Goal: Task Accomplishment & Management: Manage account settings

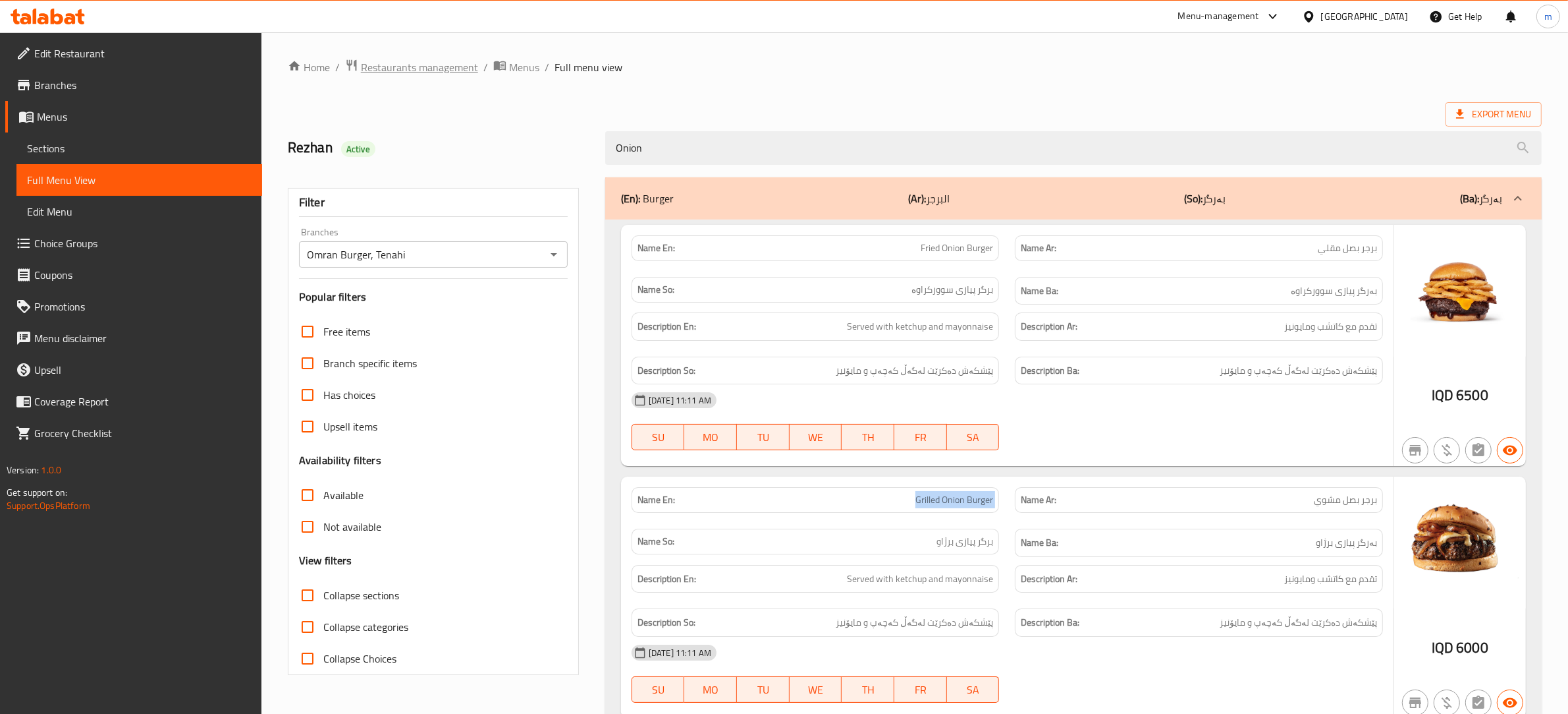
click at [458, 65] on span "Restaurants management" at bounding box center [419, 68] width 117 height 16
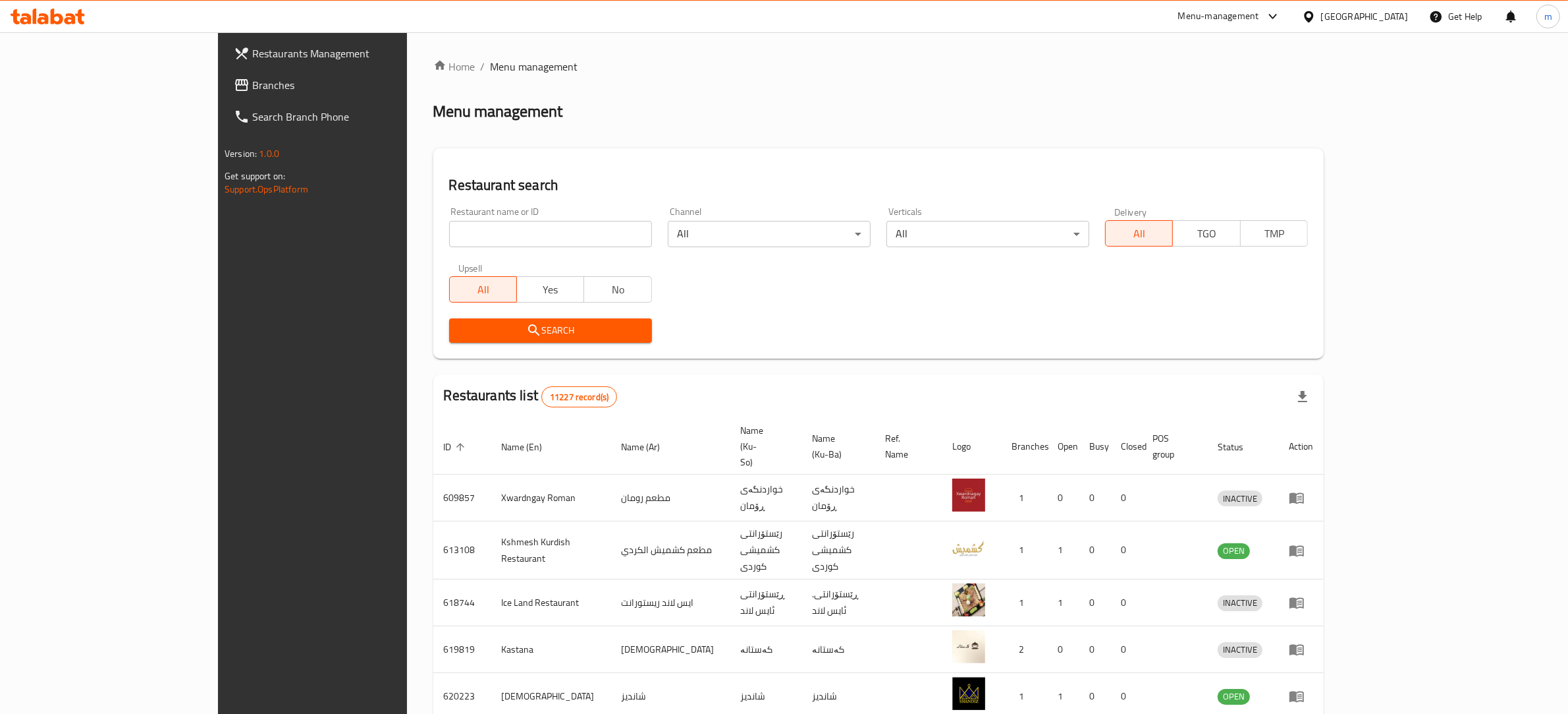
click at [449, 230] on input "search" at bounding box center [551, 234] width 203 height 26
paste input "633081"
type input "633081"
click at [459, 334] on span "Search" at bounding box center [550, 331] width 182 height 17
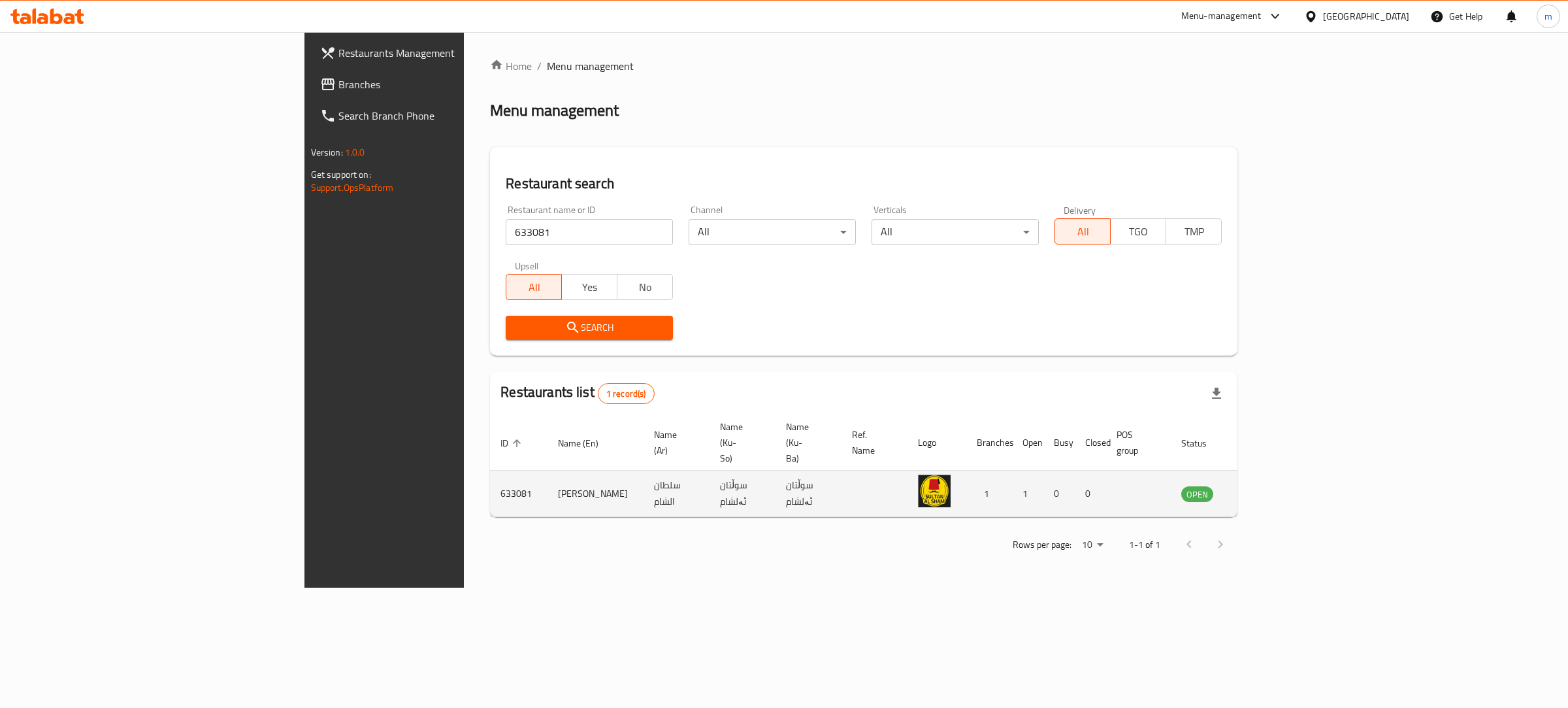
click at [1274, 485] on link "enhanced table" at bounding box center [1261, 493] width 24 height 16
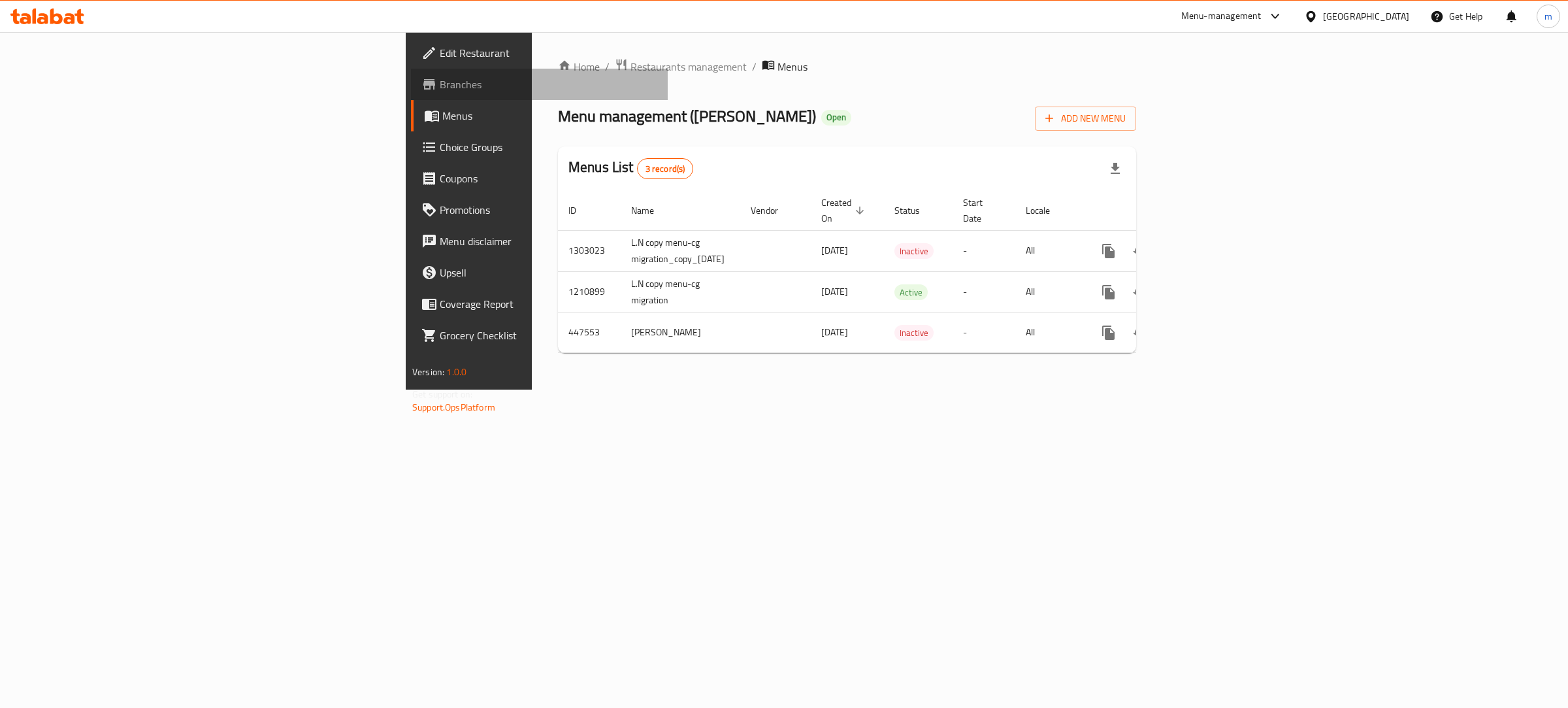
click at [440, 85] on span "Branches" at bounding box center [548, 84] width 217 height 16
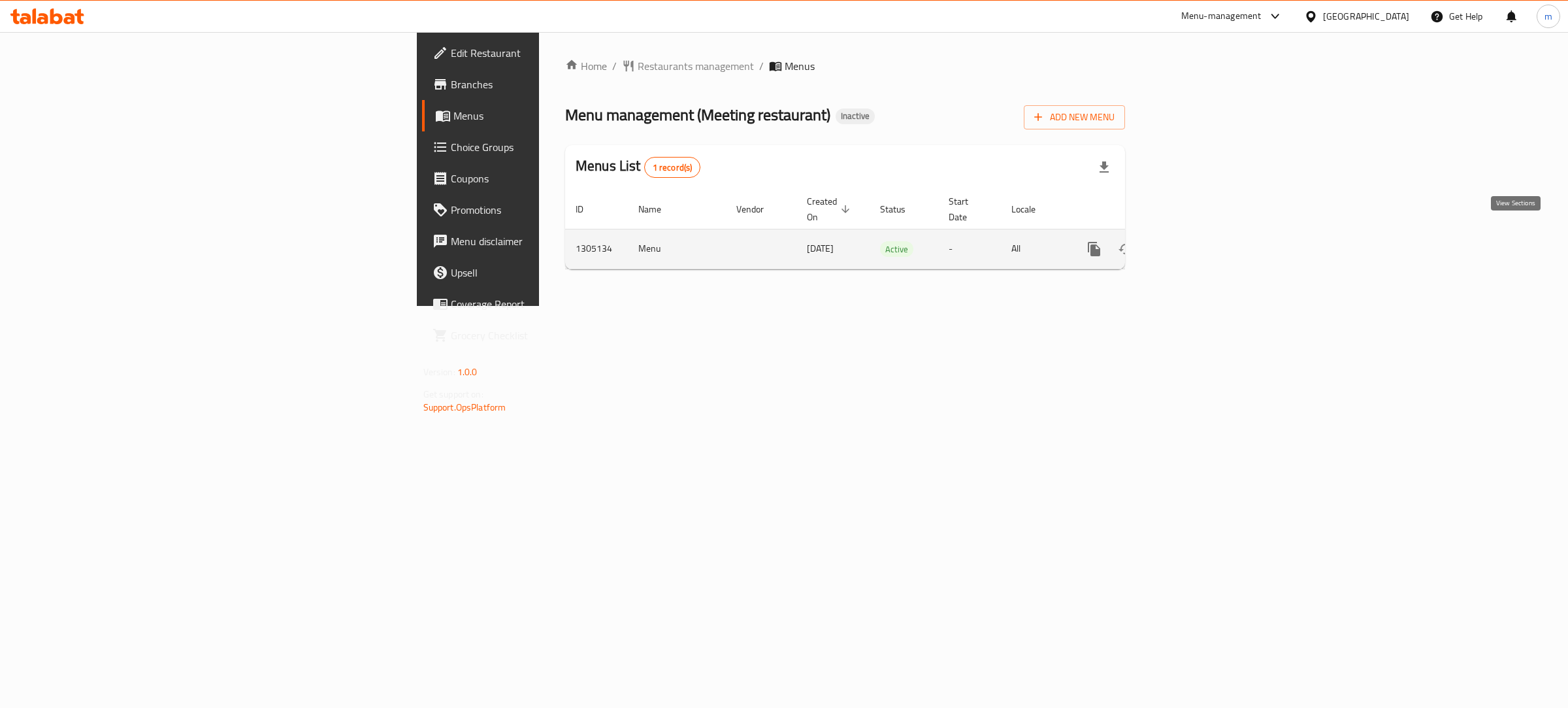
click at [1196, 241] on icon "enhanced table" at bounding box center [1188, 249] width 16 height 16
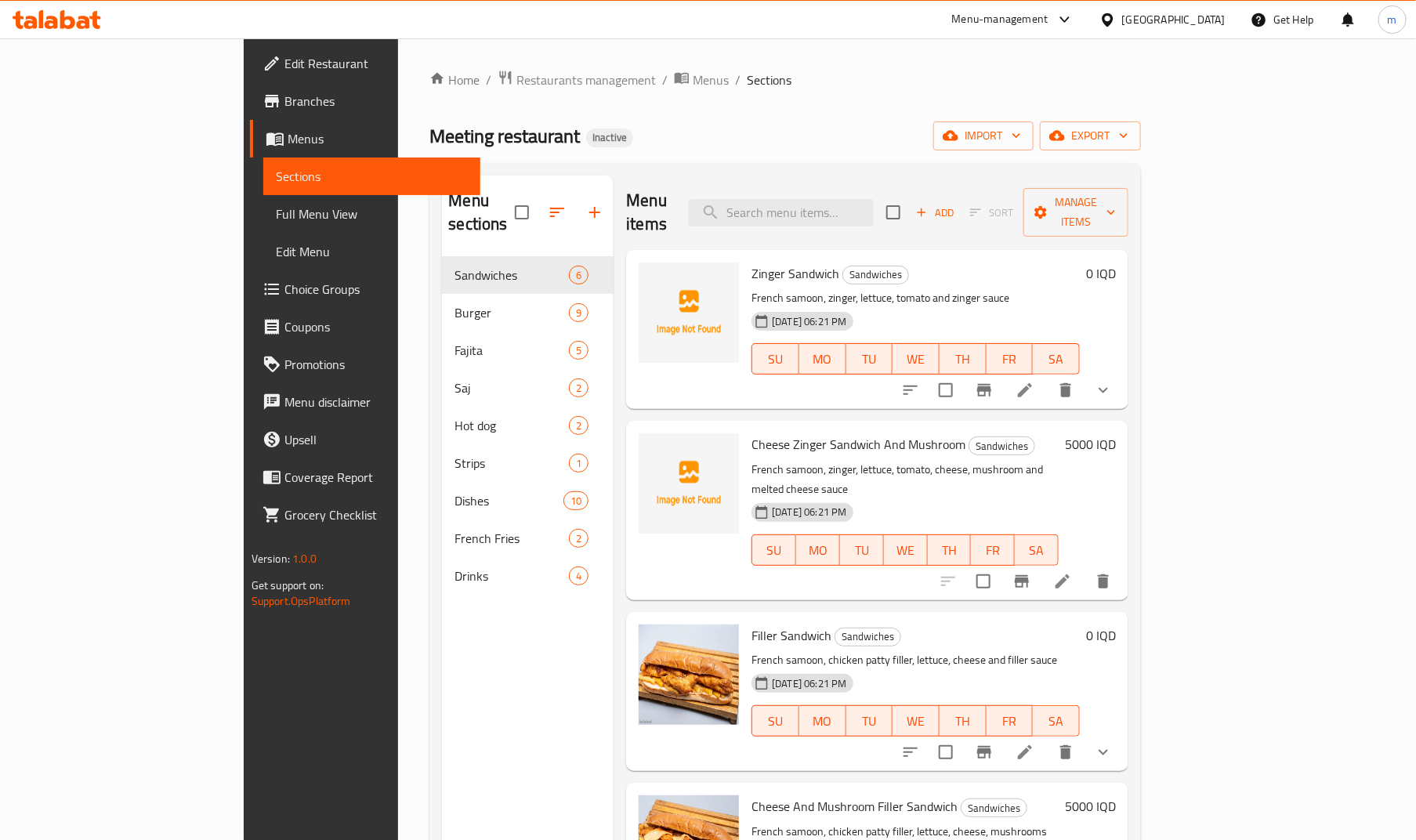
click at [706, 115] on div "Home / Restaurants management / Menus / Sections Meeting restaurant Inactive im…" at bounding box center [784, 549] width 711 height 958
click at [276, 217] on span "Full Menu View" at bounding box center [372, 214] width 192 height 19
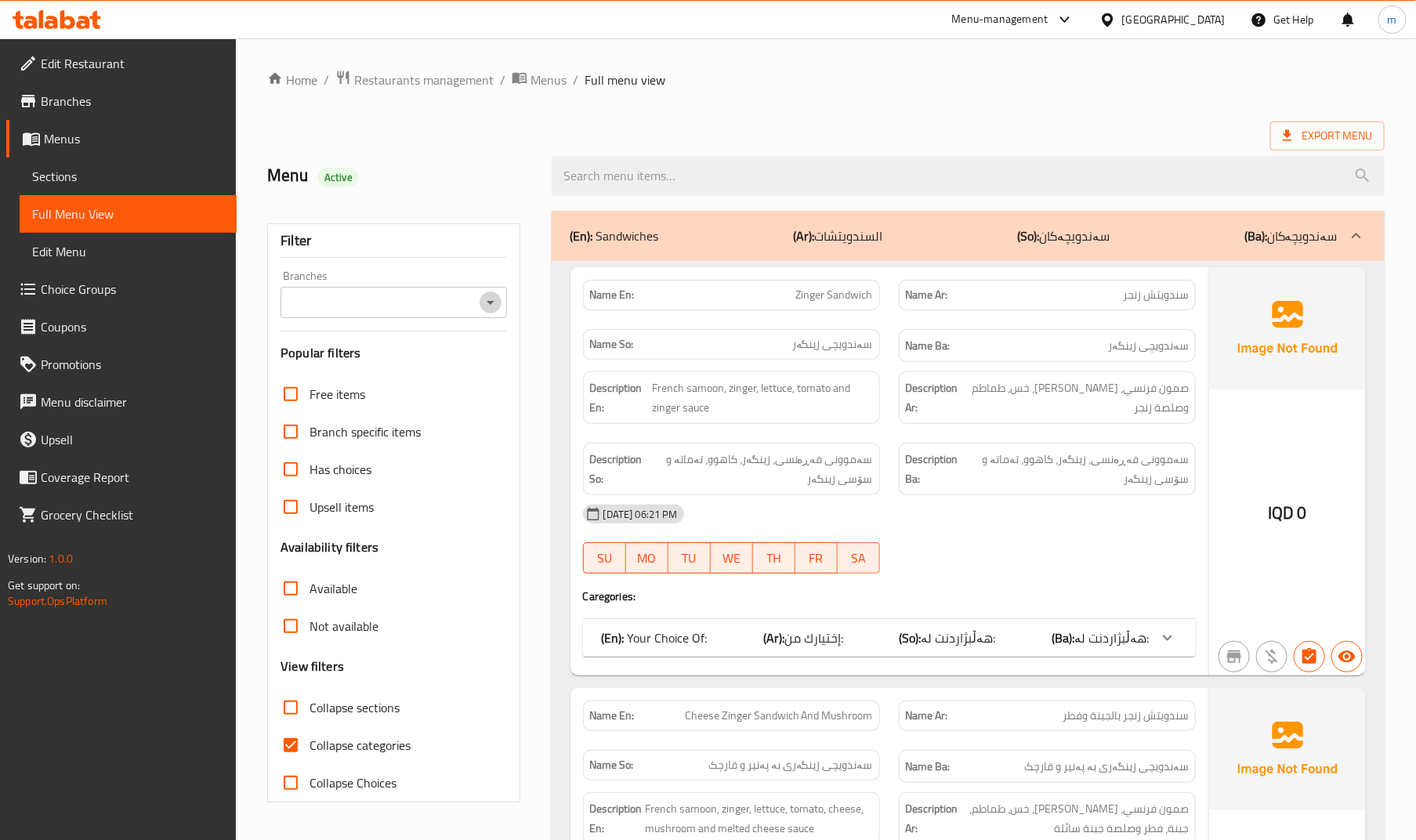
click at [496, 298] on icon "Open" at bounding box center [491, 302] width 19 height 19
click at [404, 374] on li "Meeting restaurant," at bounding box center [394, 371] width 226 height 28
type input "Meeting restaurant,"
click at [291, 752] on input "Collapse categories" at bounding box center [291, 745] width 38 height 38
checkbox input "false"
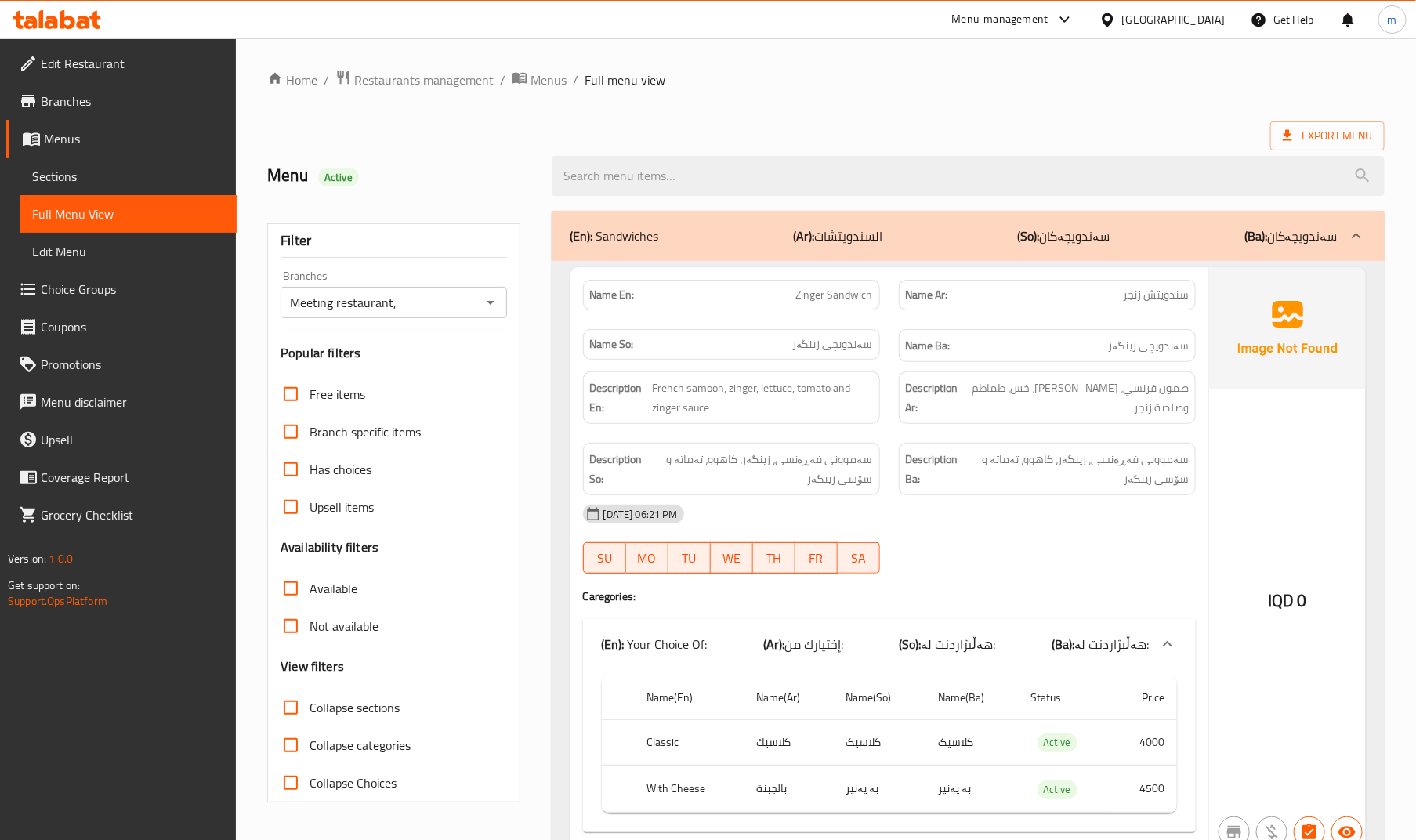
click at [65, 171] on span "Sections" at bounding box center [128, 176] width 192 height 19
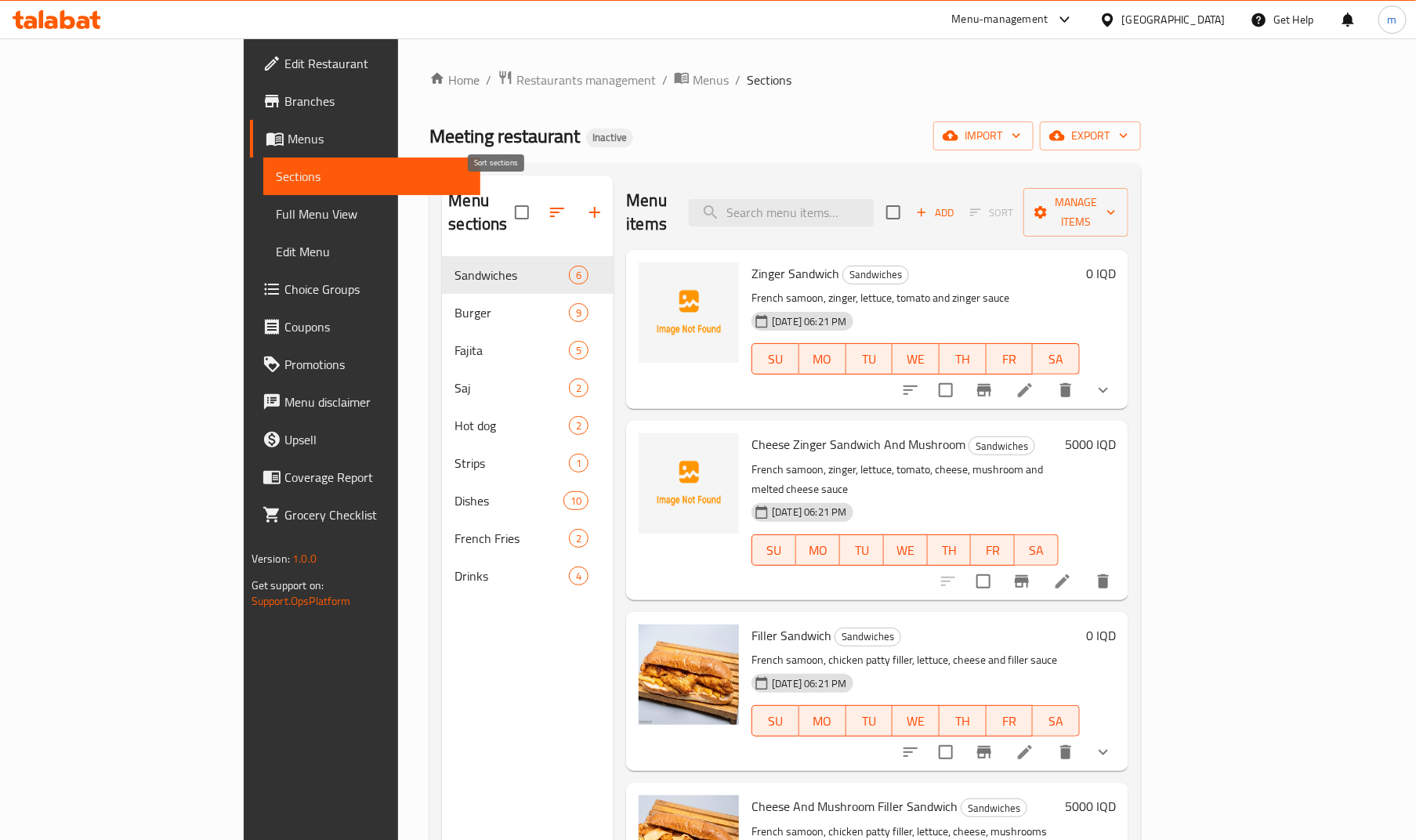
click at [547, 205] on icon "button" at bounding box center [557, 213] width 19 height 19
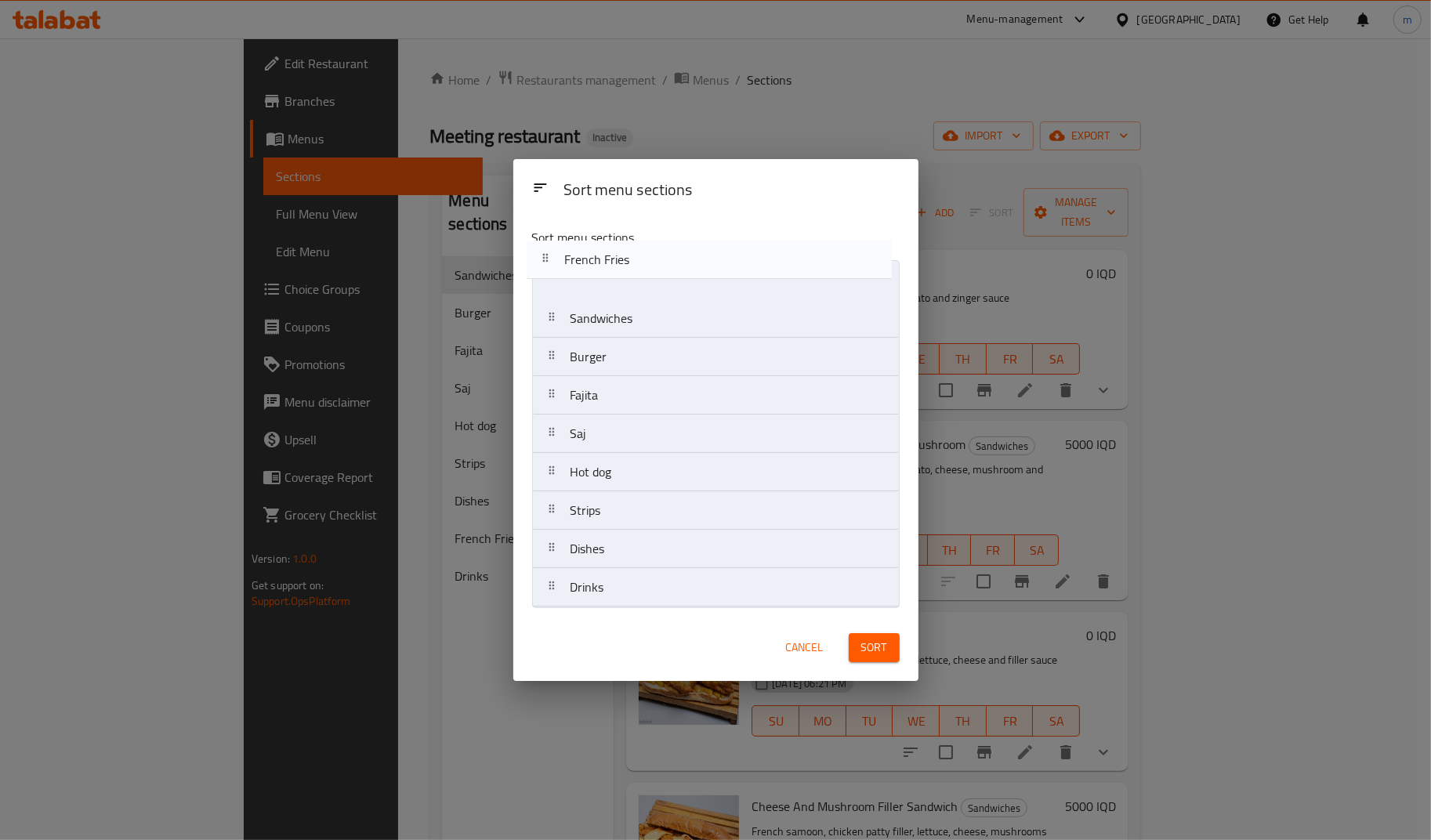
drag, startPoint x: 546, startPoint y: 553, endPoint x: 548, endPoint y: 240, distance: 313.0
click at [546, 239] on div "Sort menu sections Sandwiches Burger Fajita Saj Hot dog Strips Dishes French Fr…" at bounding box center [716, 414] width 405 height 398
drag, startPoint x: 551, startPoint y: 278, endPoint x: 565, endPoint y: 553, distance: 275.4
click at [565, 553] on nav "French Fries Sandwiches Burger Fajita Saj Hot dog Strips Dishes Drinks" at bounding box center [716, 433] width 368 height 347
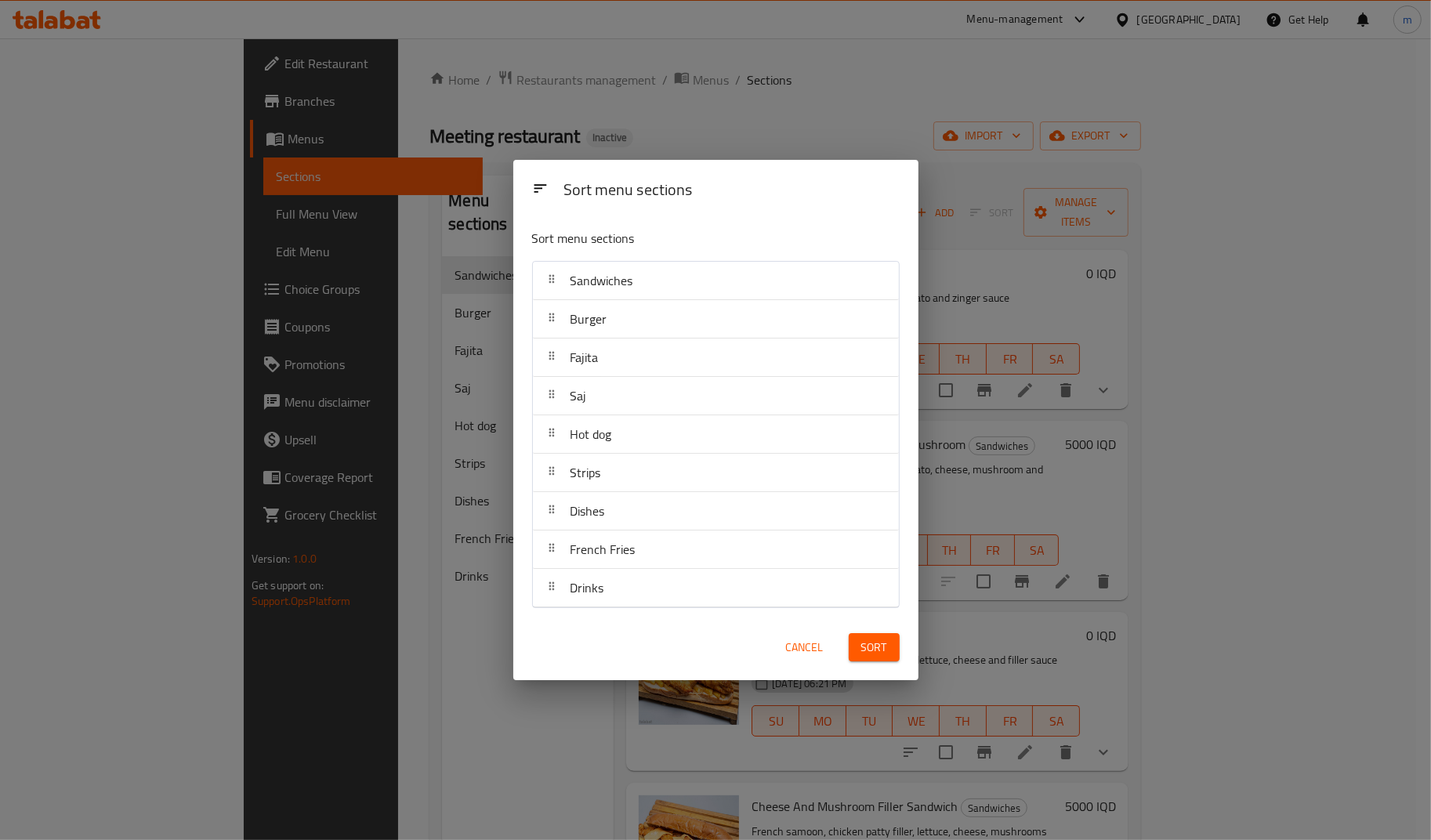
click at [804, 639] on span "Cancel" at bounding box center [805, 647] width 38 height 20
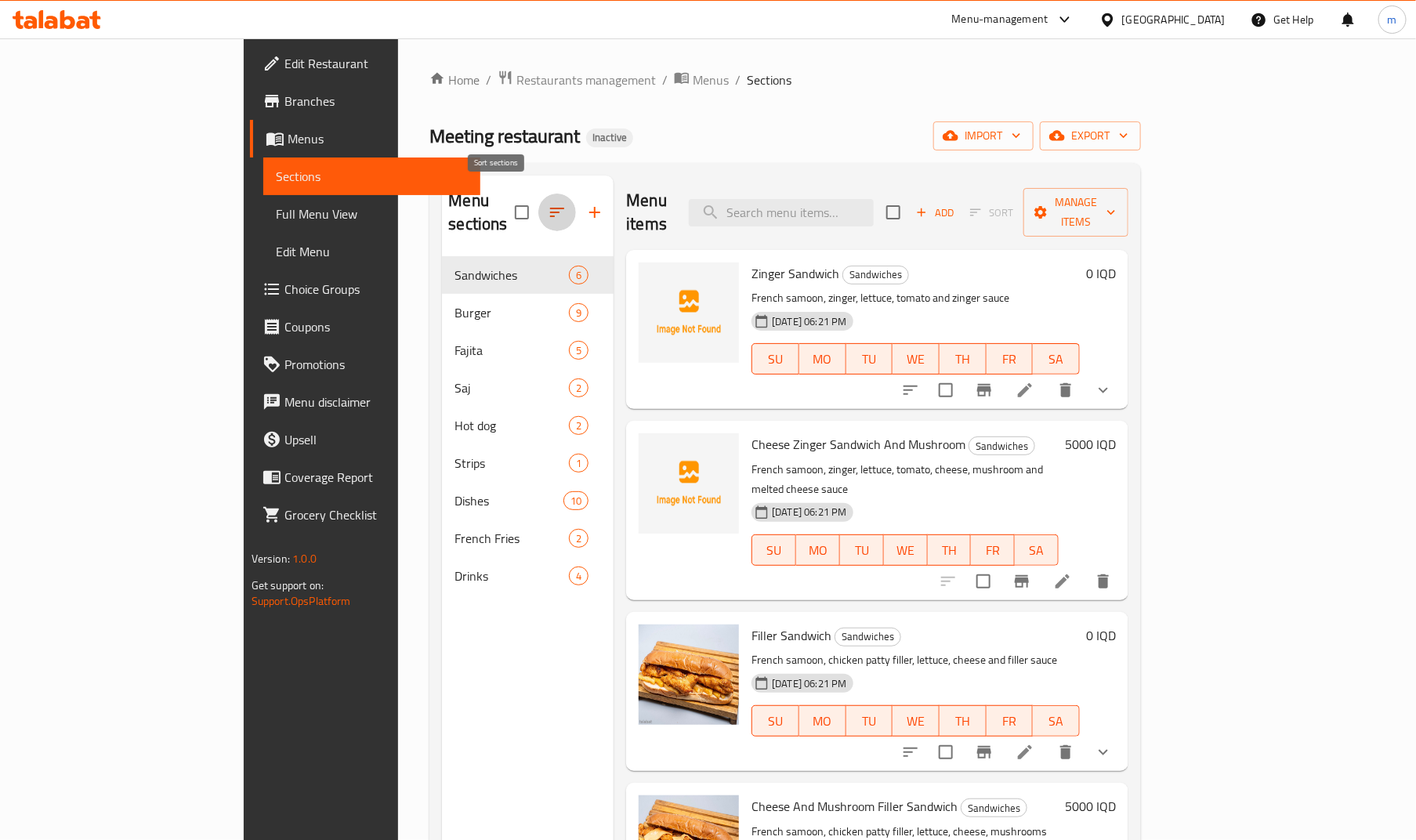
click at [547, 203] on icon "button" at bounding box center [557, 213] width 19 height 19
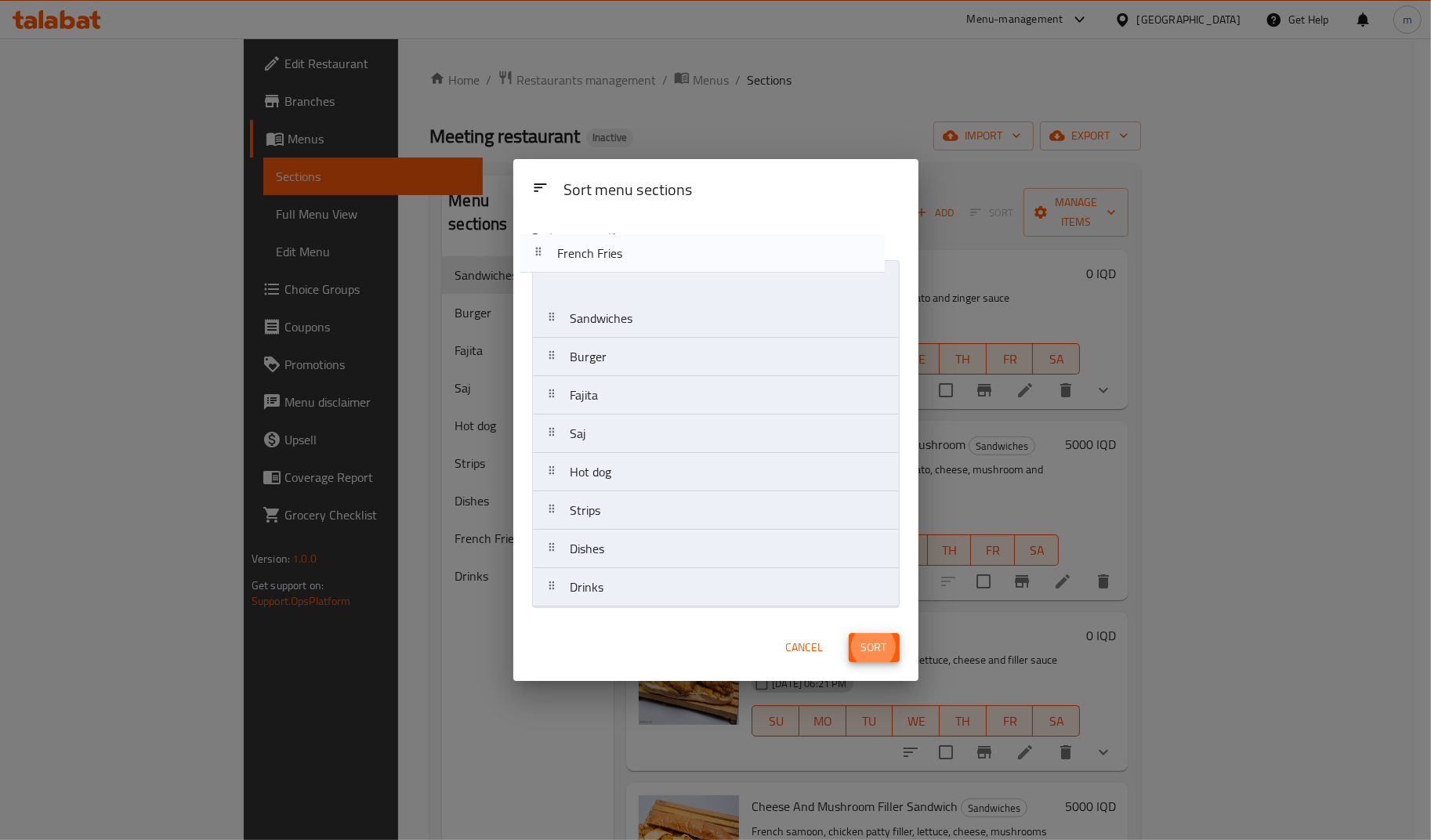
drag, startPoint x: 552, startPoint y: 553, endPoint x: 539, endPoint y: 235, distance: 318.3
click at [539, 235] on div "Sort menu sections Sandwiches Burger Fajita Saj Hot dog Strips Dishes French Fr…" at bounding box center [716, 414] width 405 height 398
drag, startPoint x: 552, startPoint y: 436, endPoint x: 548, endPoint y: 320, distance: 116.1
click at [548, 320] on nav "French Fries Sandwiches Burger Fajita Saj Hot dog Strips Dishes Drinks" at bounding box center [716, 433] width 368 height 347
drag, startPoint x: 549, startPoint y: 471, endPoint x: 538, endPoint y: 355, distance: 116.5
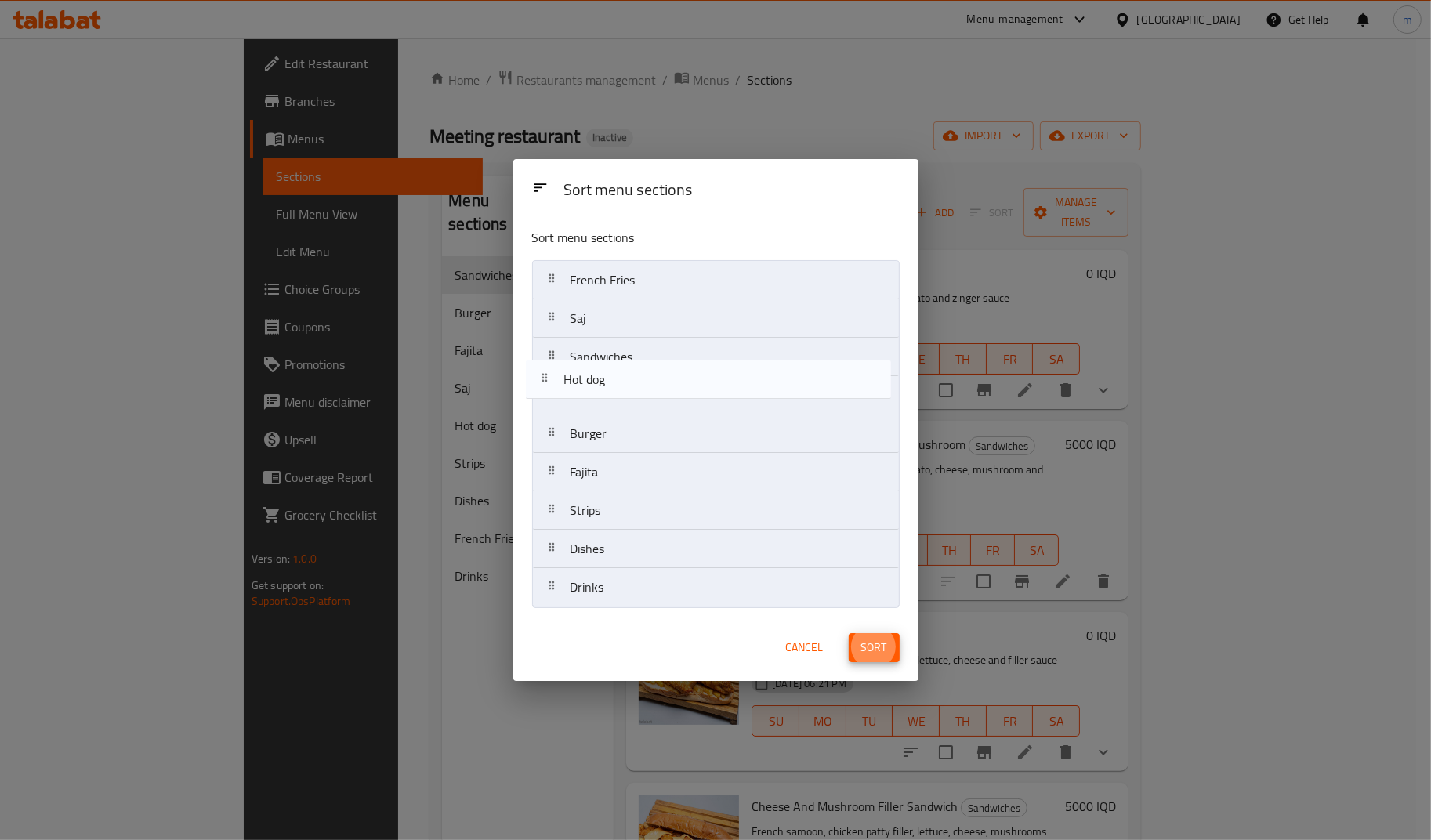
click at [538, 357] on nav "French Fries Saj Sandwiches Burger Fajita Hot dog Strips Dishes Drinks" at bounding box center [716, 433] width 368 height 347
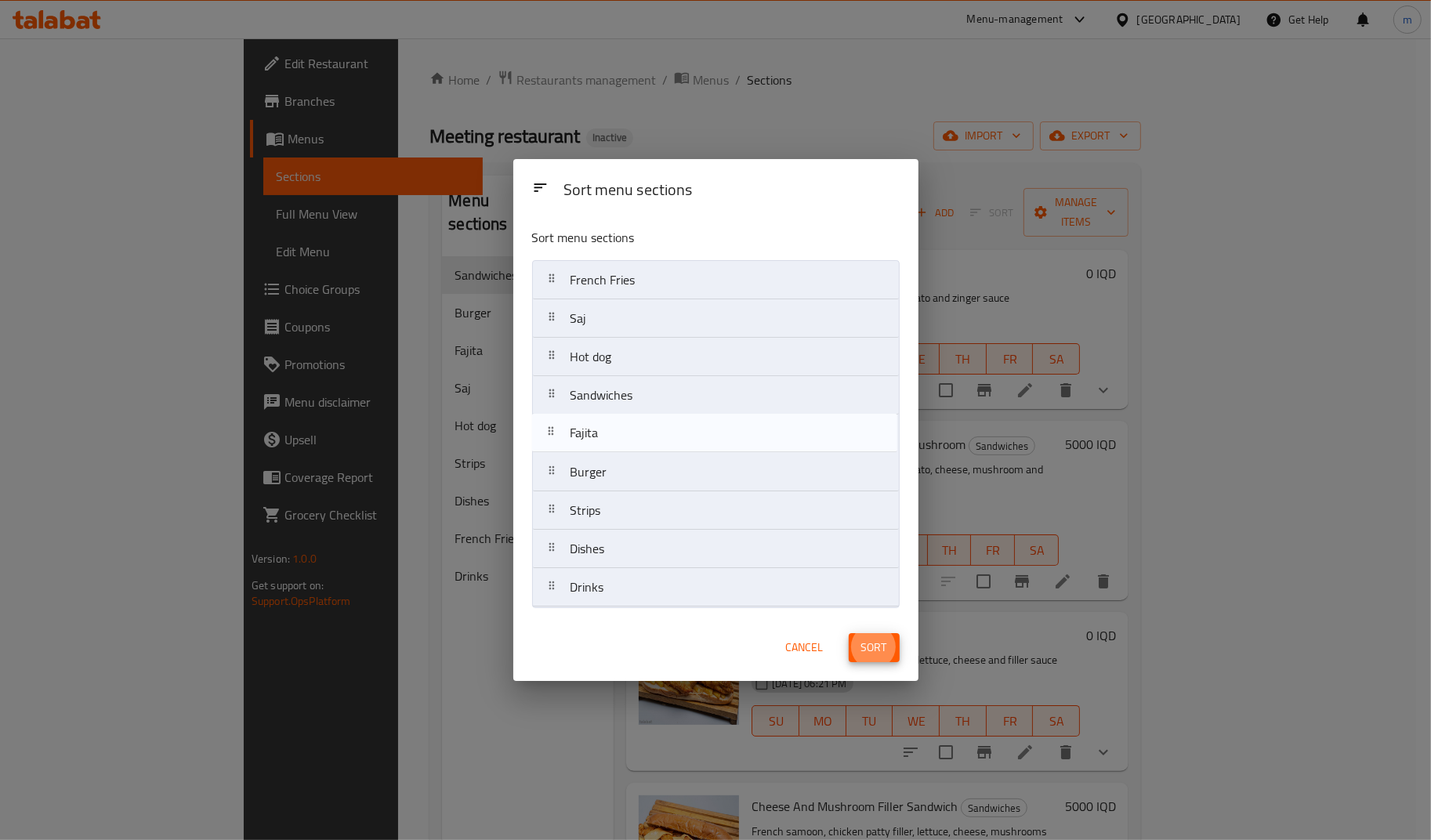
drag, startPoint x: 558, startPoint y: 472, endPoint x: 552, endPoint y: 427, distance: 45.4
click at [552, 427] on nav "French Fries Saj Hot dog Sandwiches Burger Fajita Strips Dishes Drinks" at bounding box center [716, 433] width 368 height 347
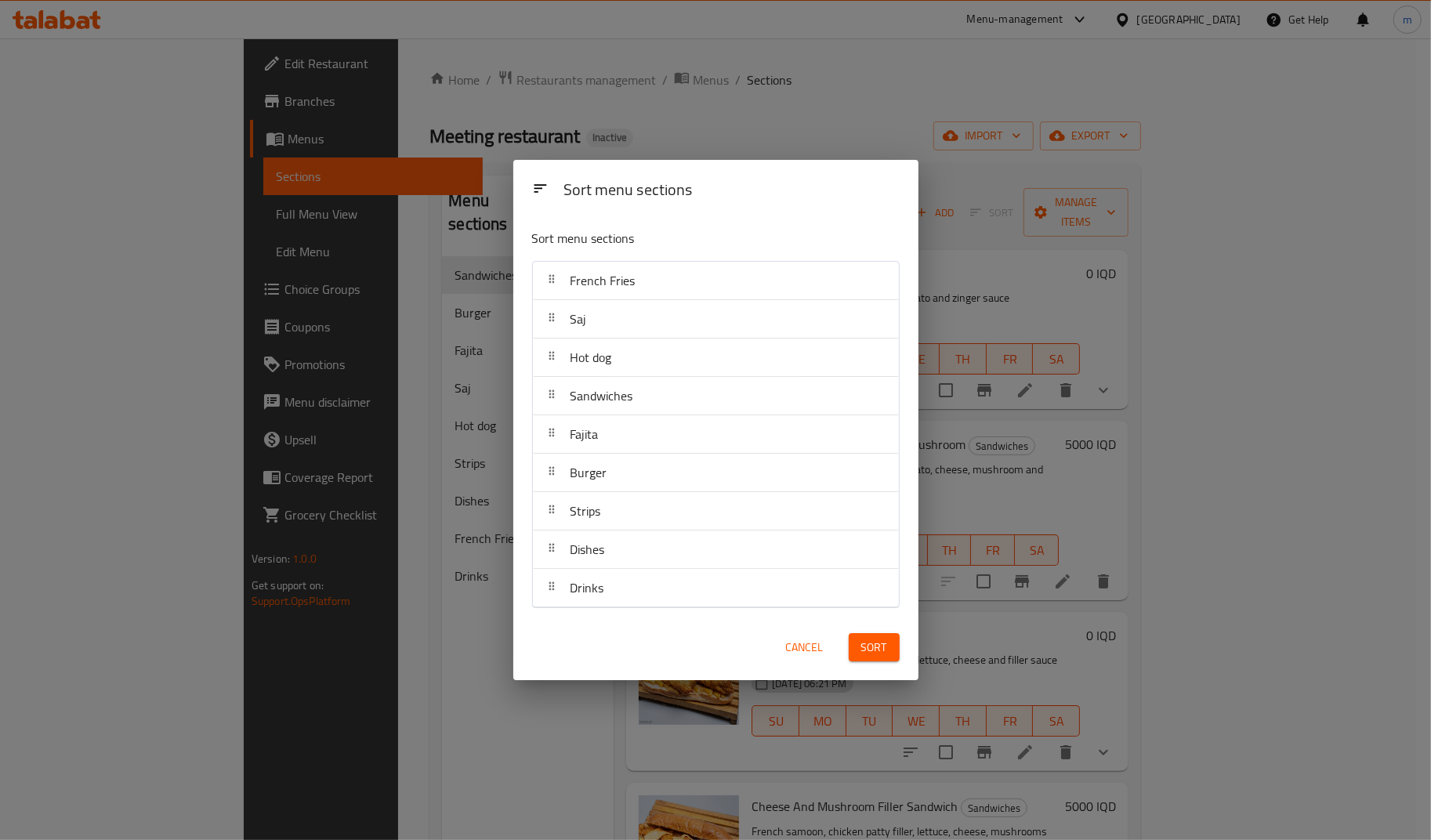
drag, startPoint x: 811, startPoint y: 647, endPoint x: 781, endPoint y: 649, distance: 30.1
click at [811, 647] on span "Cancel" at bounding box center [805, 647] width 38 height 20
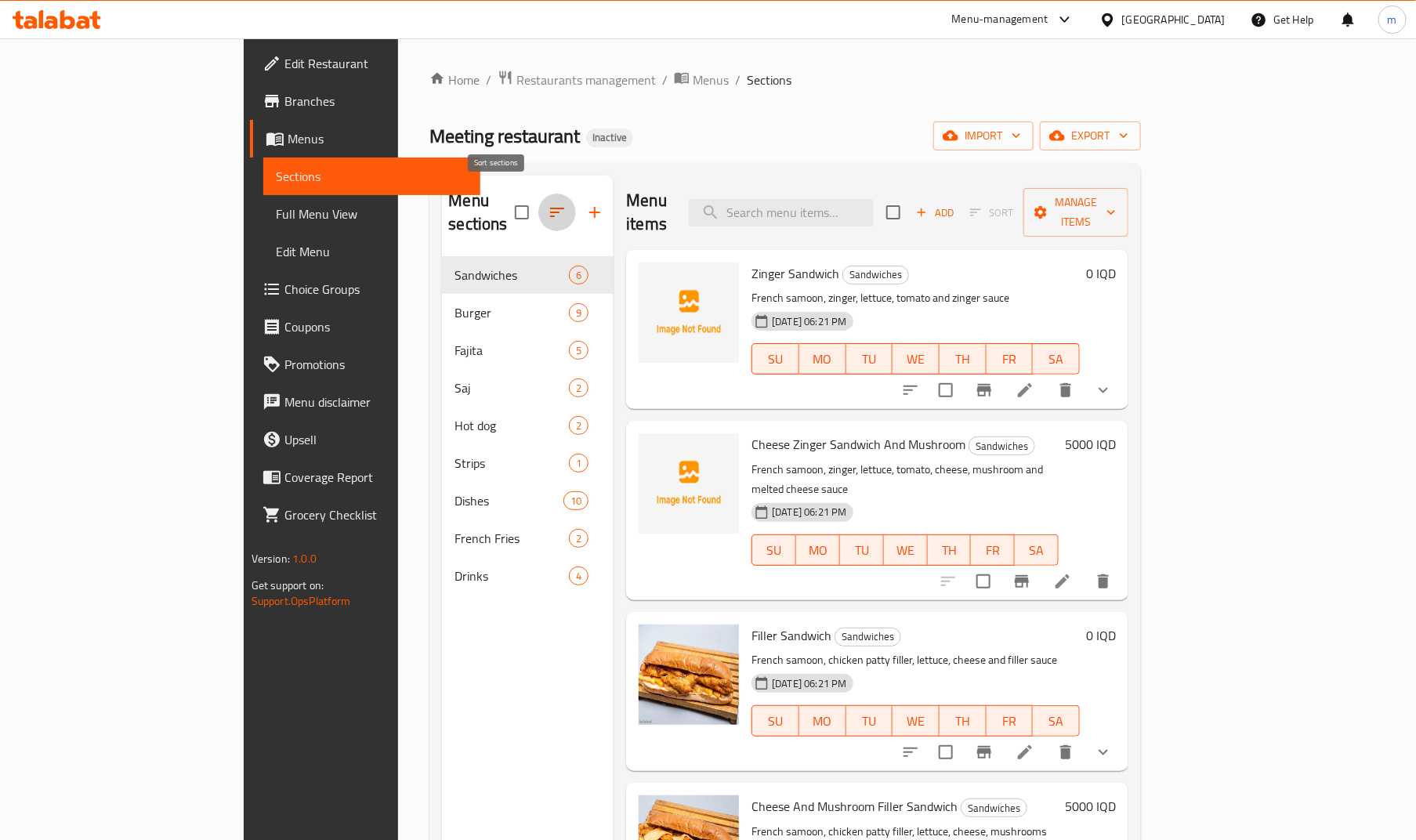
click at [547, 203] on icon "button" at bounding box center [557, 213] width 19 height 19
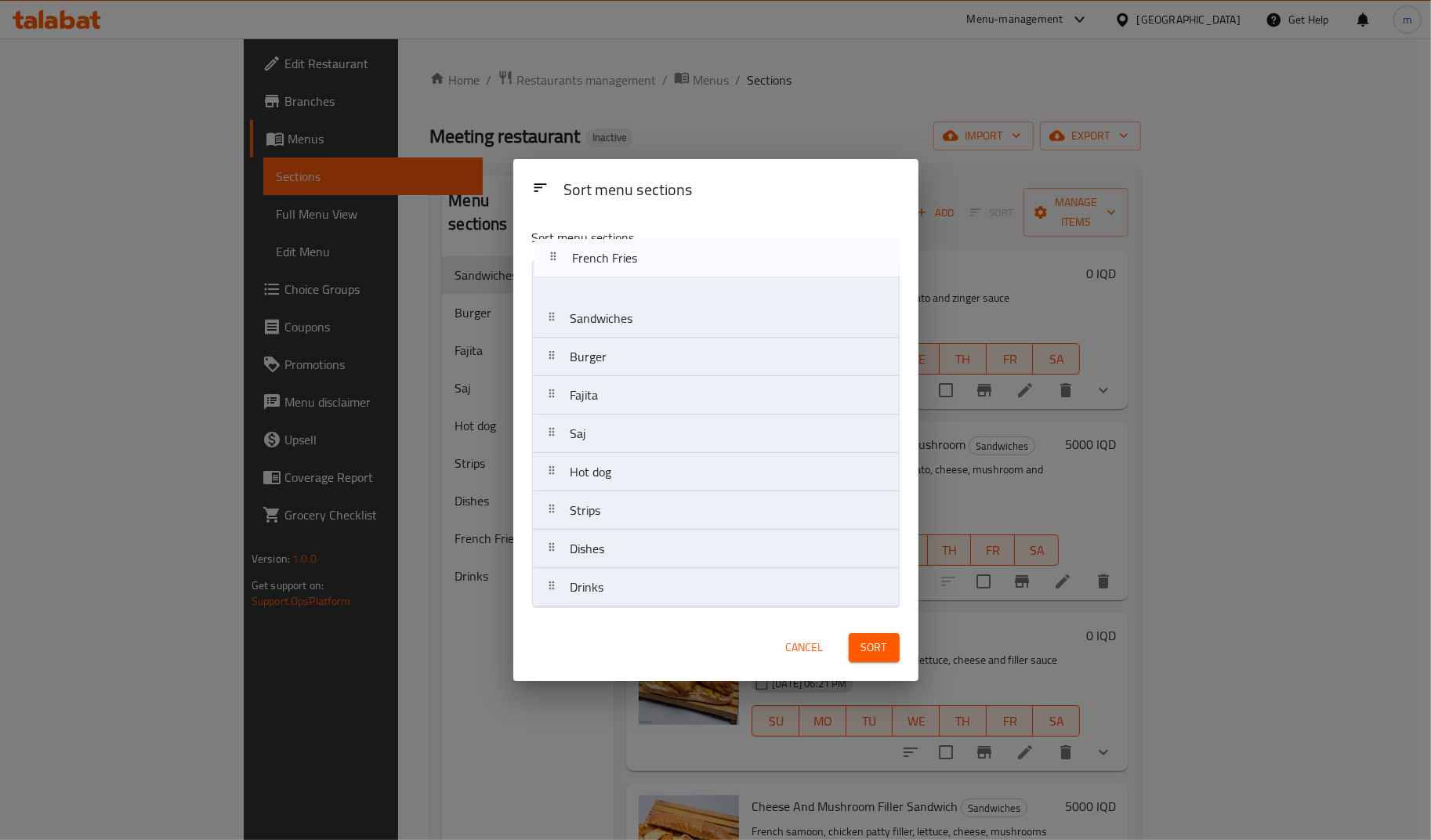
drag, startPoint x: 553, startPoint y: 557, endPoint x: 554, endPoint y: 258, distance: 299.0
click at [554, 258] on div "Sort menu sections Sandwiches Burger Fajita Saj Hot dog Strips Dishes French Fr…" at bounding box center [716, 414] width 405 height 398
drag, startPoint x: 552, startPoint y: 436, endPoint x: 558, endPoint y: 315, distance: 121.1
click at [558, 315] on nav "French Fries Sandwiches Burger Fajita Saj Hot dog Strips Dishes Drinks" at bounding box center [716, 433] width 368 height 347
drag, startPoint x: 547, startPoint y: 476, endPoint x: 557, endPoint y: 350, distance: 126.4
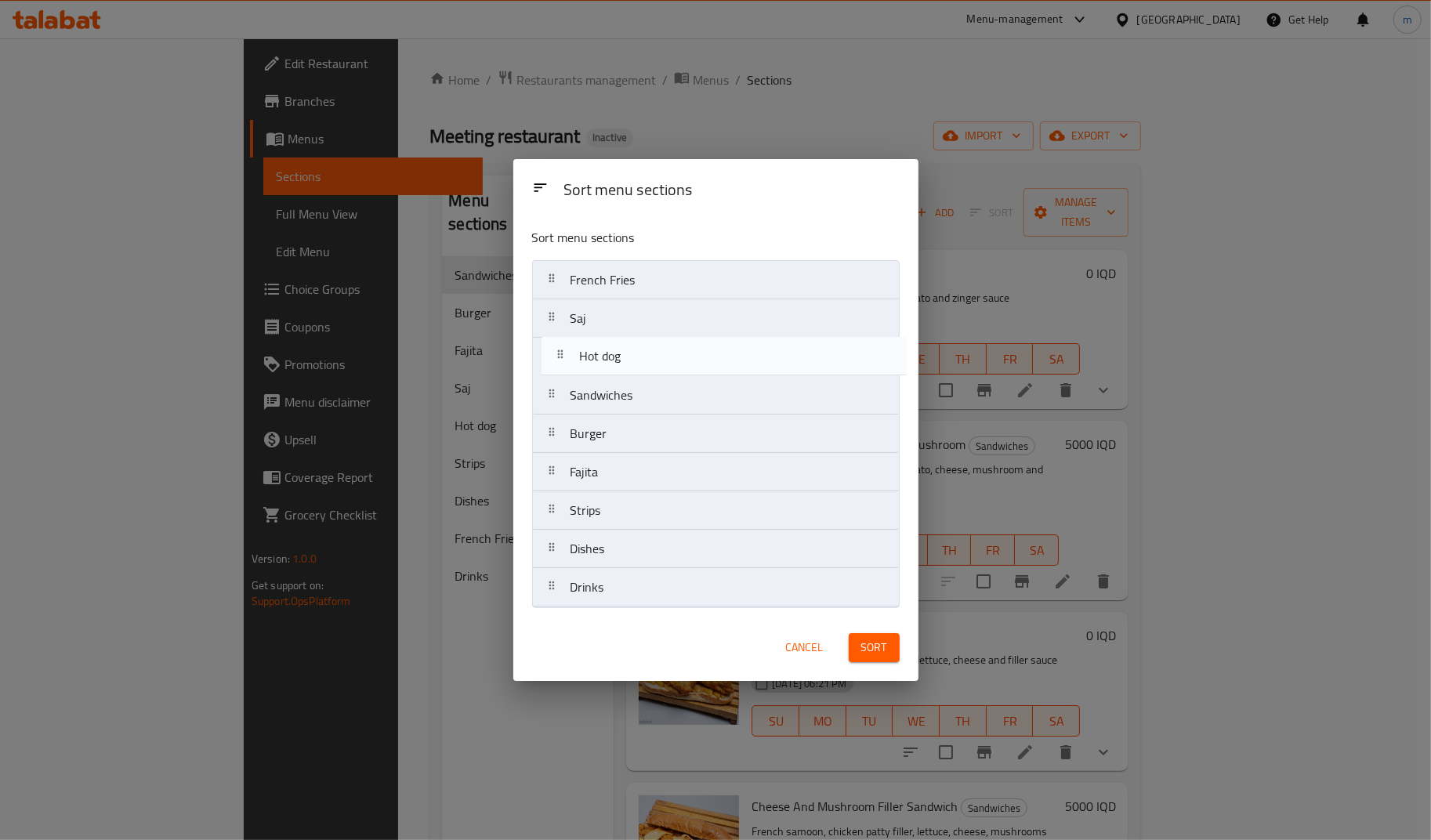
click at [557, 350] on nav "French Fries Saj Sandwiches Burger Fajita Hot dog Strips Dishes Drinks" at bounding box center [716, 433] width 368 height 347
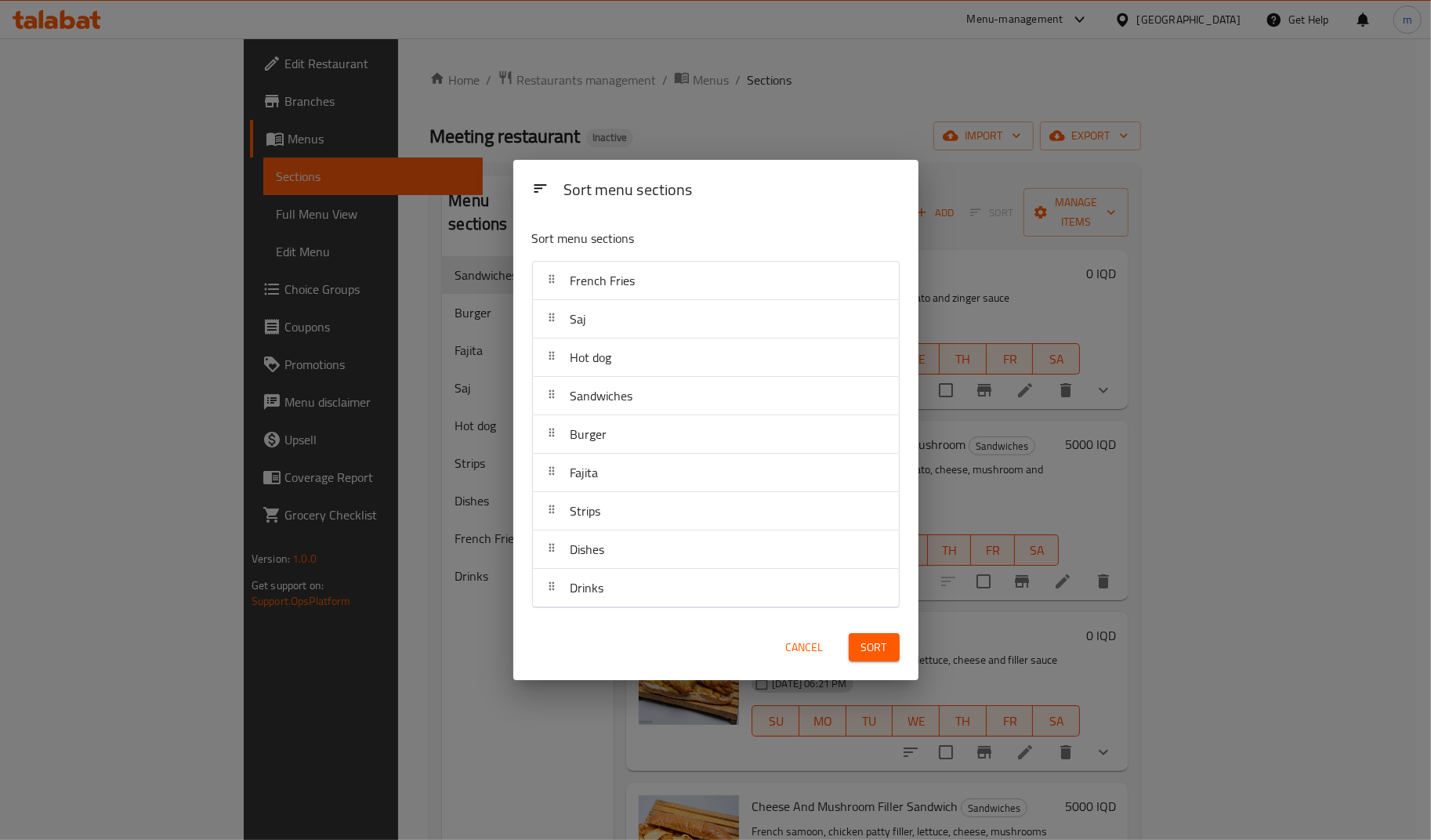
click at [867, 648] on span "Sort" at bounding box center [873, 647] width 26 height 20
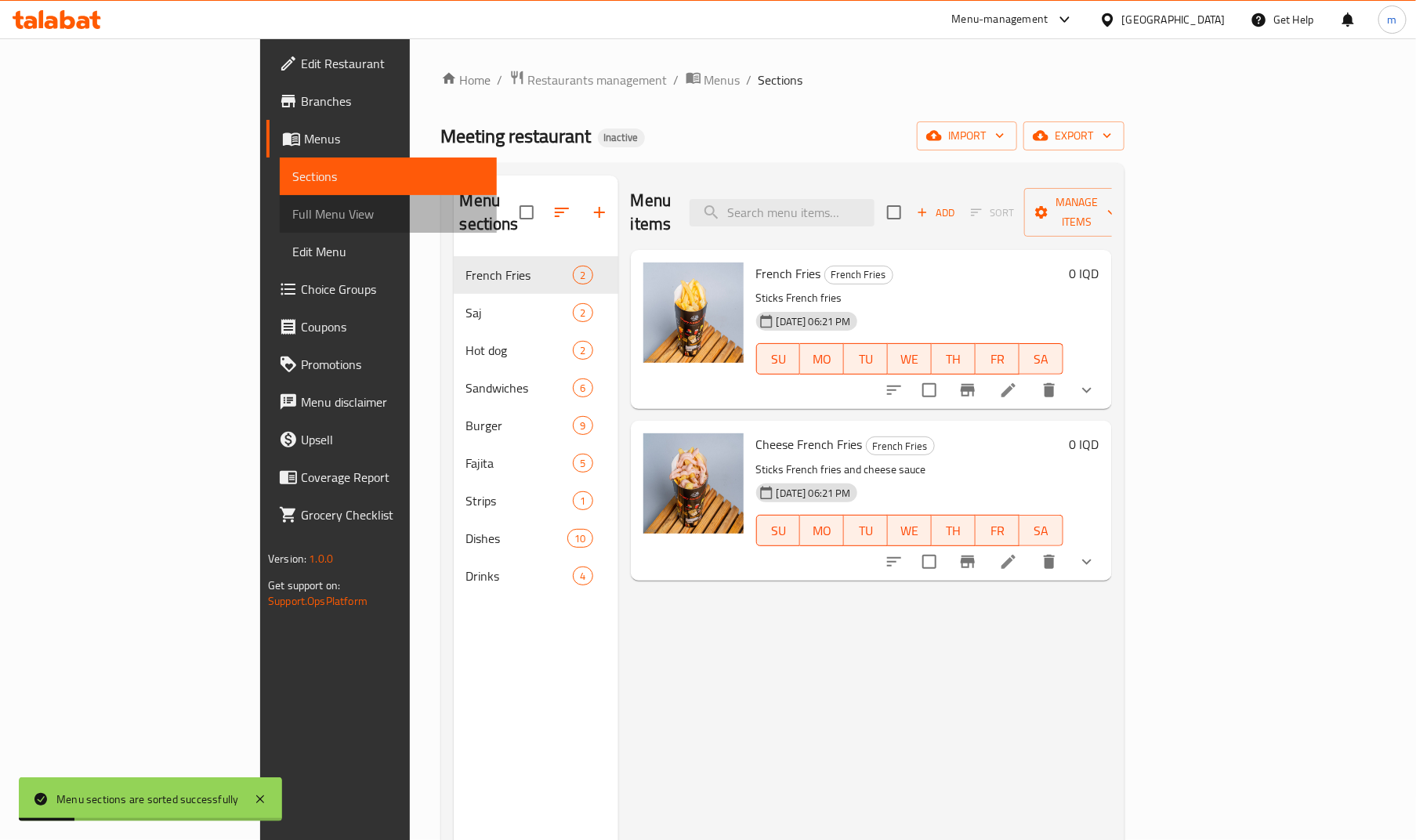
click at [280, 226] on link "Full Menu View" at bounding box center [388, 214] width 217 height 38
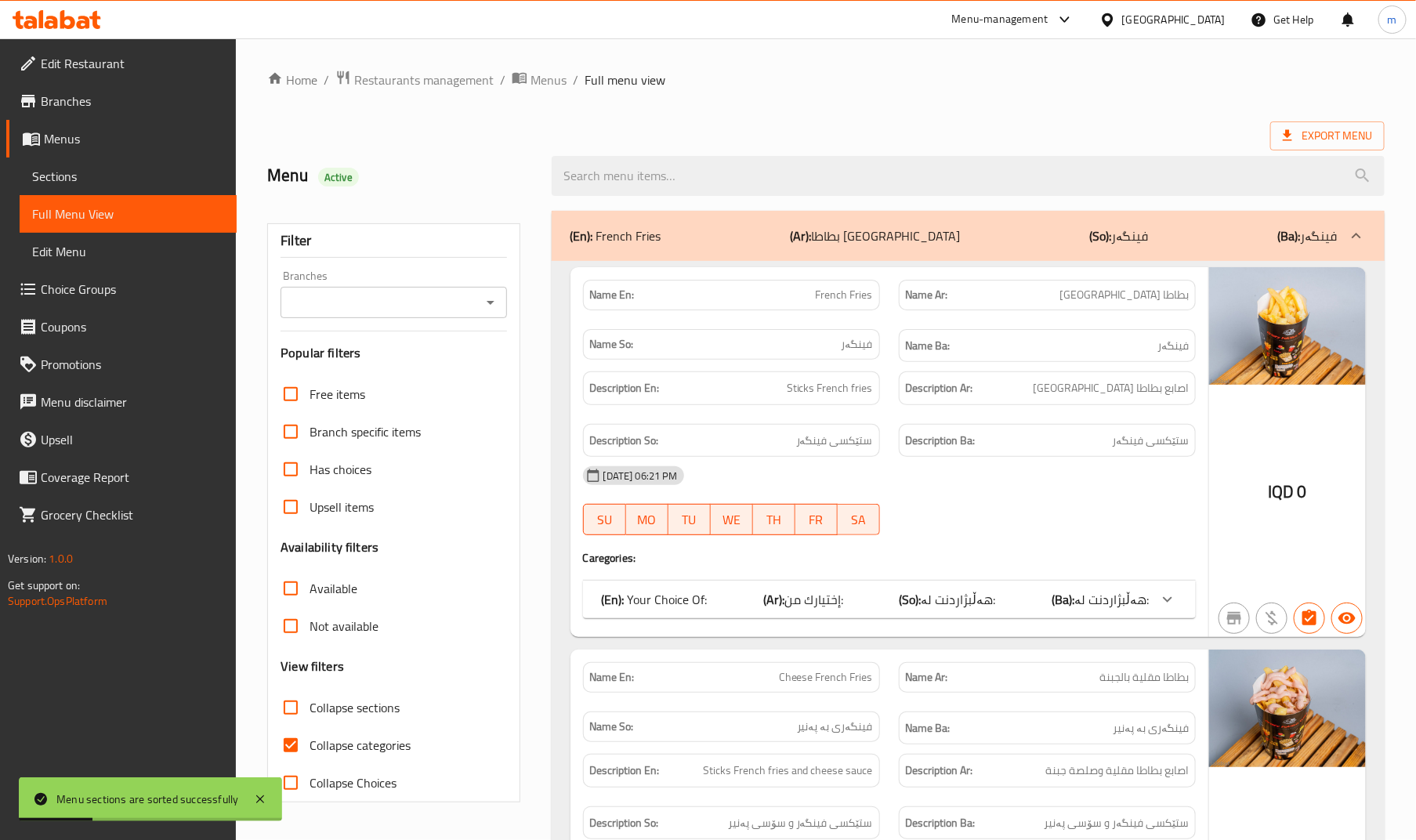
click at [488, 300] on icon "Open" at bounding box center [491, 302] width 19 height 19
click at [386, 365] on span "Meeting restaurant," at bounding box center [347, 371] width 106 height 19
type input "Meeting restaurant,"
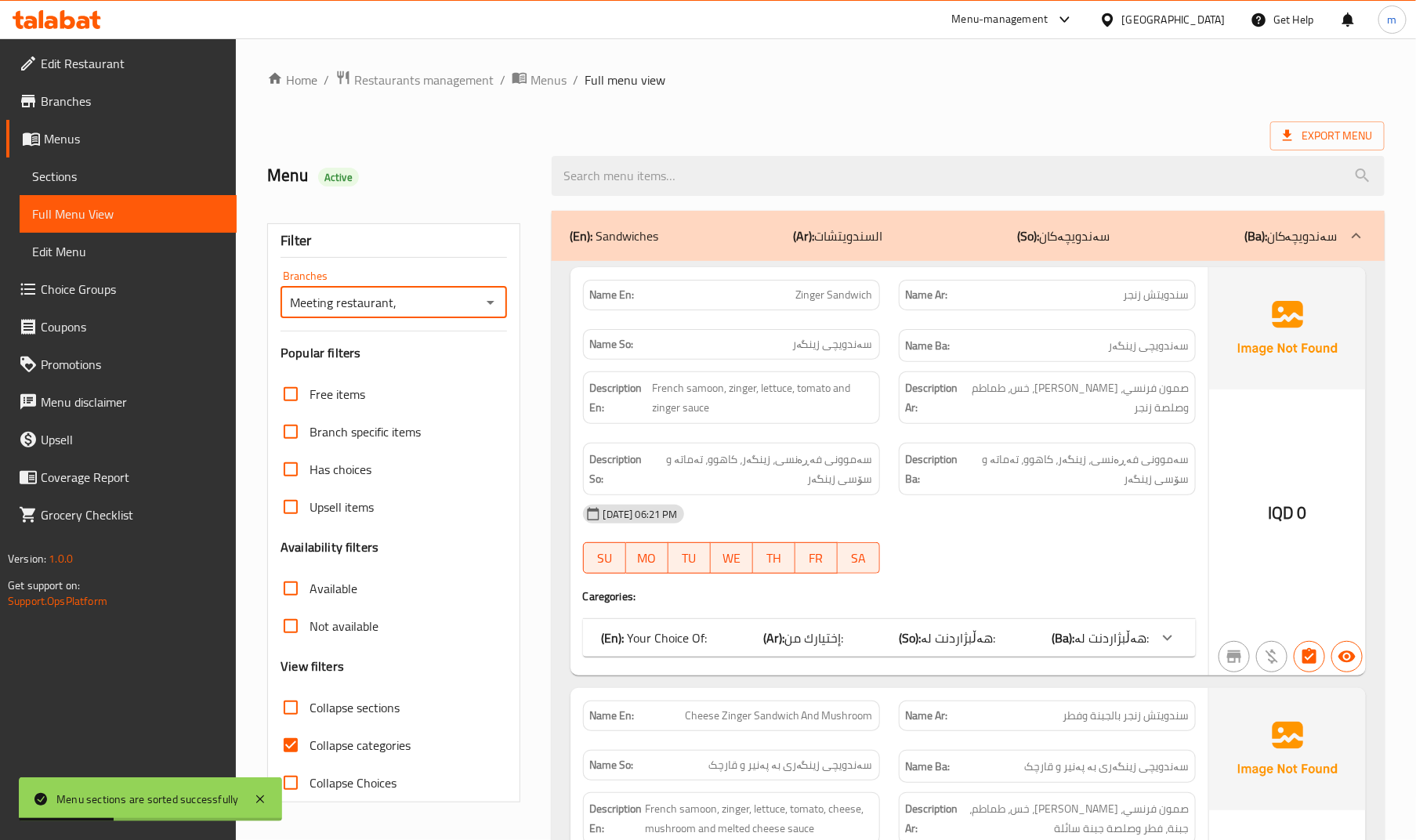
click at [304, 742] on input "Collapse categories" at bounding box center [291, 745] width 38 height 38
checkbox input "false"
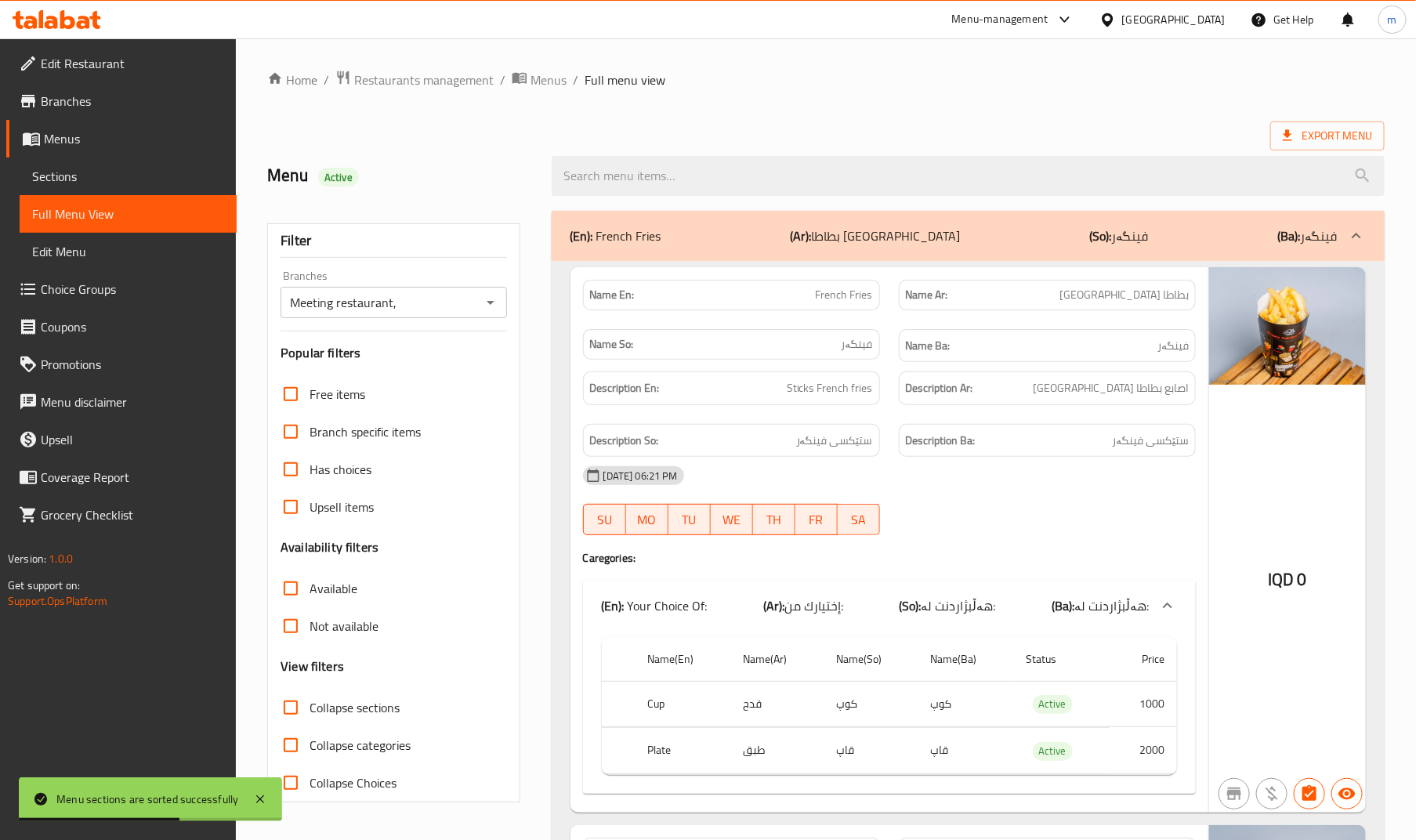
click at [290, 707] on input "Collapse sections" at bounding box center [291, 708] width 38 height 38
checkbox input "true"
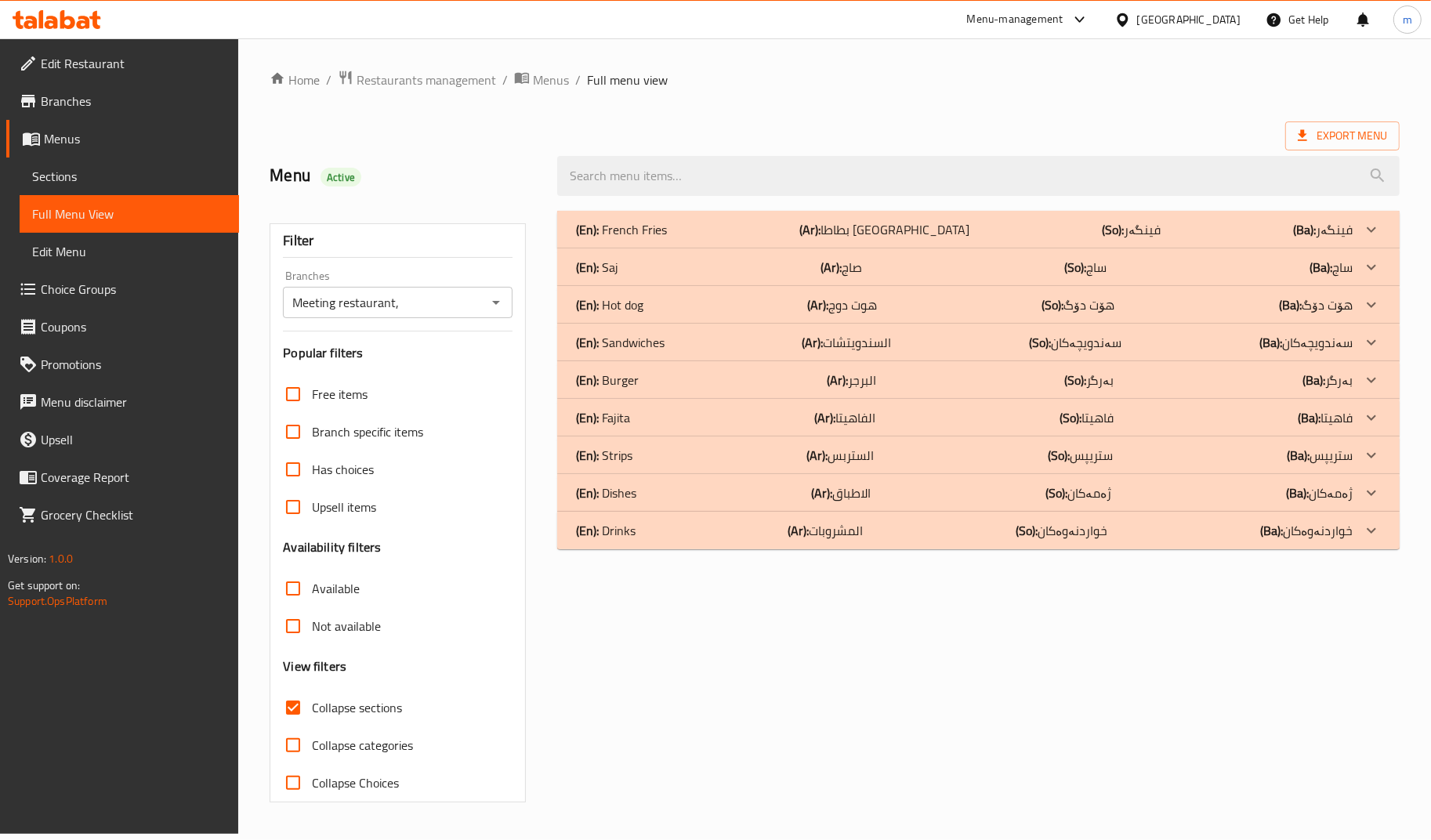
click at [645, 239] on p "(En): Sandwiches" at bounding box center [621, 230] width 91 height 19
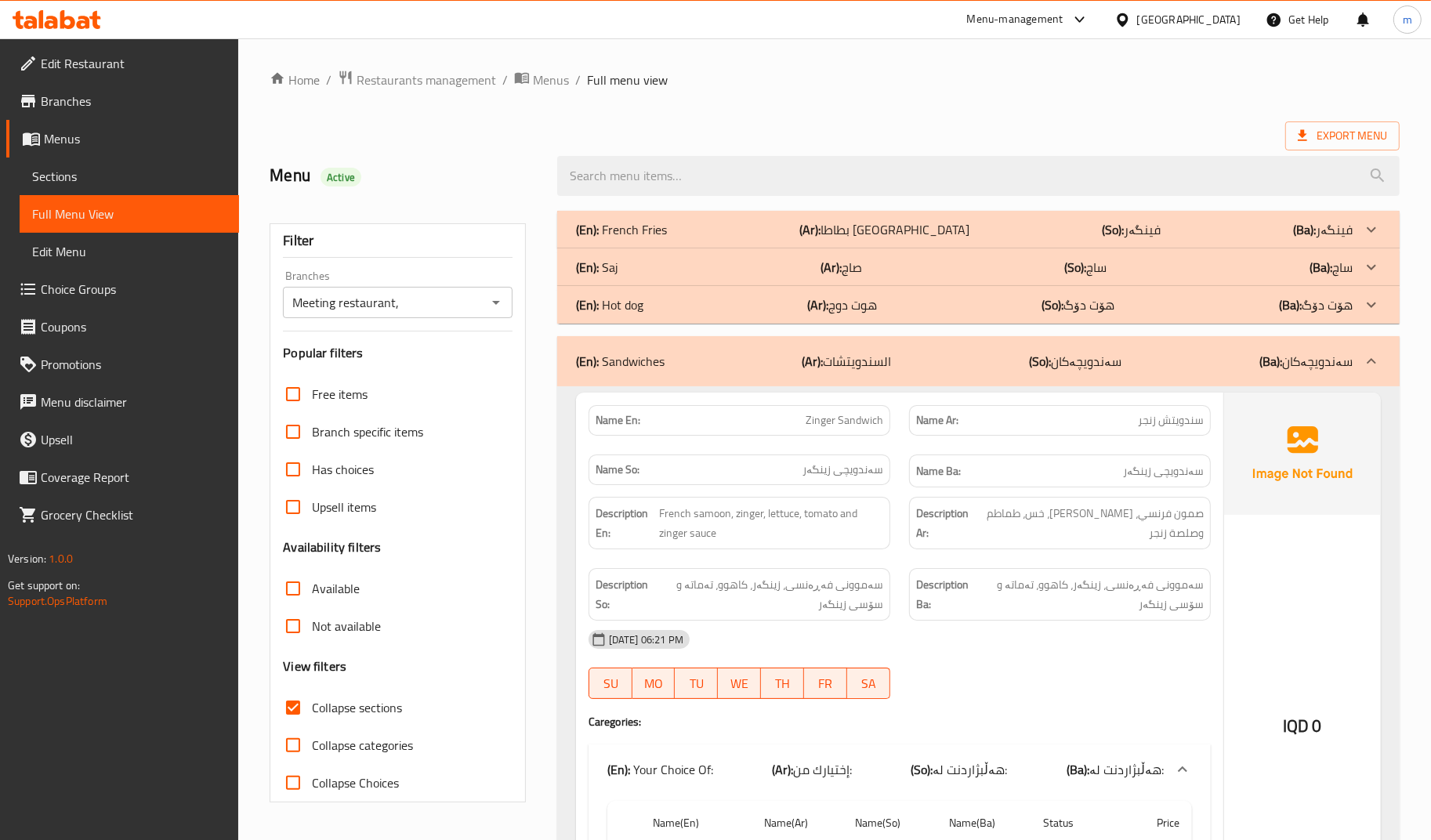
click at [643, 239] on div "(En): Hot dog (Ar): هوت دوج (So): هۆت دۆگ (Ba): هۆت دۆگ" at bounding box center [964, 230] width 777 height 19
click at [647, 248] on div "(En): Saj (Ar): صاج (So): ساج (Ba): ساج" at bounding box center [978, 230] width 843 height 38
click at [647, 228] on p "(En): French Fries" at bounding box center [621, 230] width 91 height 19
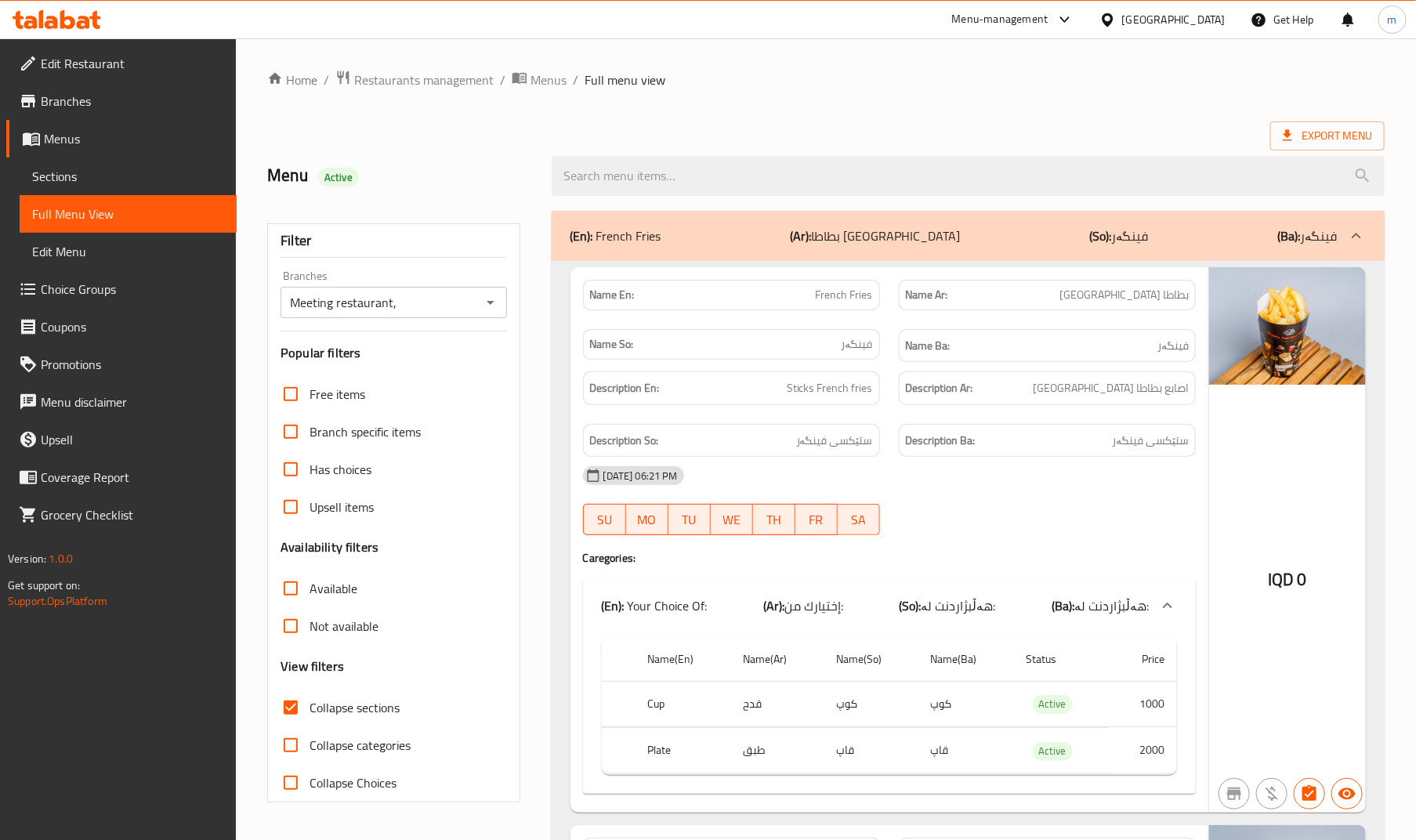
click at [499, 193] on div "Menu Active" at bounding box center [399, 176] width 284 height 70
drag, startPoint x: 0, startPoint y: 137, endPoint x: -101, endPoint y: 131, distance: 101.2
click at [0, 131] on html "​ Menu-management Iraq Get Help m Edit Restaurant Branches Menus Sections Full …" at bounding box center [708, 420] width 1416 height 840
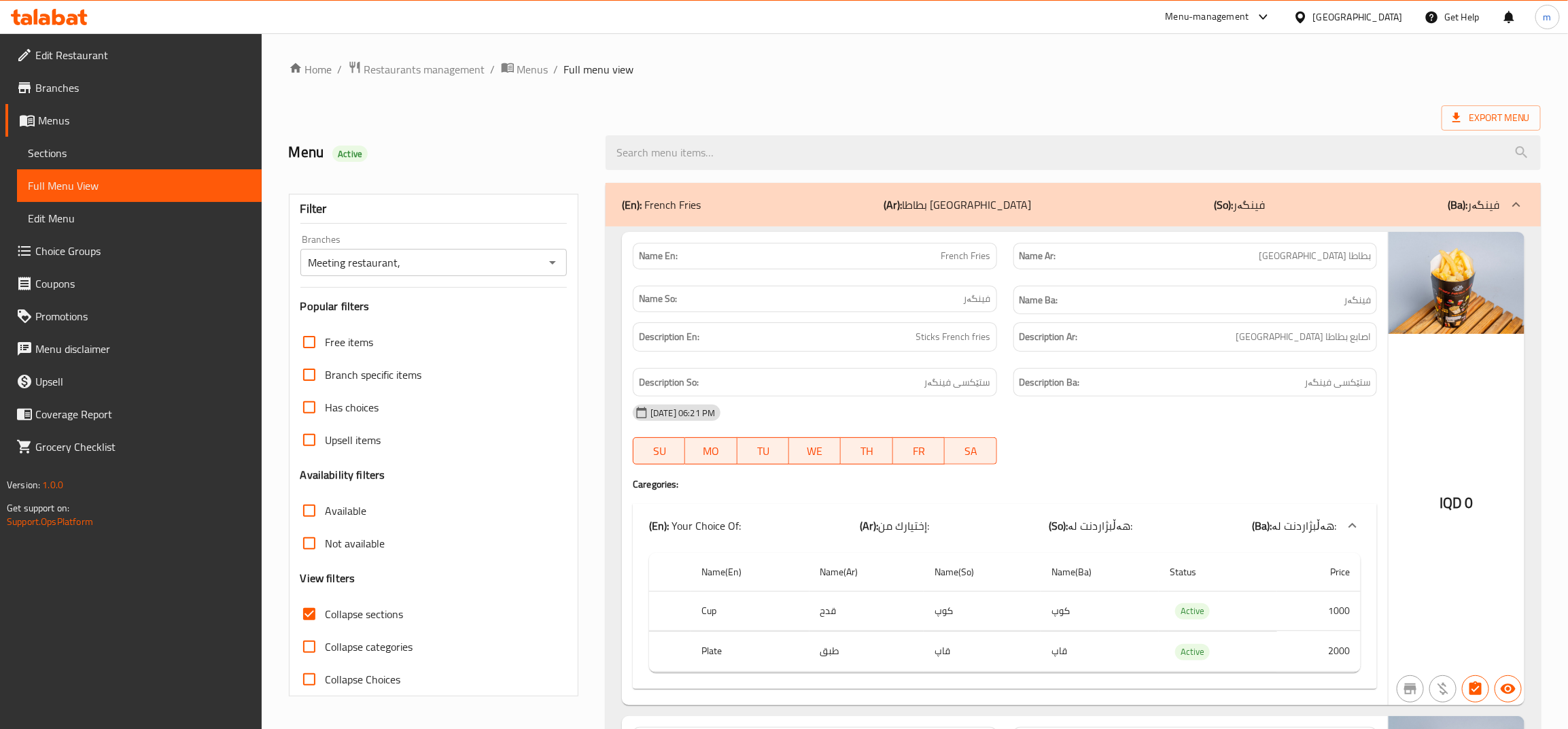
click at [806, 72] on ol "Home / Restaurants management / Menus / Full menu view" at bounding box center [915, 70] width 1252 height 18
drag, startPoint x: 991, startPoint y: 335, endPoint x: 842, endPoint y: 338, distance: 149.0
click at [821, 314] on div "Name En: French Fries Name Ar: بطاطا مقلية Name So: فینگەر Name Ba: فینگەر Desc…" at bounding box center [1004, 468] width 766 height 473
click at [911, 340] on h6 "Description En: Sticks French fries" at bounding box center [814, 337] width 351 height 17
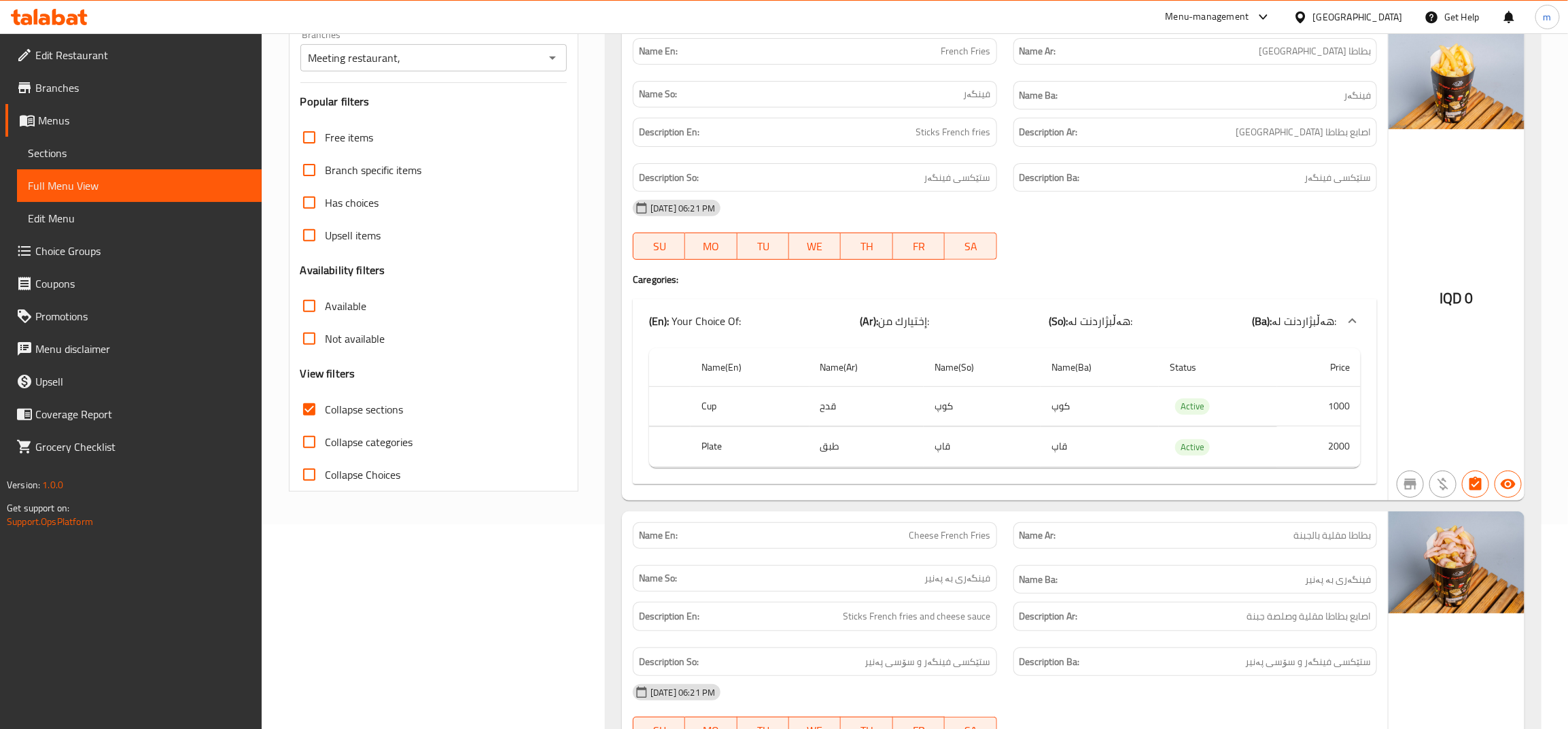
scroll to position [226, 0]
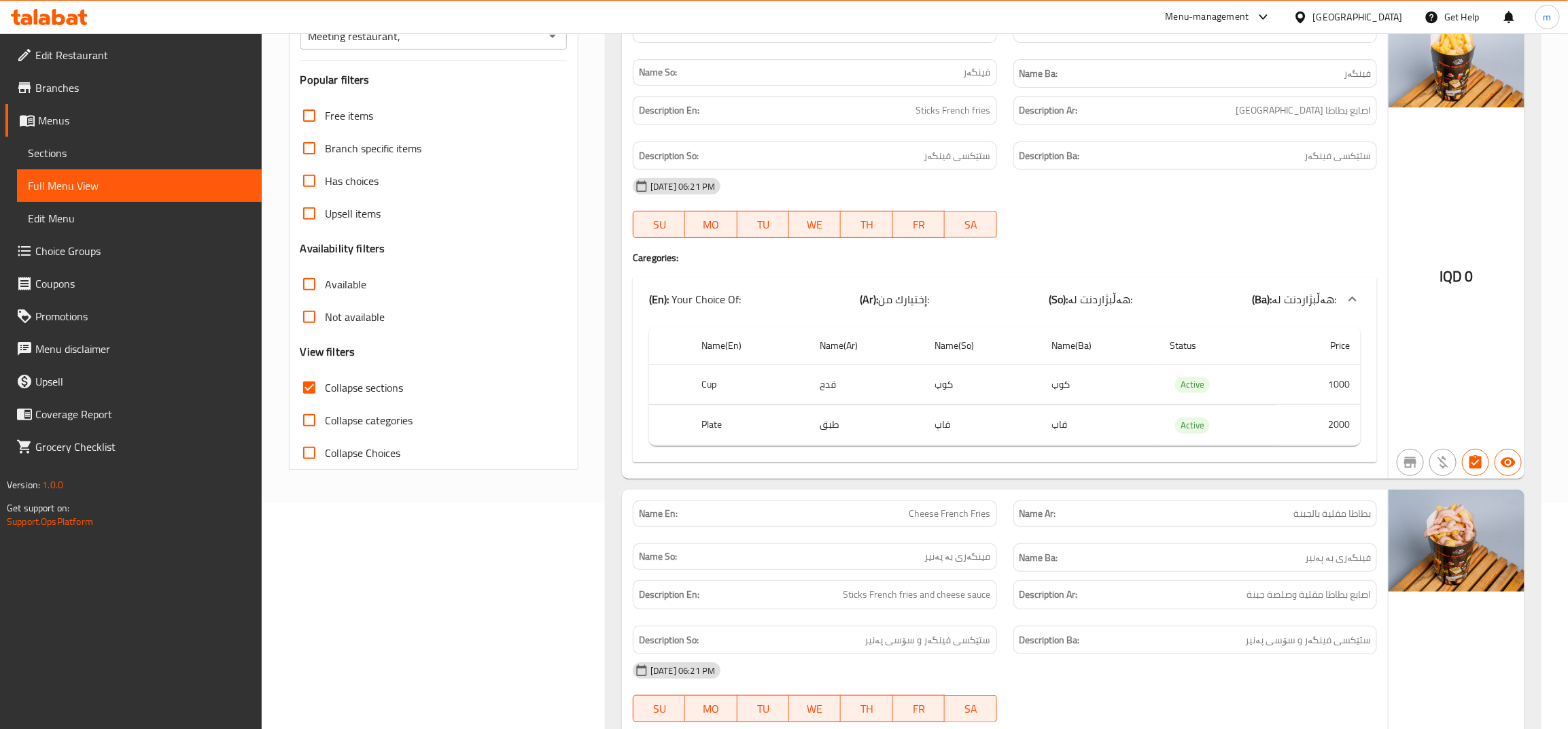
click at [829, 381] on td "قدح" at bounding box center [866, 384] width 114 height 40
click at [1337, 434] on td "2000" at bounding box center [1319, 425] width 83 height 40
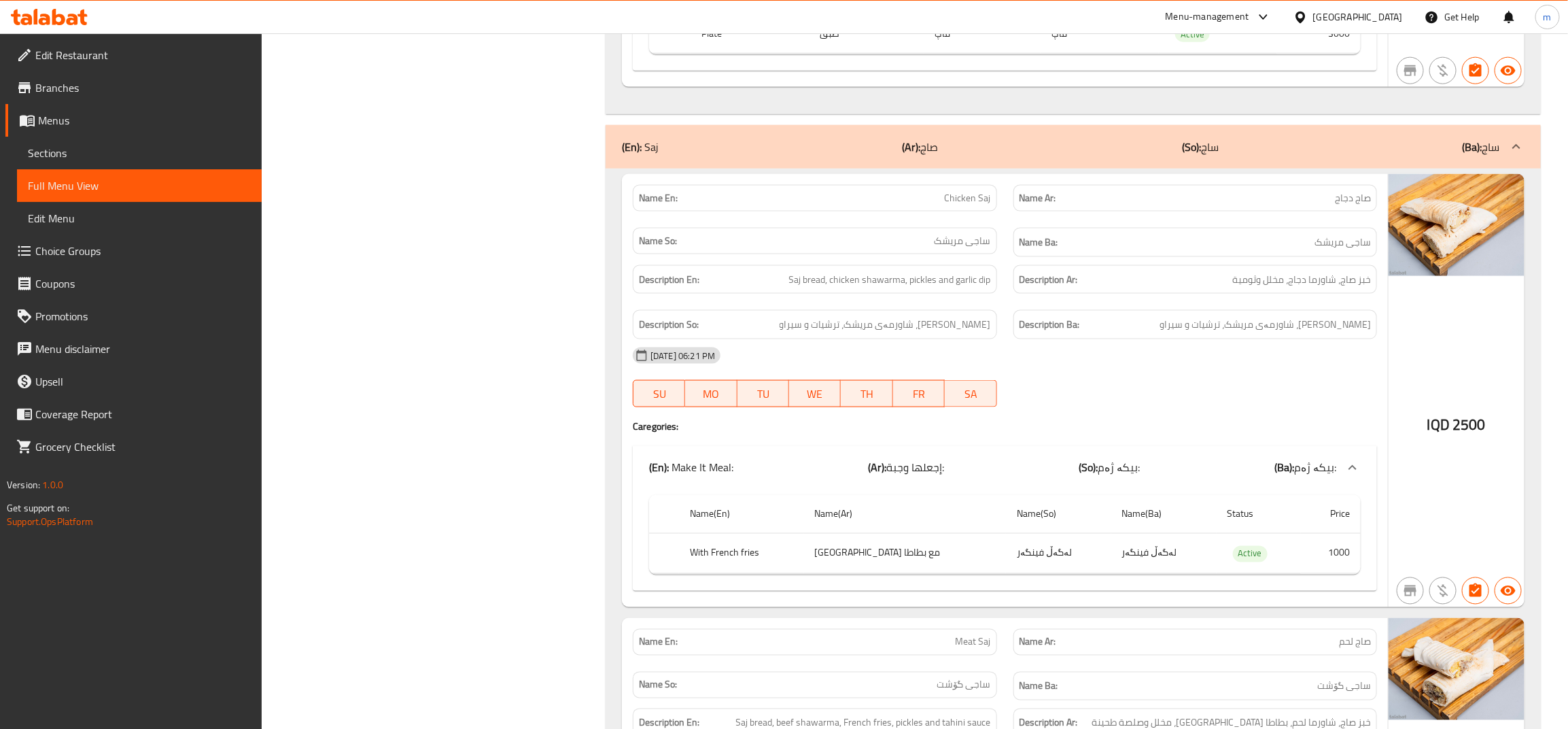
scroll to position [1133, 0]
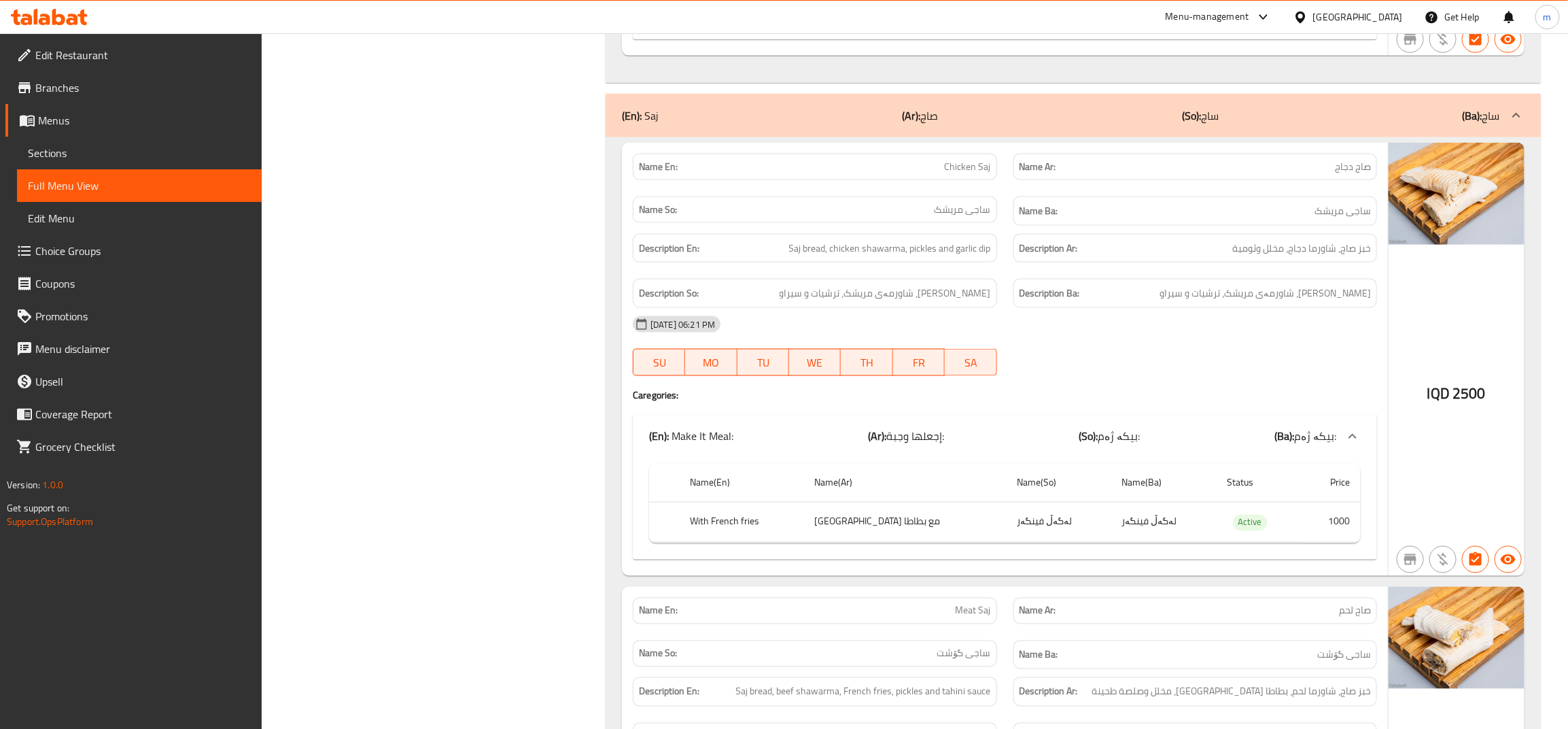
drag, startPoint x: 749, startPoint y: 440, endPoint x: 685, endPoint y: 444, distance: 64.1
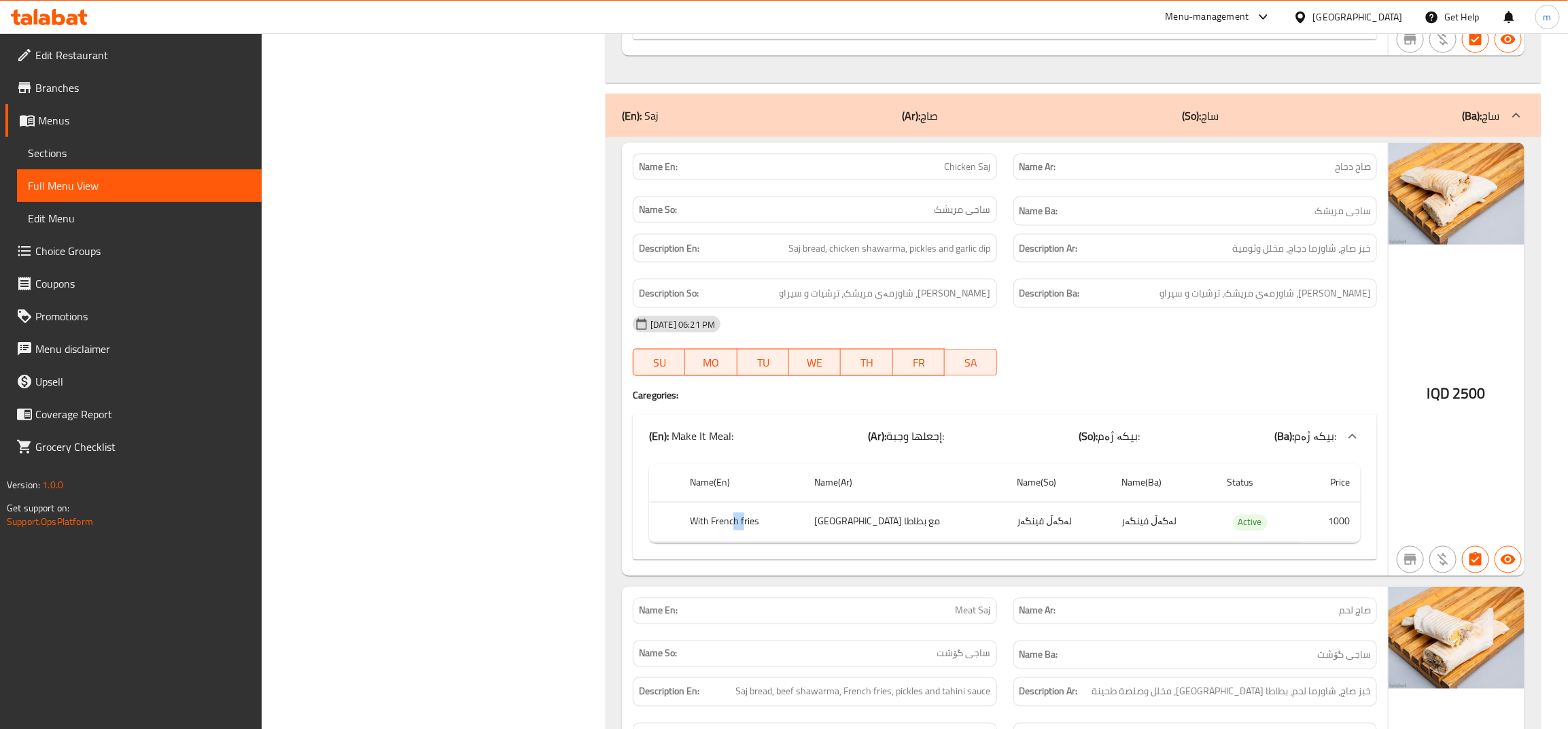
drag, startPoint x: 747, startPoint y: 525, endPoint x: 745, endPoint y: 532, distance: 7.3
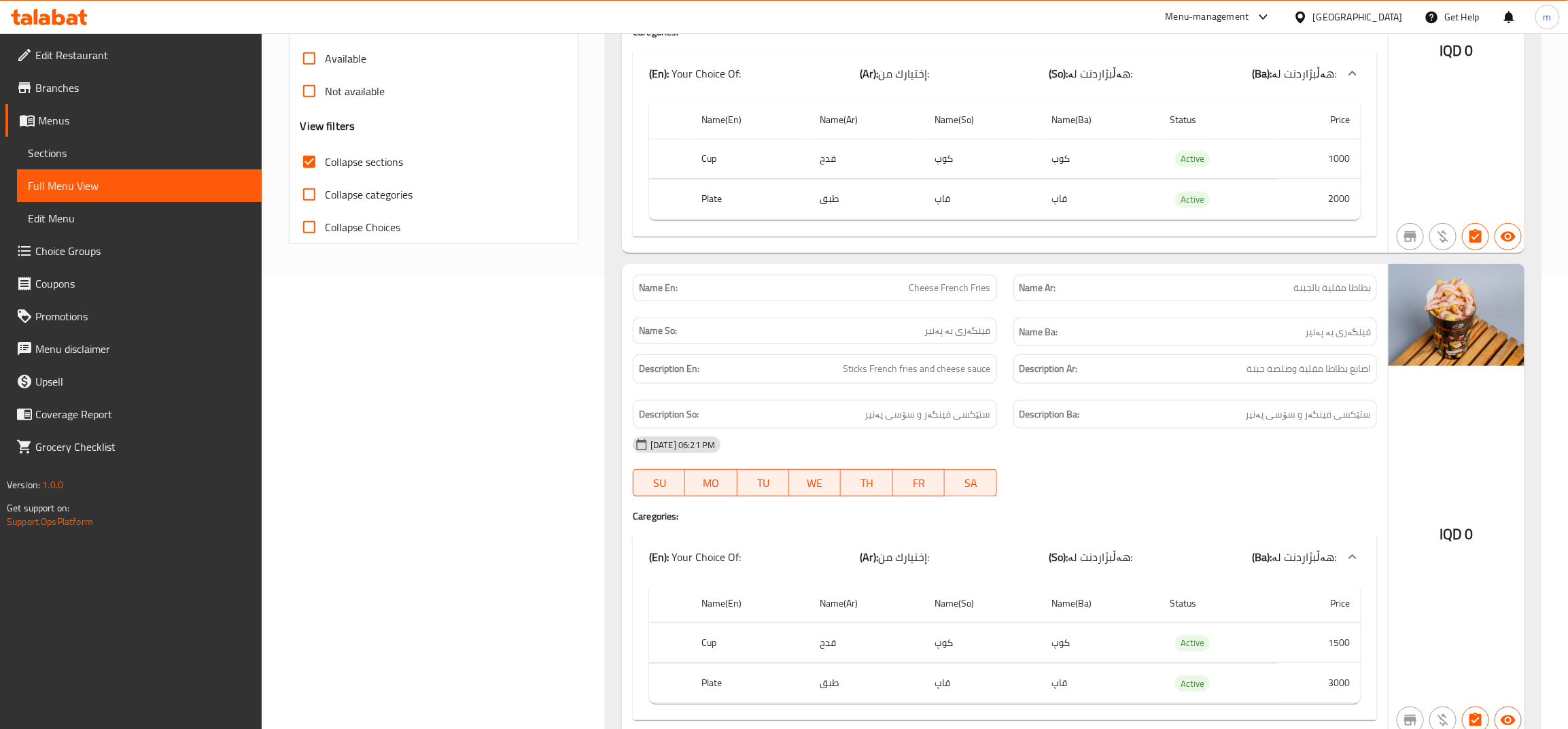
scroll to position [0, 0]
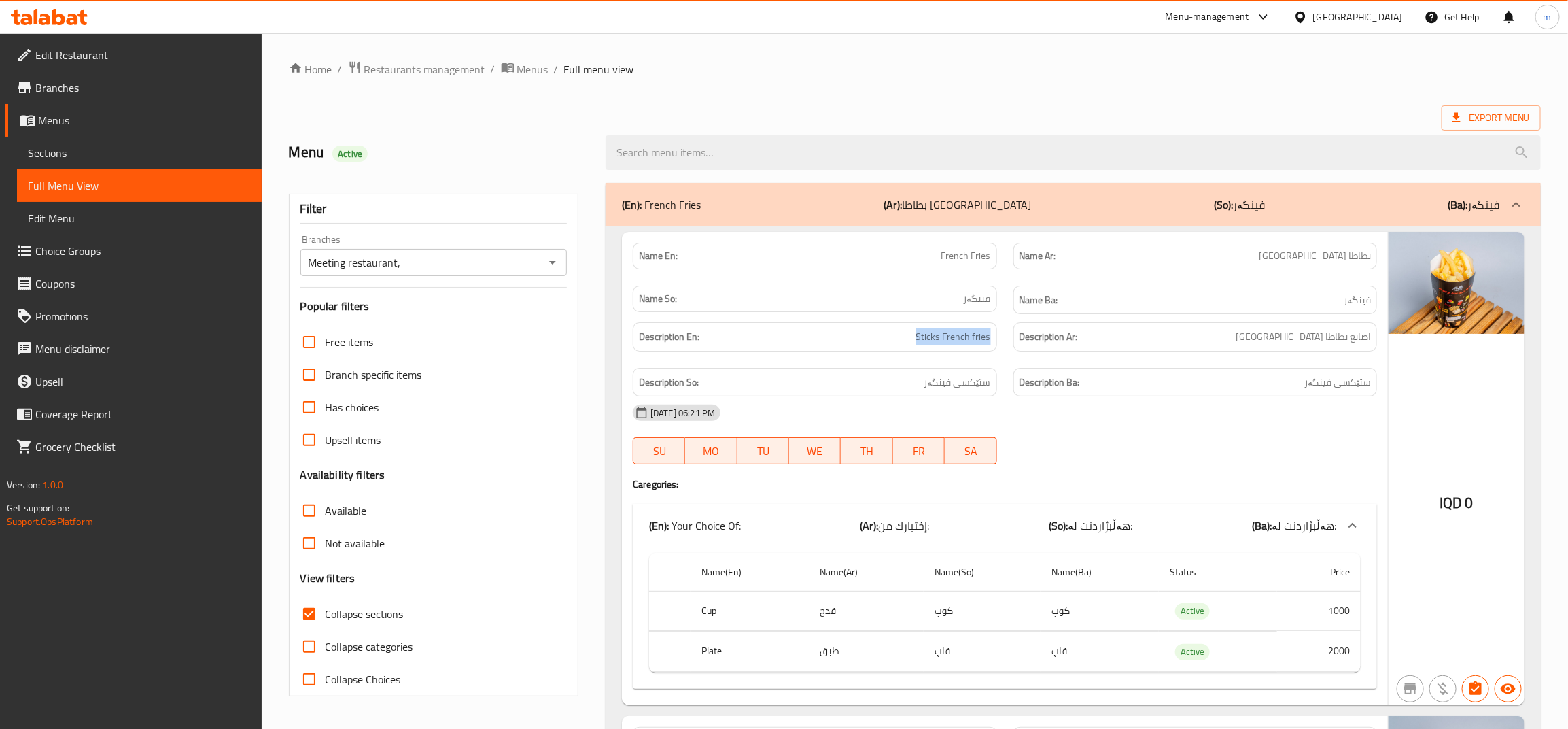
drag, startPoint x: 991, startPoint y: 338, endPoint x: 895, endPoint y: 335, distance: 96.0
click at [900, 335] on h6 "Description En: Sticks French fries" at bounding box center [814, 337] width 351 height 17
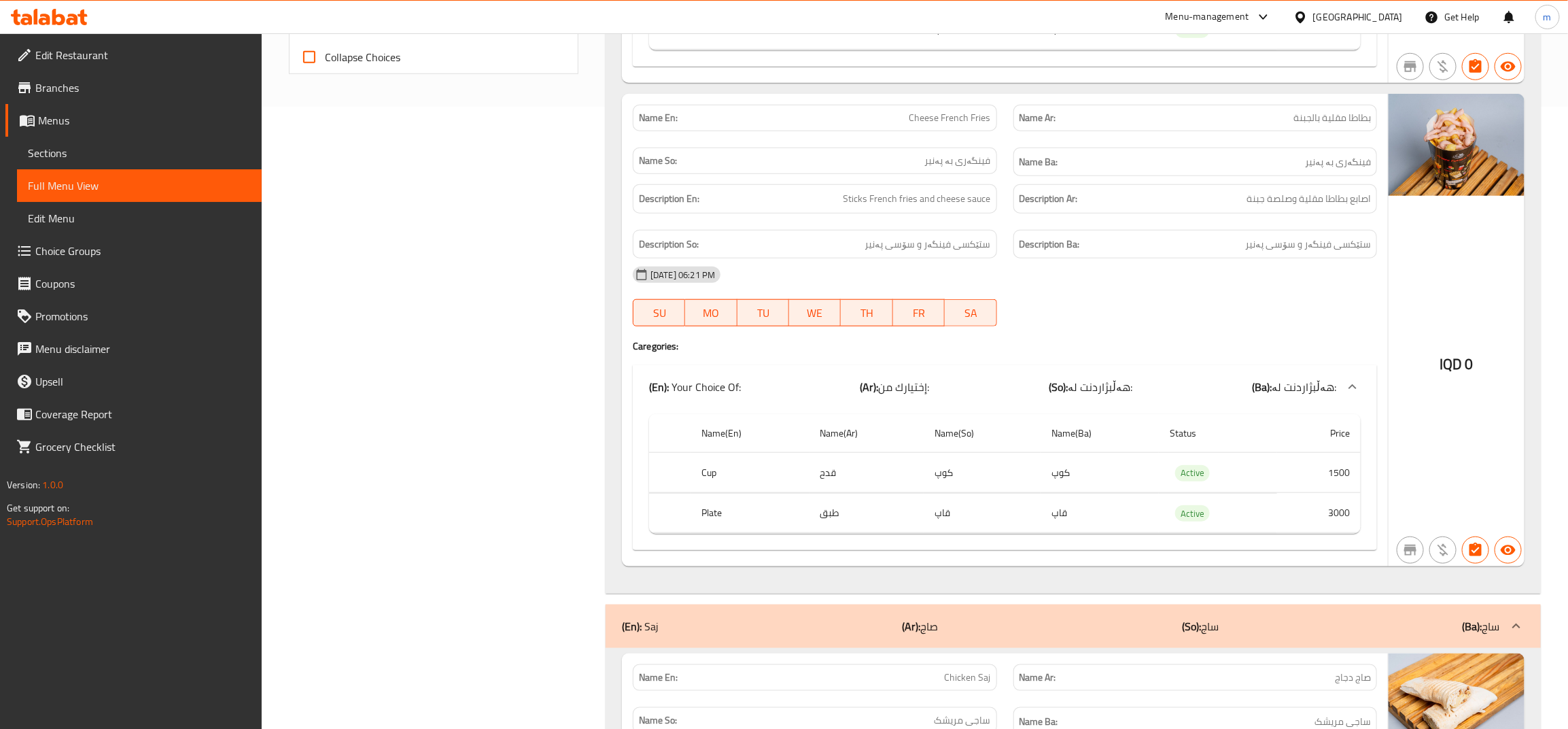
scroll to position [453, 0]
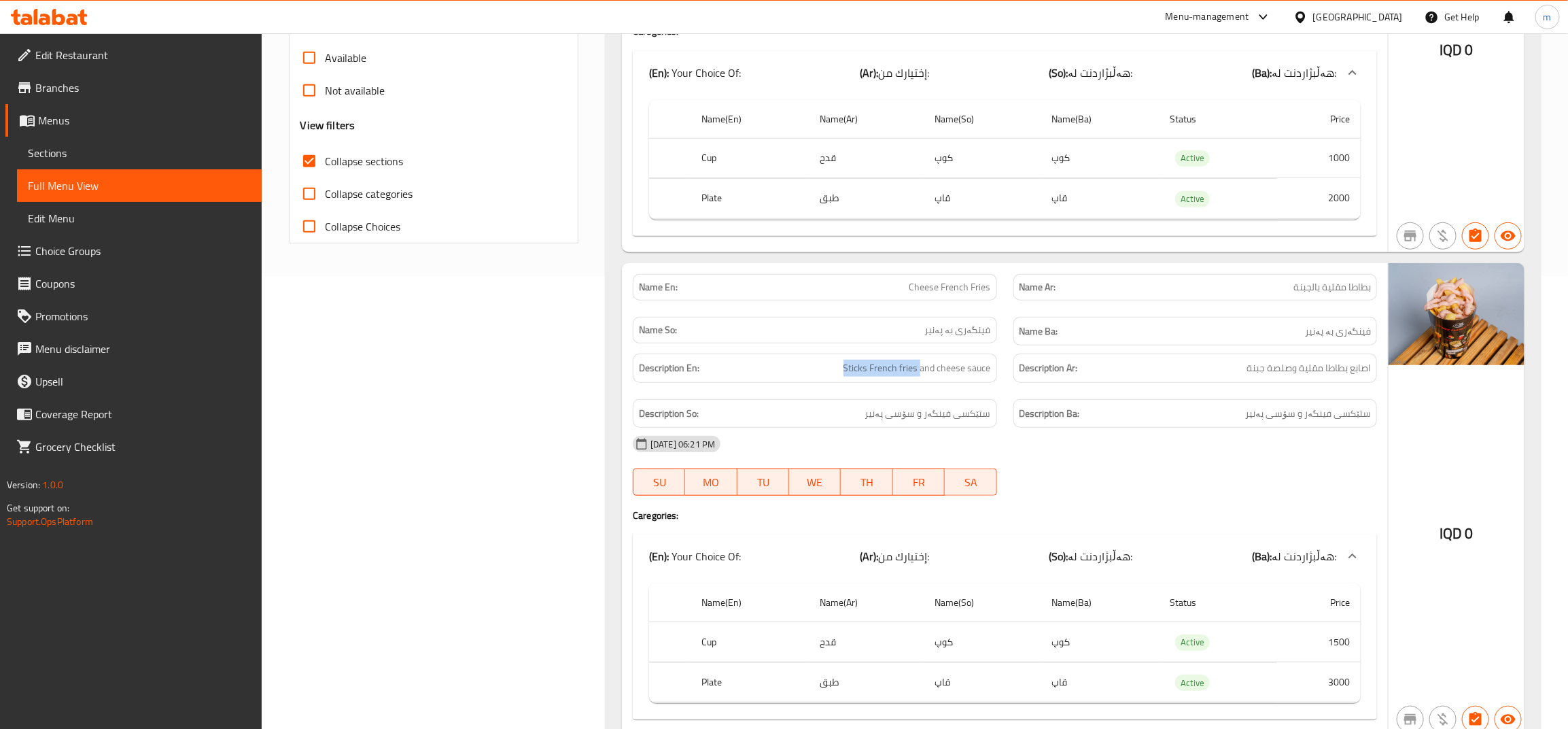
drag, startPoint x: 922, startPoint y: 368, endPoint x: 806, endPoint y: 377, distance: 116.3
click at [802, 376] on h6 "Description En: Sticks French fries and cheese sauce" at bounding box center [814, 368] width 351 height 17
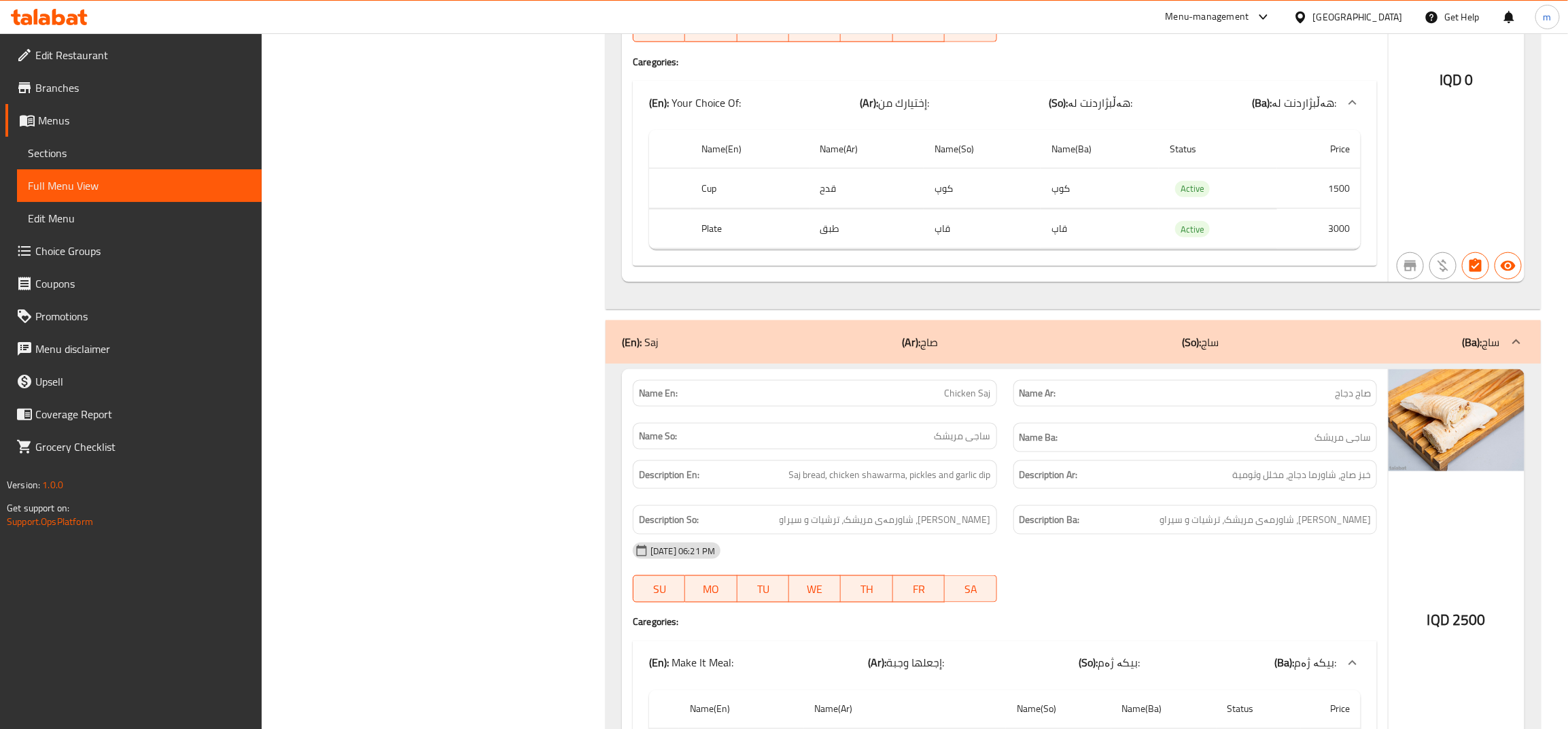
scroll to position [1133, 0]
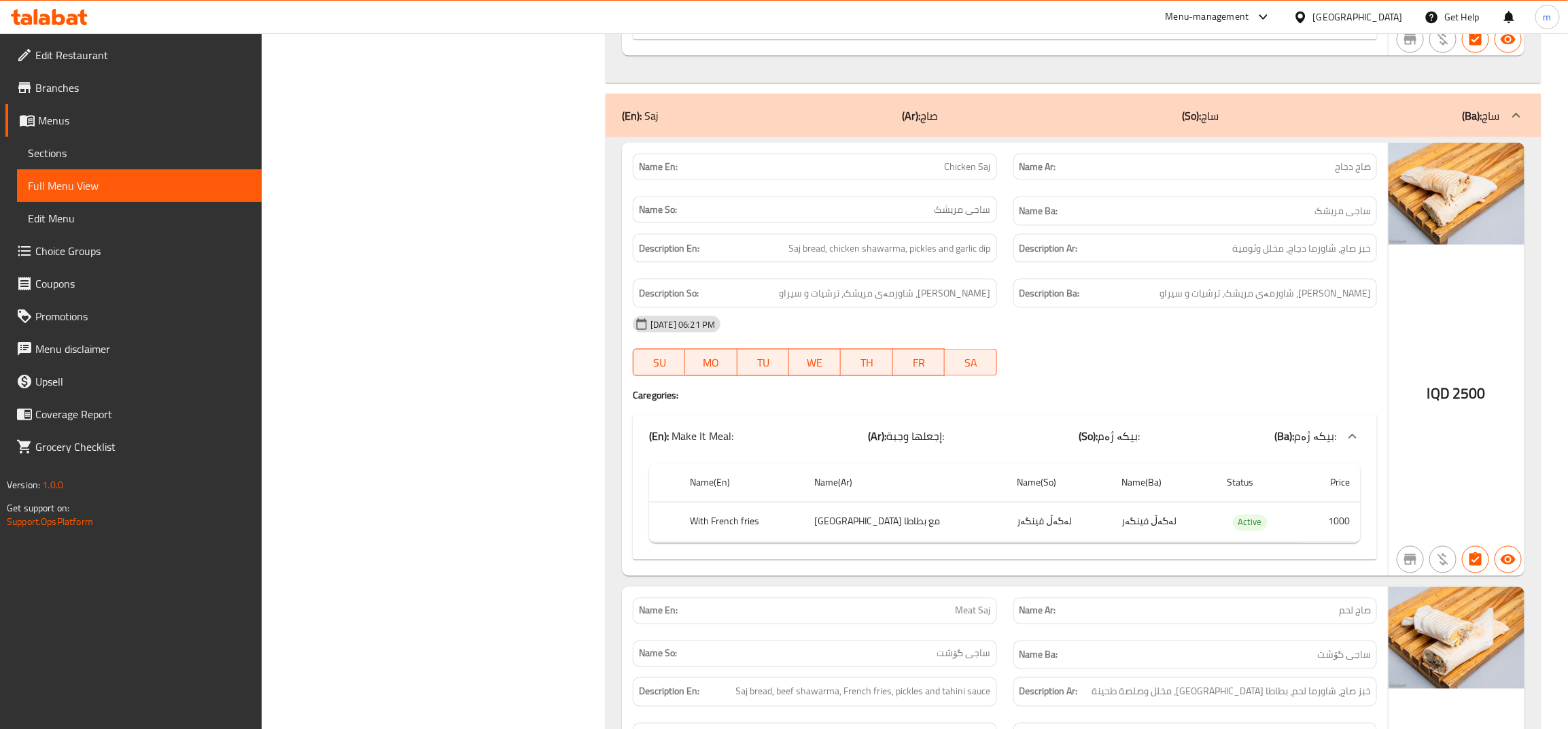
drag, startPoint x: 830, startPoint y: 253, endPoint x: 897, endPoint y: 257, distance: 67.1
click at [897, 257] on span "Saj bread, chicken shawarma, pickles and garlic dip" at bounding box center [890, 248] width 202 height 17
drag, startPoint x: 912, startPoint y: 260, endPoint x: 948, endPoint y: 259, distance: 36.0
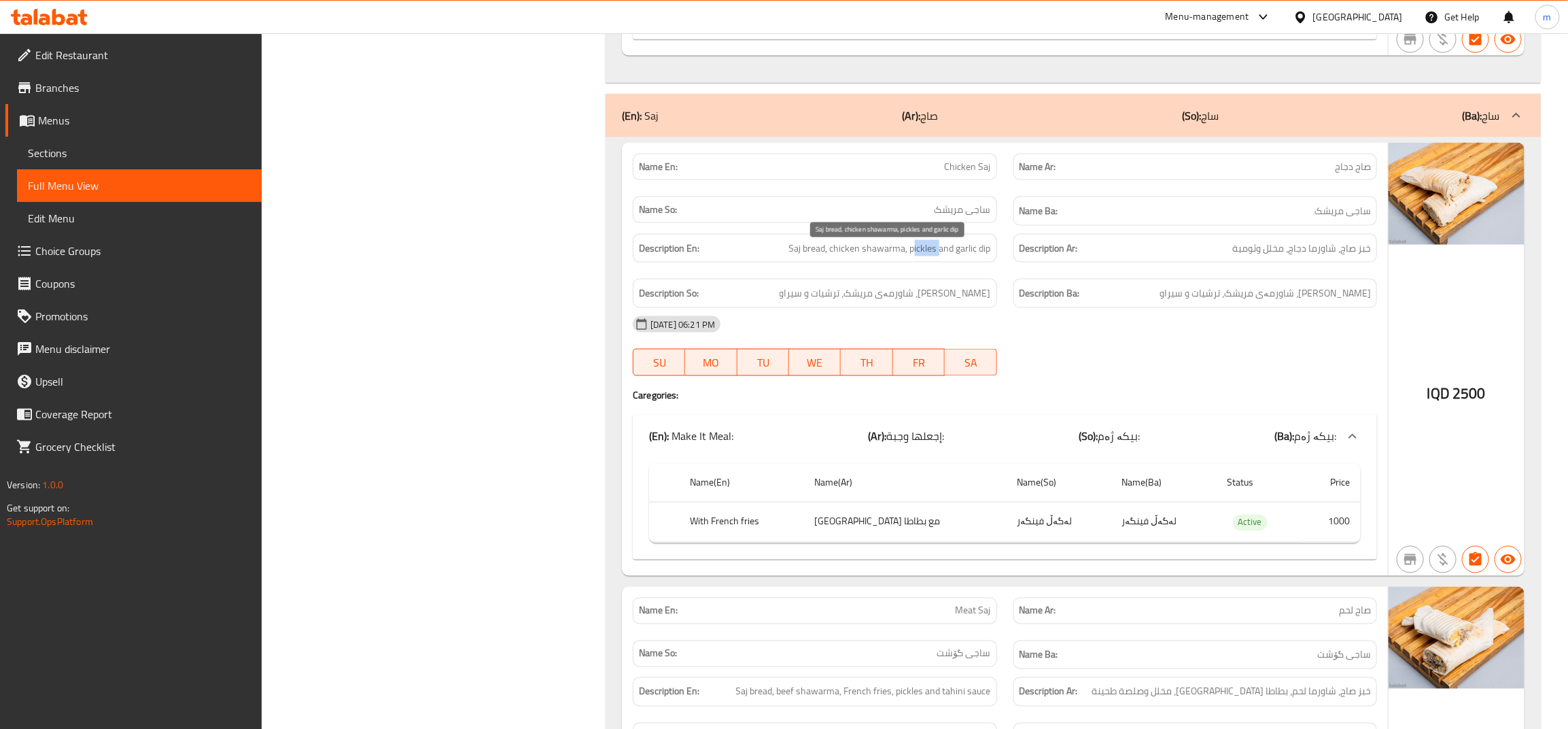
click at [948, 257] on span "Saj bread, chicken shawarma, pickles and garlic dip" at bounding box center [890, 248] width 202 height 17
drag, startPoint x: 960, startPoint y: 256, endPoint x: 1015, endPoint y: 253, distance: 55.1
drag, startPoint x: 1374, startPoint y: 253, endPoint x: 1346, endPoint y: 253, distance: 28.0
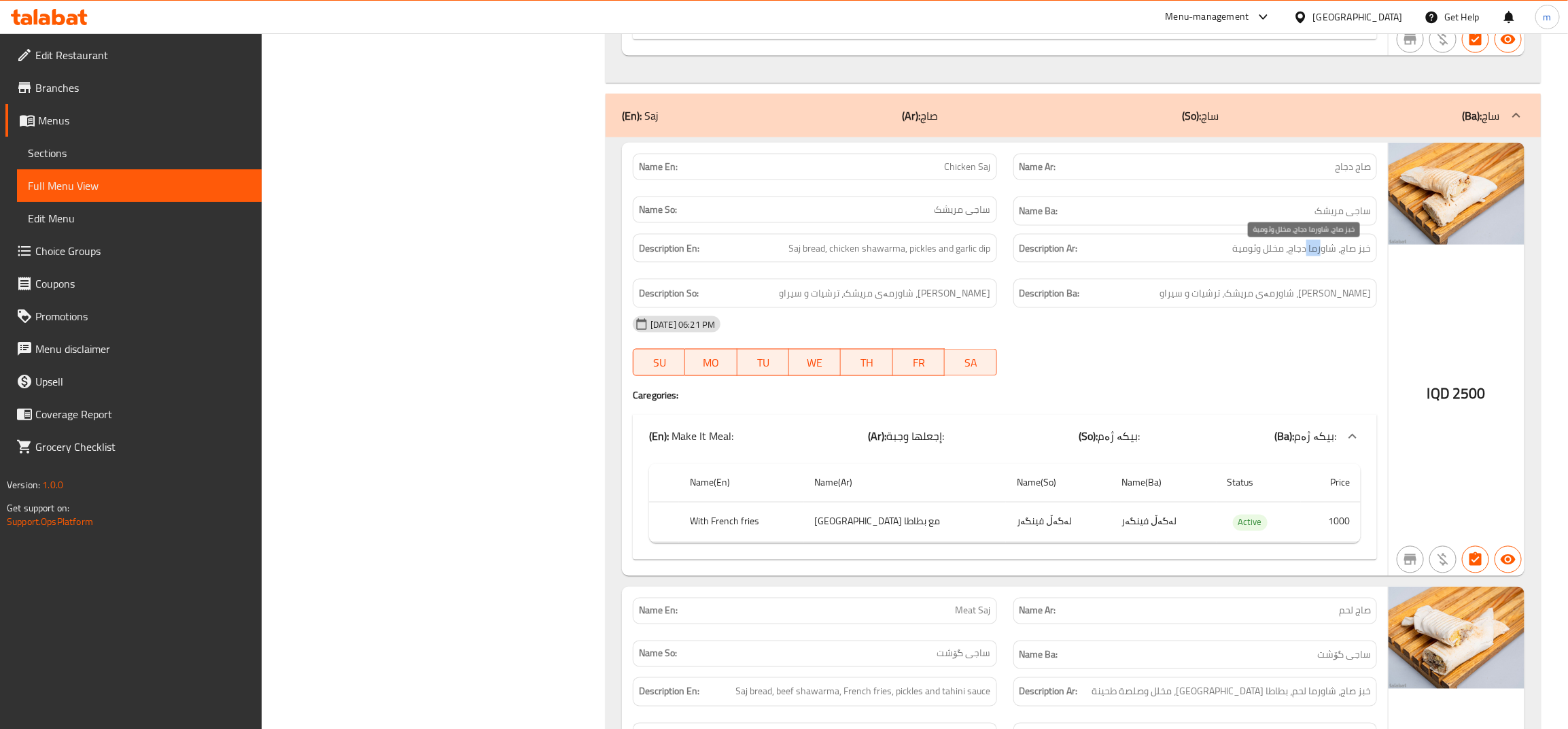
drag, startPoint x: 1320, startPoint y: 262, endPoint x: 1306, endPoint y: 262, distance: 14.0
click at [1306, 257] on span "خبز صاج، شاورما دجاج، مخلل وثومية" at bounding box center [1302, 248] width 139 height 17
drag, startPoint x: 1269, startPoint y: 257, endPoint x: 1260, endPoint y: 255, distance: 9.2
click at [1263, 255] on span "خبز صاج، شاورما دجاج، مخلل وثومية" at bounding box center [1302, 248] width 139 height 17
drag, startPoint x: 1350, startPoint y: 297, endPoint x: 1343, endPoint y: 298, distance: 7.1
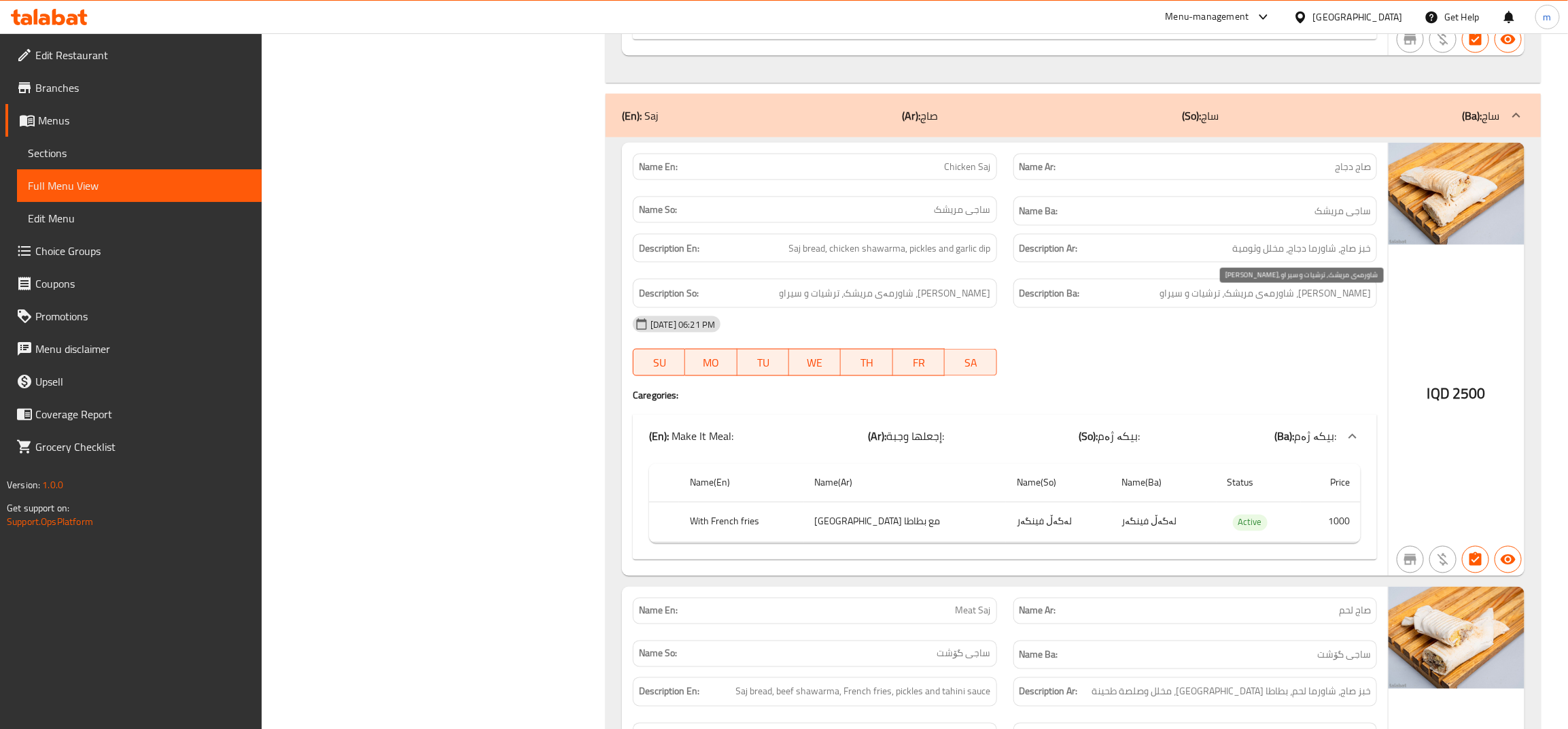
click at [1344, 298] on span "[PERSON_NAME]، شاورمەی مریشک، ترشیات و سیراو" at bounding box center [1265, 293] width 211 height 17
drag, startPoint x: 1313, startPoint y: 301, endPoint x: 1260, endPoint y: 301, distance: 53.0
click at [1261, 301] on span "[PERSON_NAME]، شاورمەی مریشک، ترشیات و سیراو" at bounding box center [1265, 293] width 211 height 17
drag, startPoint x: 1243, startPoint y: 301, endPoint x: 1232, endPoint y: 301, distance: 11.0
click at [1232, 301] on span "[PERSON_NAME]، شاورمەی مریشک، ترشیات و سیراو" at bounding box center [1265, 293] width 211 height 17
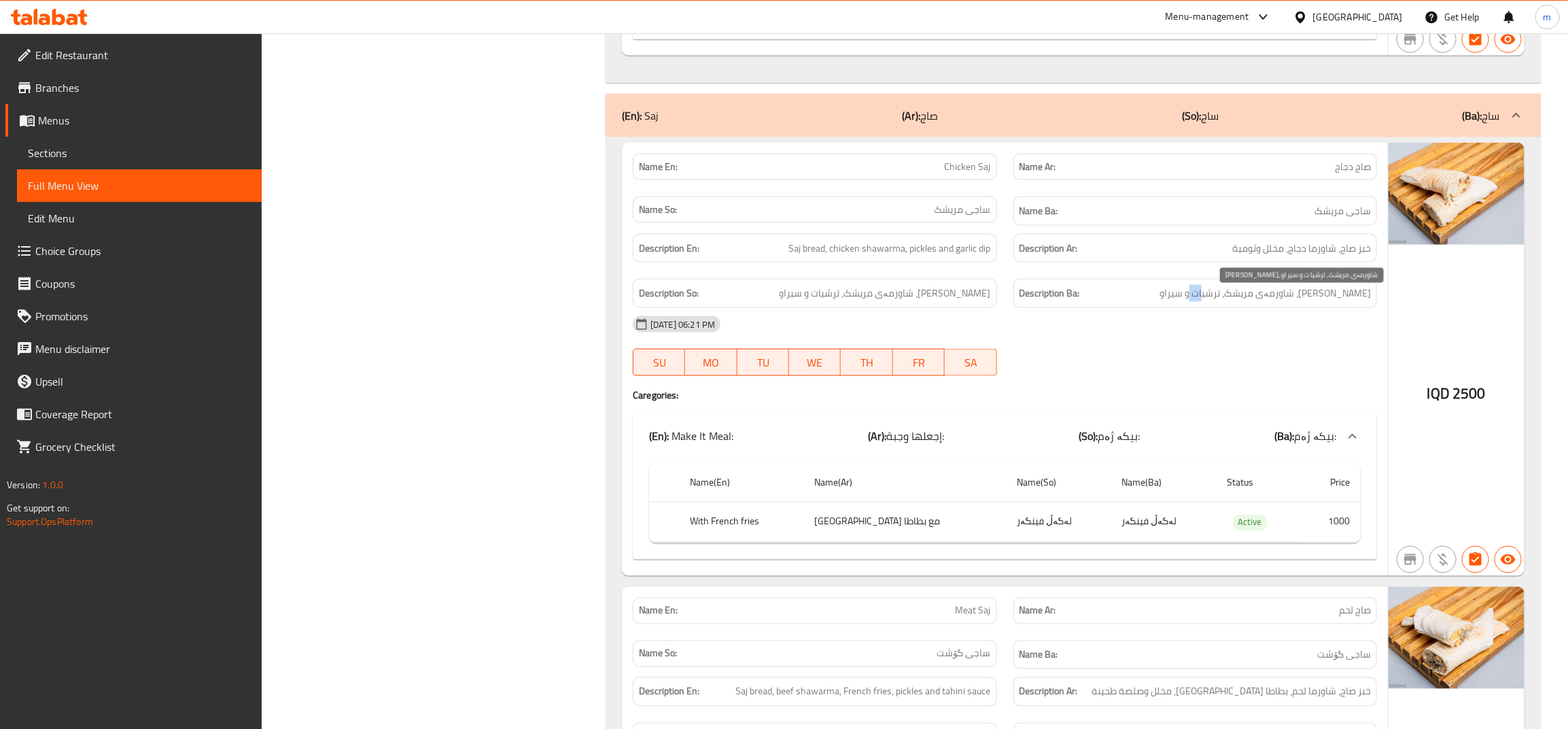
drag, startPoint x: 1221, startPoint y: 305, endPoint x: 1191, endPoint y: 307, distance: 30.1
click at [1207, 297] on span "[PERSON_NAME]، شاورمەی مریشک، ترشیات و سیراو" at bounding box center [1265, 293] width 211 height 17
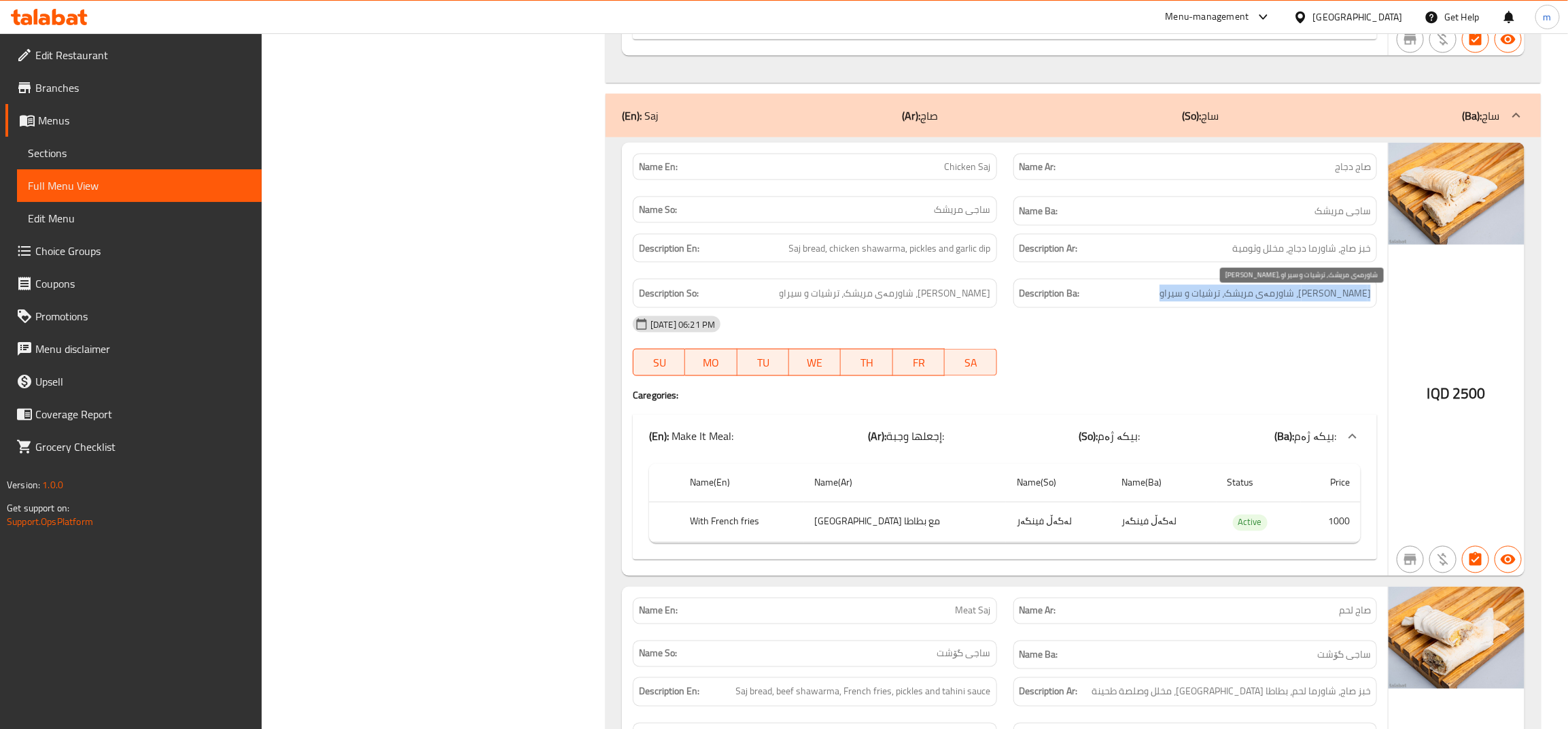
click at [1207, 297] on span "[PERSON_NAME]، شاورمەی مریشک، ترشیات و سیراو" at bounding box center [1265, 293] width 211 height 17
click at [952, 300] on span "[PERSON_NAME]، شاورمەی مریشک، ترشیات و سیراو" at bounding box center [885, 293] width 211 height 17
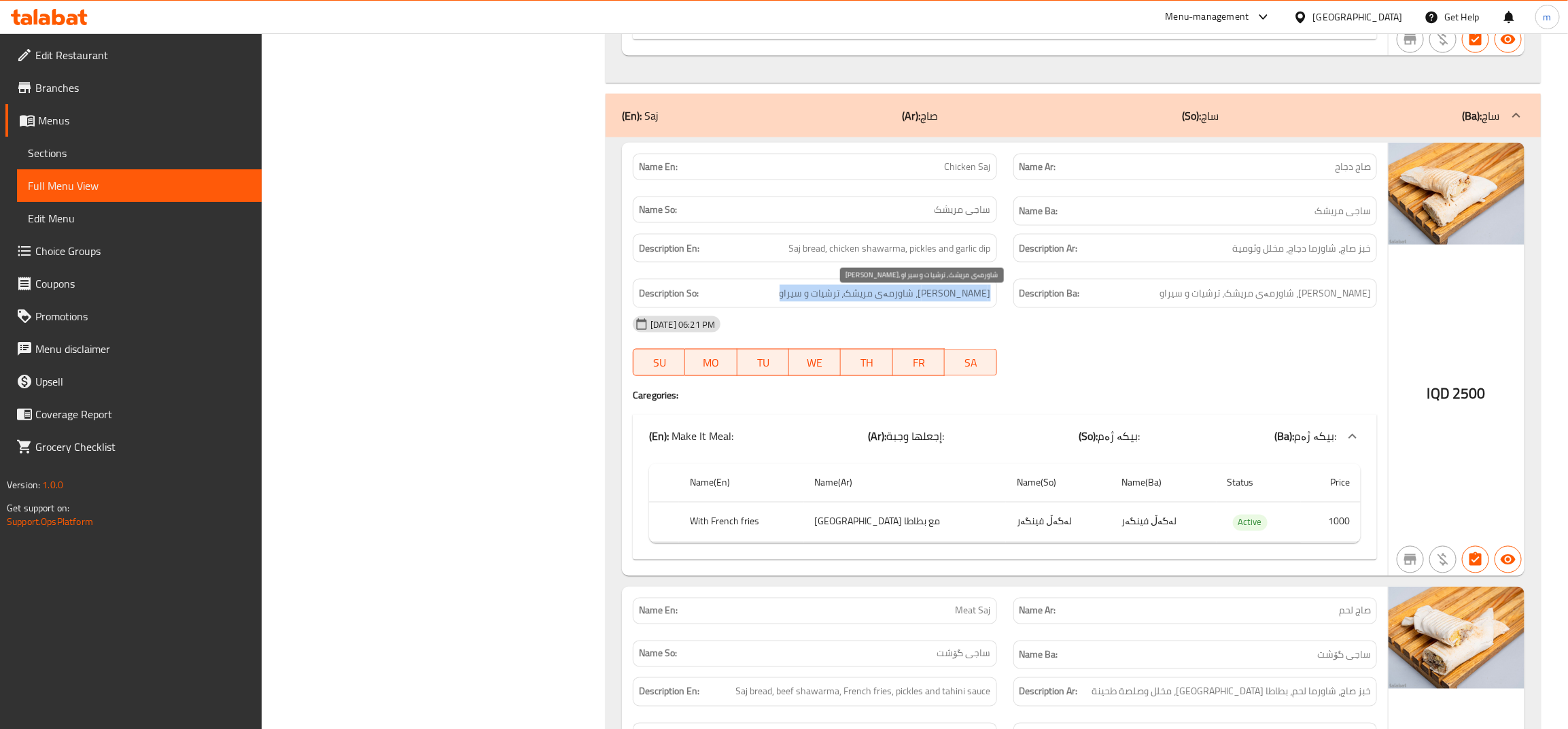
click at [952, 300] on span "[PERSON_NAME]، شاورمەی مریشک، ترشیات و سیراو" at bounding box center [885, 293] width 211 height 17
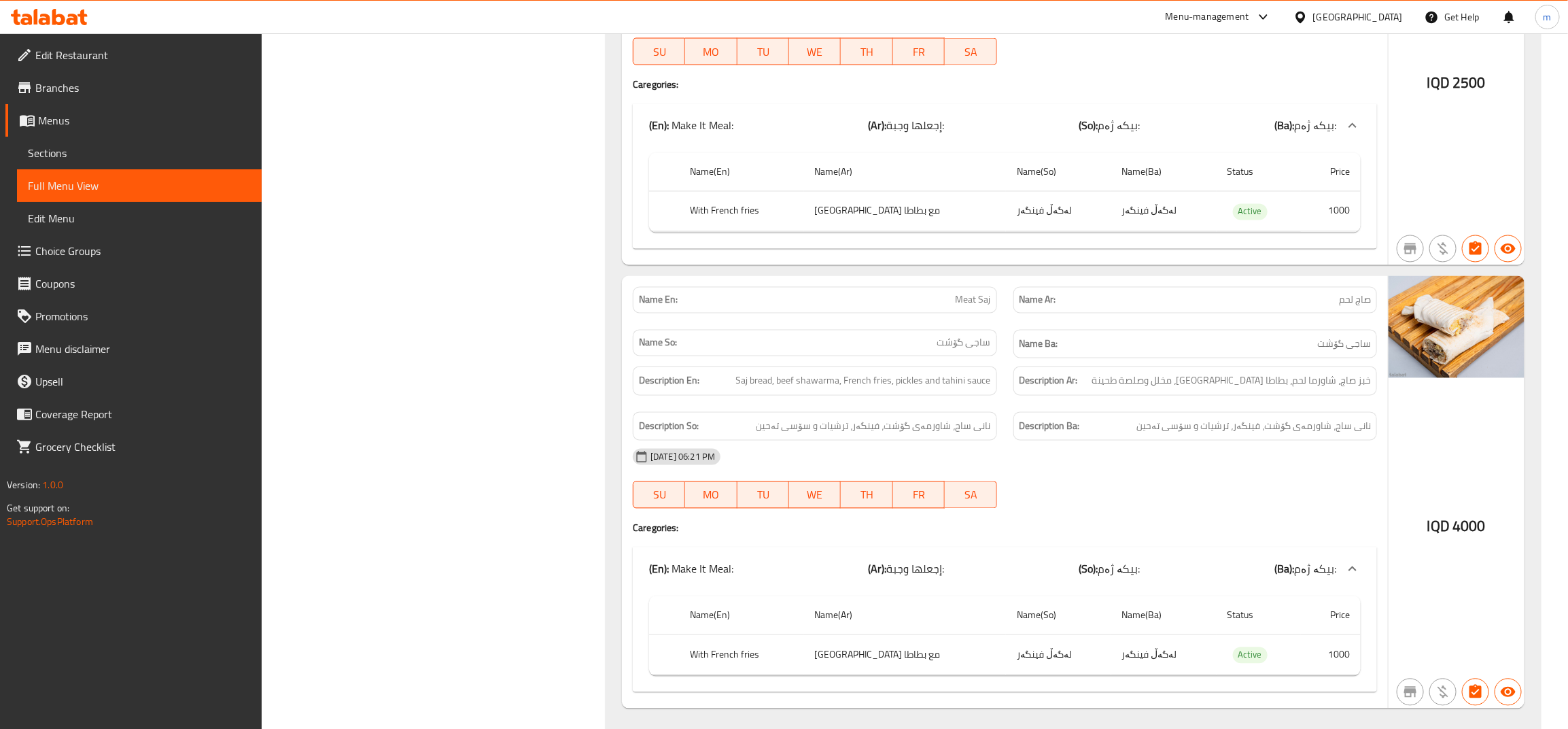
scroll to position [1586, 0]
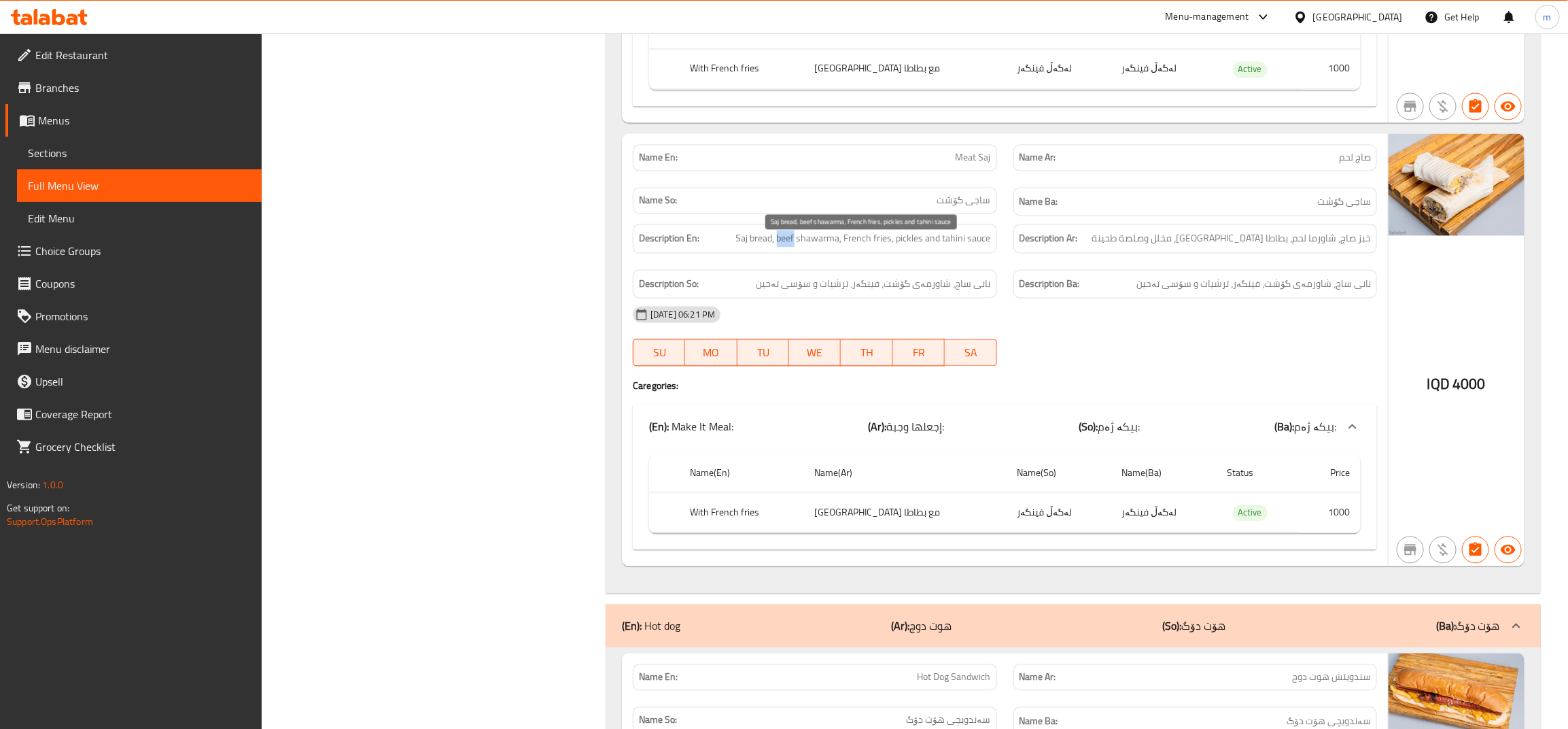
drag, startPoint x: 797, startPoint y: 247, endPoint x: 779, endPoint y: 248, distance: 18.0
click at [779, 247] on span "Saj bread, beef shawarma, French fries, pickles and tahini sauce" at bounding box center [864, 238] width 255 height 17
drag, startPoint x: 1306, startPoint y: 250, endPoint x: 1292, endPoint y: 250, distance: 14.0
click at [1292, 247] on span "خبز صاج، شاورما لحم، بطاطا [GEOGRAPHIC_DATA]، مخلل وصلصة طحينة" at bounding box center [1231, 238] width 279 height 17
drag, startPoint x: 1277, startPoint y: 292, endPoint x: 1287, endPoint y: 292, distance: 10.0
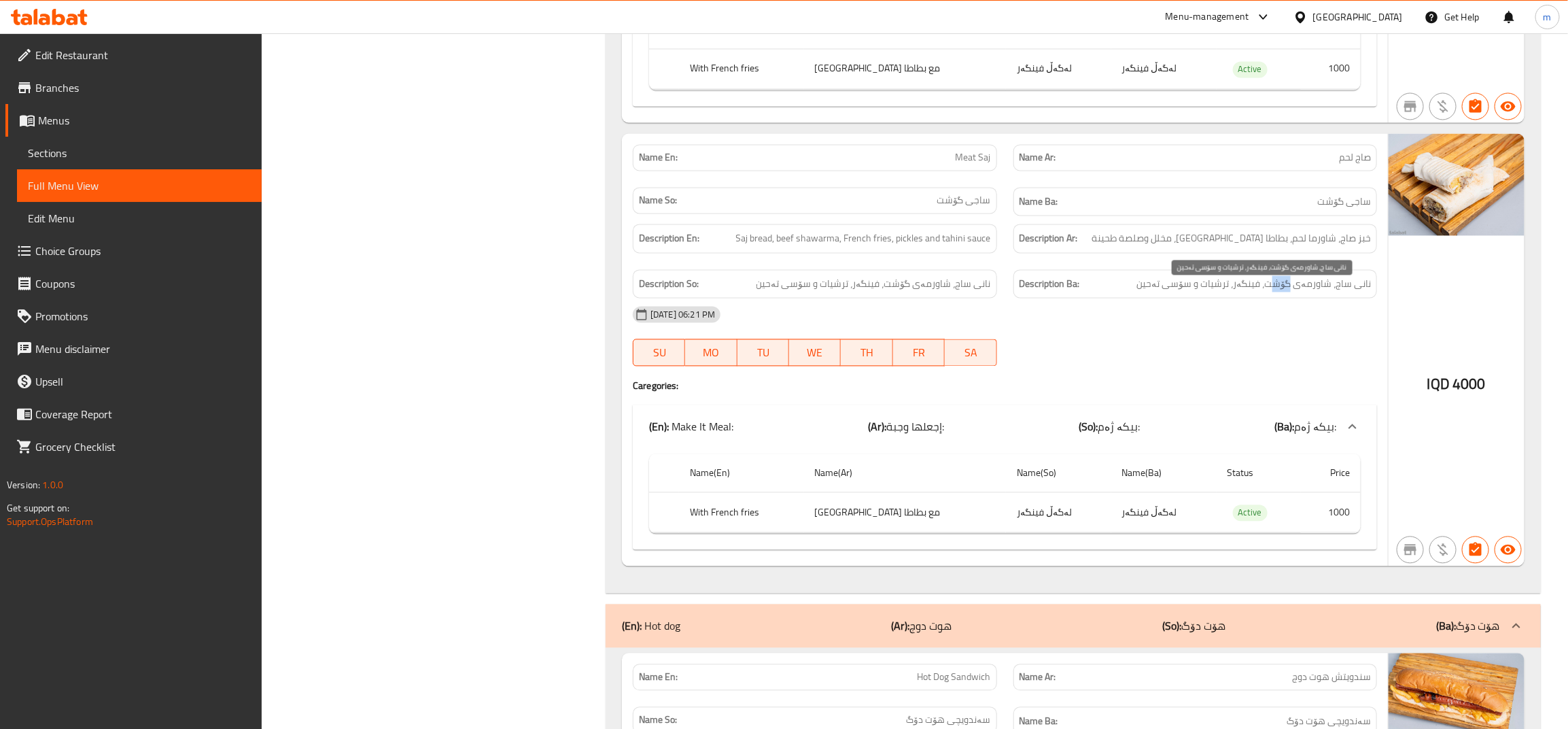
click at [1291, 292] on span "نانی ساج، شاورمەی گۆشت، فینگەر، ترشیات و سۆسی تەحین" at bounding box center [1254, 284] width 234 height 17
drag, startPoint x: 794, startPoint y: 248, endPoint x: 786, endPoint y: 247, distance: 8.1
click at [786, 247] on span "Saj bread, beef shawarma, French fries, pickles and tahini sauce" at bounding box center [864, 238] width 255 height 17
click at [790, 247] on span "Saj bread, beef shawarma, French fries, pickles and tahini sauce" at bounding box center [864, 238] width 255 height 17
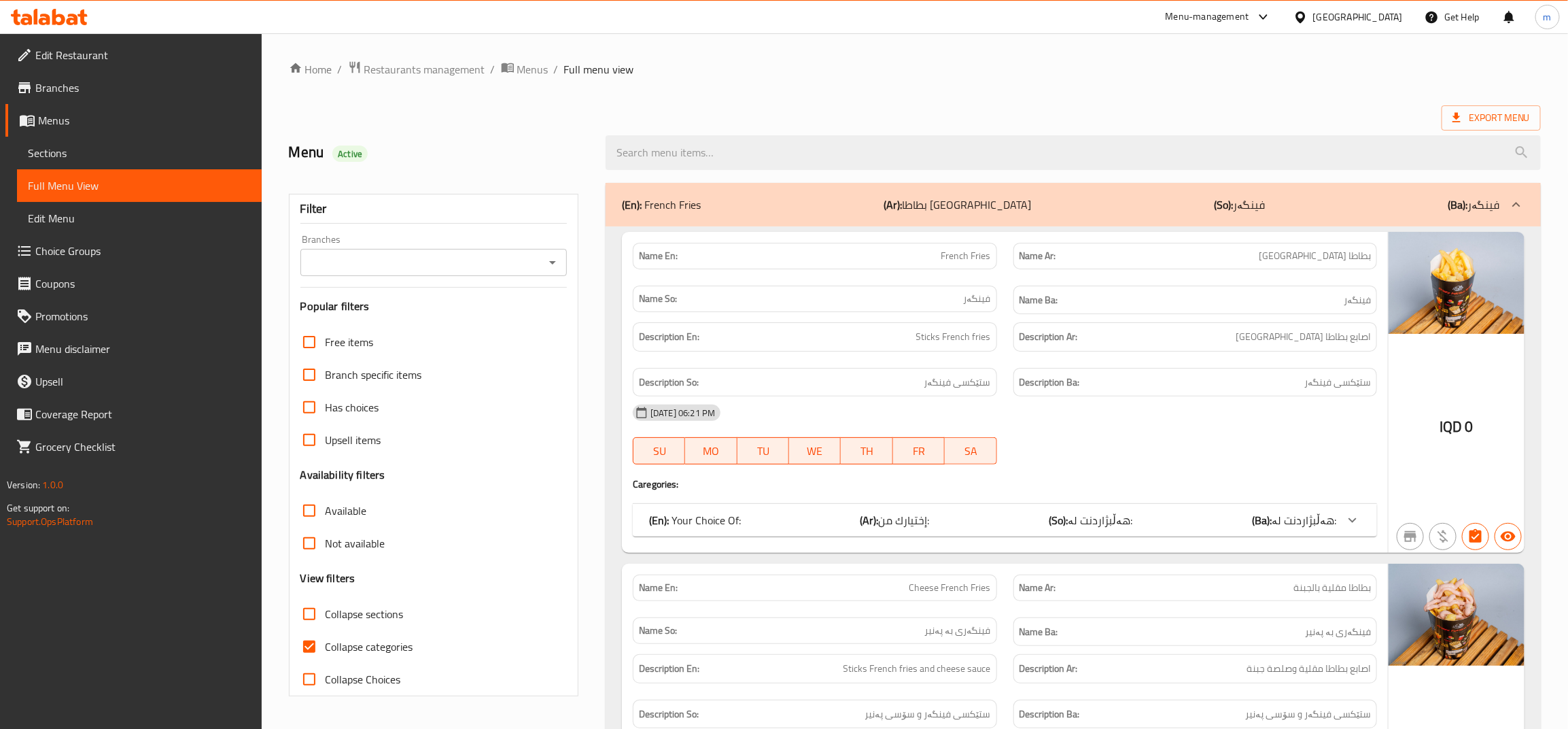
click at [144, 146] on span "Sections" at bounding box center [139, 153] width 223 height 16
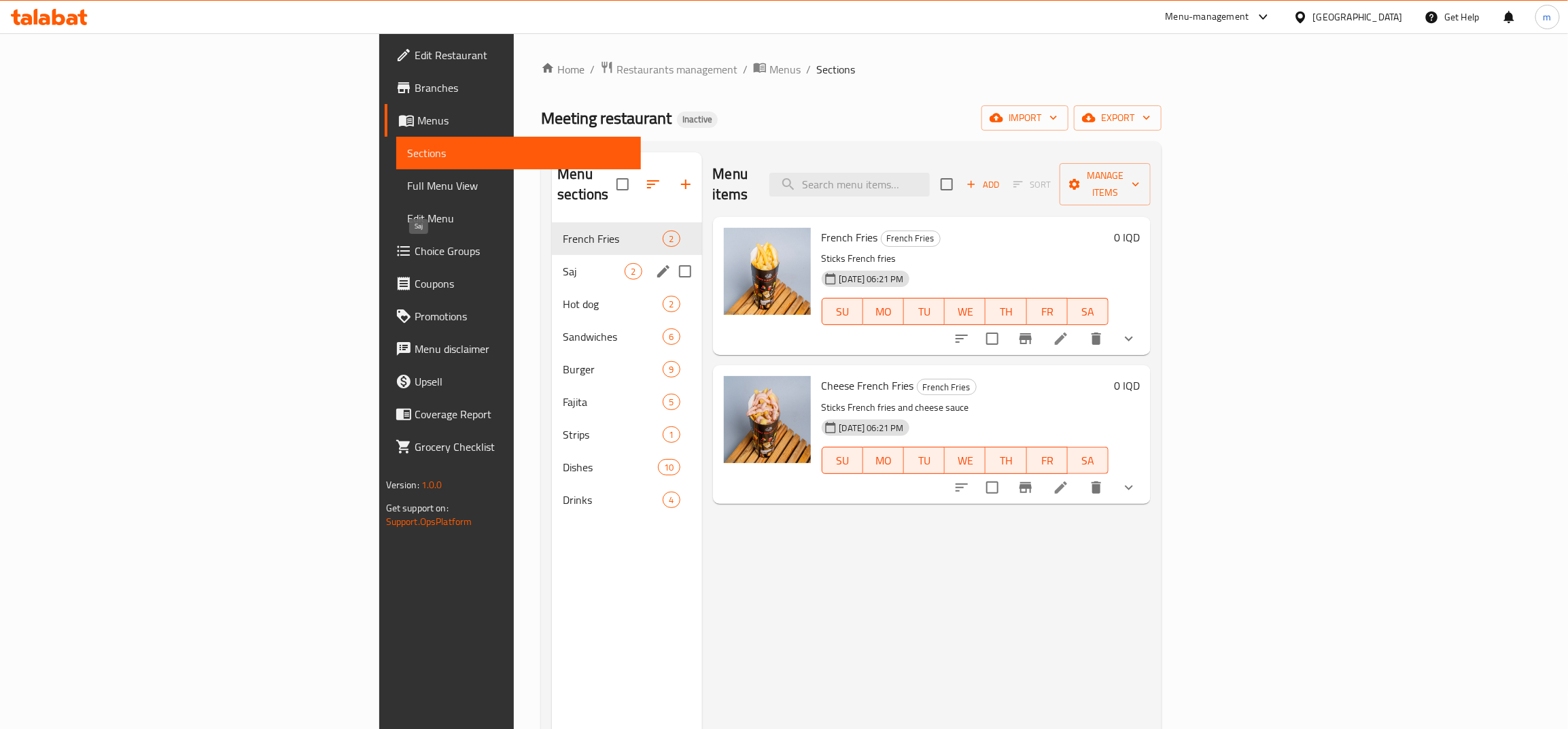
click at [563, 263] on span "Saj" at bounding box center [594, 271] width 62 height 16
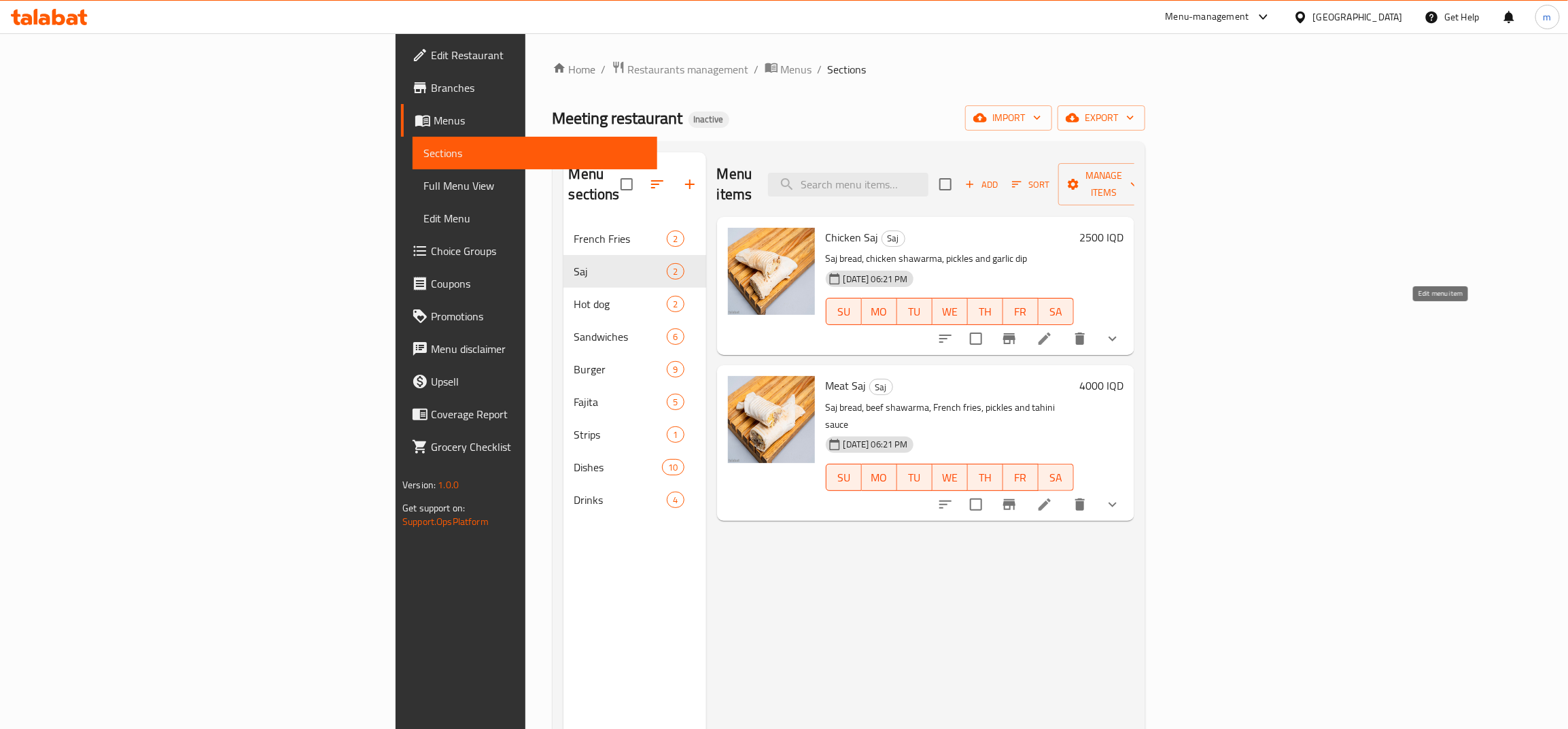
click at [1053, 331] on icon at bounding box center [1045, 339] width 16 height 16
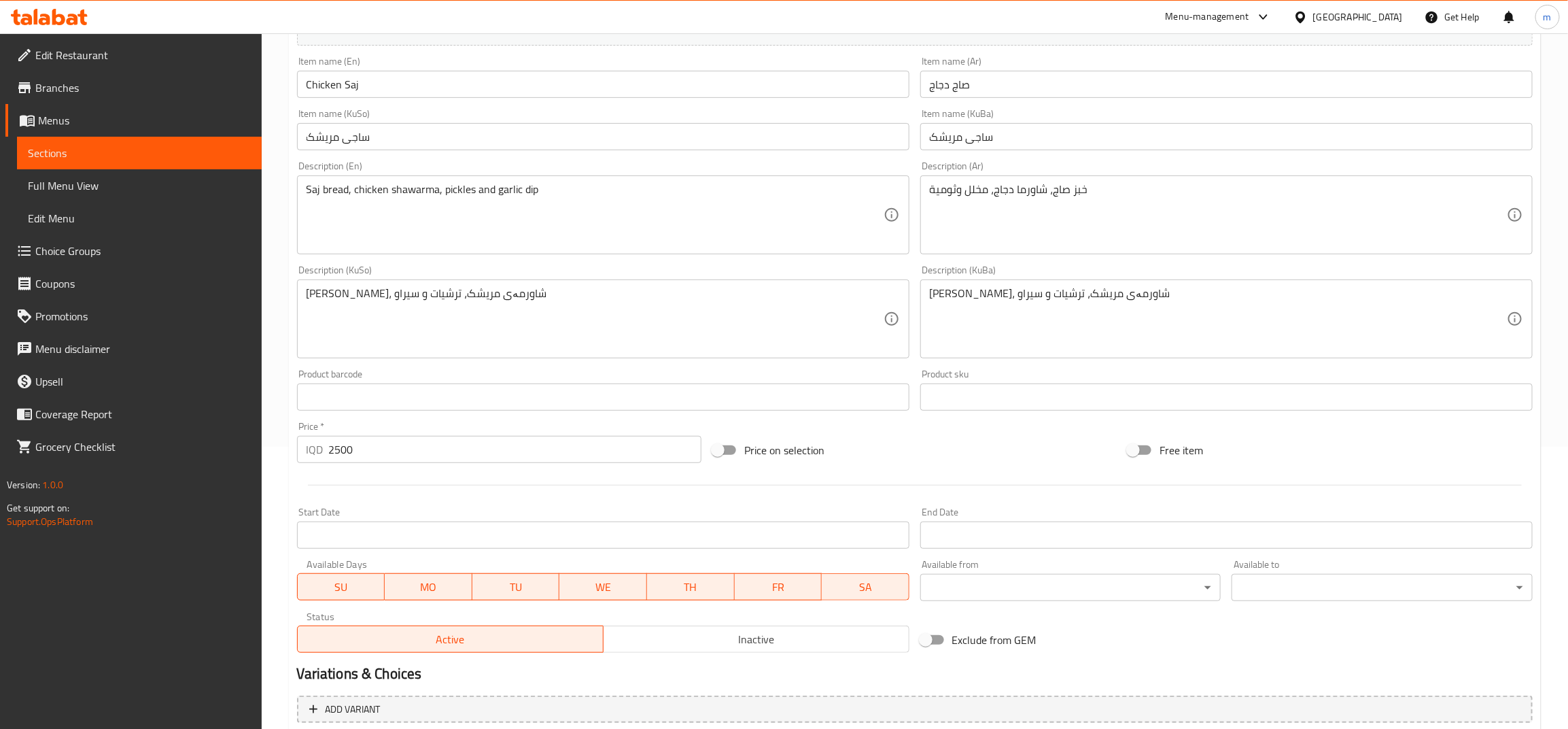
scroll to position [463, 0]
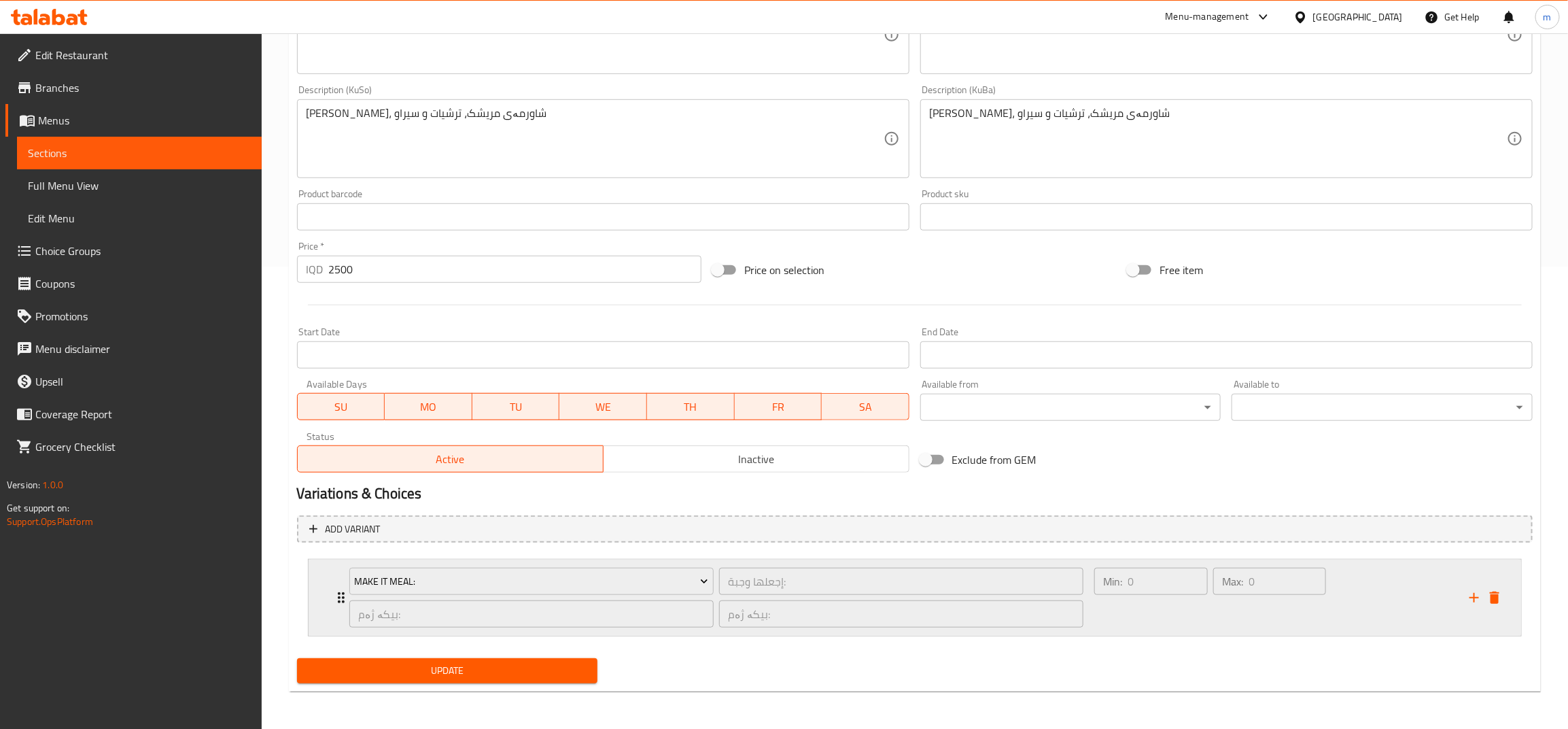
click at [1136, 622] on div "Min: 0 ​" at bounding box center [1151, 598] width 119 height 66
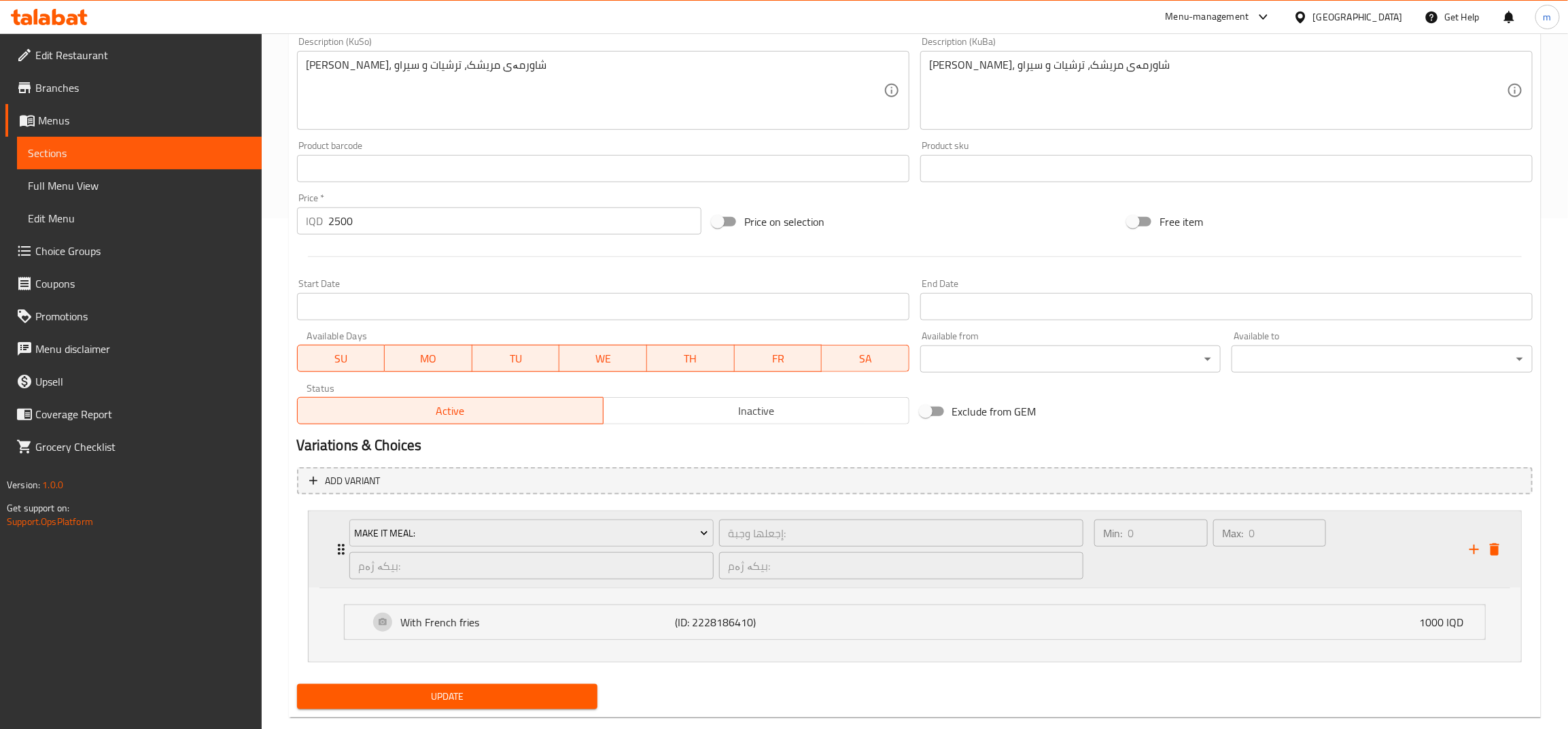
scroll to position [537, 0]
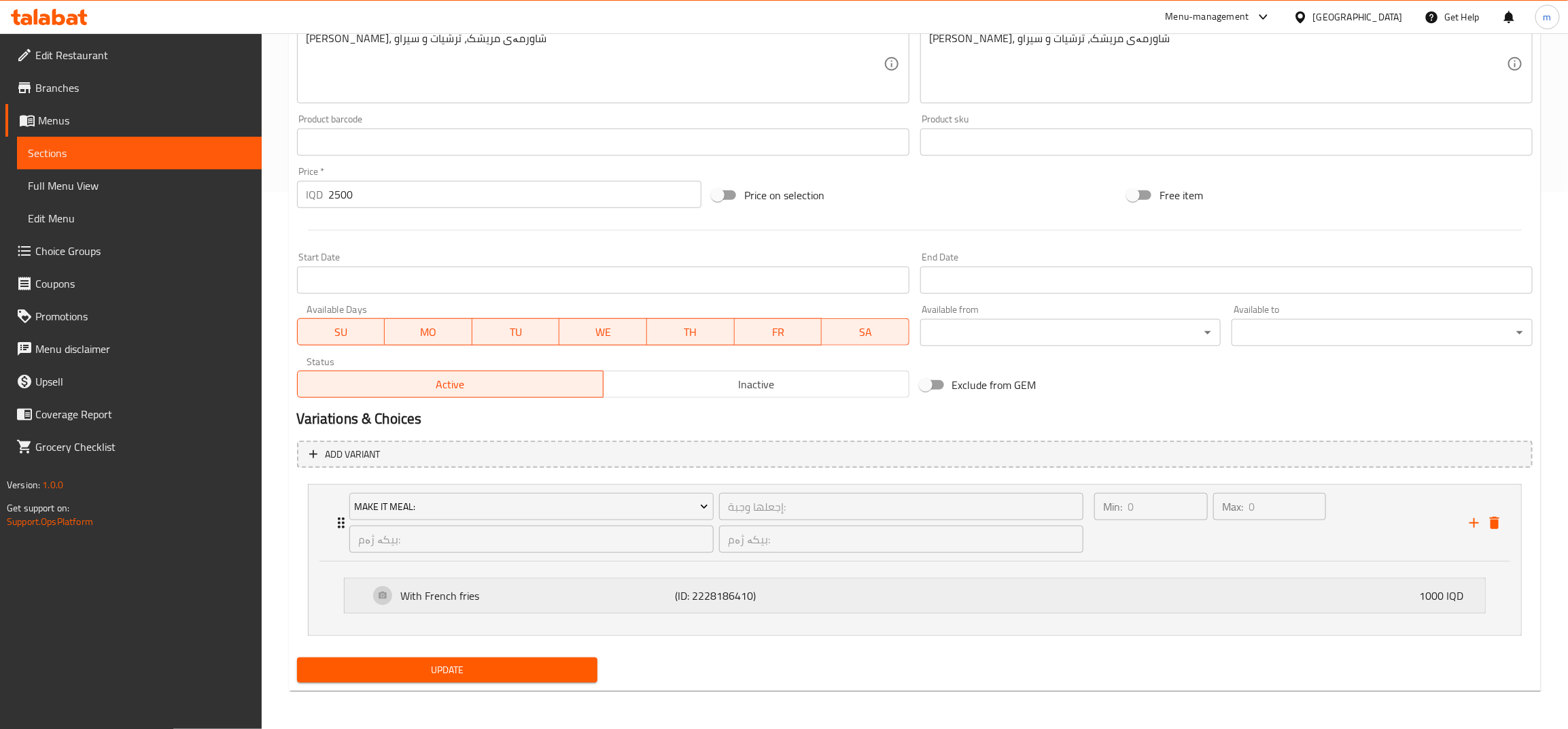
click at [743, 588] on p "(ID: 2228186410)" at bounding box center [767, 596] width 183 height 16
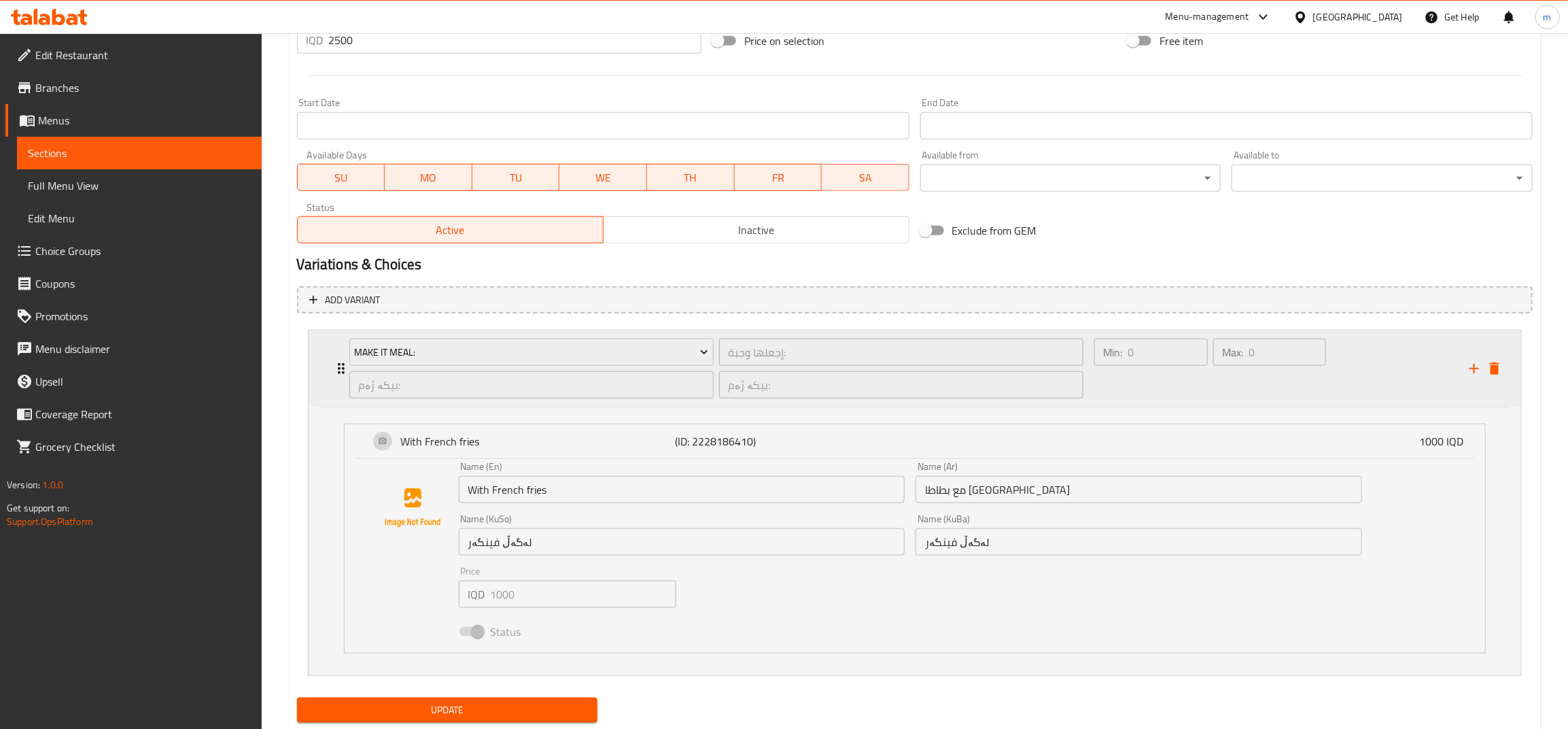
scroll to position [731, 0]
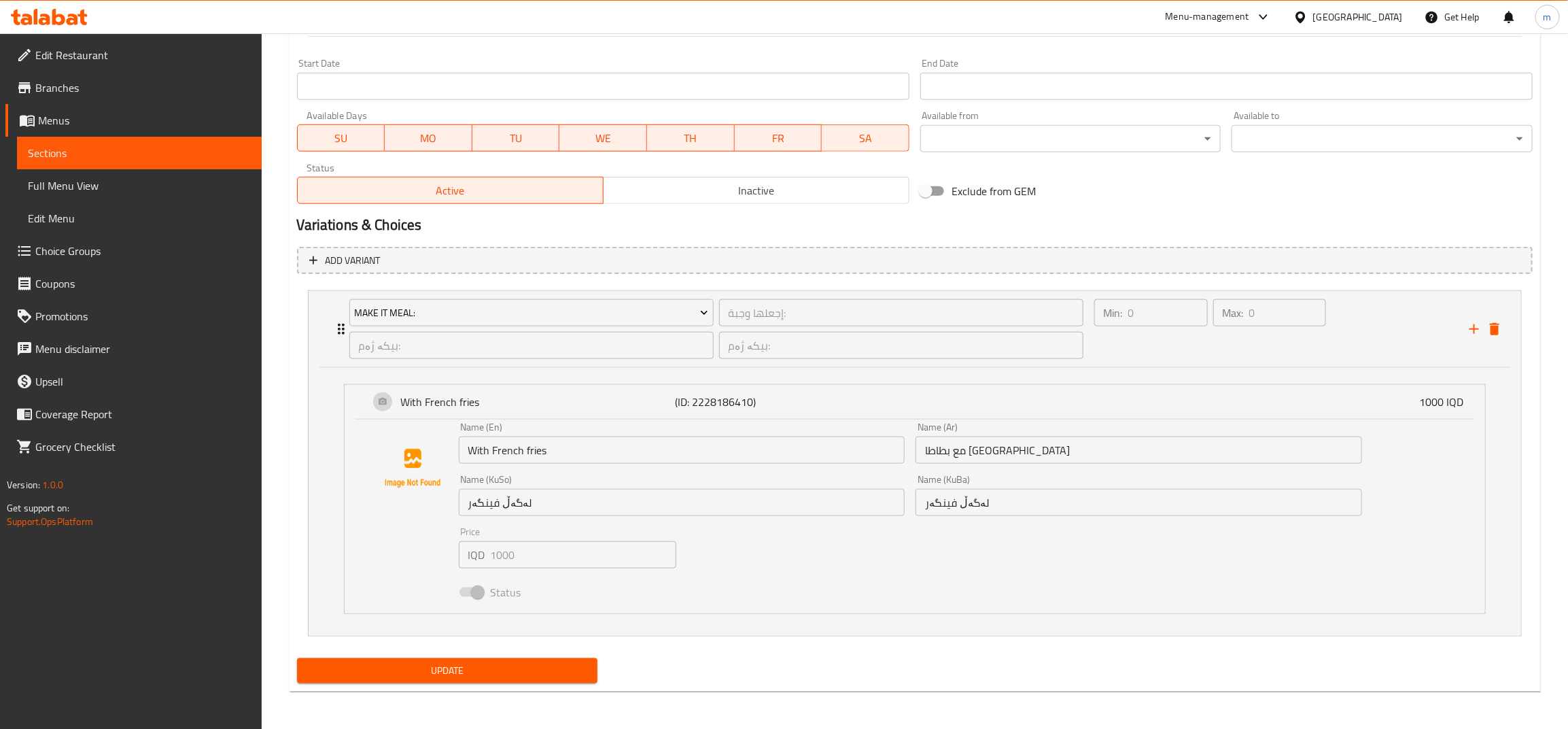
click at [94, 256] on span "Choice Groups" at bounding box center [143, 251] width 215 height 16
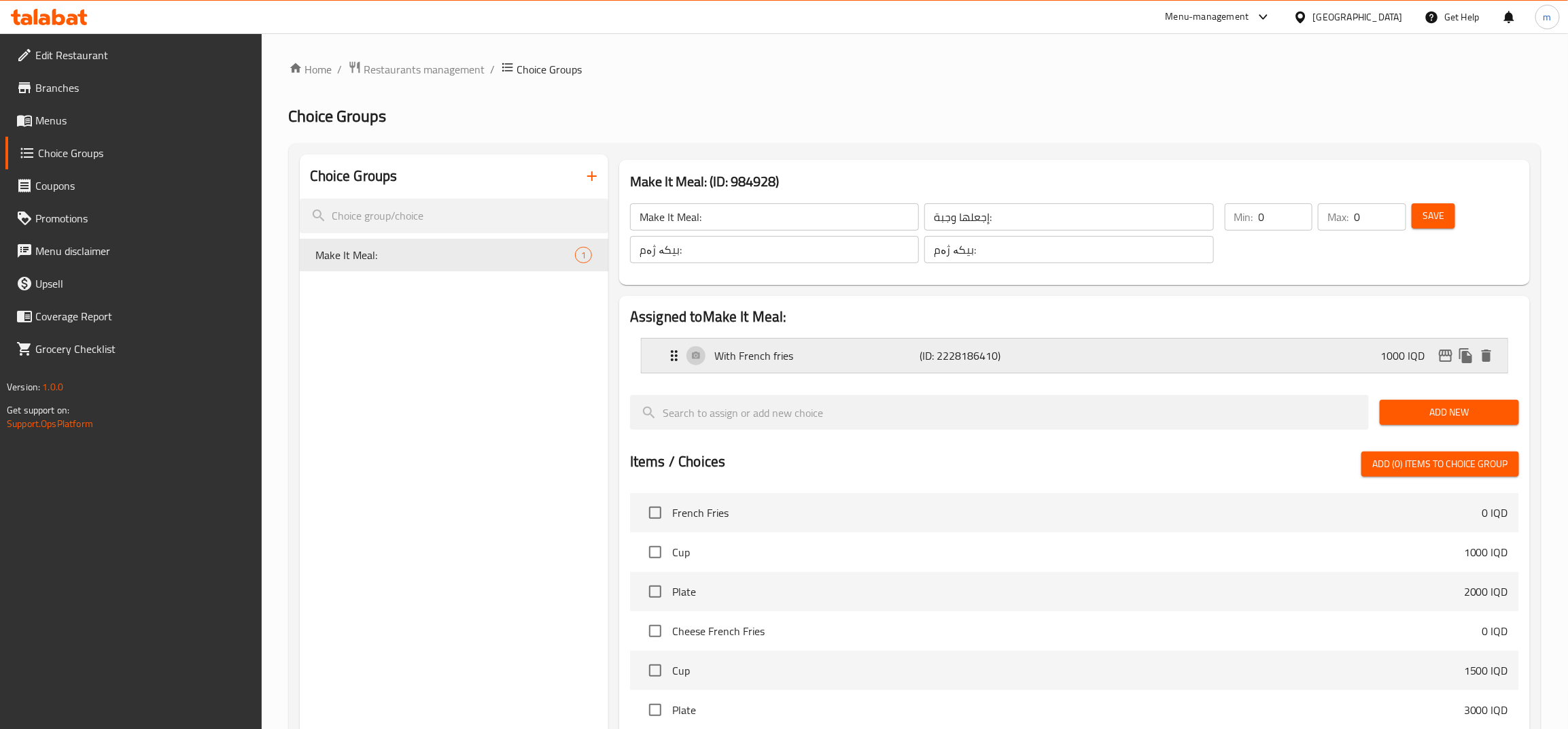
click at [929, 357] on p "(ID: 2228186410)" at bounding box center [988, 355] width 137 height 16
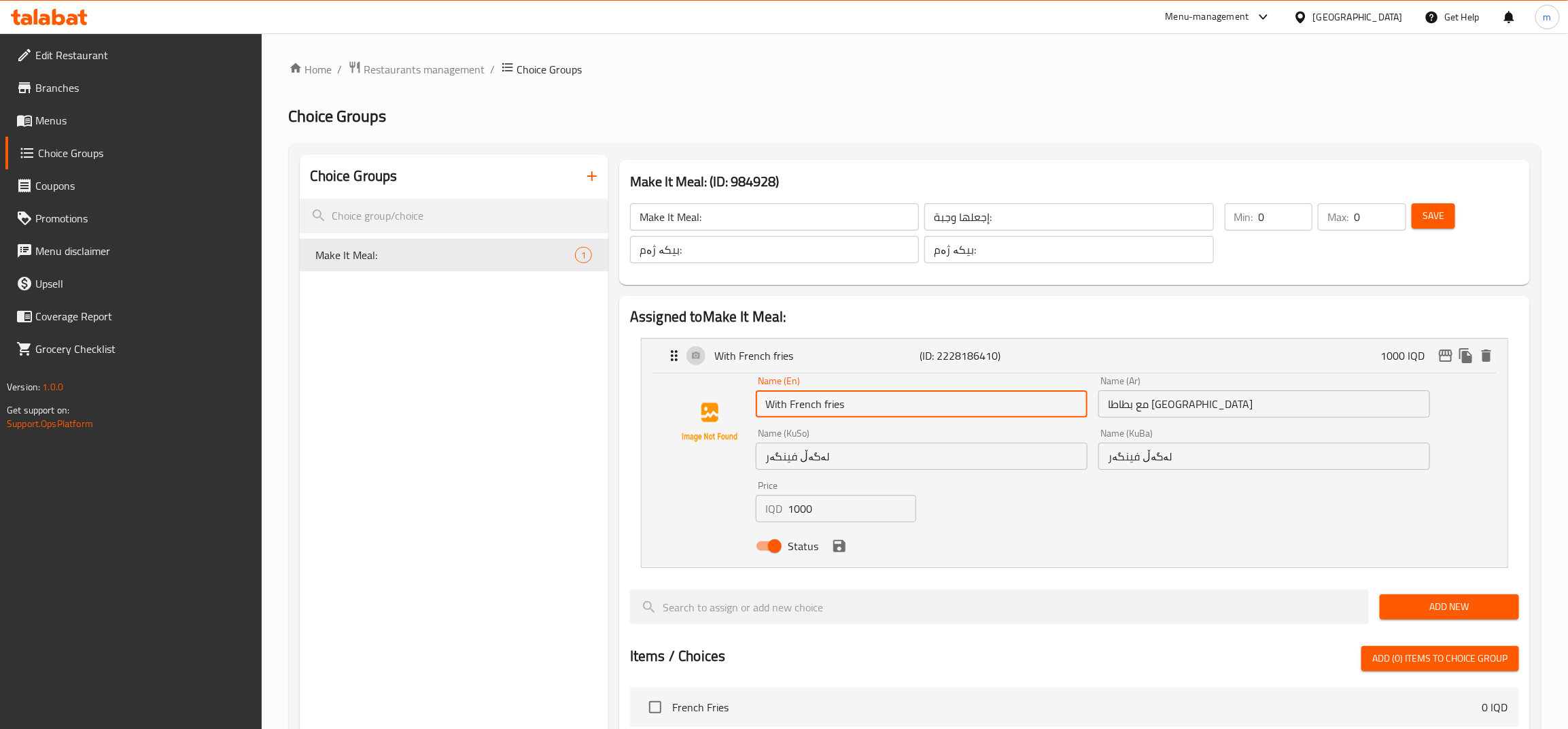
click at [826, 402] on input "With French fries" at bounding box center [922, 404] width 332 height 27
click at [840, 551] on icon "save" at bounding box center [840, 546] width 12 height 12
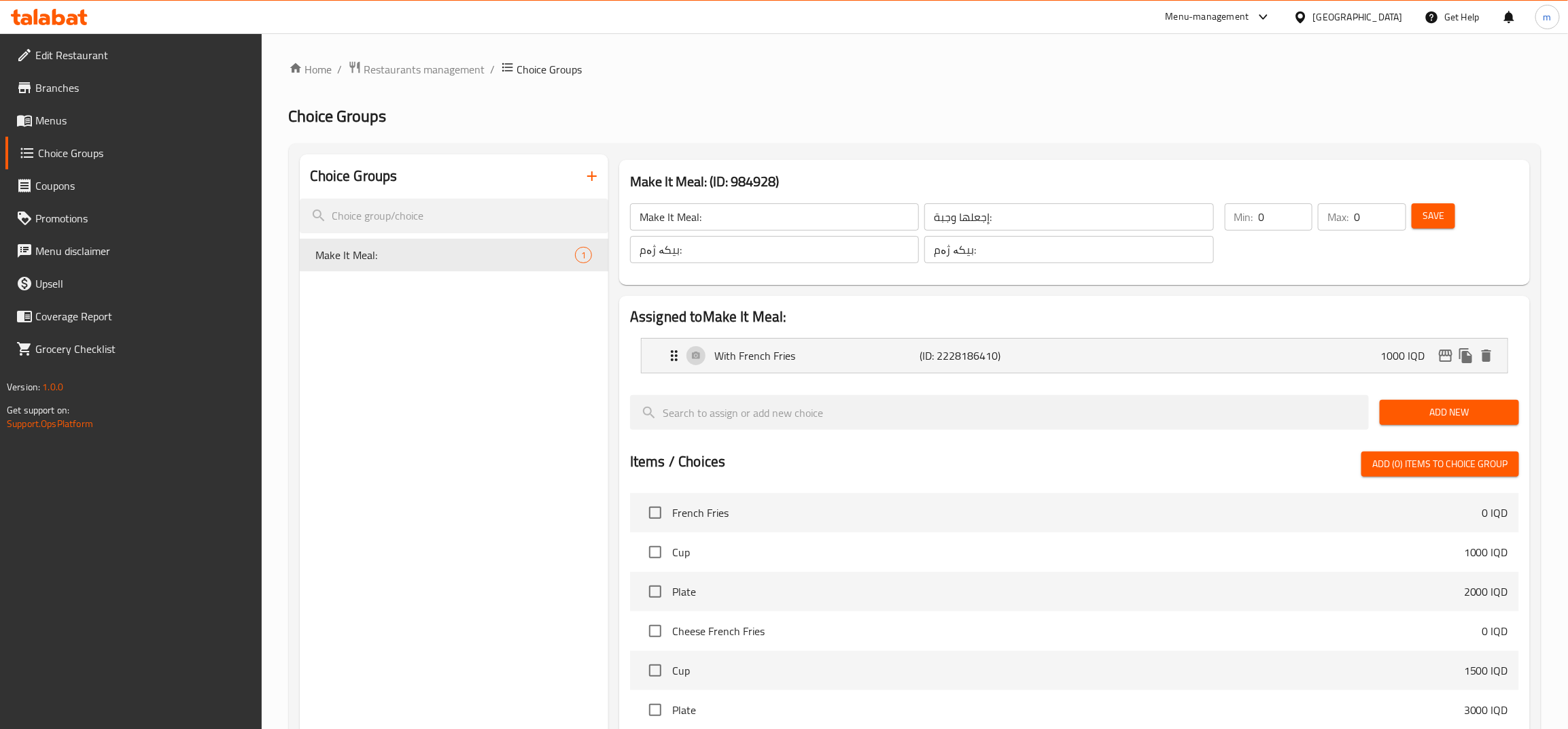
type input "With French Fries"
click at [1446, 209] on button "Save" at bounding box center [1434, 215] width 44 height 25
click at [139, 119] on span "Menus" at bounding box center [143, 120] width 215 height 16
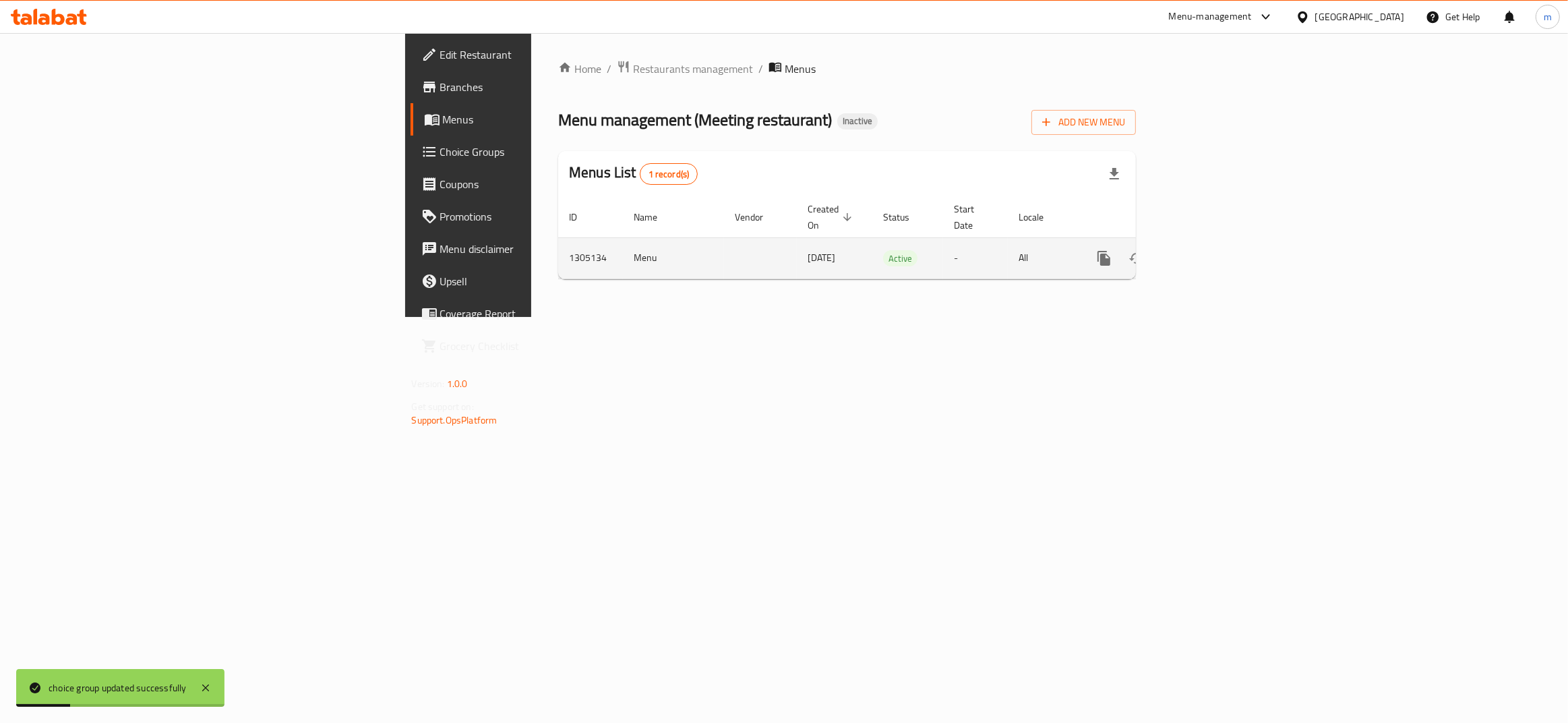
click at [1218, 247] on link "enhanced table" at bounding box center [1201, 258] width 33 height 33
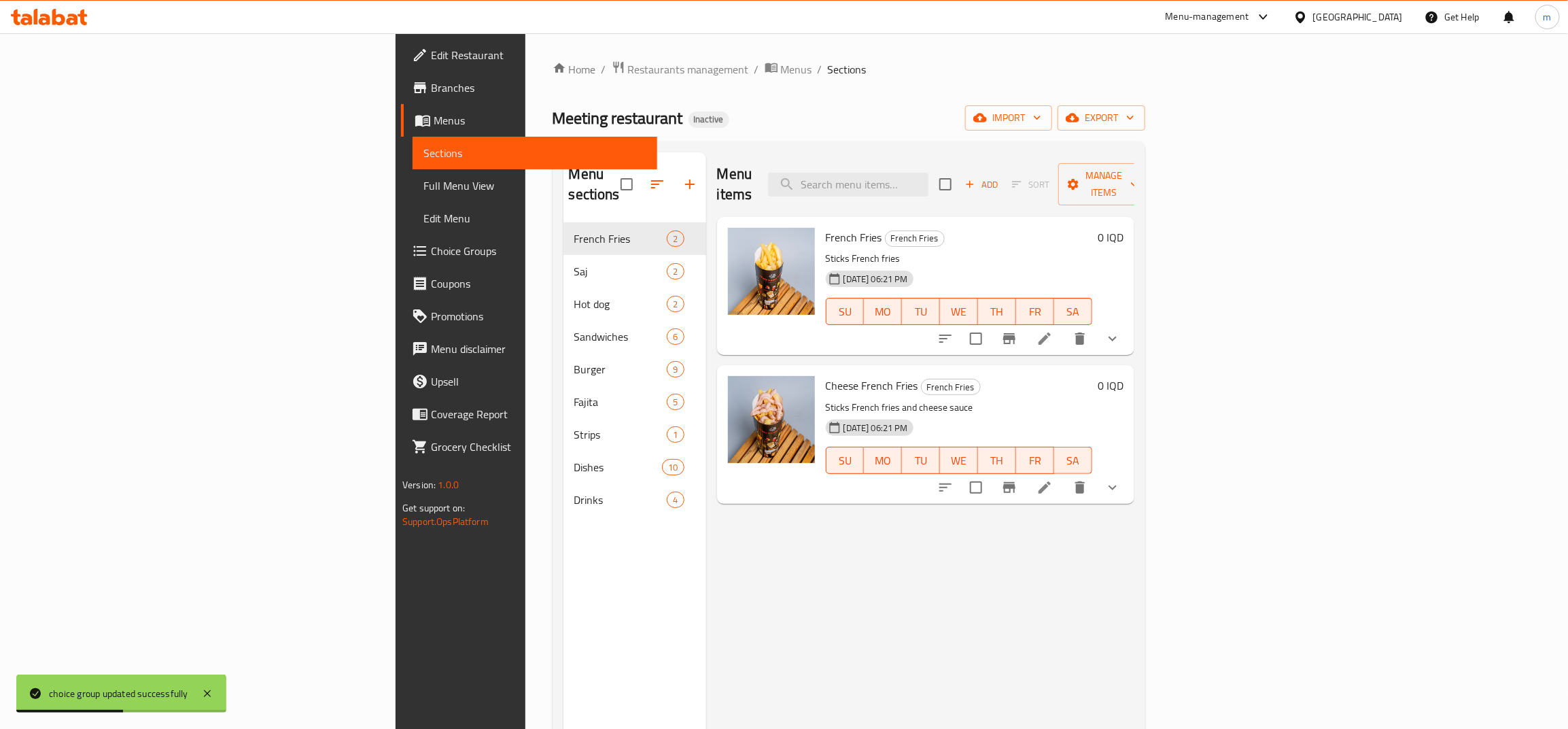
click at [1064, 327] on li at bounding box center [1045, 339] width 38 height 25
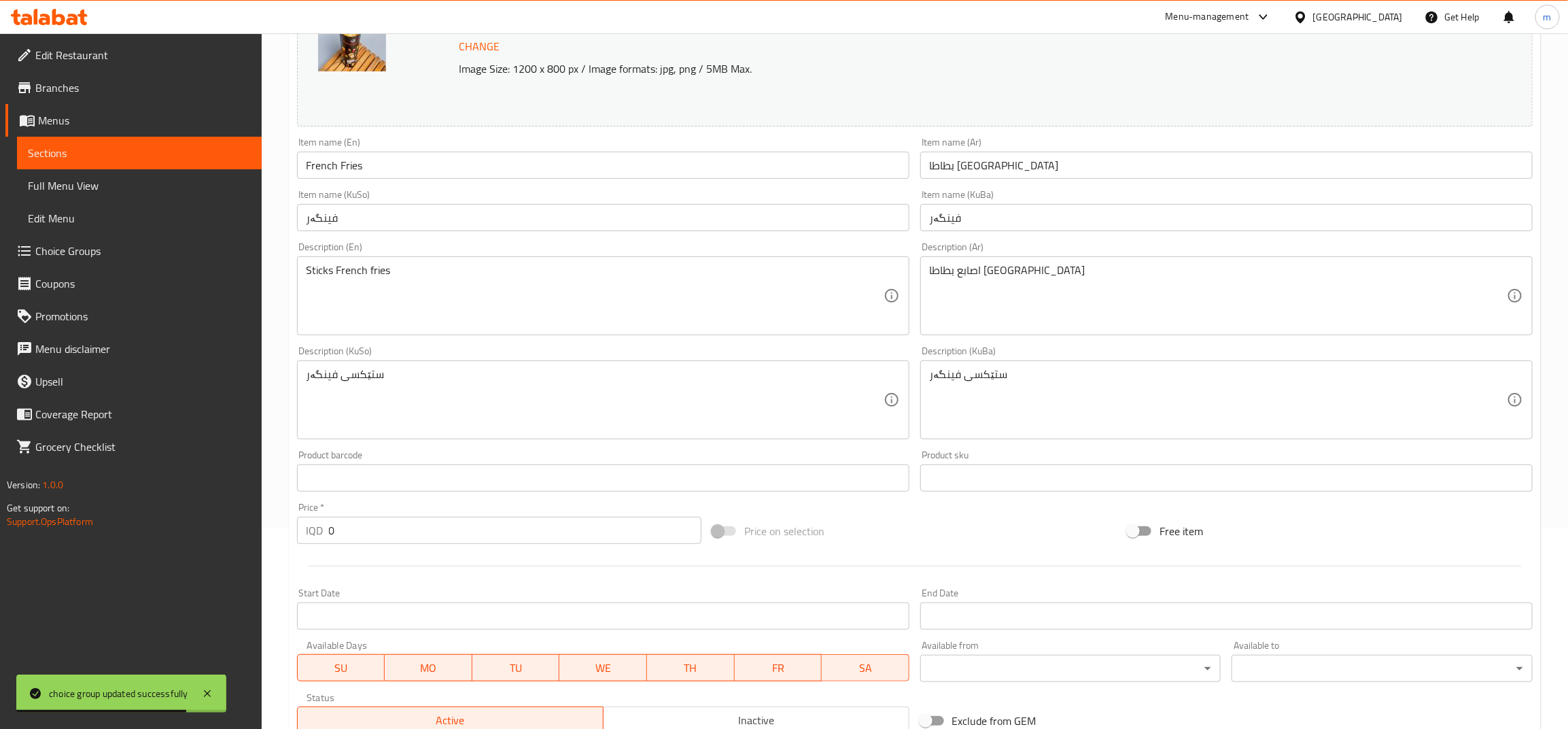
scroll to position [226, 0]
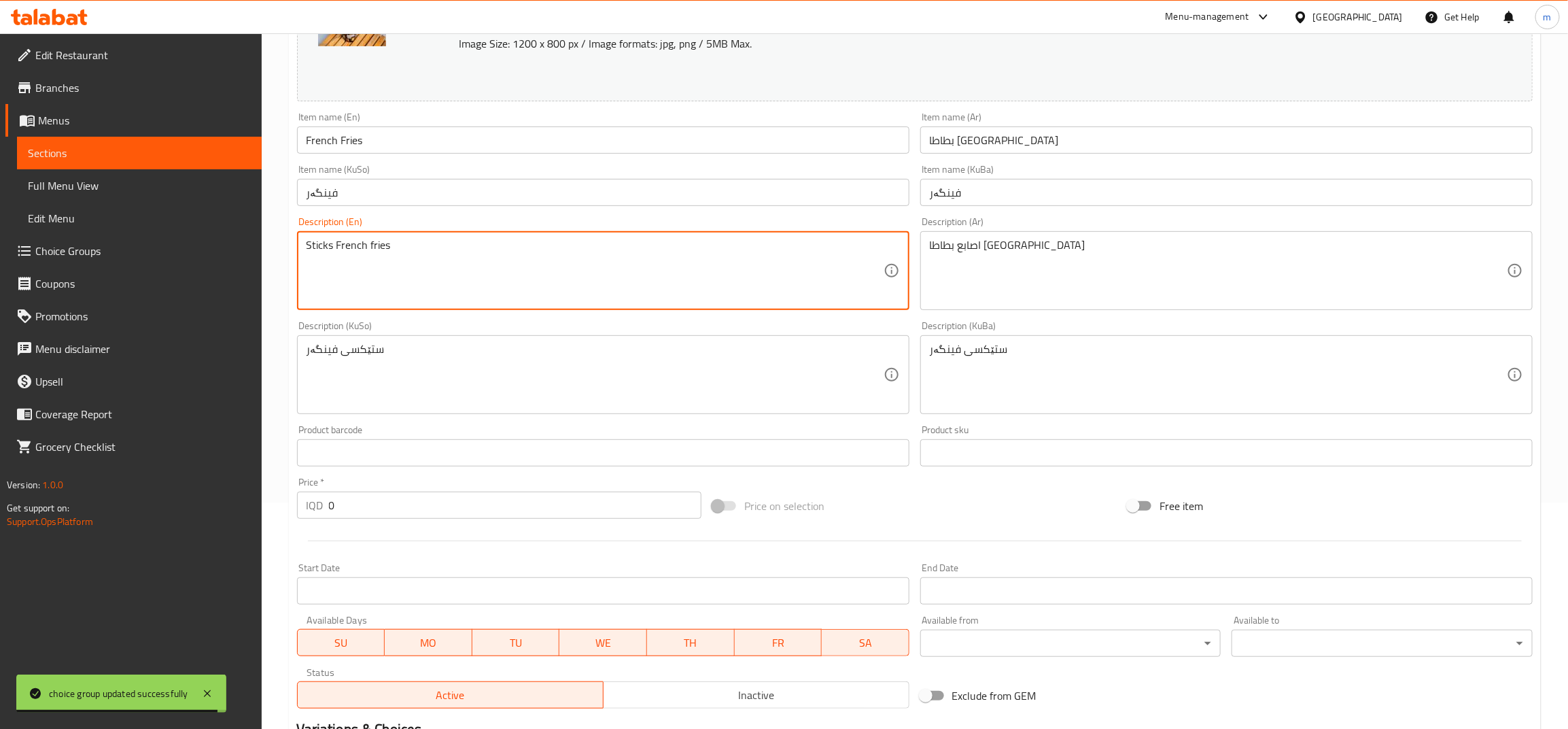
drag, startPoint x: 335, startPoint y: 242, endPoint x: 286, endPoint y: 241, distance: 49.0
click at [369, 240] on textarea "French fries" at bounding box center [595, 271] width 577 height 65
paste textarea "Sticks"
type textarea "French fries sticks"
click at [611, 489] on div "Price   * IQD 0 Price *" at bounding box center [499, 497] width 404 height 42
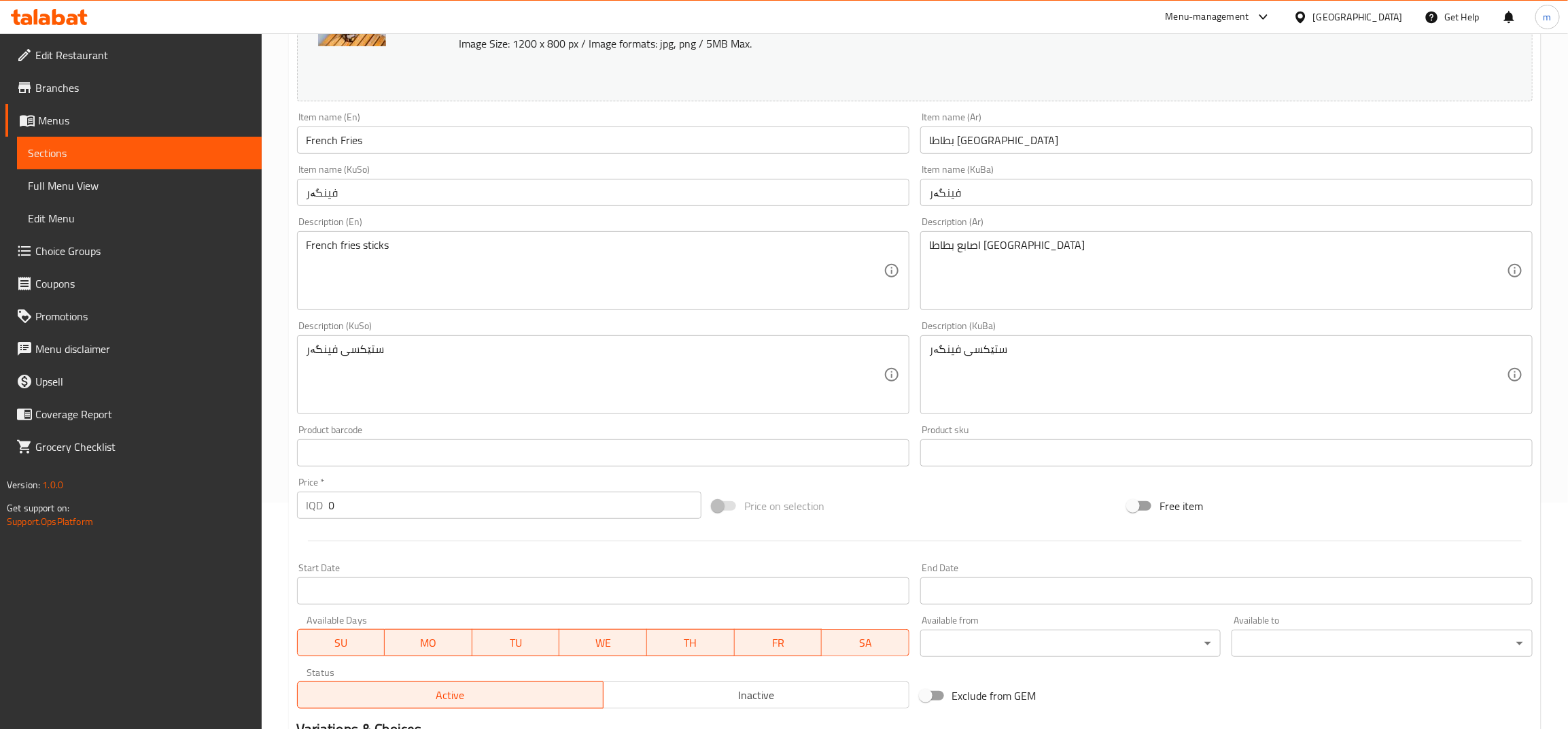
click at [605, 498] on input "0" at bounding box center [515, 505] width 372 height 27
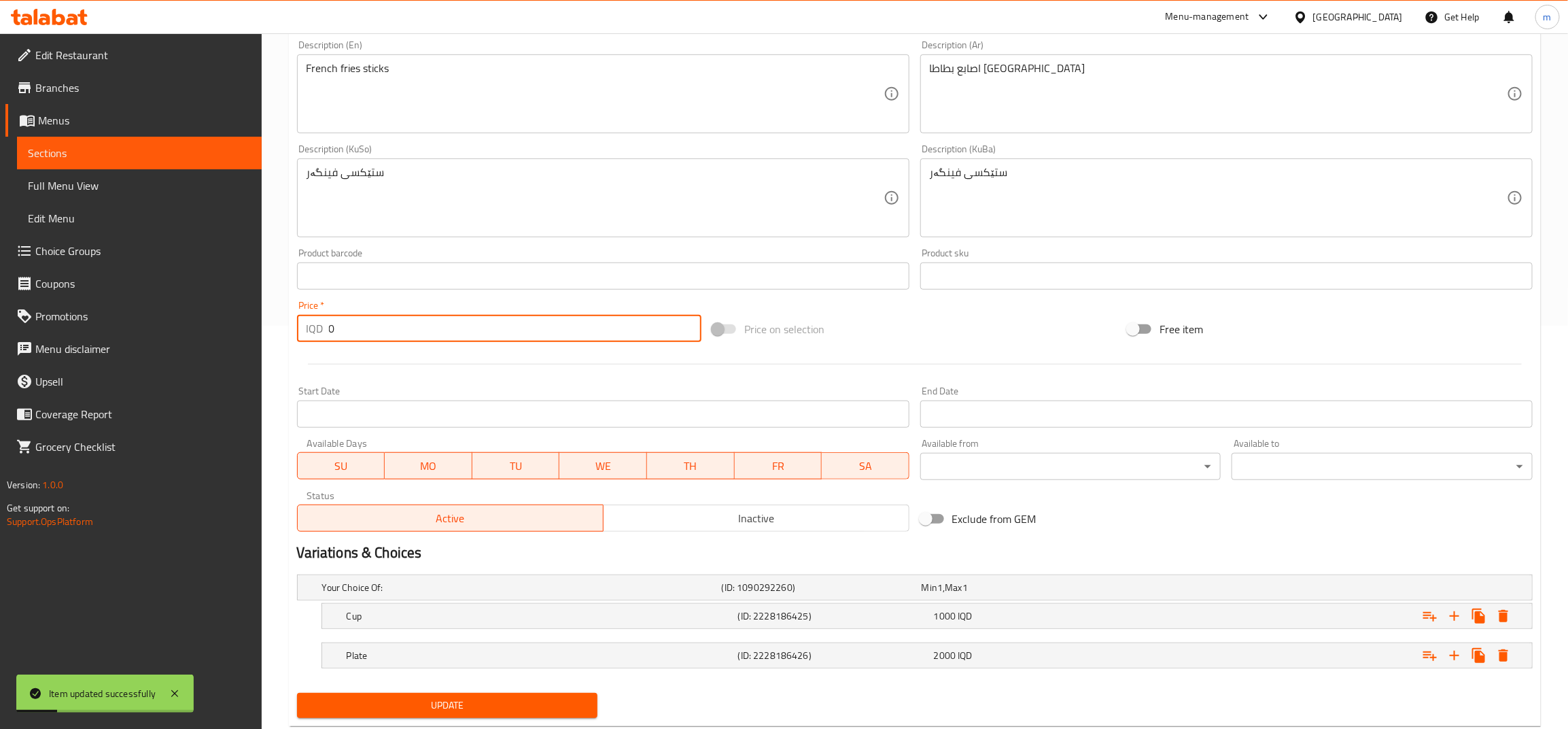
scroll to position [439, 0]
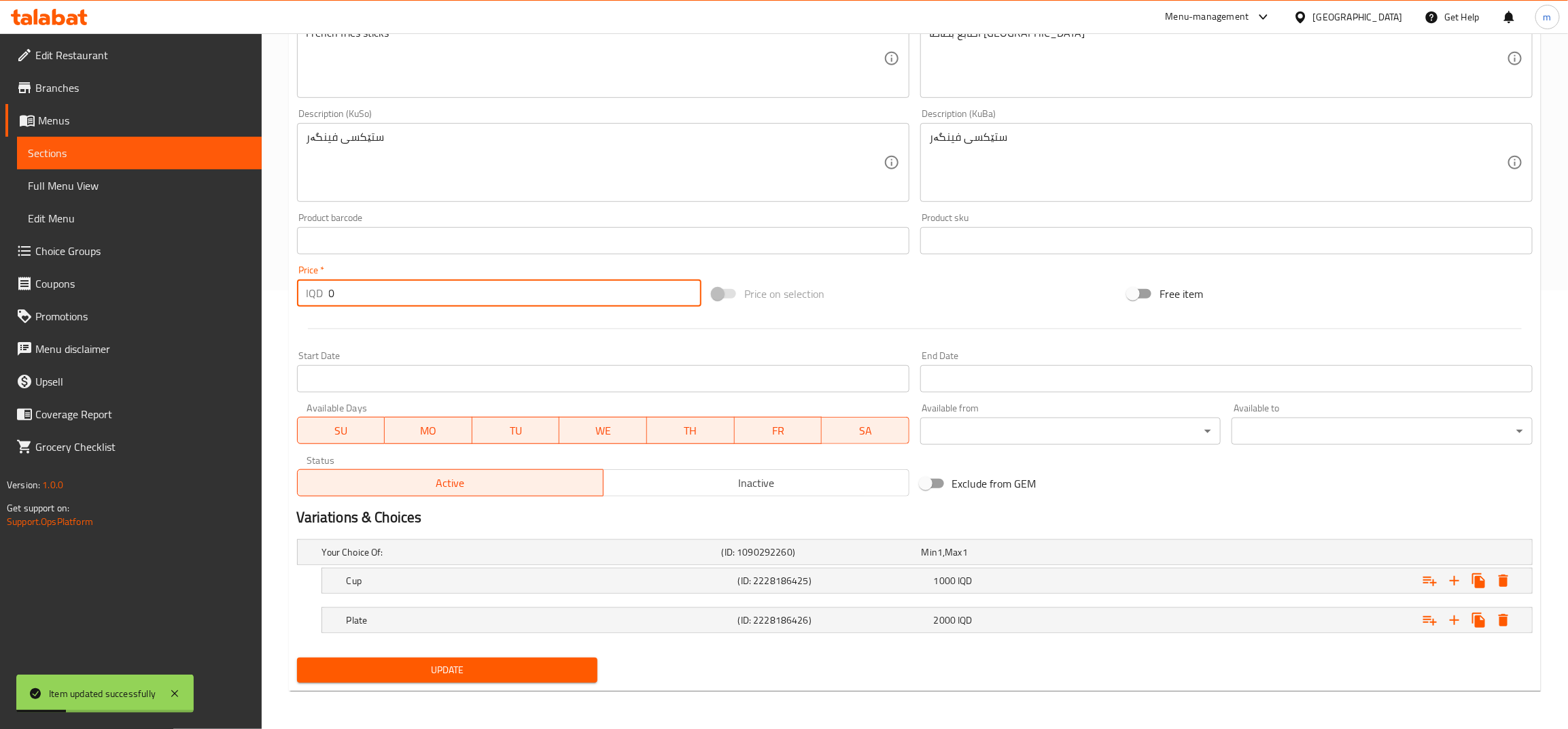
click at [524, 670] on span "Update" at bounding box center [448, 670] width 279 height 17
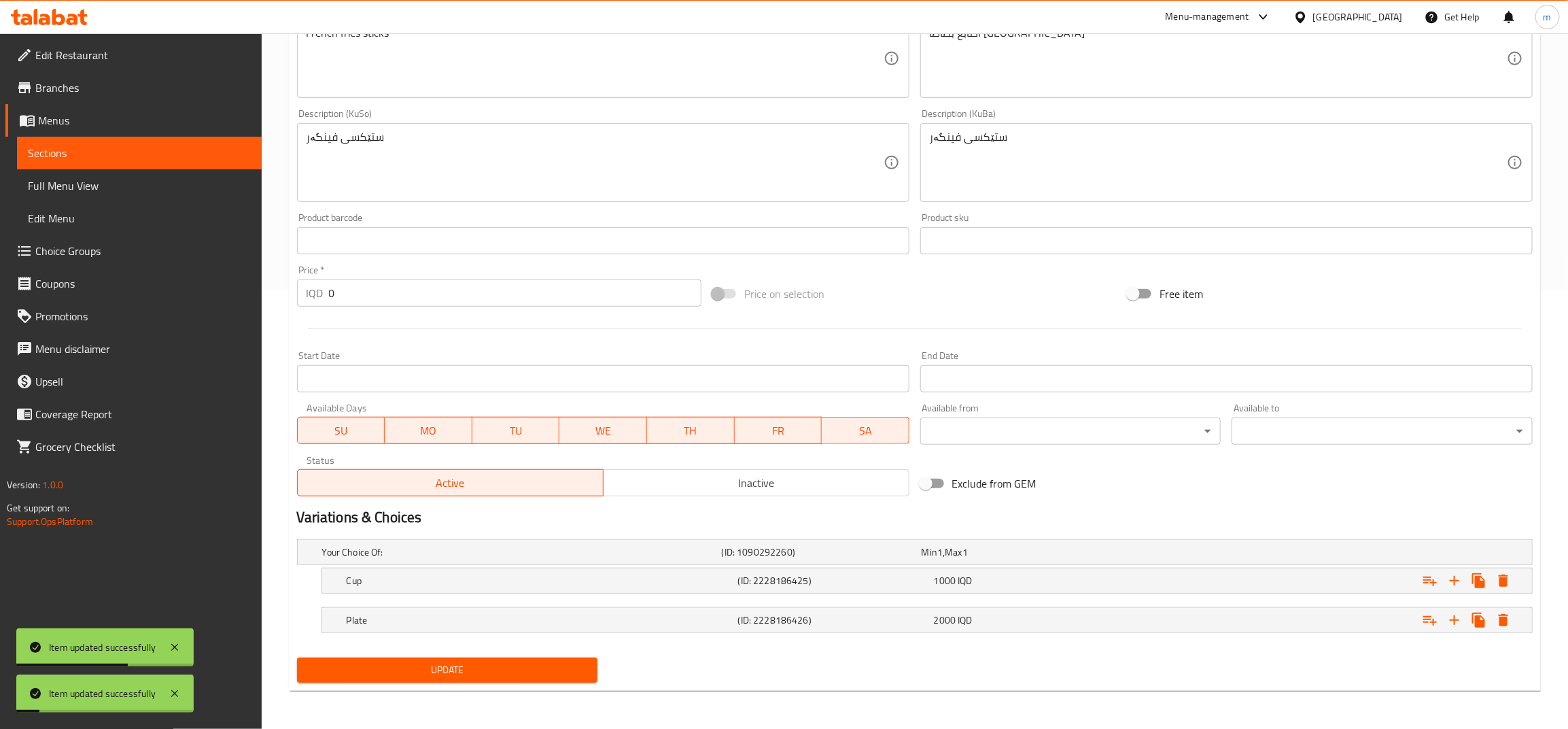
scroll to position [0, 0]
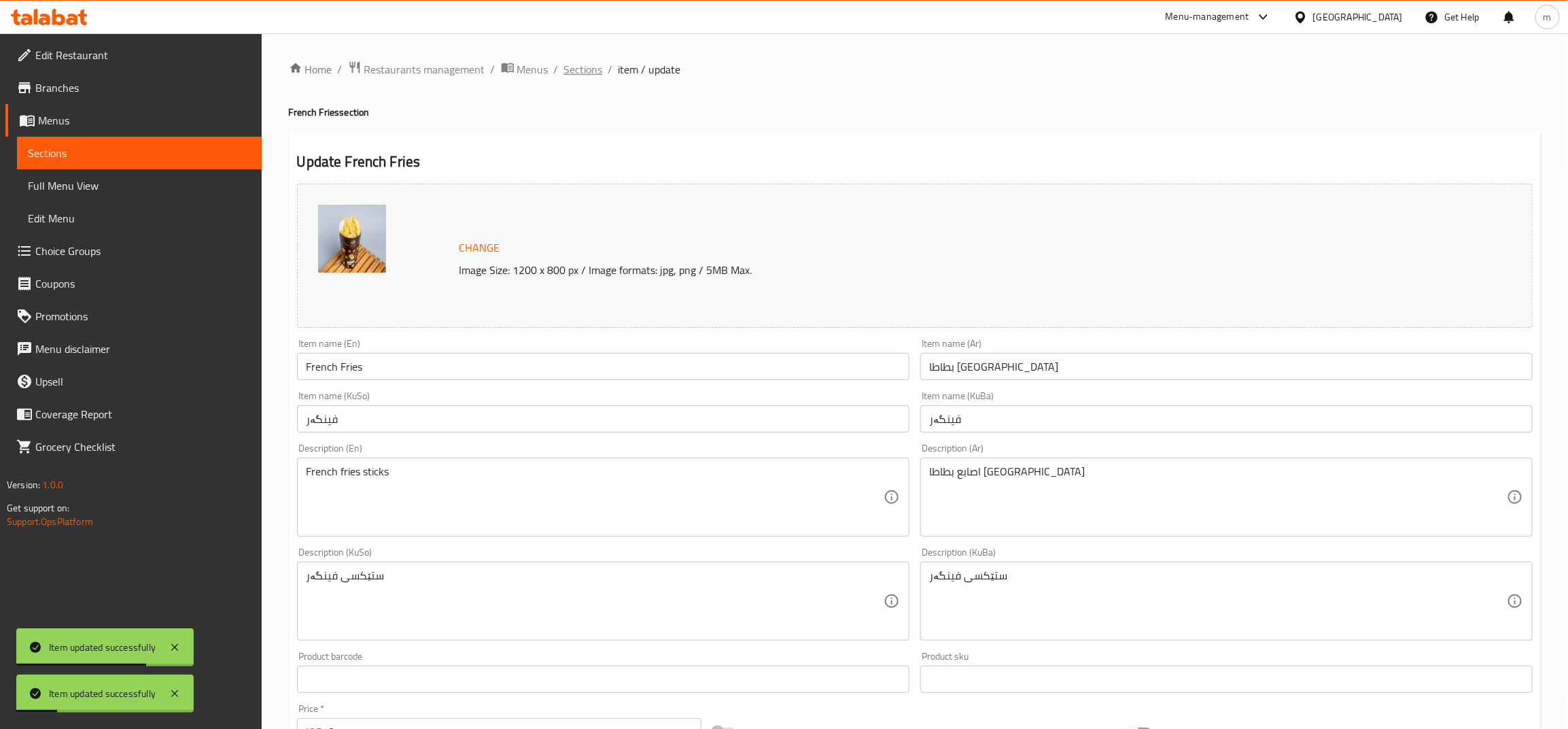
click at [575, 72] on span "Sections" at bounding box center [583, 70] width 39 height 16
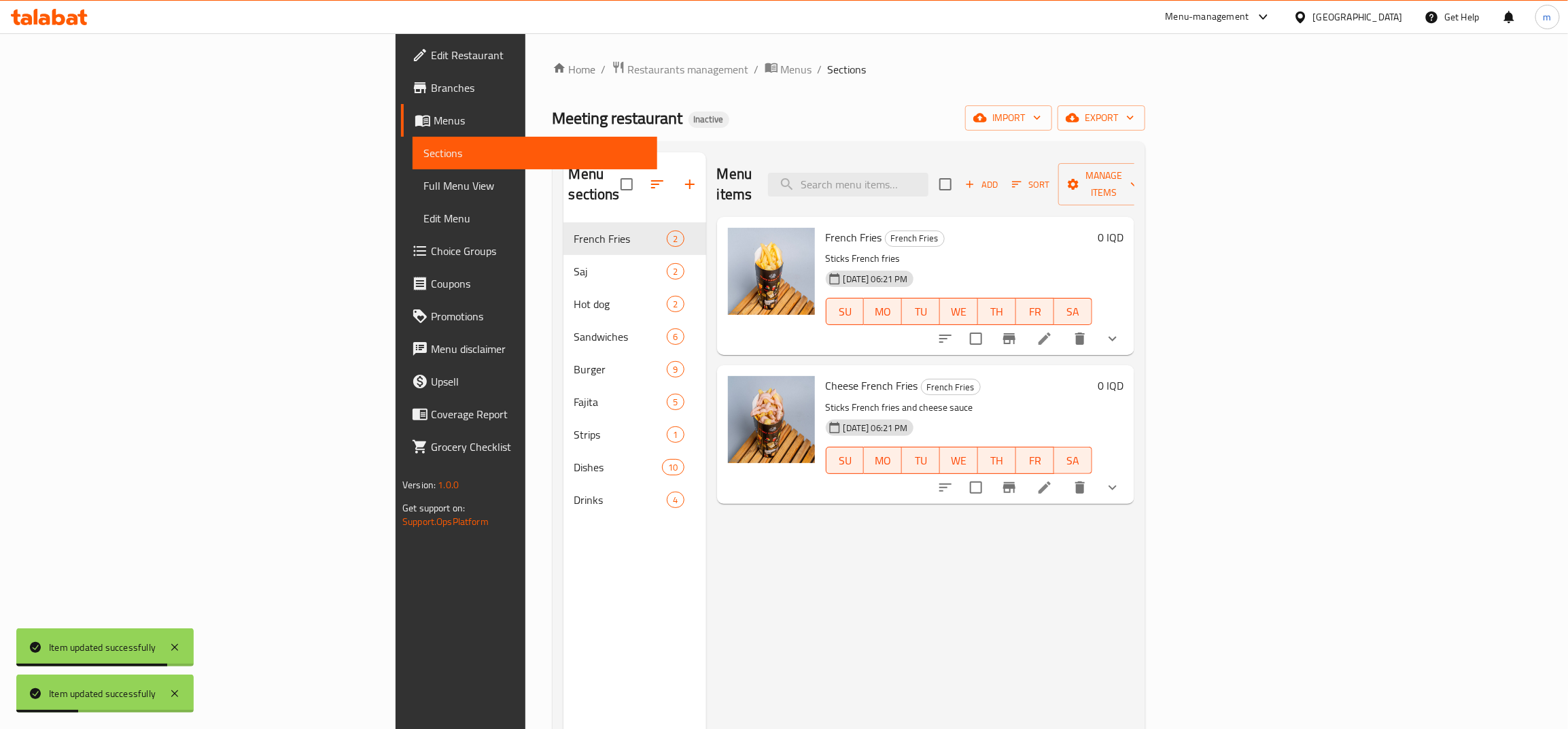
click at [1064, 476] on li at bounding box center [1045, 487] width 38 height 25
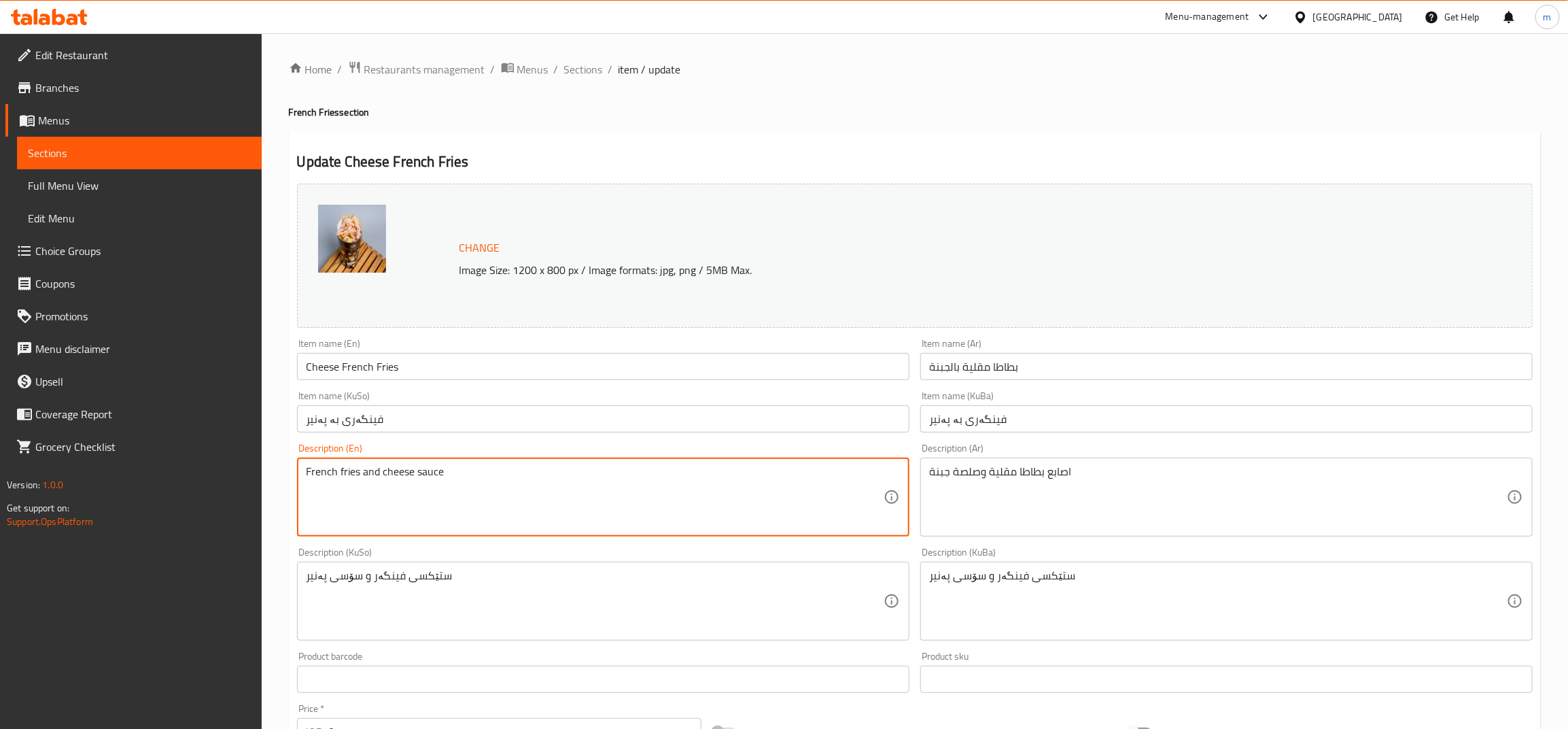
paste textarea "Sticks"
type textarea "French fries sticks and cheese sauce"
click at [422, 430] on input "فینگەری بە پەنیر" at bounding box center [603, 419] width 612 height 27
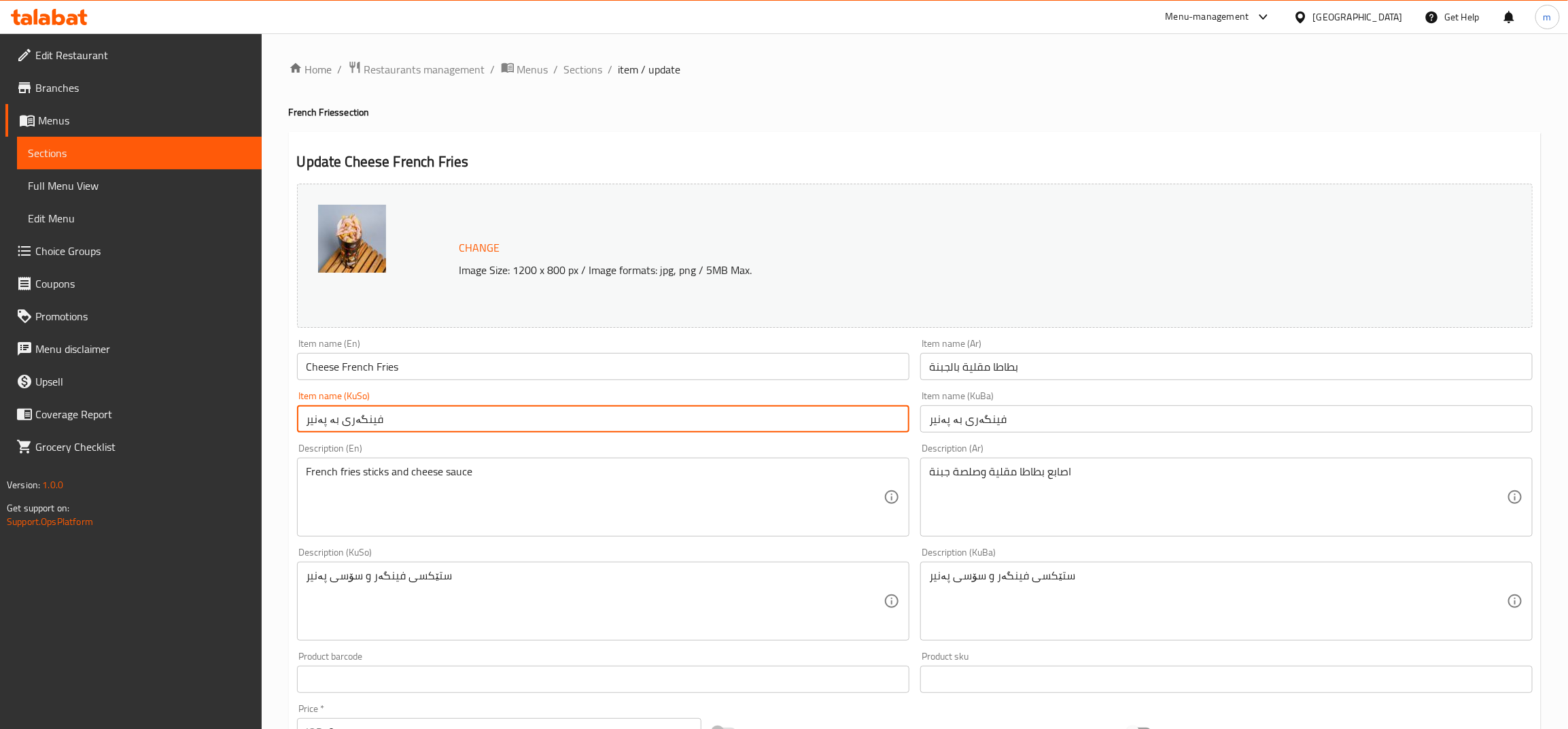
click at [580, 65] on span "Sections" at bounding box center [583, 70] width 39 height 16
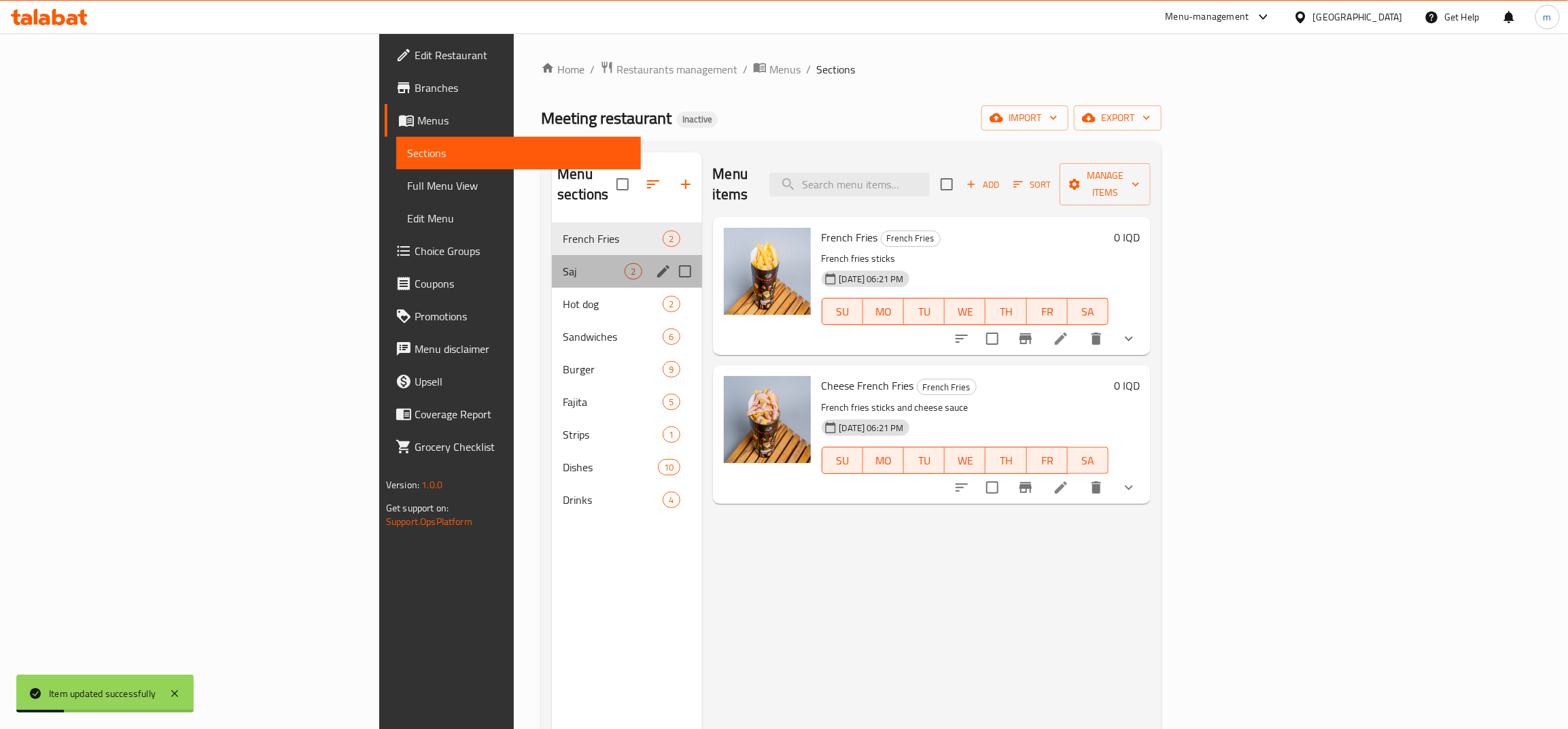
click at [552, 255] on div "Saj 2" at bounding box center [627, 271] width 150 height 33
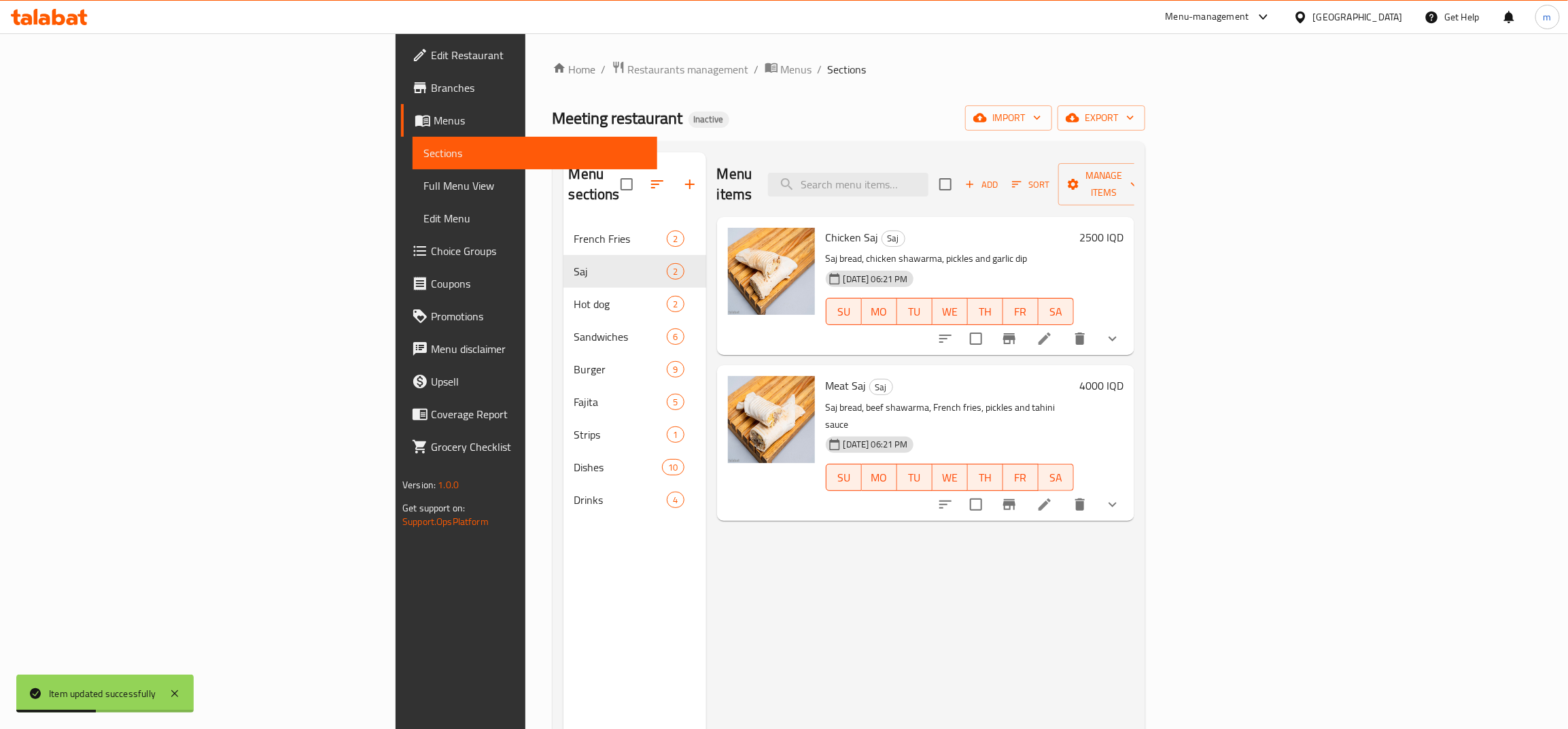
click at [1053, 331] on icon at bounding box center [1045, 339] width 16 height 16
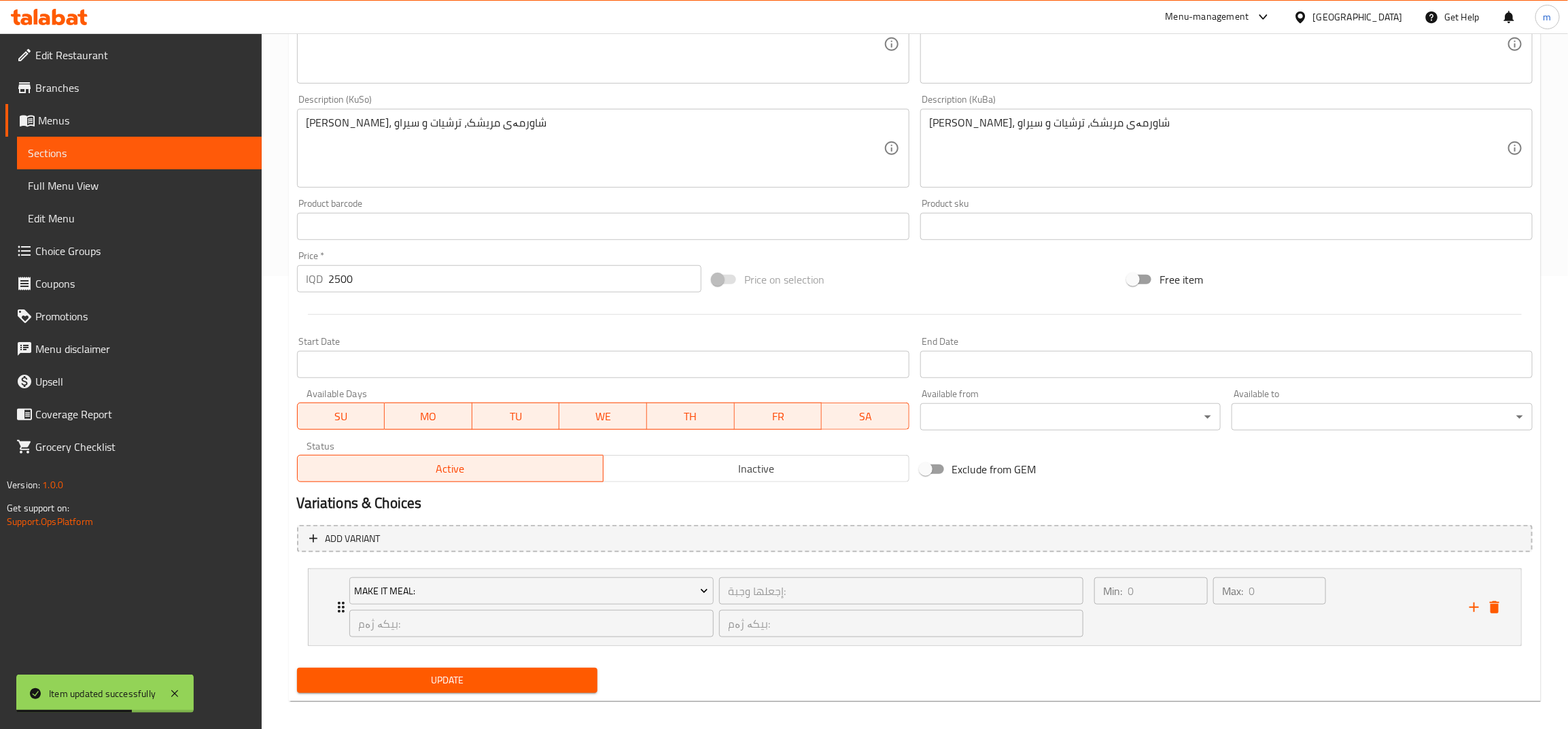
scroll to position [463, 0]
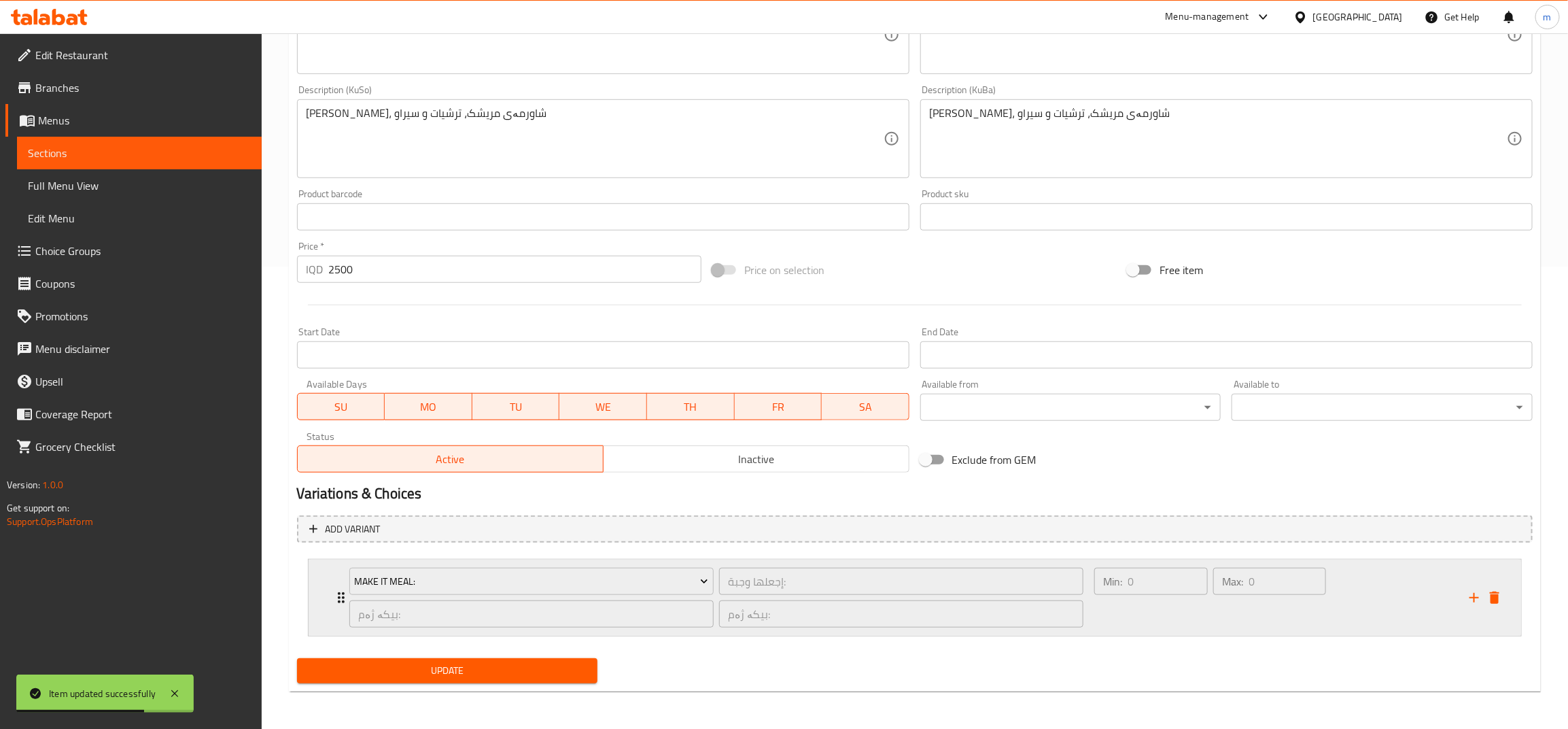
click at [1155, 611] on div "Min: 0 ​" at bounding box center [1151, 598] width 119 height 66
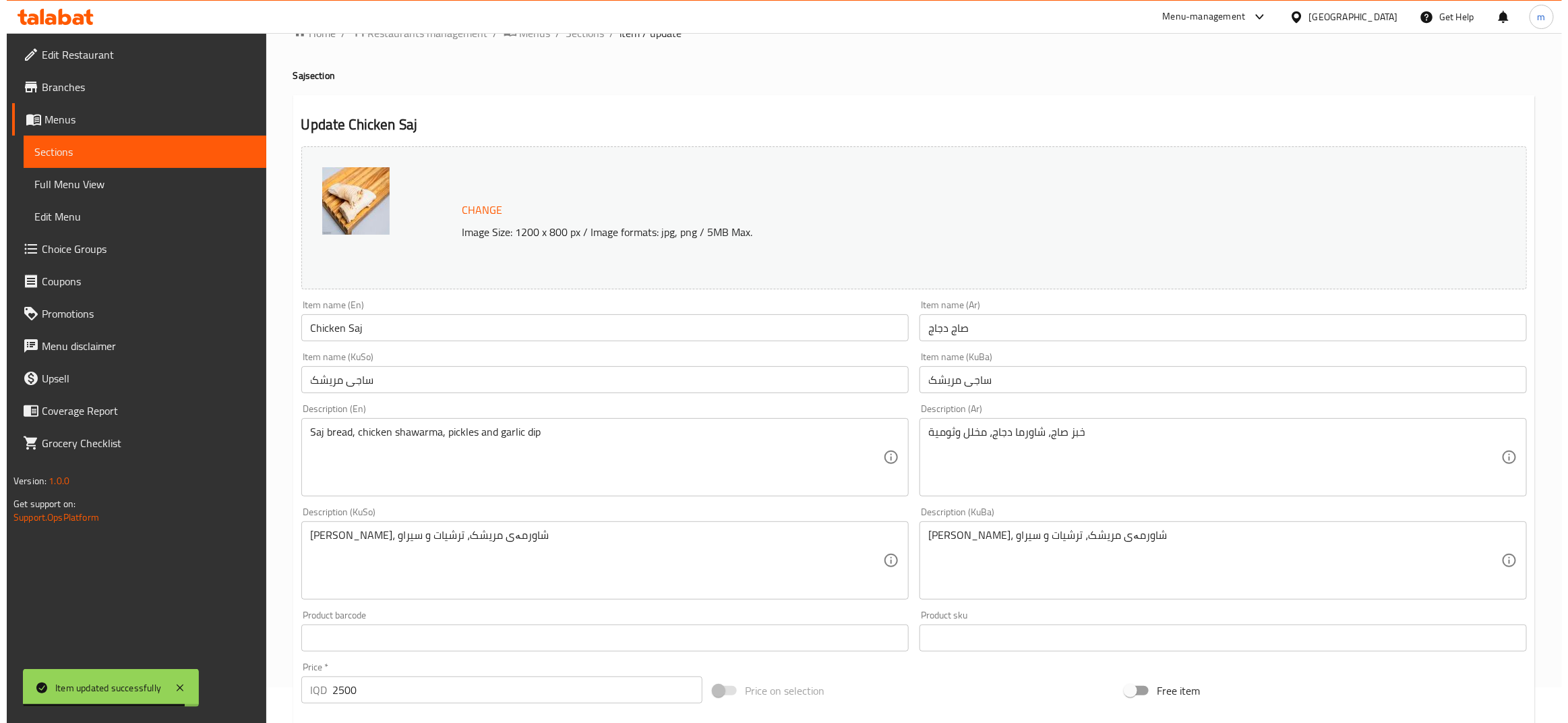
scroll to position [0, 0]
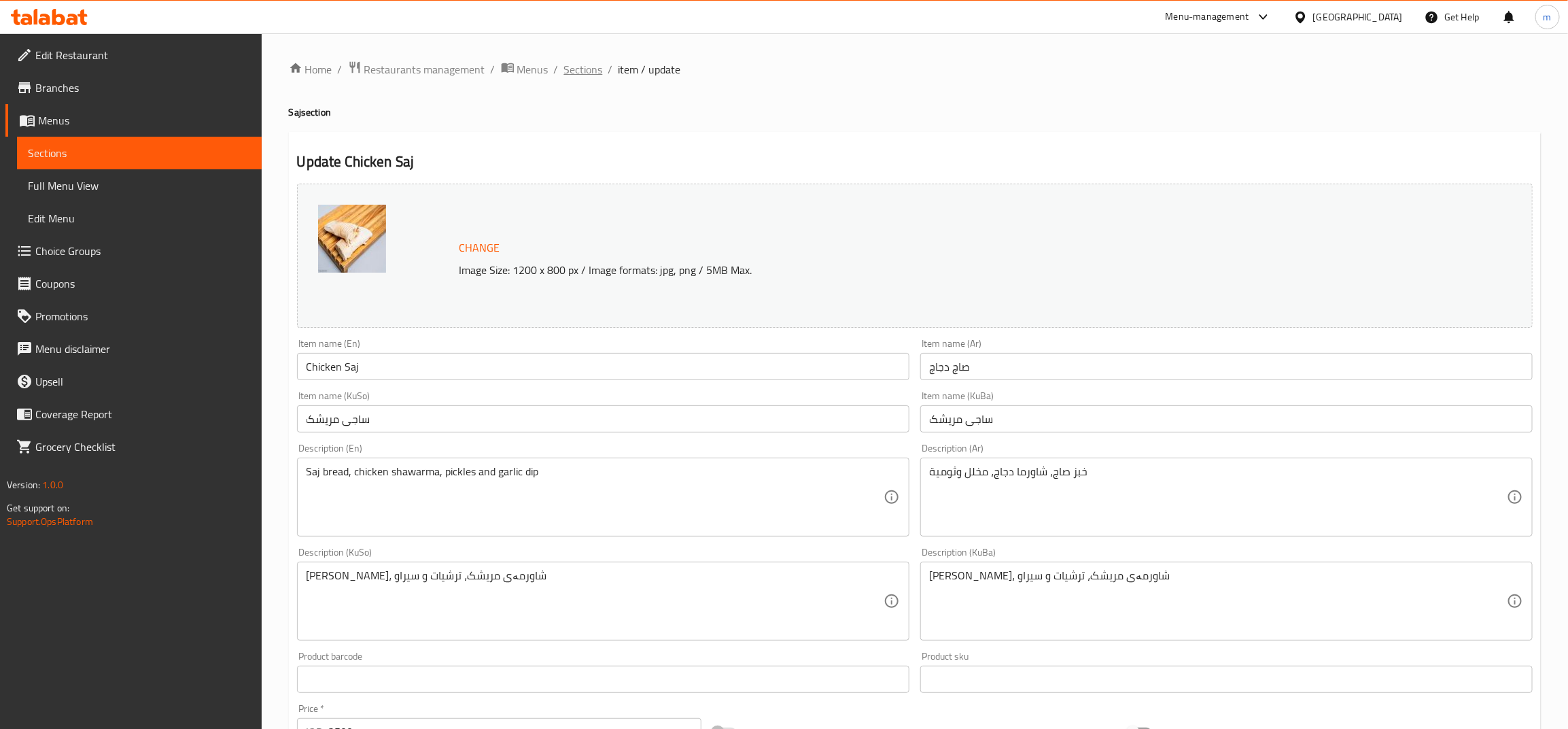
click at [578, 71] on span "Sections" at bounding box center [583, 70] width 39 height 16
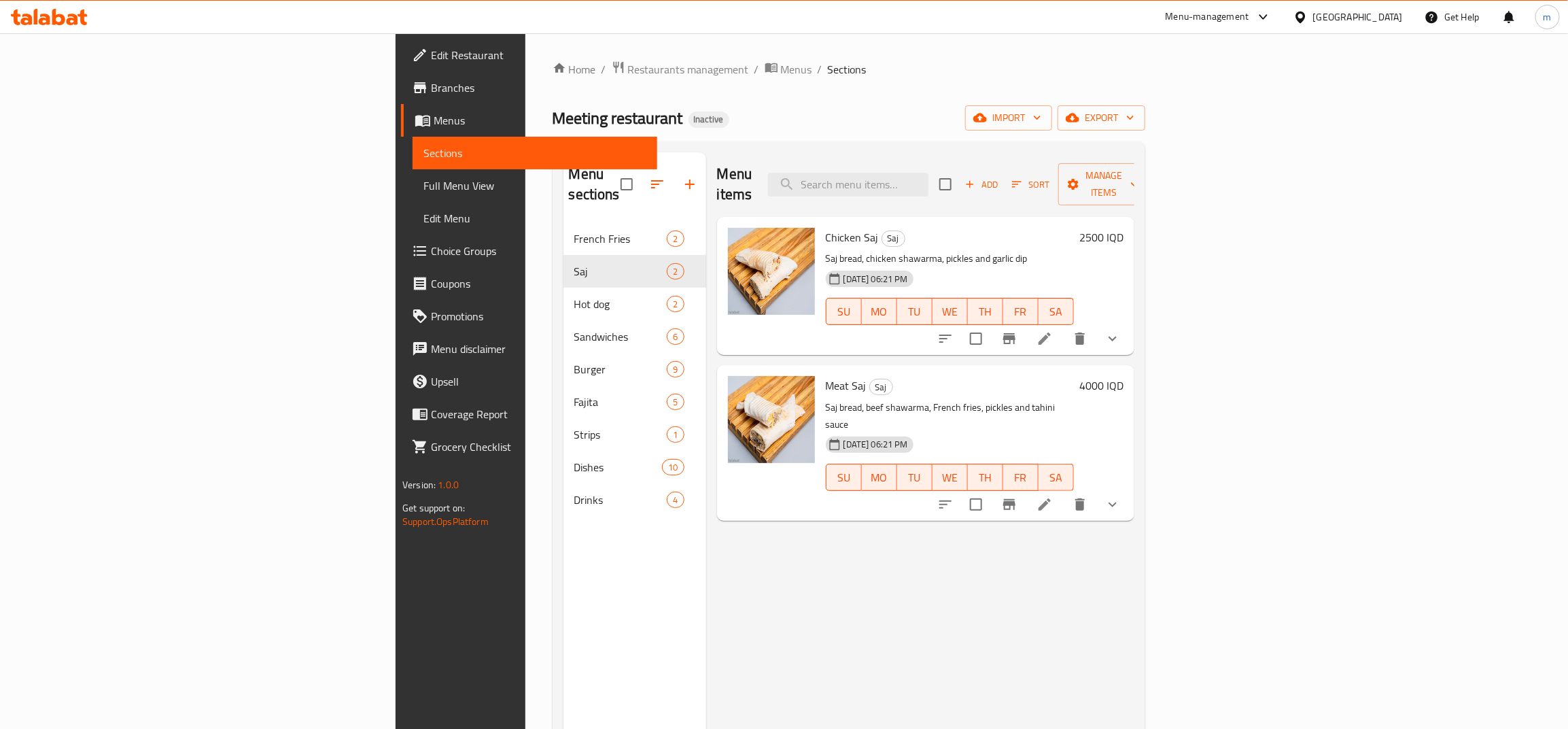
click at [1064, 492] on li at bounding box center [1045, 504] width 38 height 25
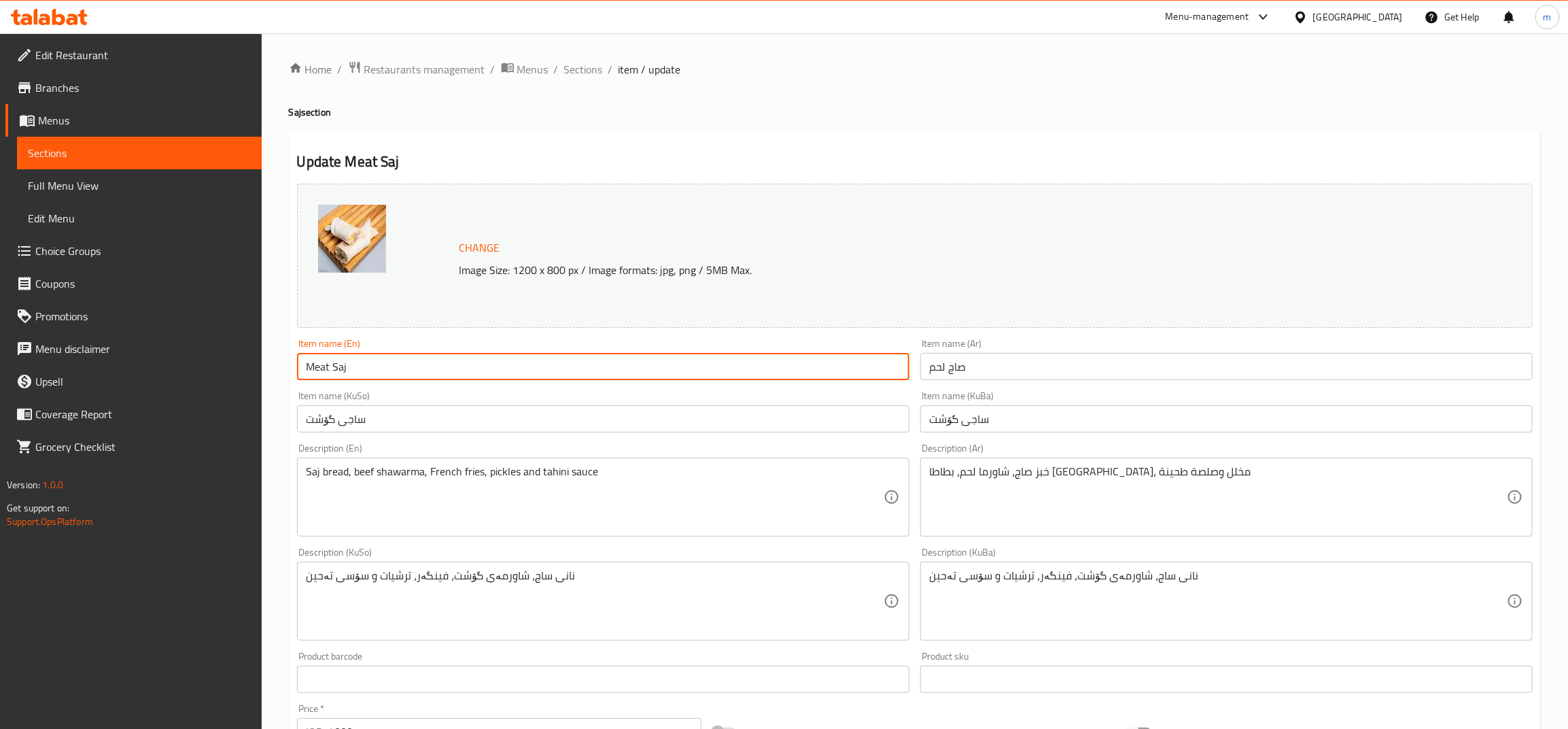
click at [307, 366] on input "Meat Saj" at bounding box center [603, 366] width 612 height 27
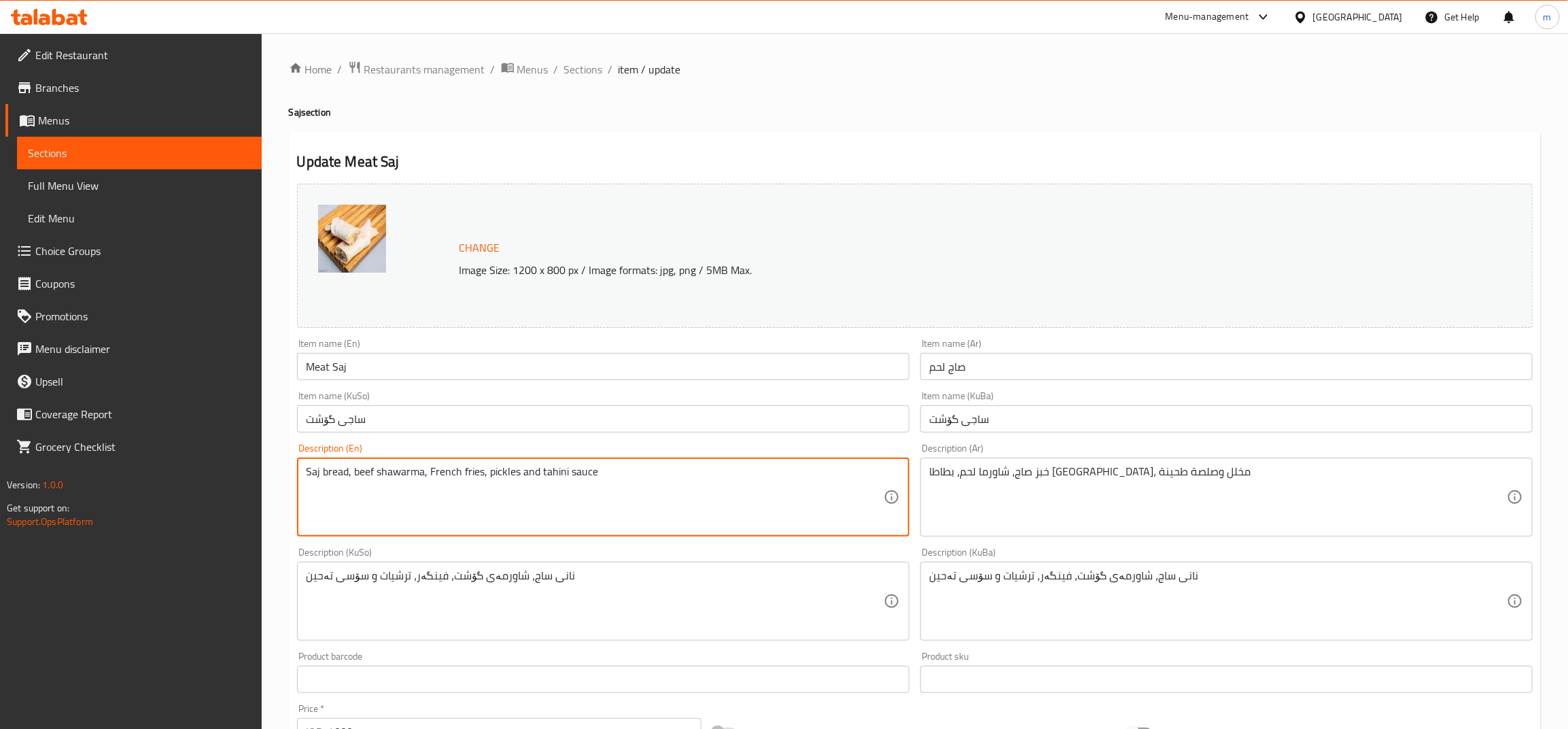
click at [362, 473] on textarea "Saj bread, beef shawarma, French fries, pickles and tahini sauce" at bounding box center [595, 497] width 577 height 65
paste textarea "Meat"
type textarea "Saj bread, meat shawarma, French fries, pickles and tahini sauce"
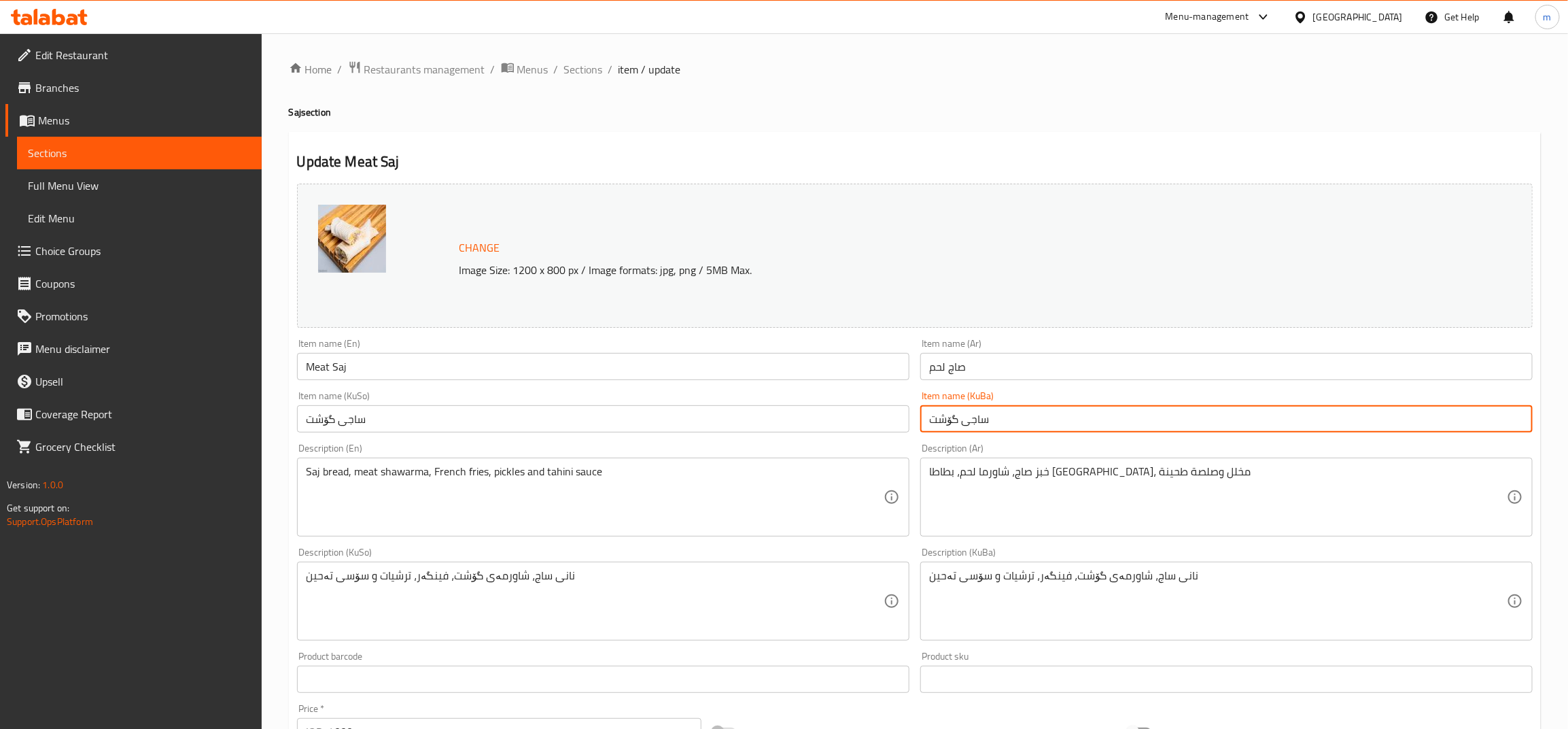
click at [596, 70] on span "Sections" at bounding box center [583, 70] width 39 height 16
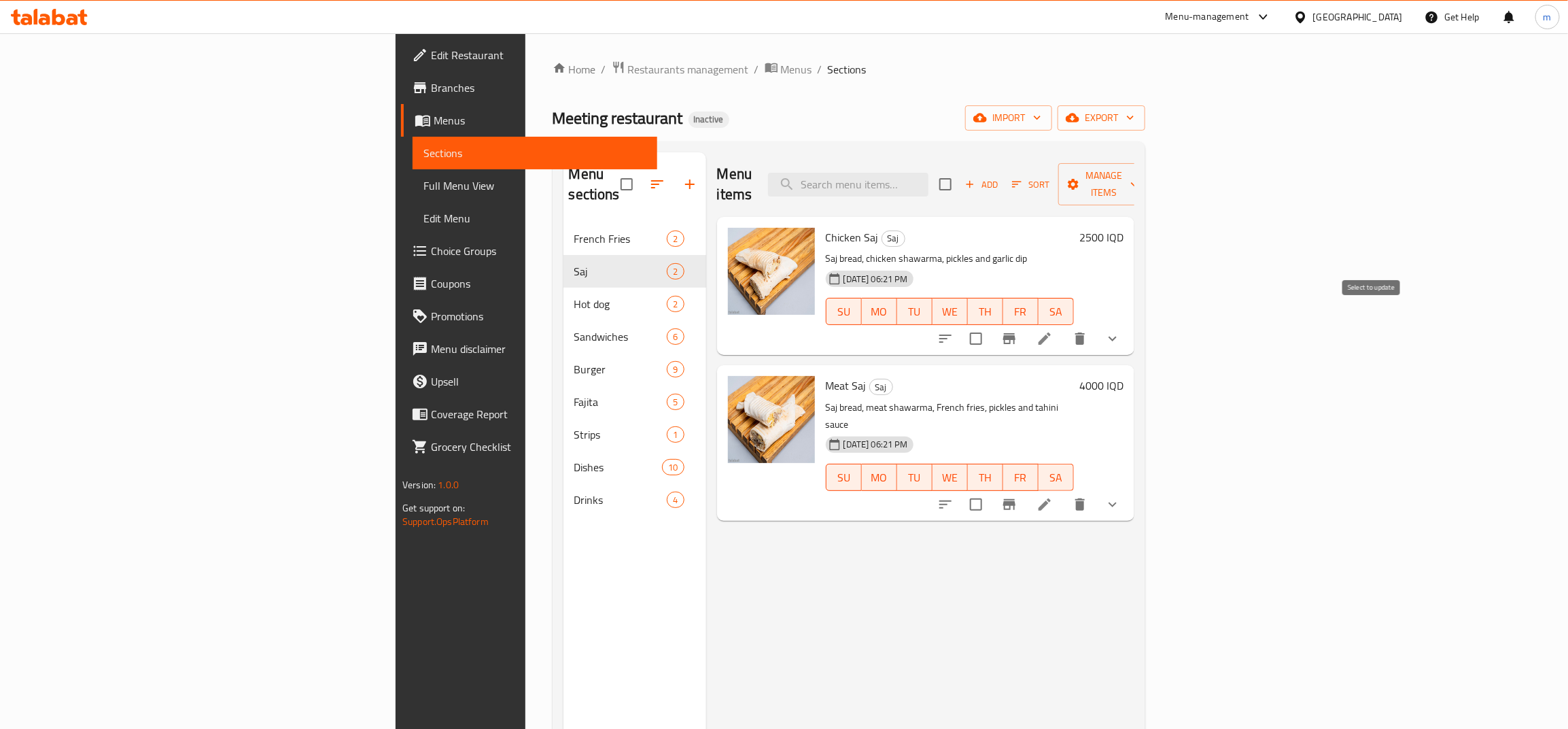
click at [991, 325] on input "checkbox" at bounding box center [976, 339] width 29 height 29
click at [1139, 178] on span "Manage items" at bounding box center [1103, 184] width 69 height 34
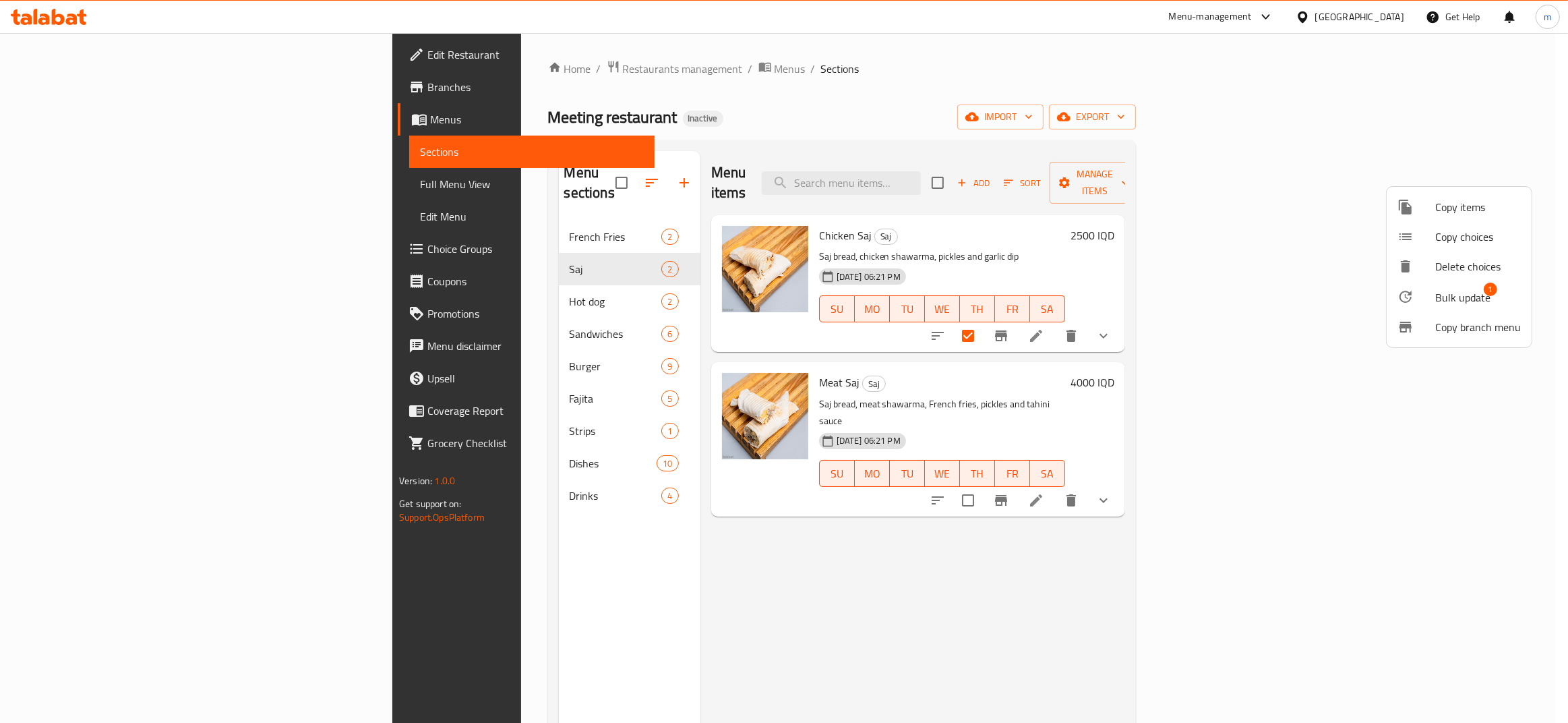
click at [1443, 299] on span "Bulk update" at bounding box center [1463, 297] width 56 height 16
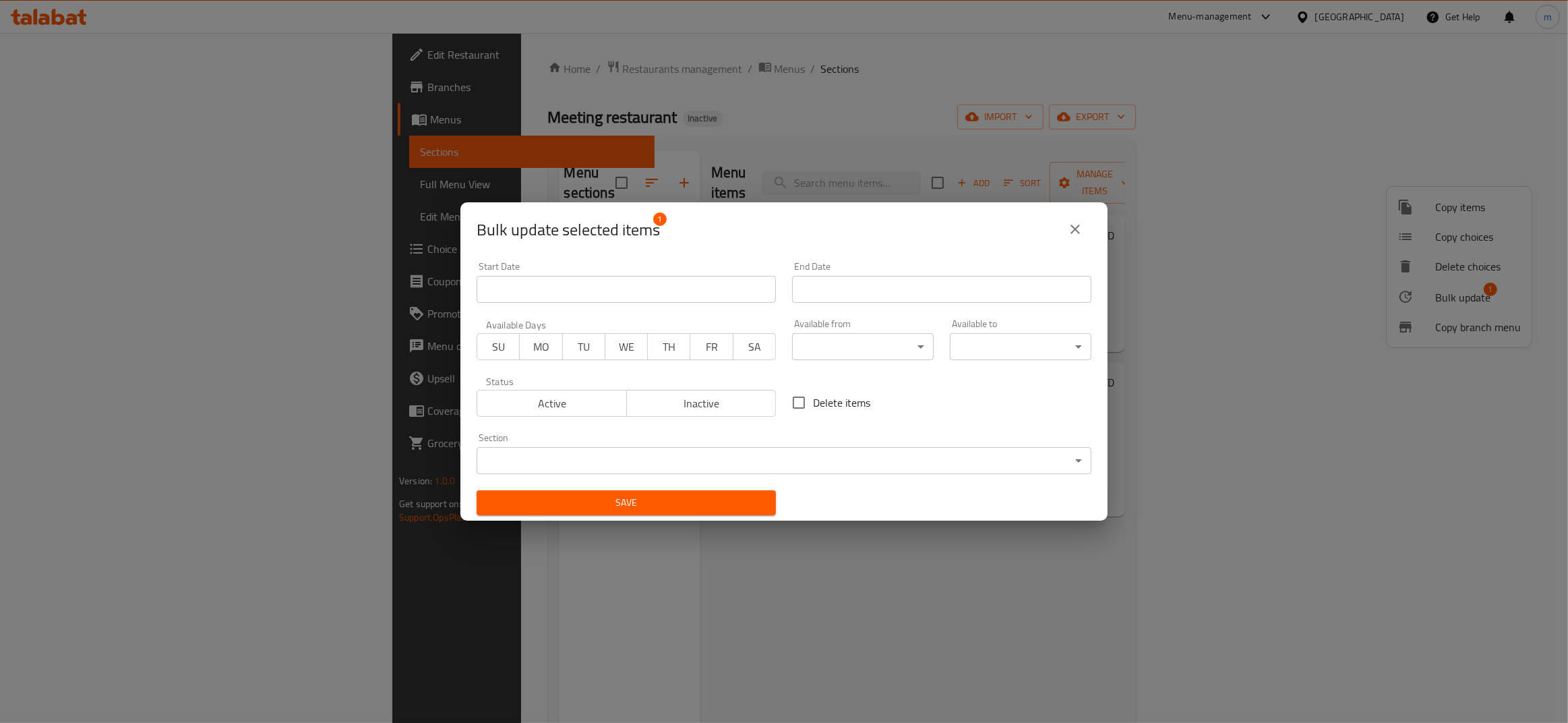
click at [1073, 230] on icon "close" at bounding box center [1075, 229] width 9 height 9
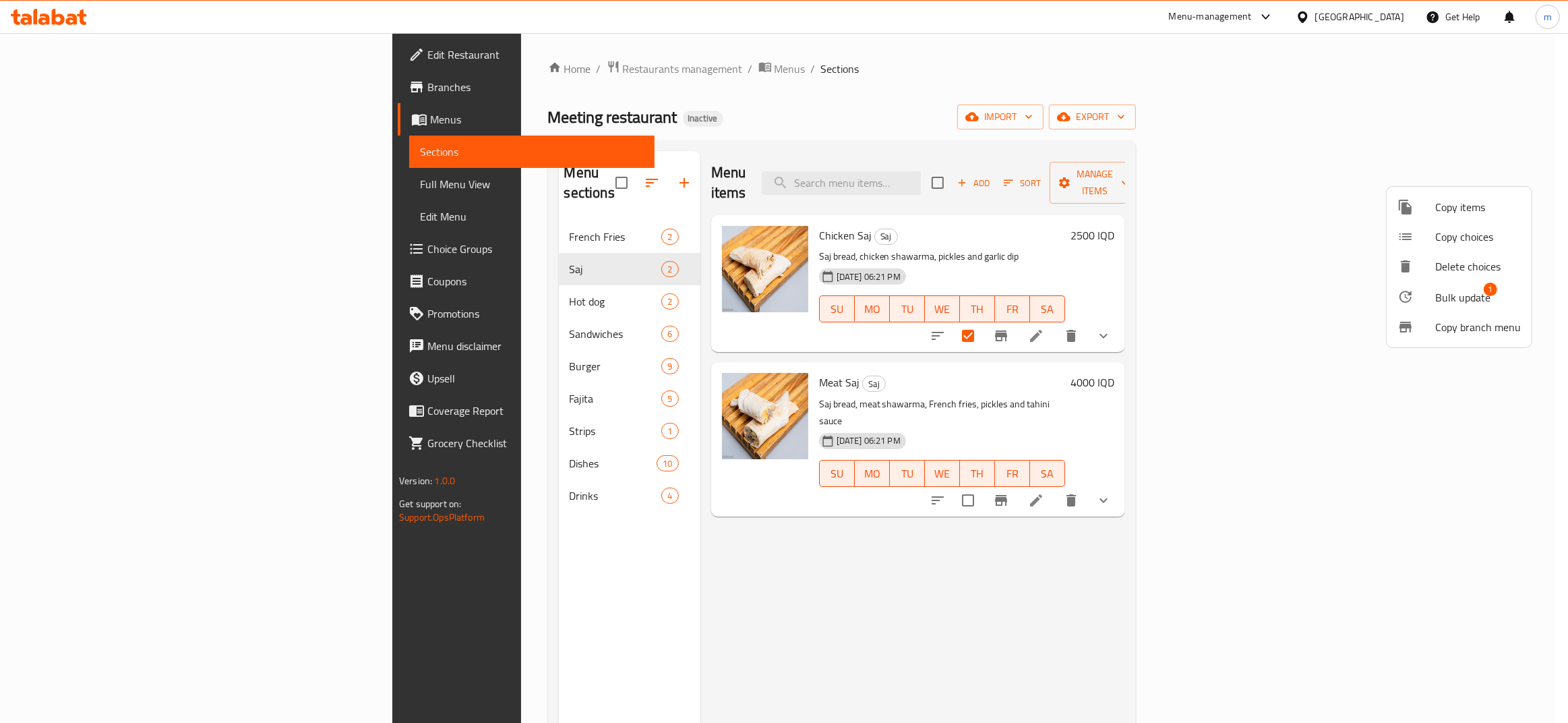
click at [1359, 316] on div at bounding box center [784, 361] width 1568 height 723
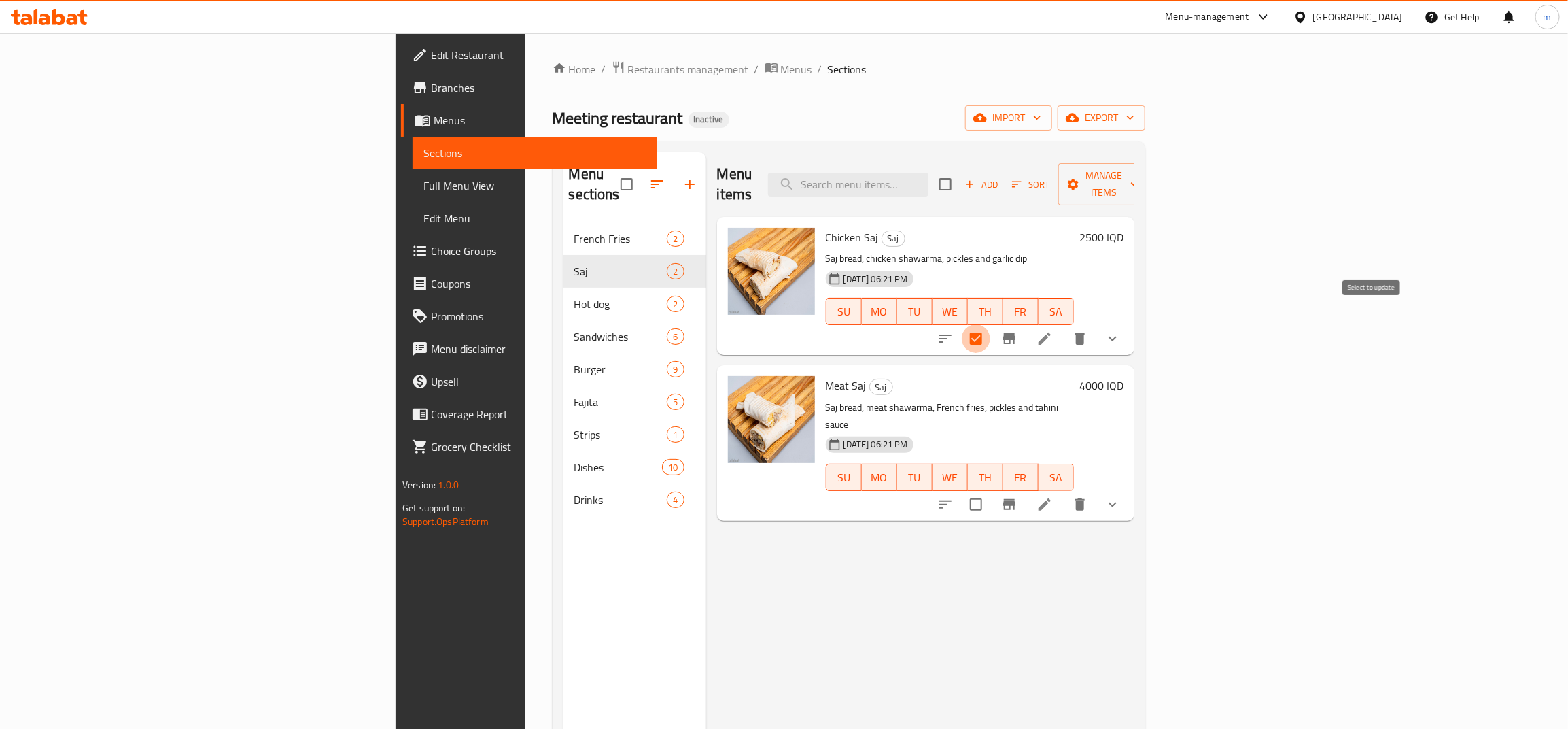
click at [991, 325] on input "checkbox" at bounding box center [976, 339] width 29 height 29
checkbox input "false"
click at [1139, 171] on span "Manage items" at bounding box center [1103, 184] width 69 height 34
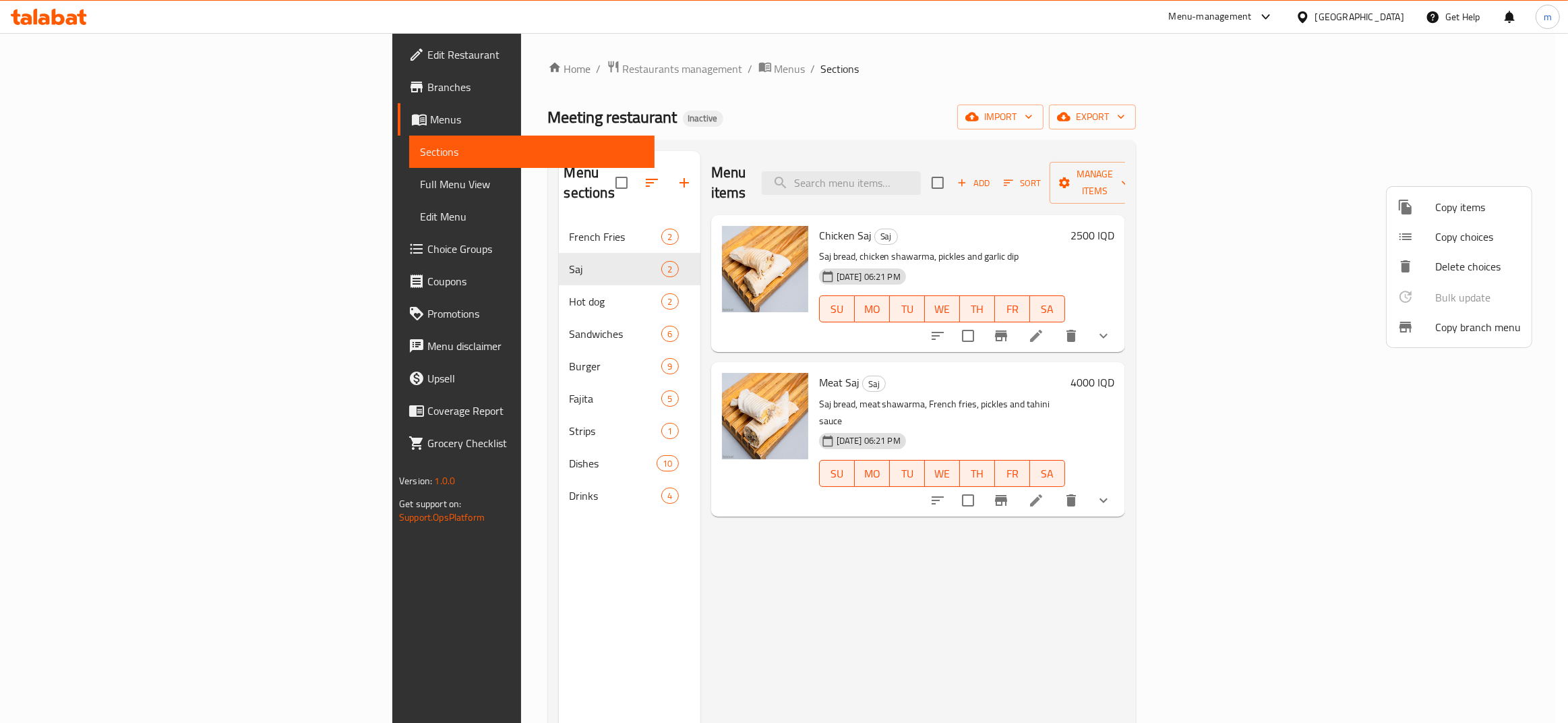
click at [1460, 205] on span "Copy items" at bounding box center [1478, 207] width 85 height 16
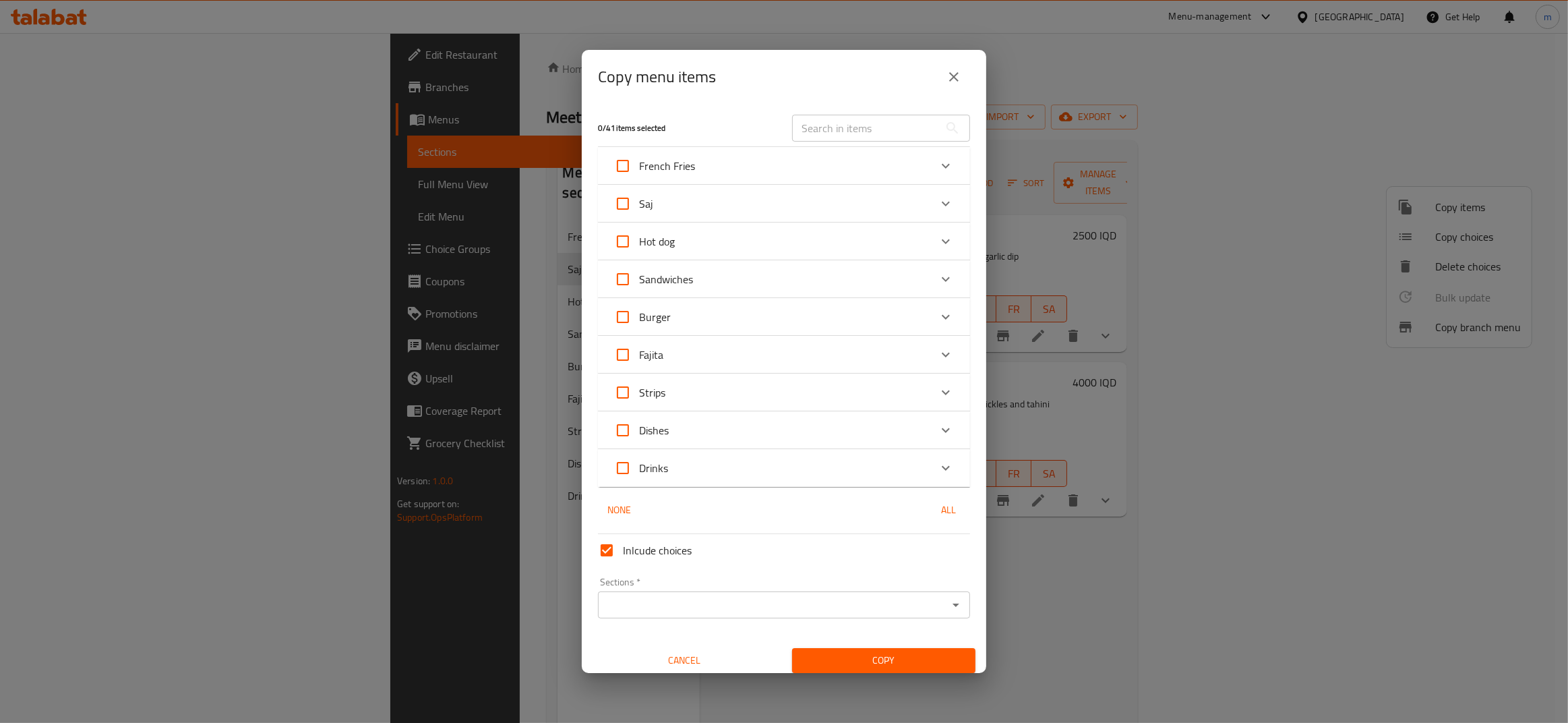
click at [938, 164] on icon "Expand" at bounding box center [946, 166] width 16 height 16
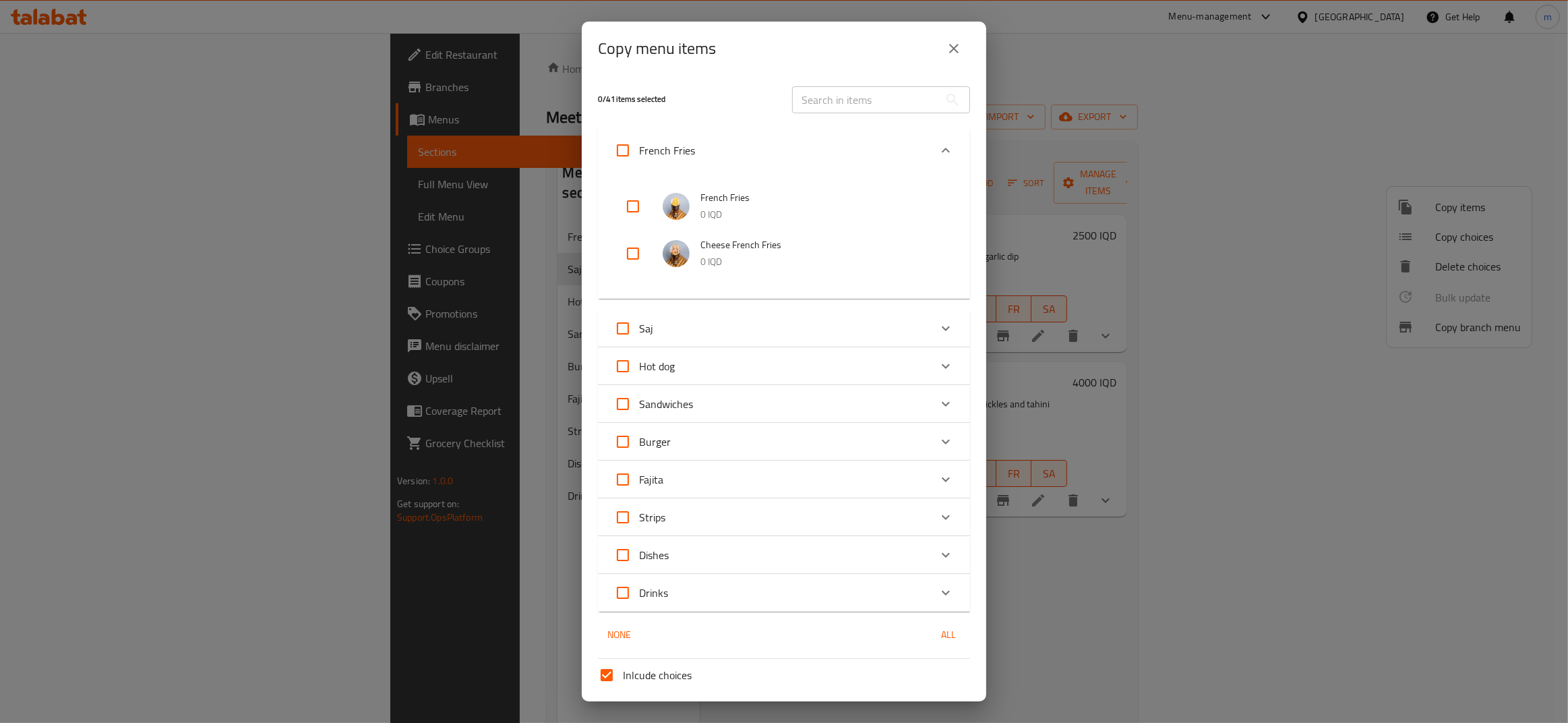
click at [634, 199] on input "checkbox" at bounding box center [633, 207] width 33 height 33
checkbox input "true"
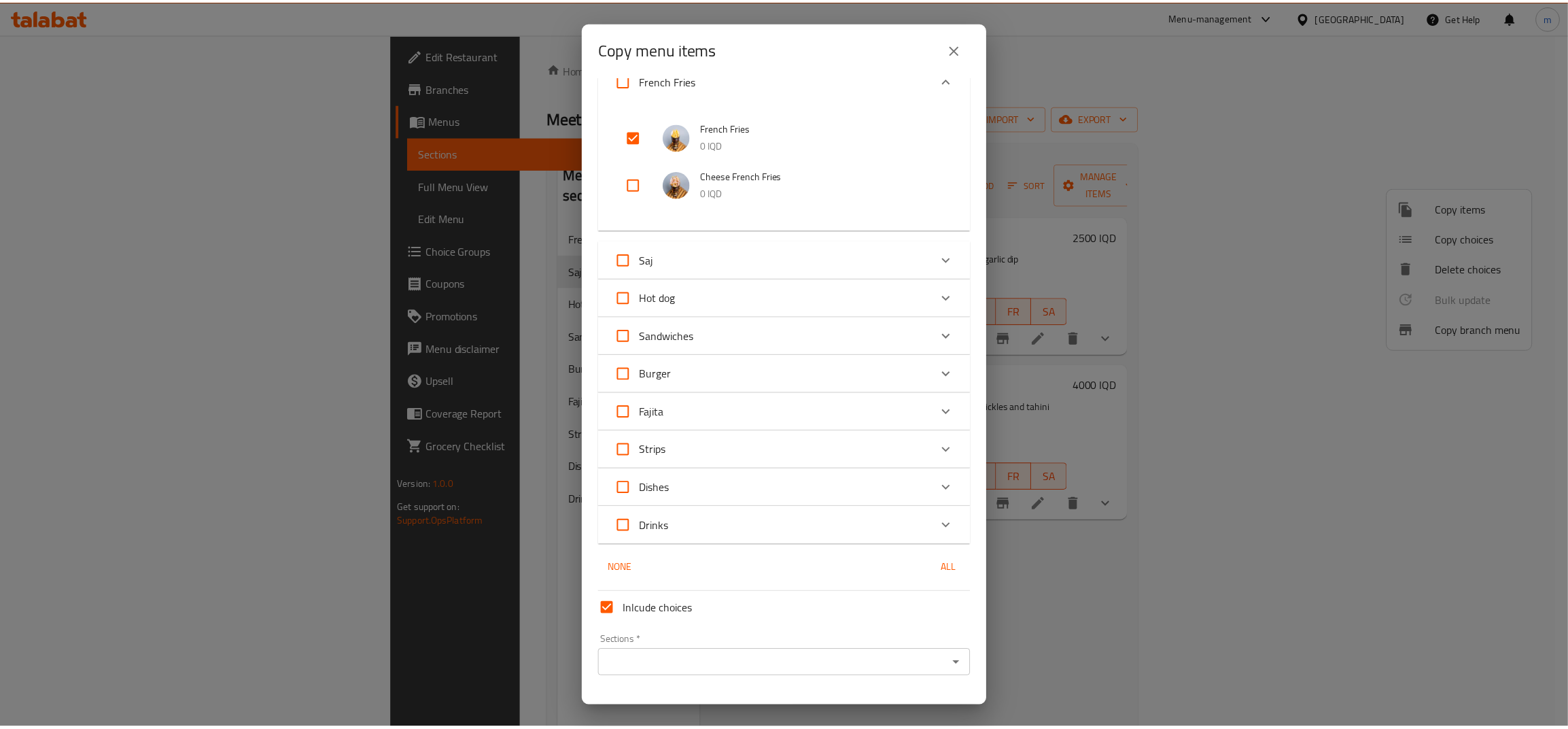
scroll to position [104, 0]
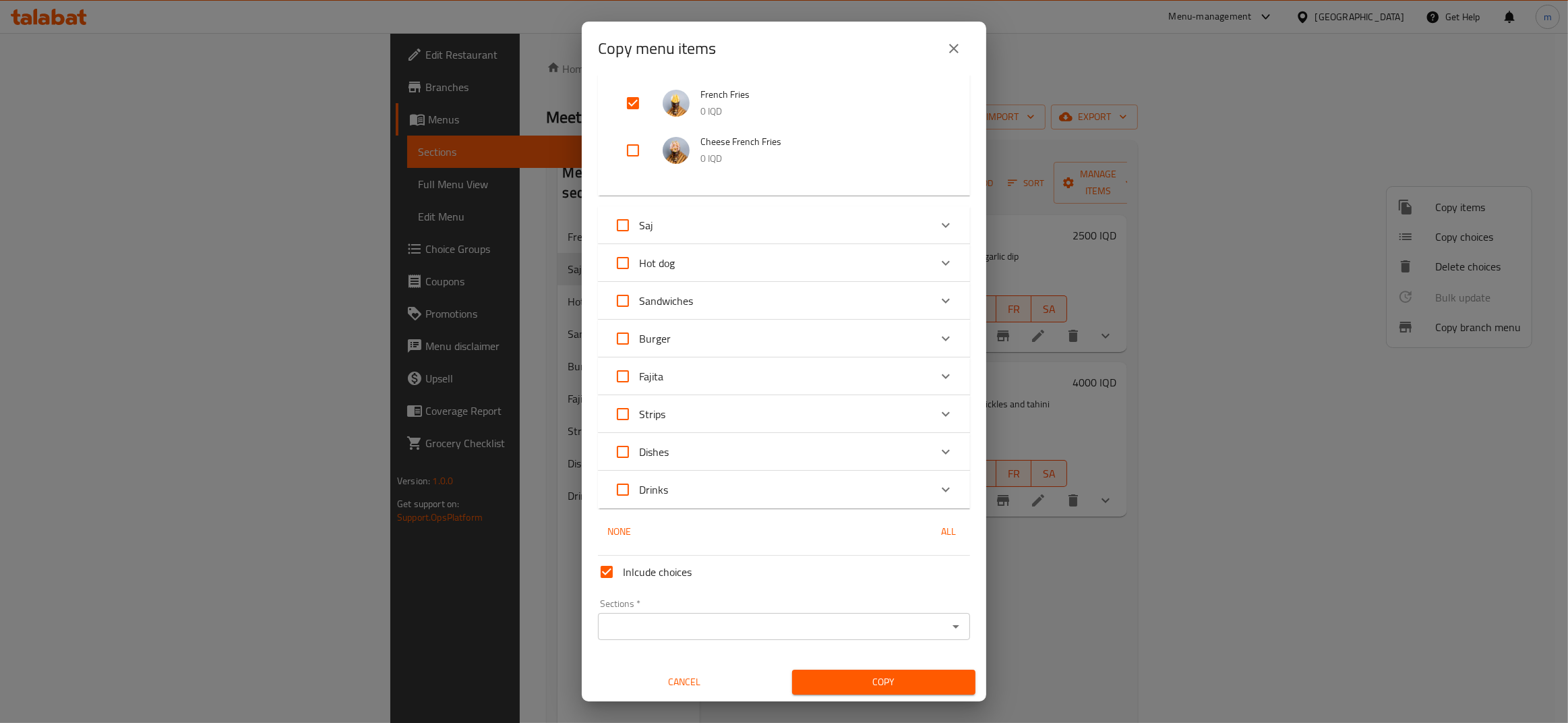
click at [720, 630] on input "Sections   *" at bounding box center [773, 626] width 342 height 19
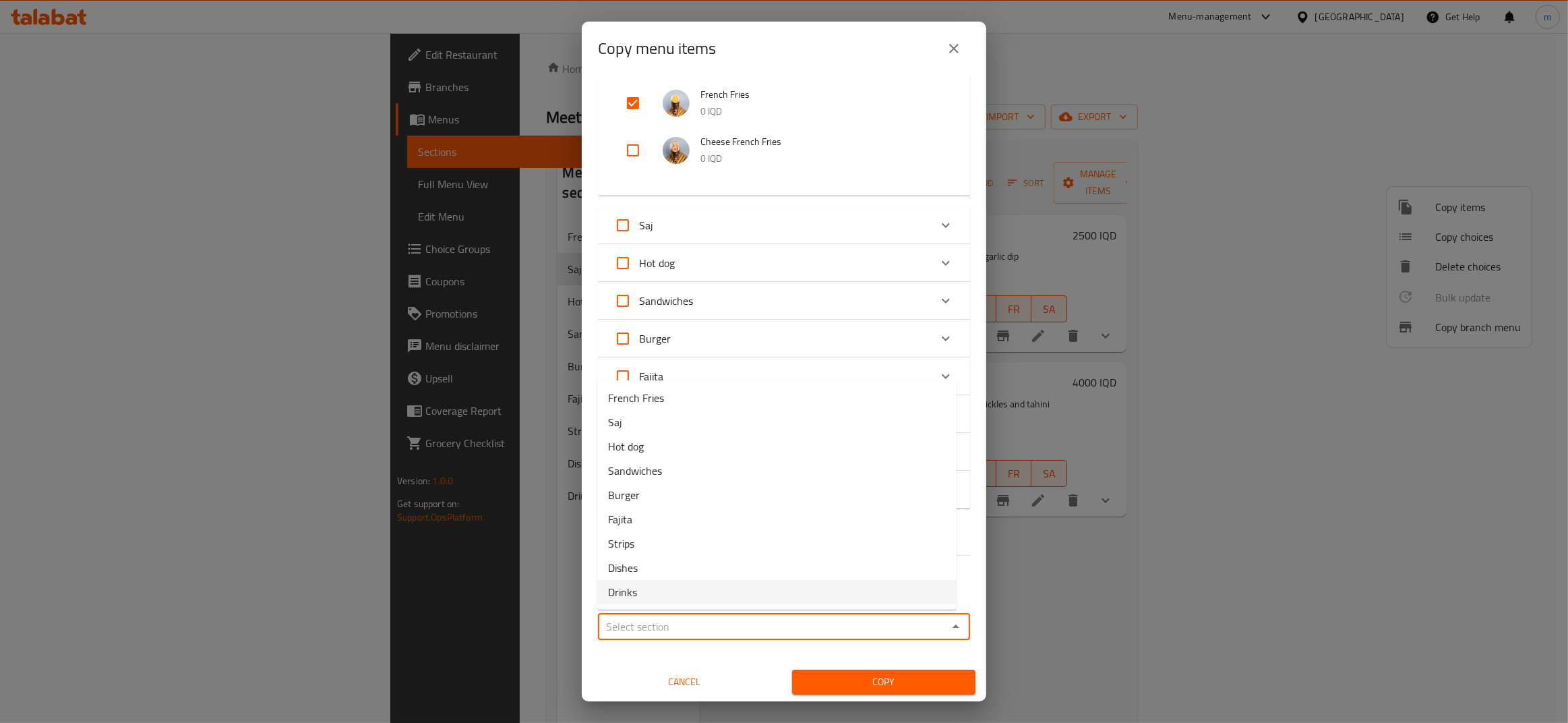
click at [743, 656] on div "Inlcude choices Sections   * Sections * Cancel Copy" at bounding box center [784, 622] width 383 height 144
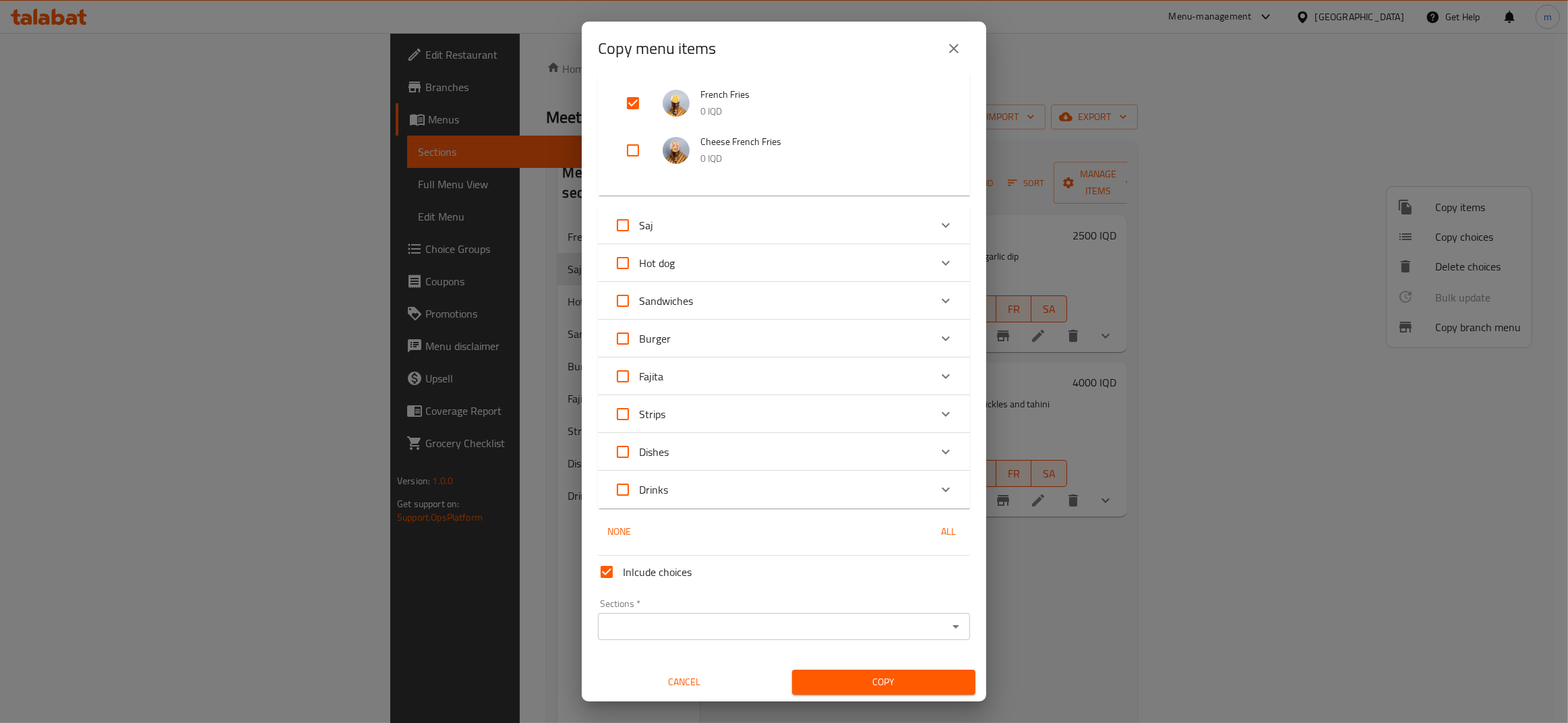
click at [696, 678] on span "Cancel" at bounding box center [684, 682] width 173 height 17
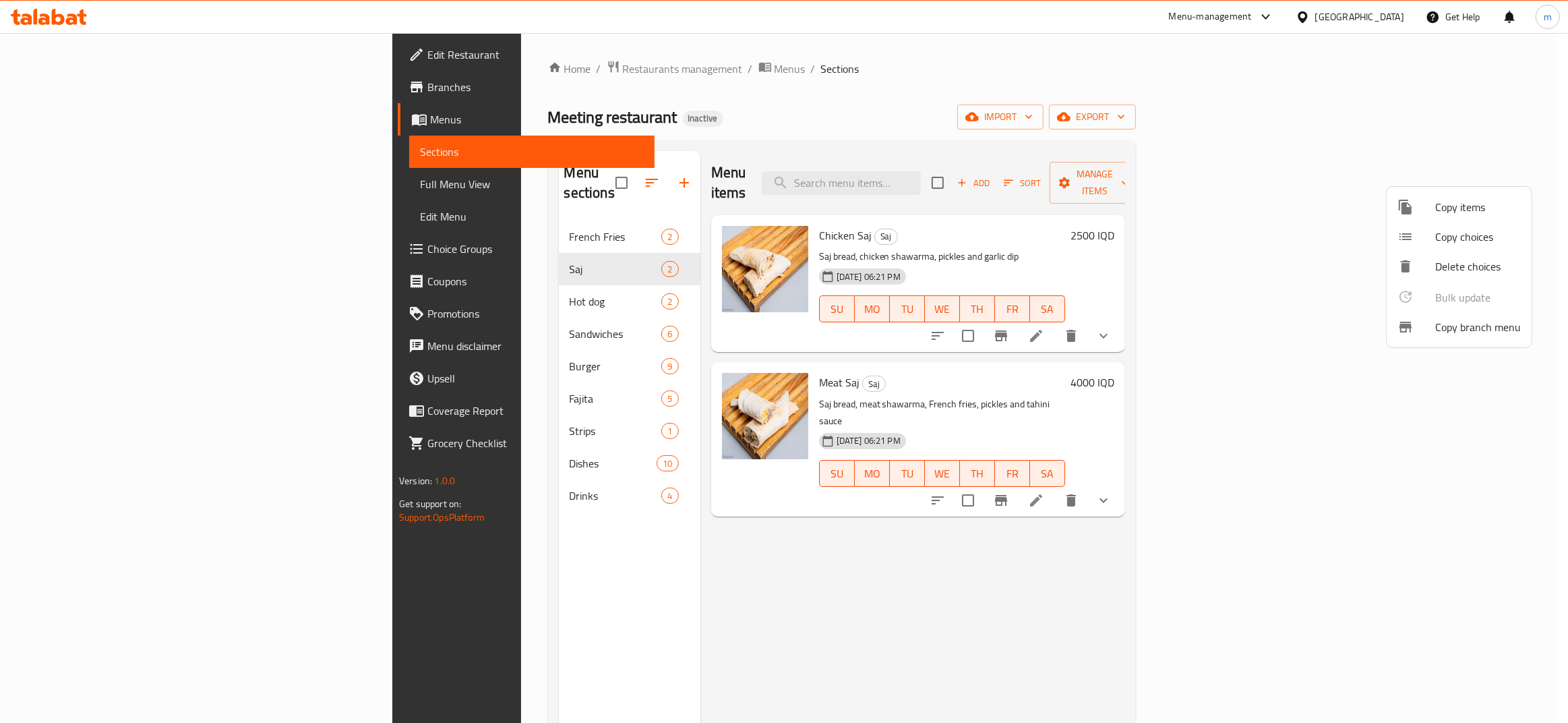
click at [391, 309] on div at bounding box center [784, 361] width 1568 height 723
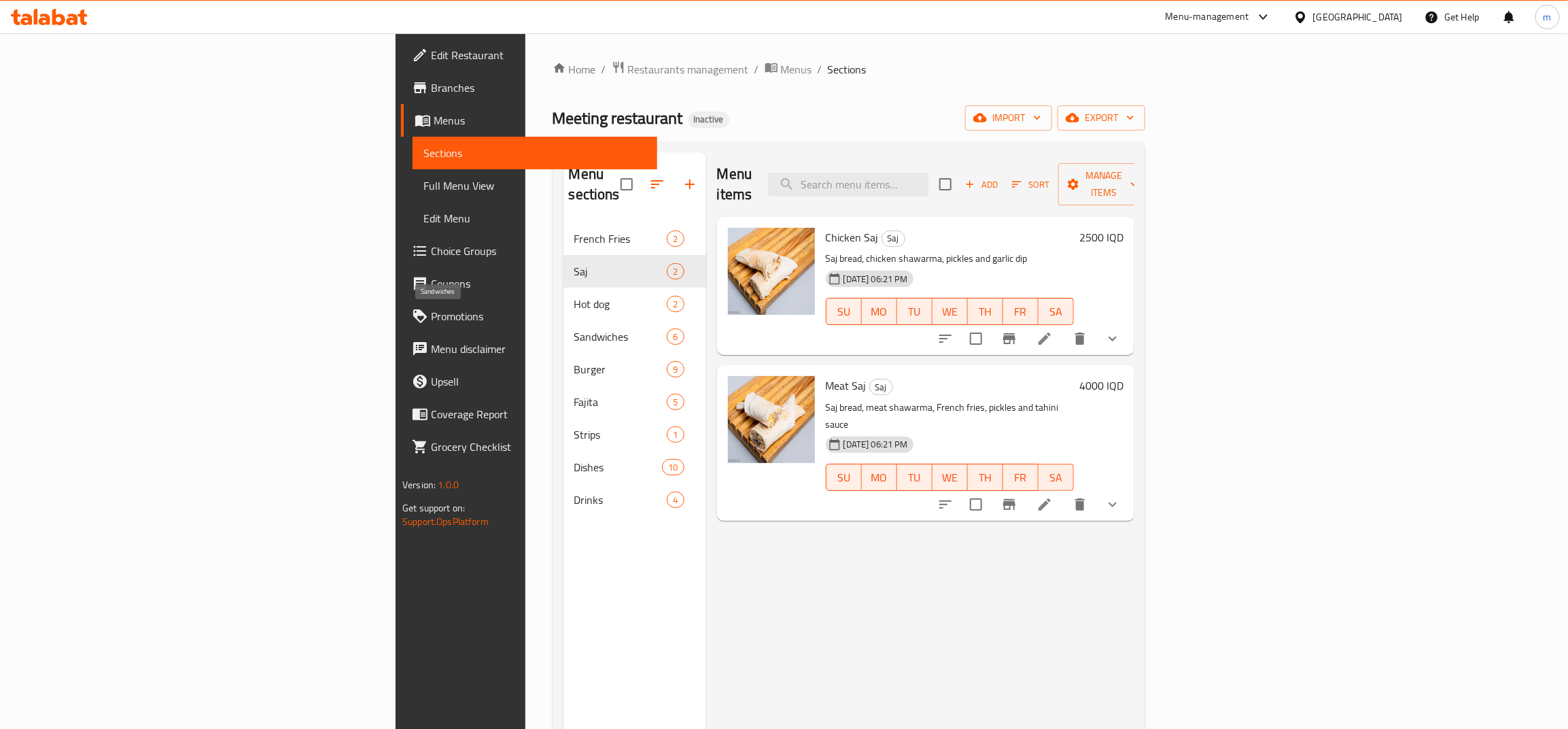
click at [575, 329] on span "Sandwiches" at bounding box center [621, 337] width 93 height 16
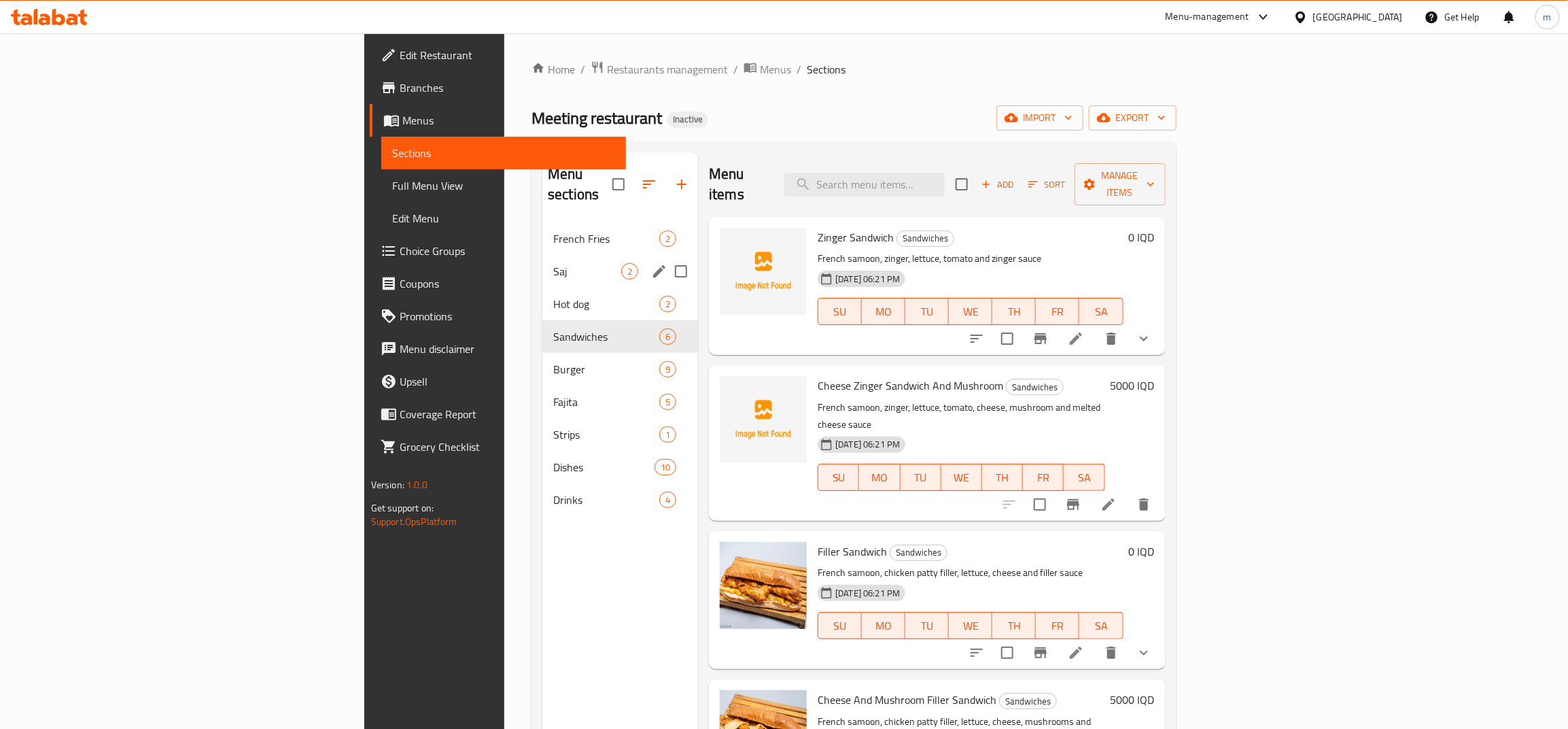
click at [553, 263] on span "Saj" at bounding box center [587, 271] width 68 height 16
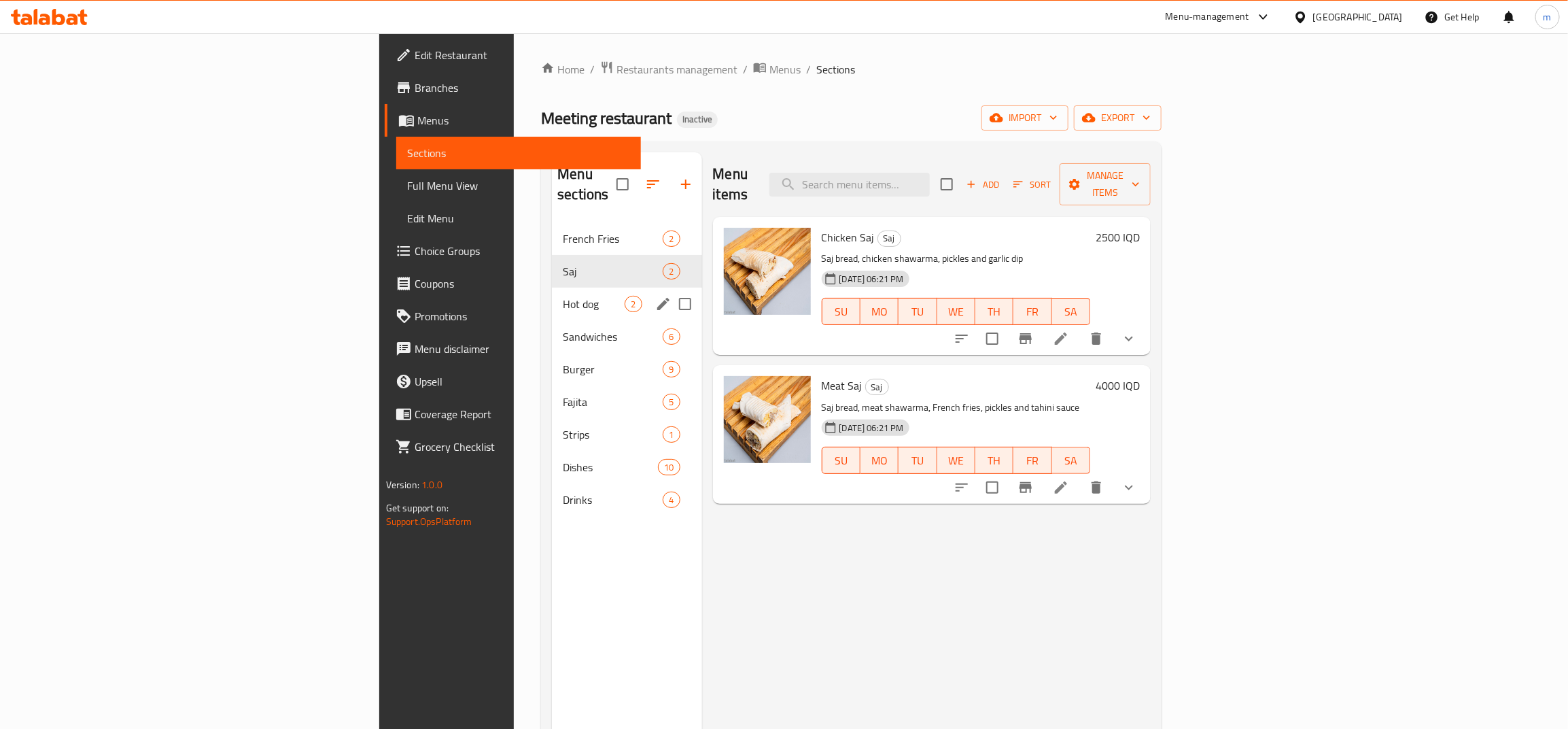
click at [563, 296] on span "Hot dog" at bounding box center [594, 304] width 62 height 16
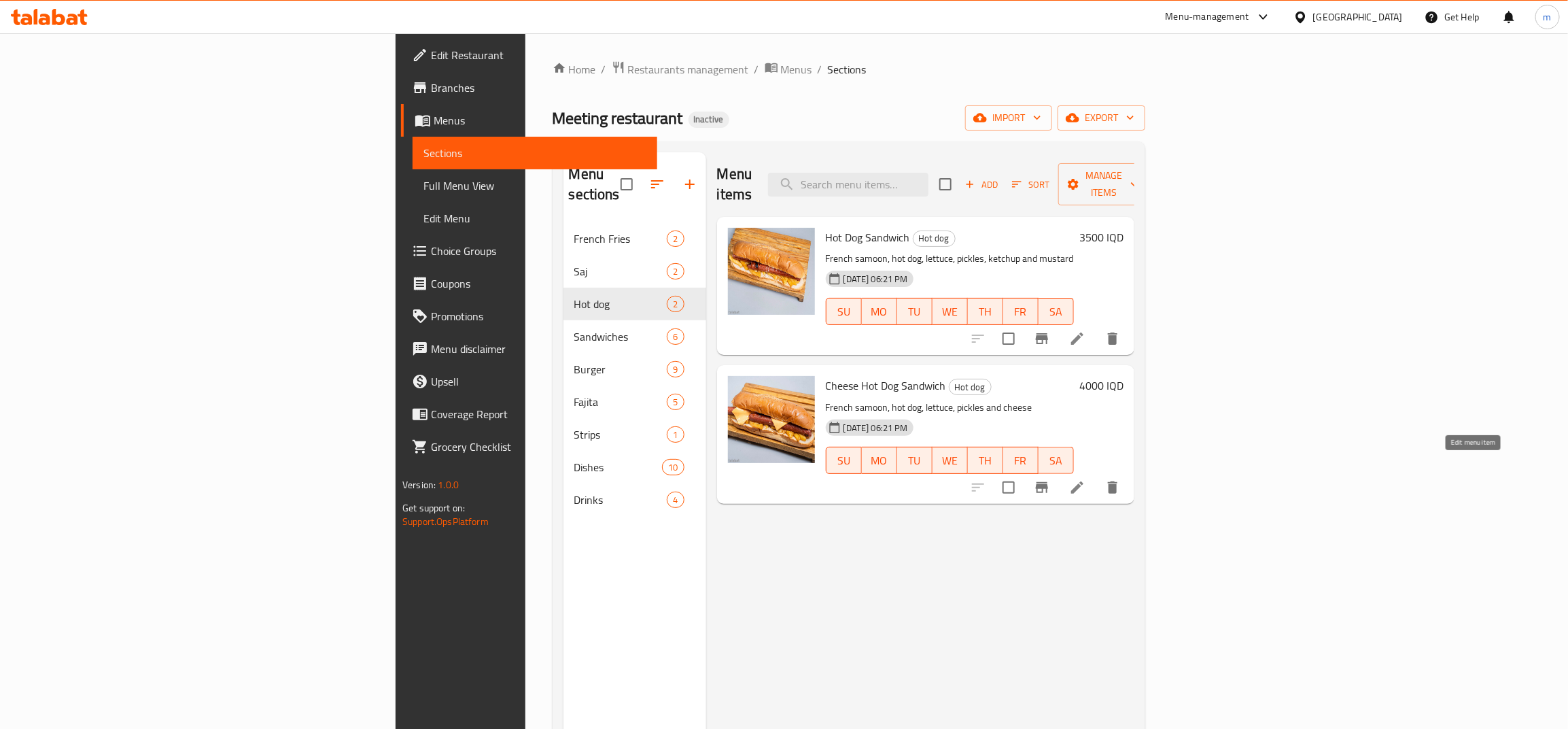
click at [1086, 479] on icon at bounding box center [1077, 487] width 16 height 16
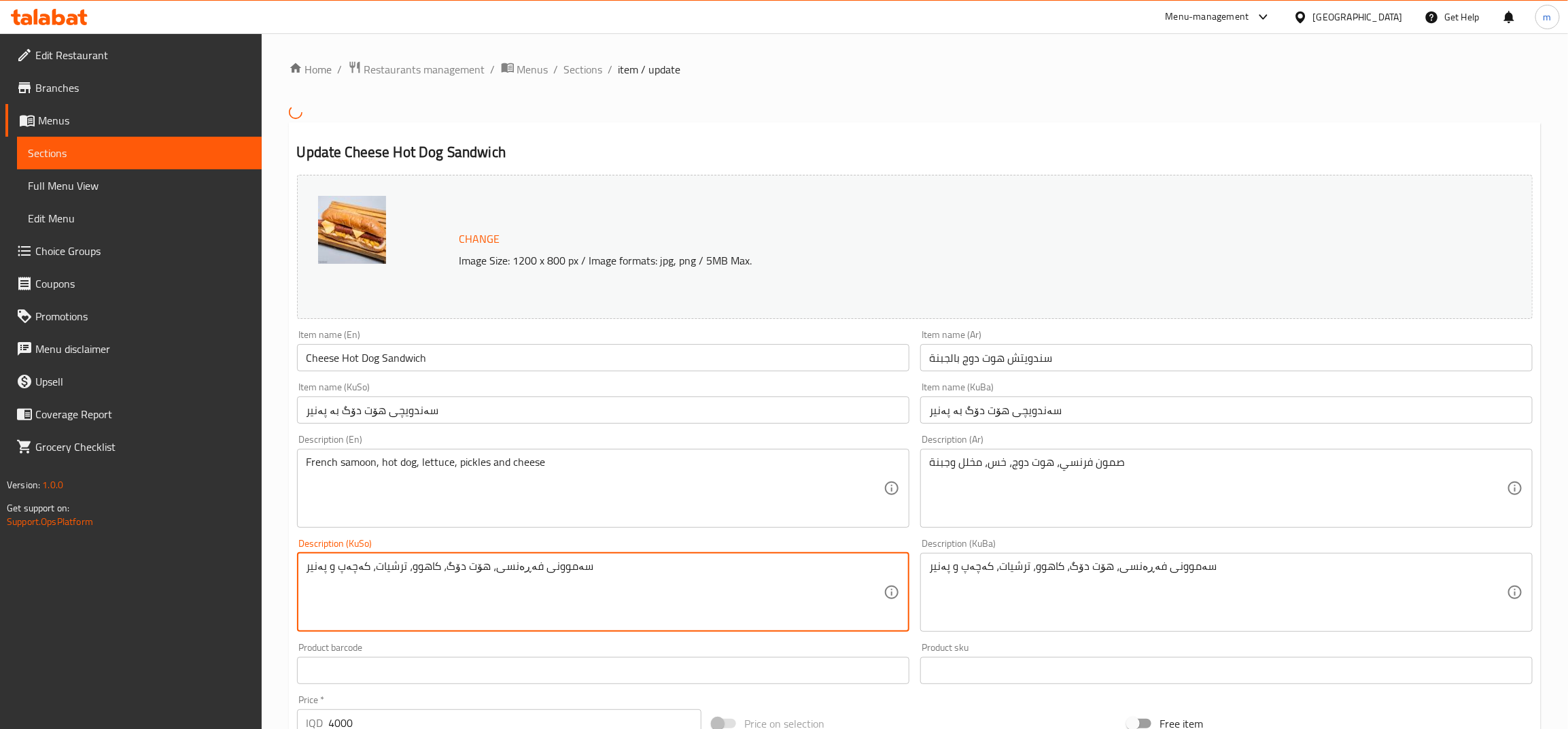
click at [350, 570] on textarea "سەموونی فەڕەنسی، هۆت دۆگ، کاهوو، ترشیات، کەچەپ و پەنیر" at bounding box center [595, 592] width 577 height 65
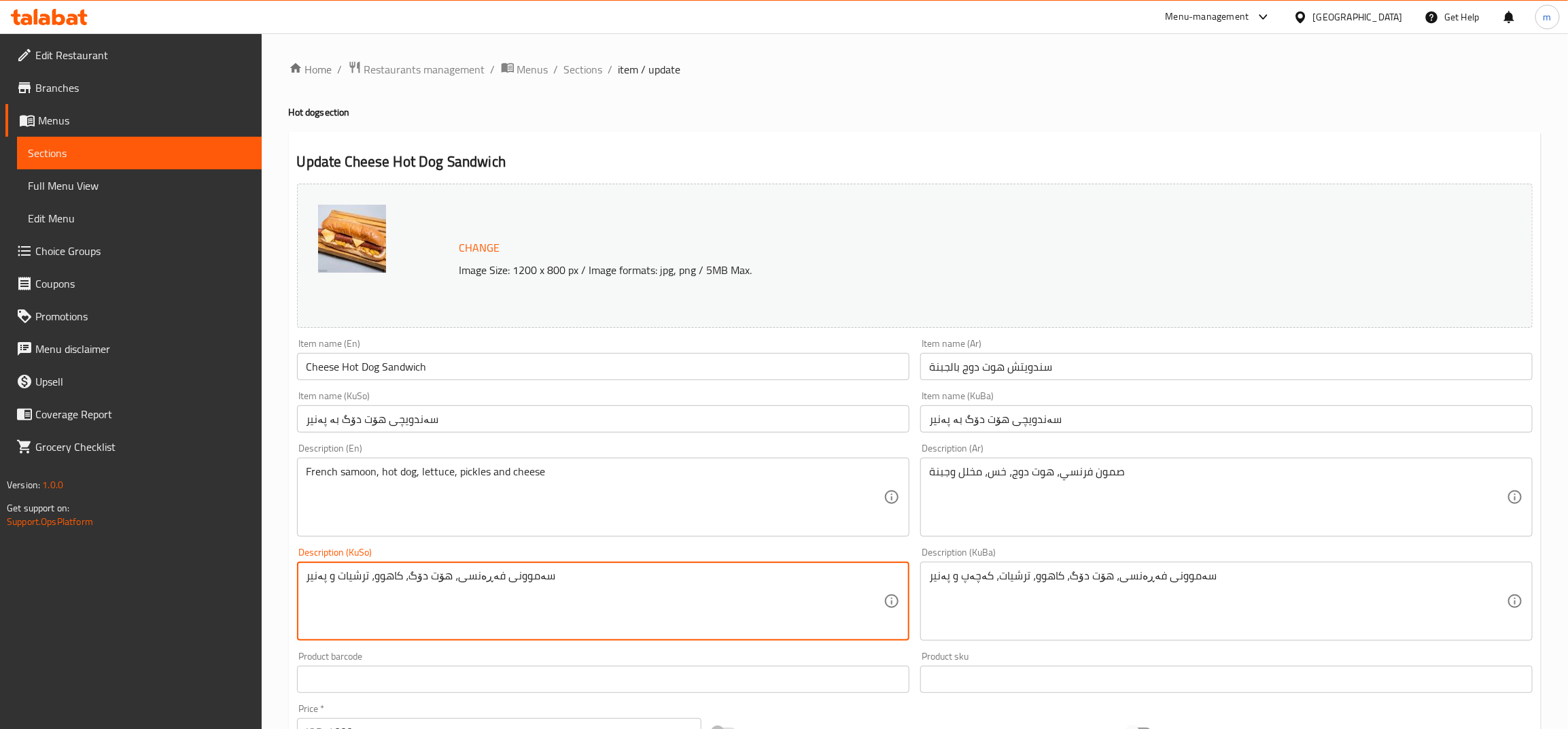
type textarea "سەموونی فەڕەنسی، هۆت دۆگ، کاهوو، ترشیات و پەنیر"
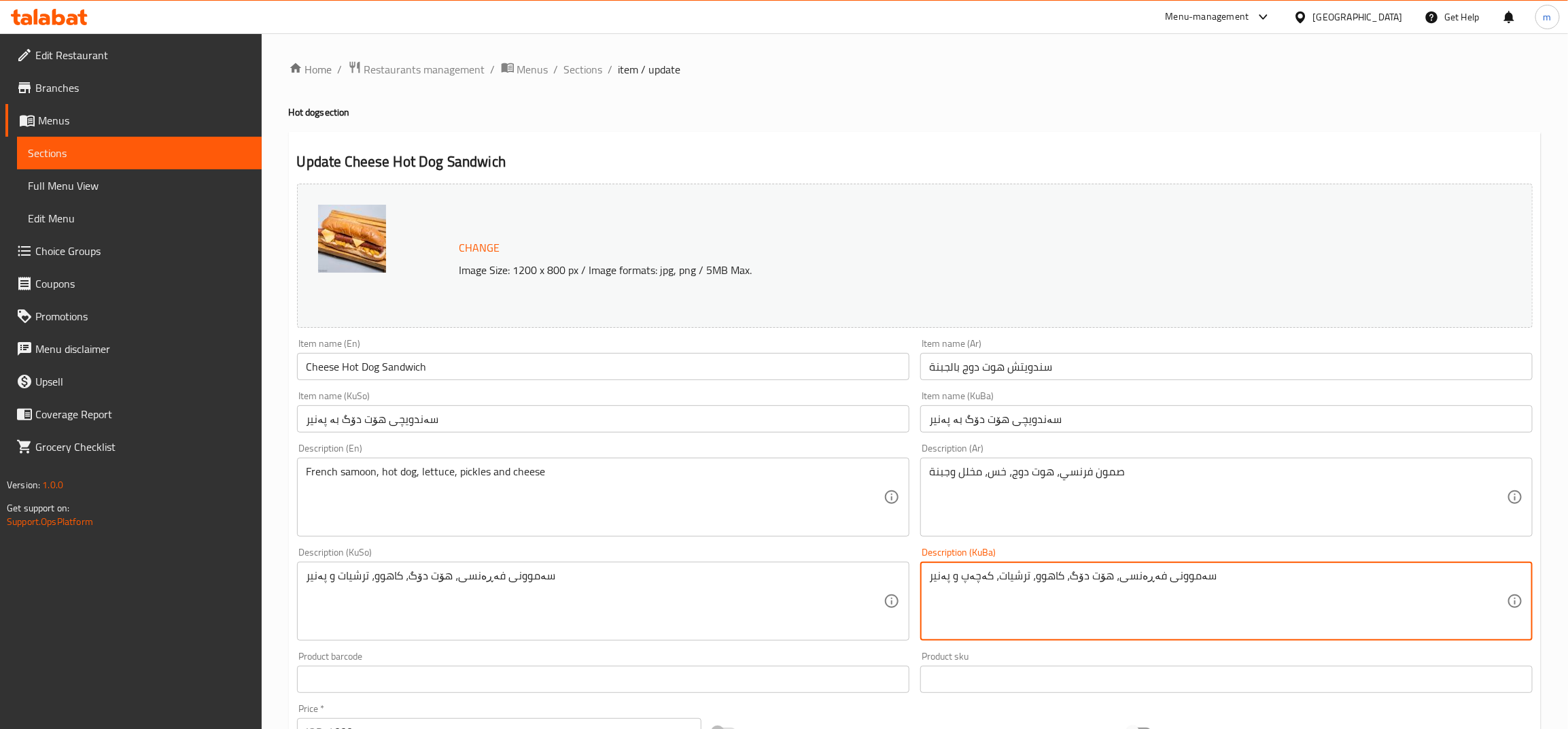
click at [1047, 586] on textarea "سەموونی فەڕەنسی، هۆت دۆگ، کاهوو، ترشیات، کەچەپ و پەنیر" at bounding box center [1218, 601] width 577 height 65
paste textarea
type textarea "سەموونی فەڕەنسی، هۆت دۆگ، کاهوو، ترشیات و پەنیر"
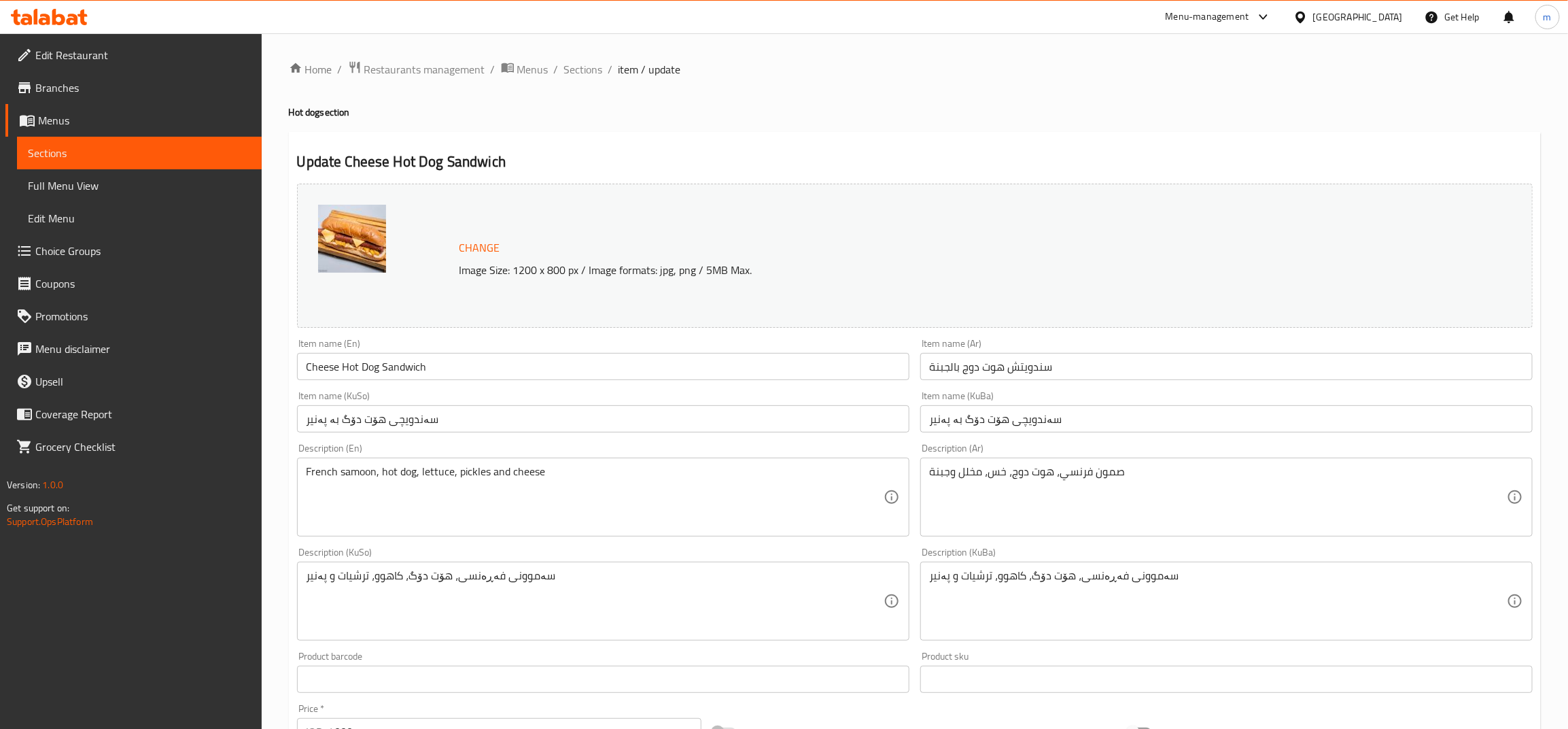
click at [906, 413] on input "سەندویچی هۆت دۆگ بە پەنیر" at bounding box center [603, 419] width 612 height 27
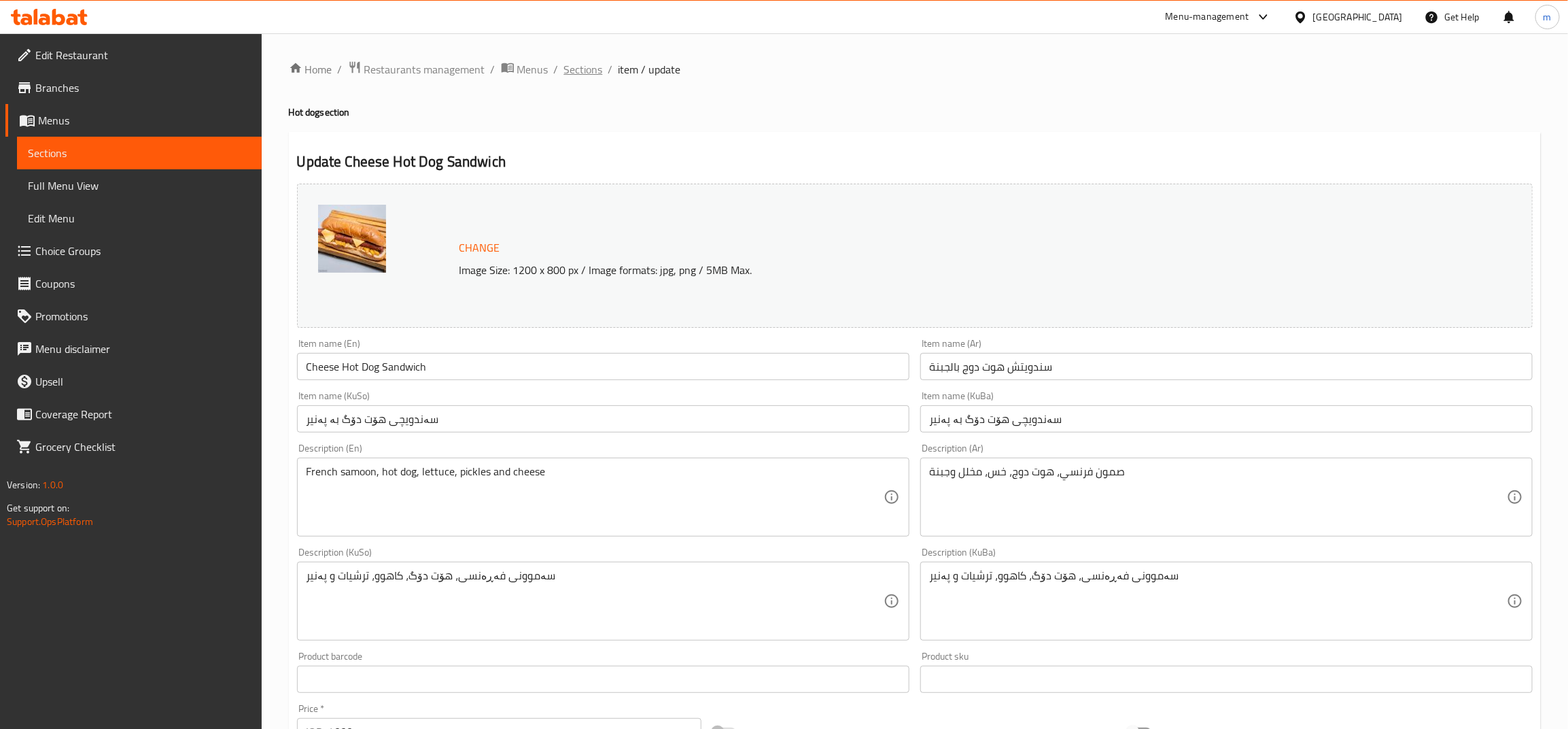
click at [596, 72] on span "Sections" at bounding box center [583, 70] width 39 height 16
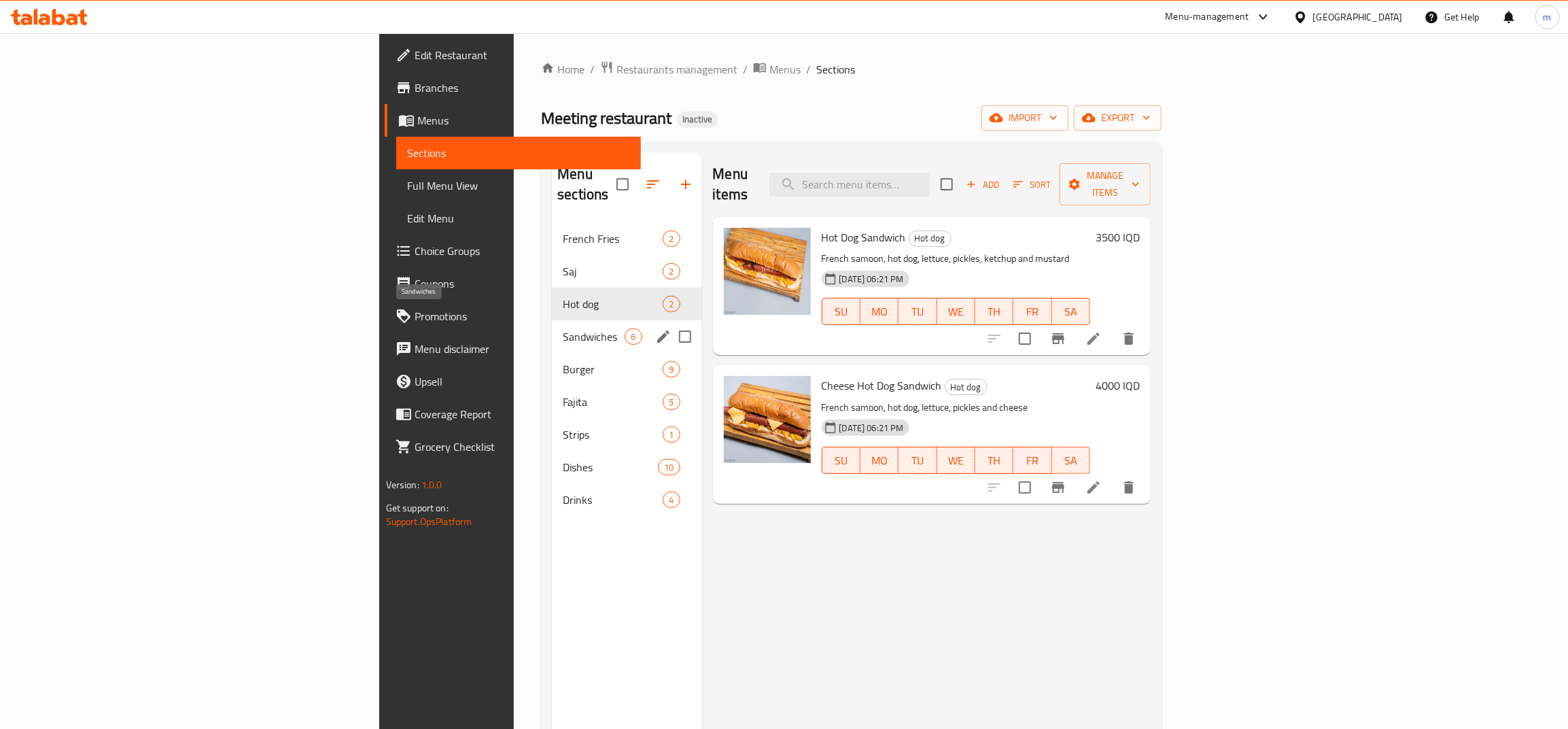
click at [563, 329] on span "Sandwiches" at bounding box center [594, 337] width 62 height 16
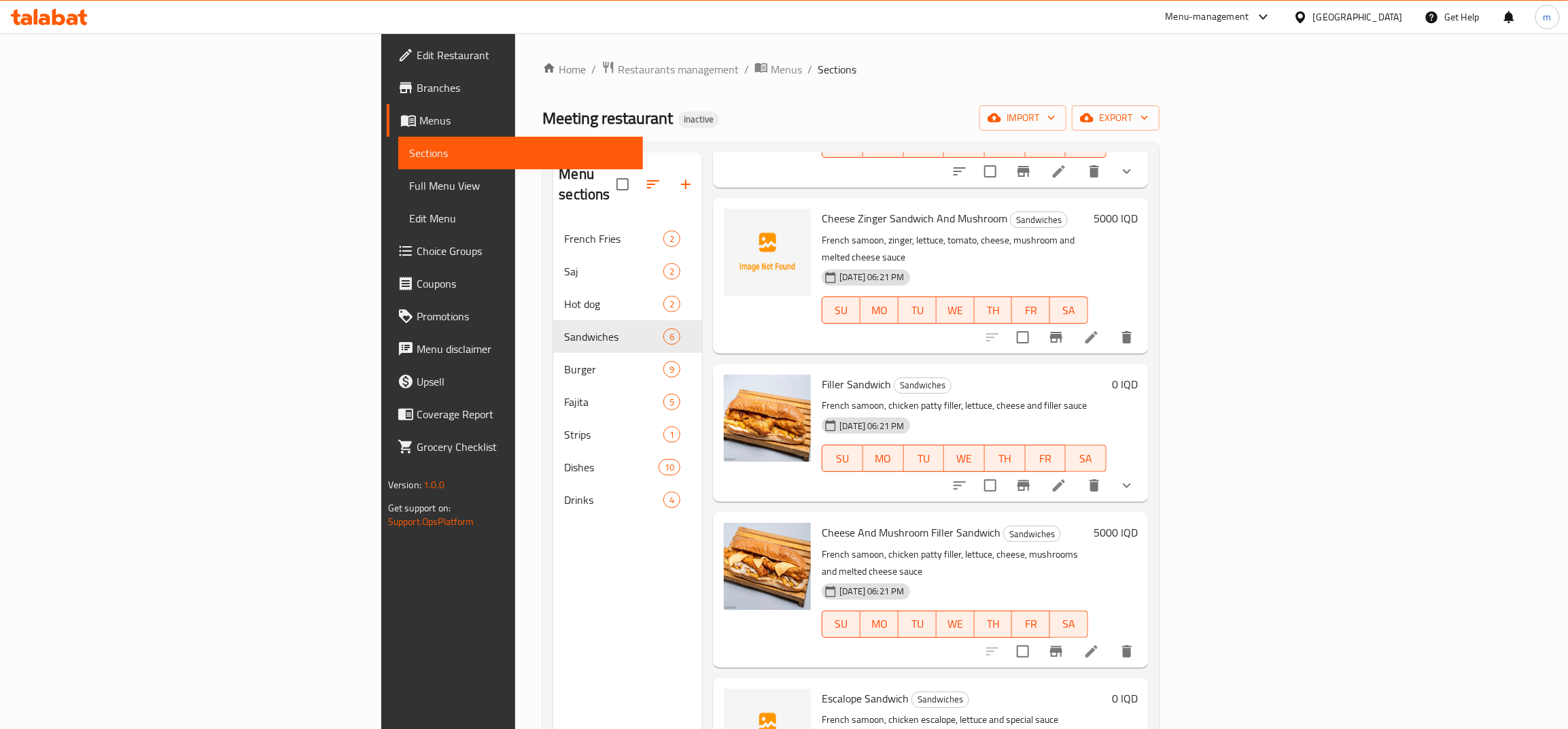
scroll to position [195, 0]
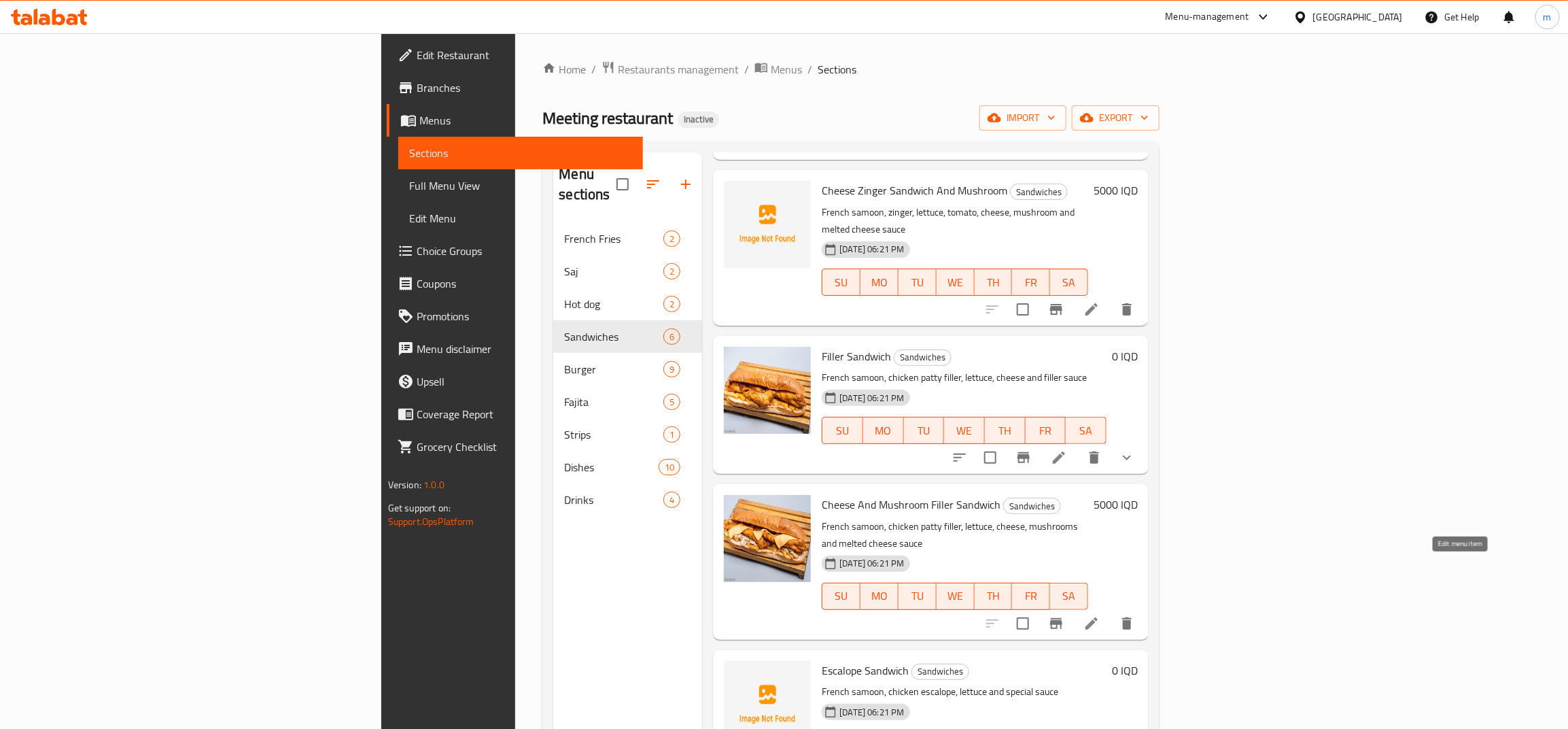
click at [1100, 615] on icon at bounding box center [1092, 623] width 16 height 16
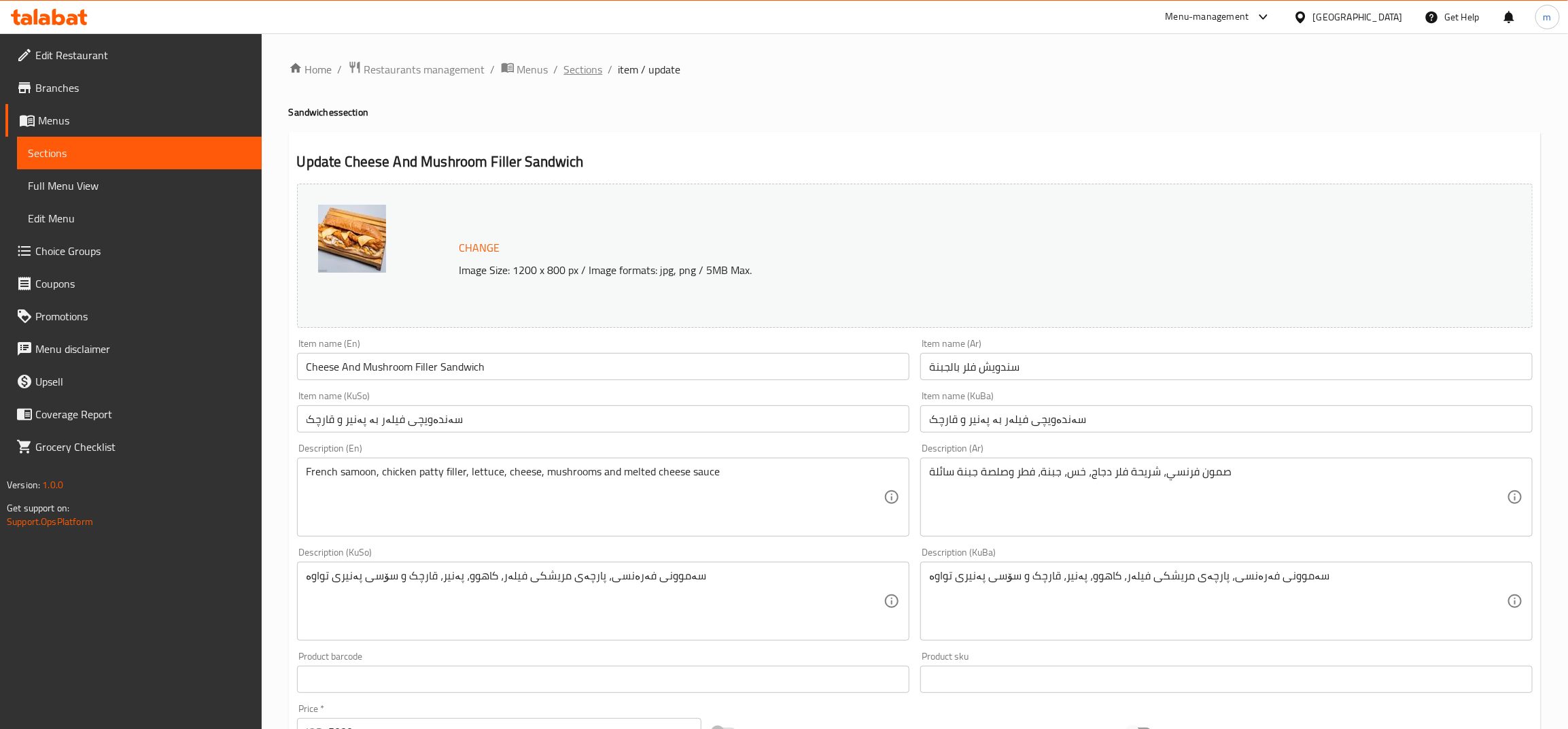
click at [583, 62] on span "Sections" at bounding box center [583, 70] width 39 height 16
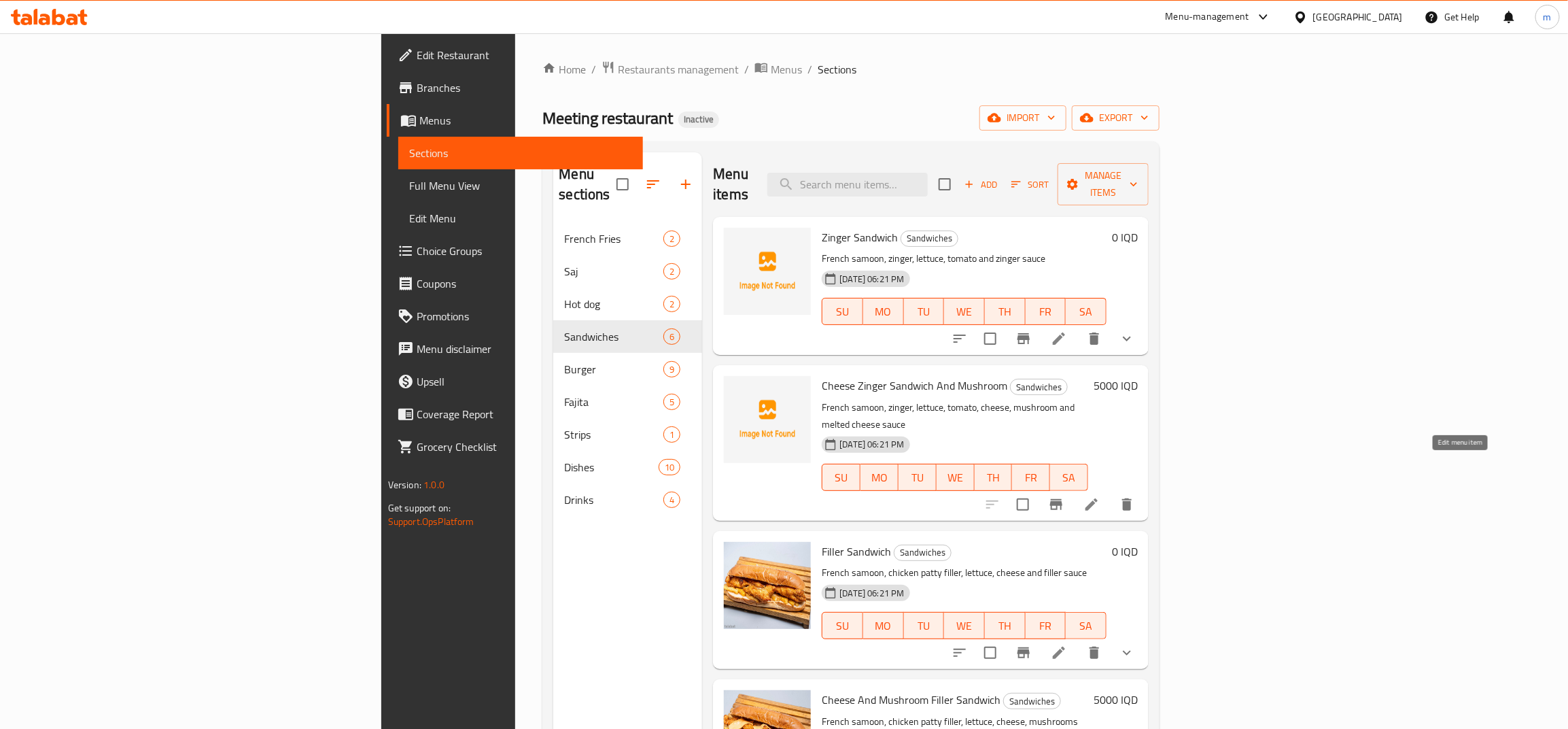
click at [1100, 496] on icon at bounding box center [1092, 504] width 16 height 16
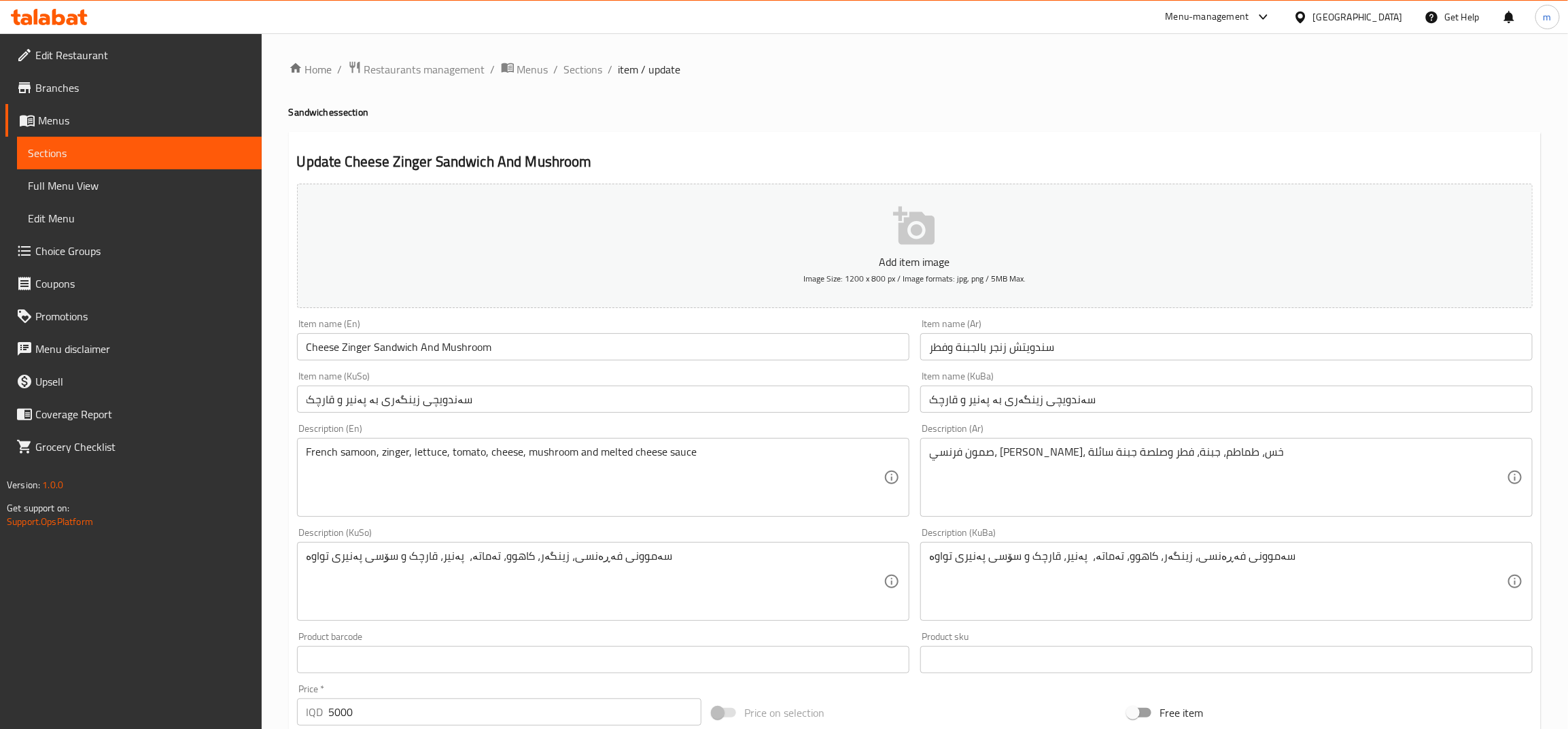
click at [344, 348] on input "Cheese Zinger Sandwich And Mushroom" at bounding box center [603, 347] width 612 height 27
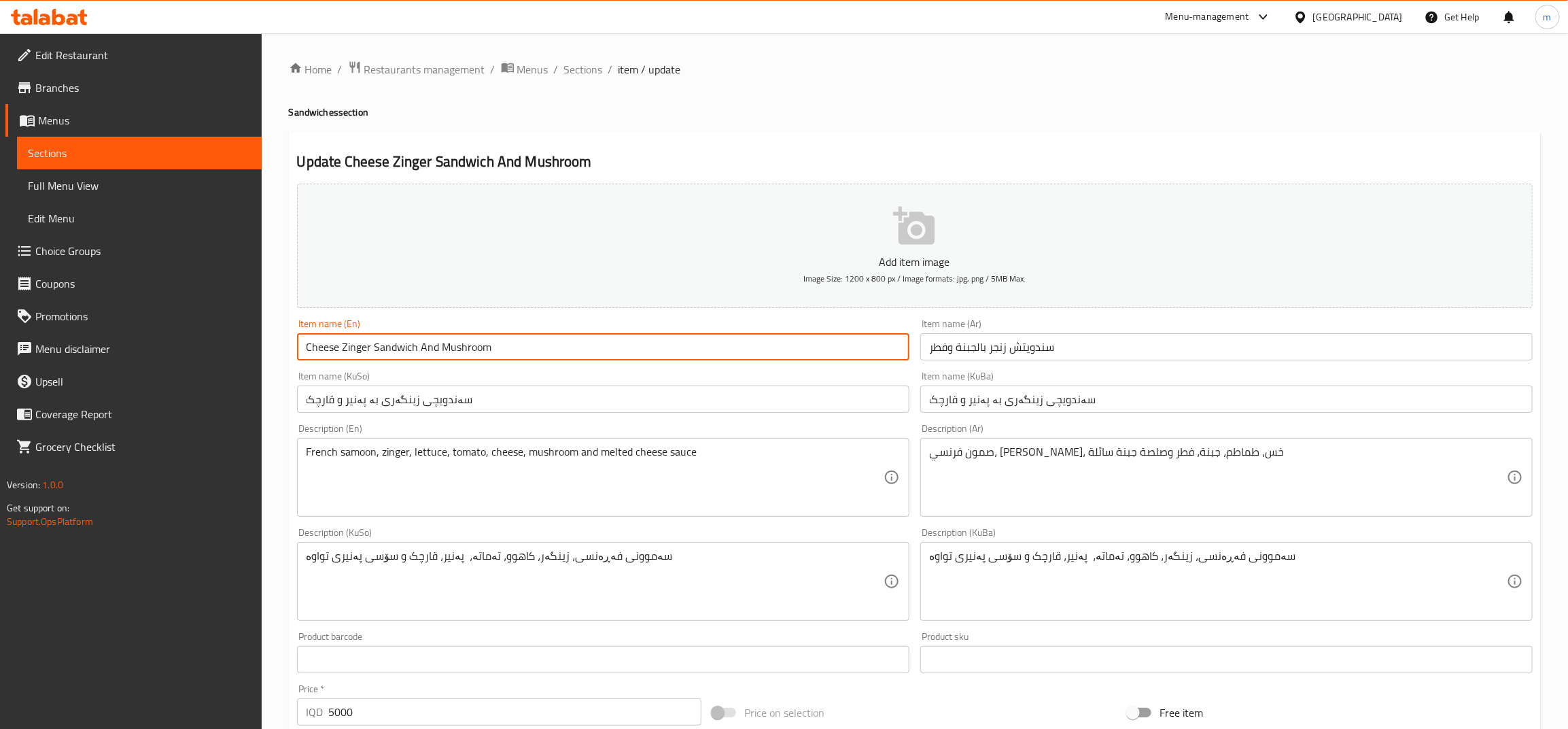
click at [343, 350] on input "Cheese Zinger Sandwich And Mushroom" at bounding box center [603, 347] width 612 height 27
paste input "Cheese"
type input "Zinger Sandwich With Cheese And Mushroom"
click at [977, 346] on input "سندويتش زنجر بالجبنة وفطر" at bounding box center [1226, 347] width 612 height 27
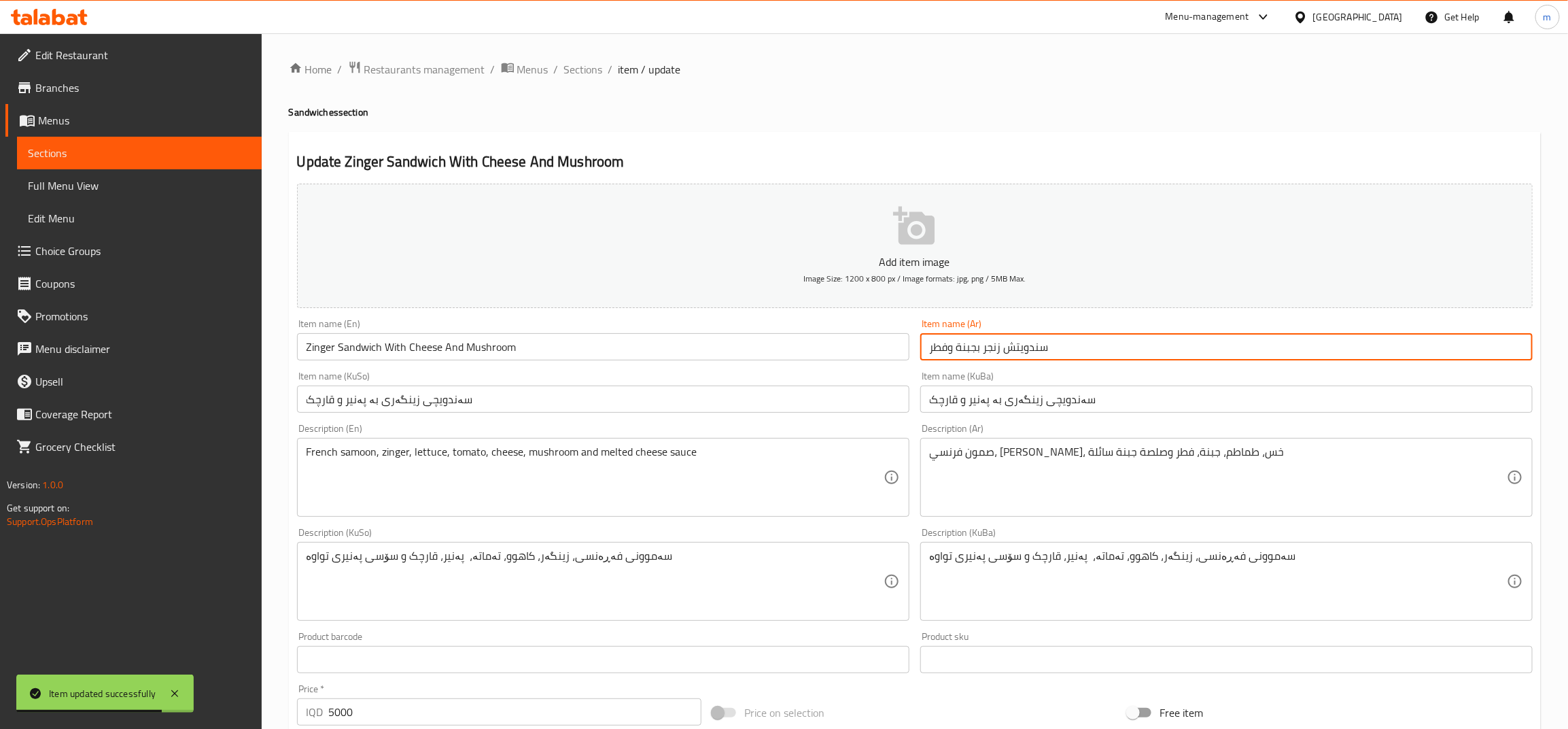
type input "سندويتش زنجر بجبنة وفطر"
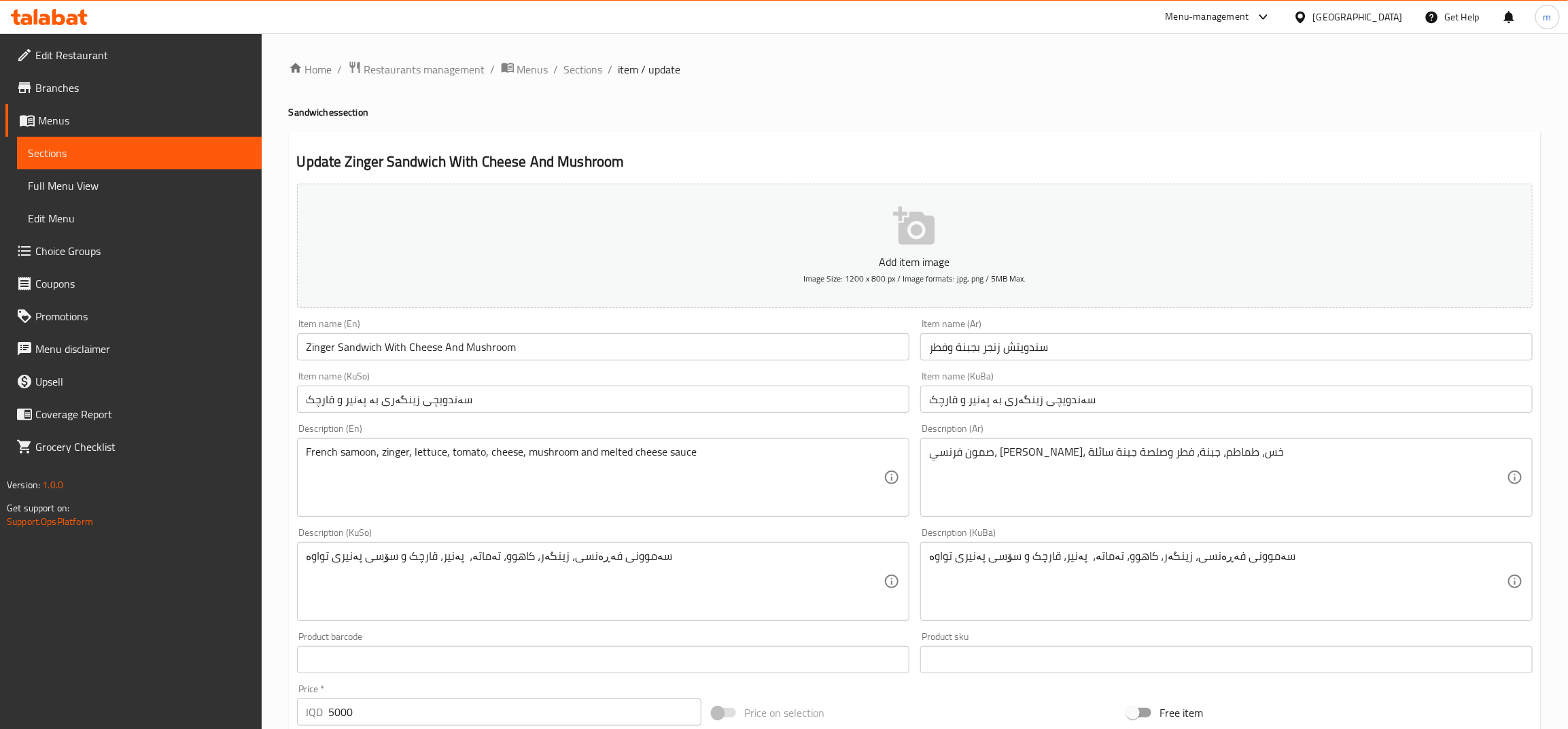
click at [1073, 344] on input "سندويتش زنجر بجبنة وفطر" at bounding box center [1226, 347] width 612 height 27
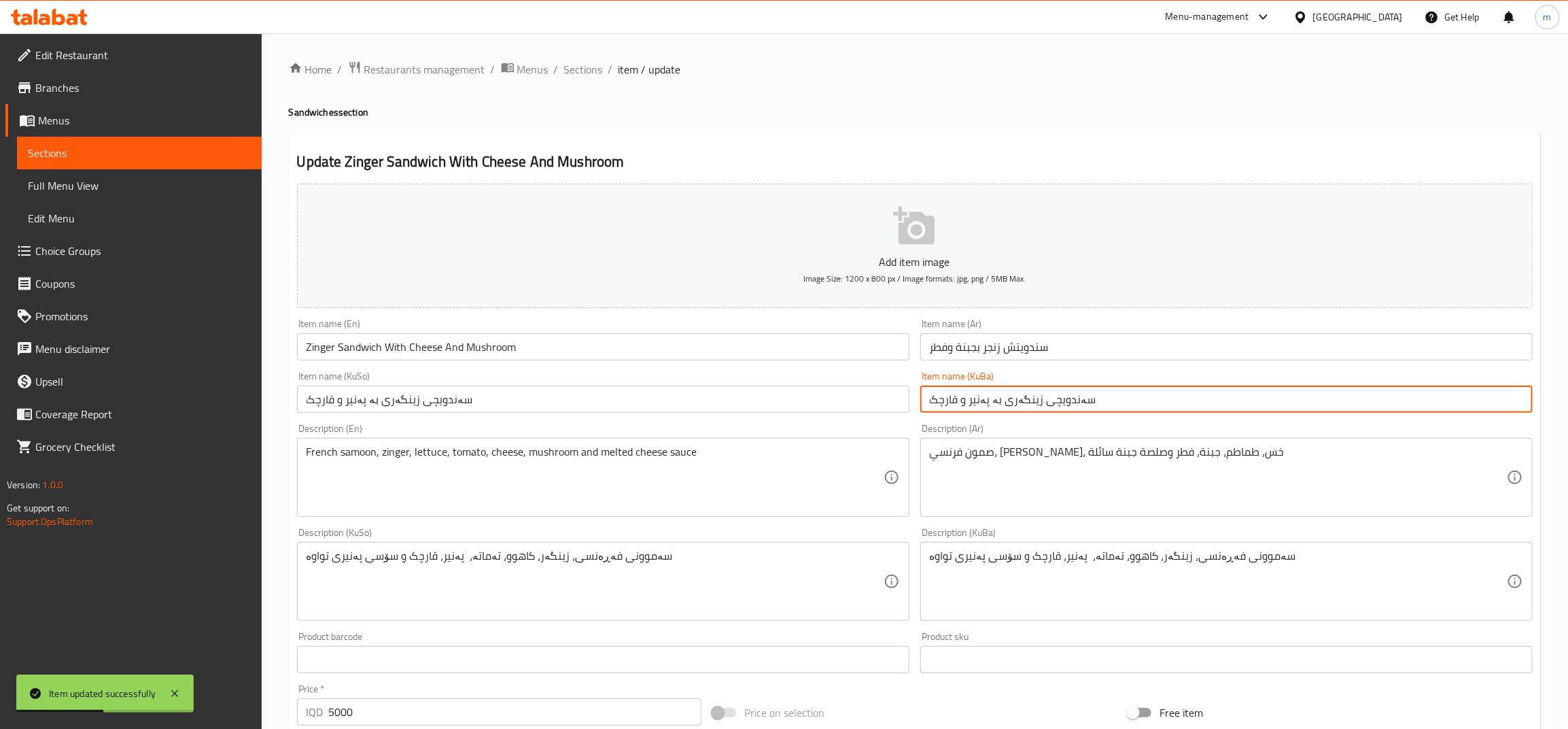
click at [1003, 400] on input "سەندویچی زینگەری بە پەنیر و قارچک" at bounding box center [1226, 399] width 612 height 27
type input "سەندویچی زینگەر بە پەنیر و قارچک"
click at [378, 396] on input "سەندویچی زینگەری بە پەنیر و قارچک" at bounding box center [603, 399] width 612 height 27
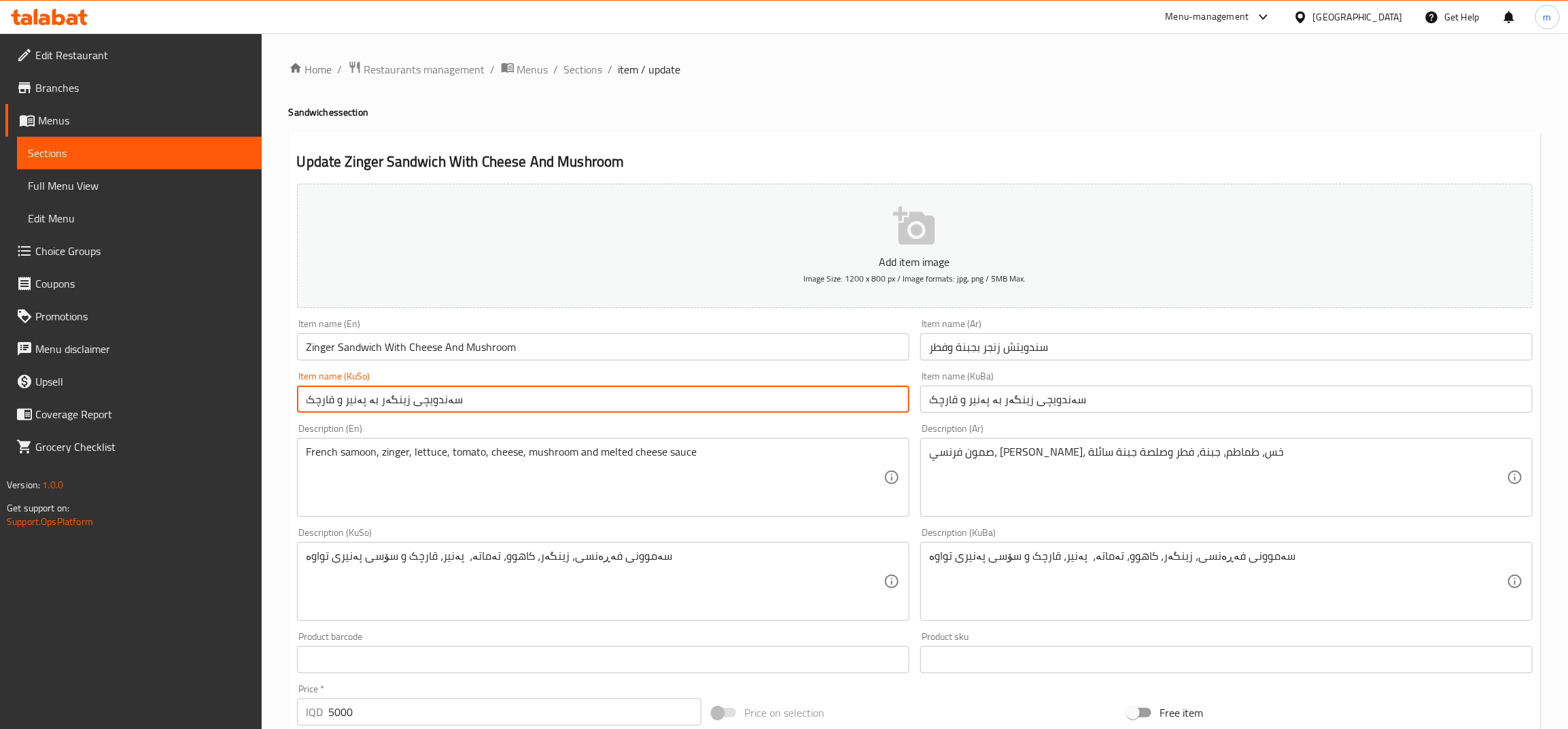
type input "سەندویچی زینگەر بە پەنیر و قارچک"
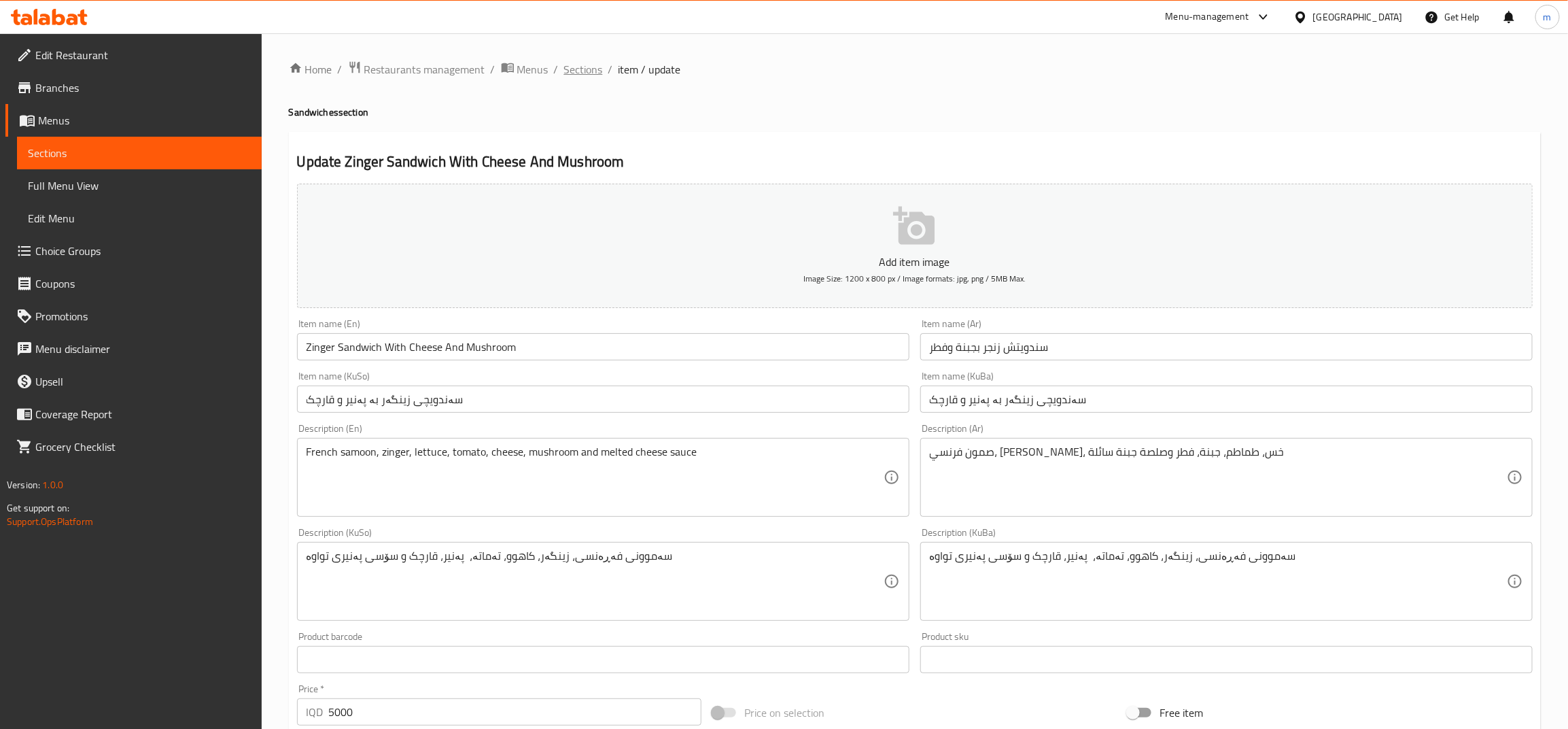
click at [582, 74] on span "Sections" at bounding box center [583, 70] width 39 height 16
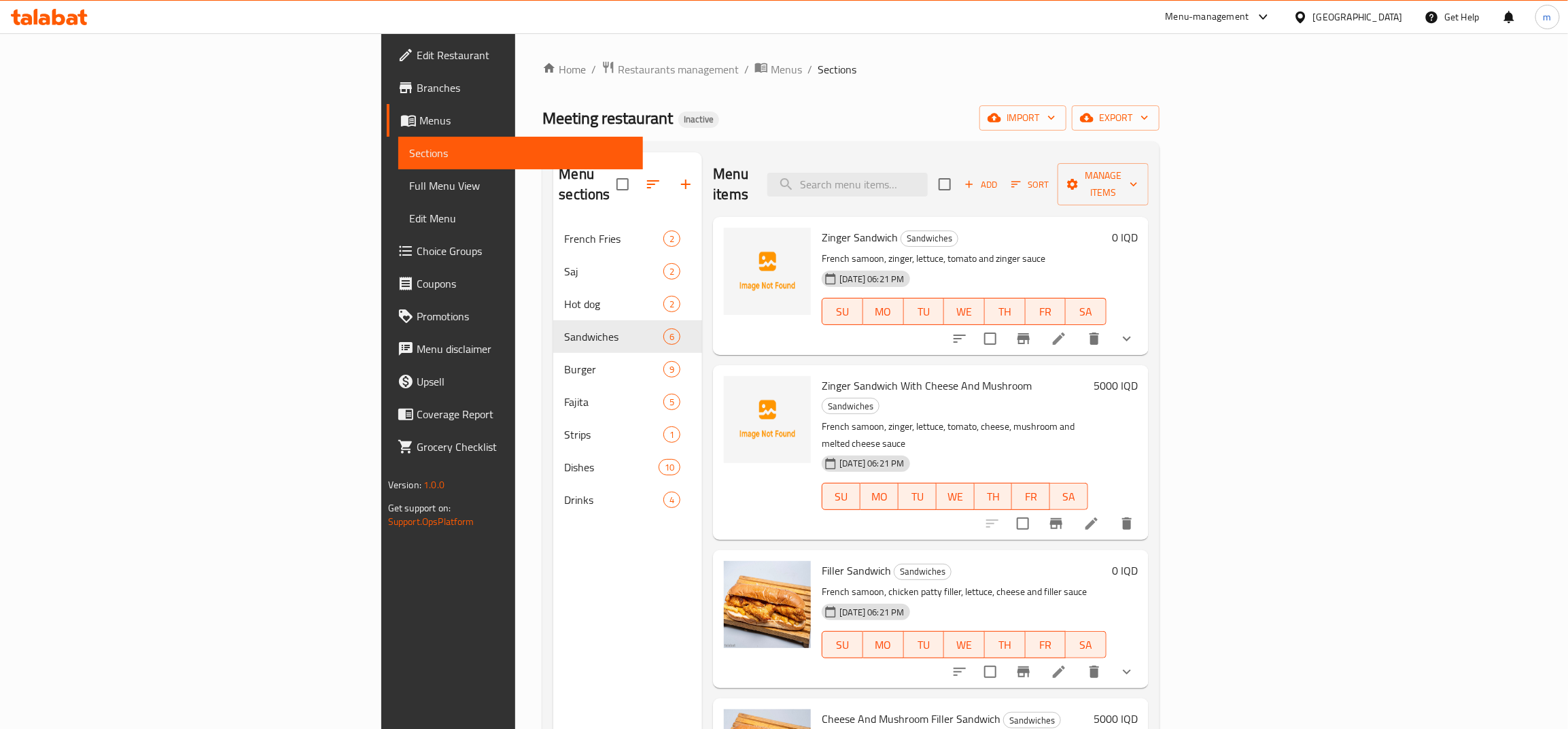
scroll to position [195, 0]
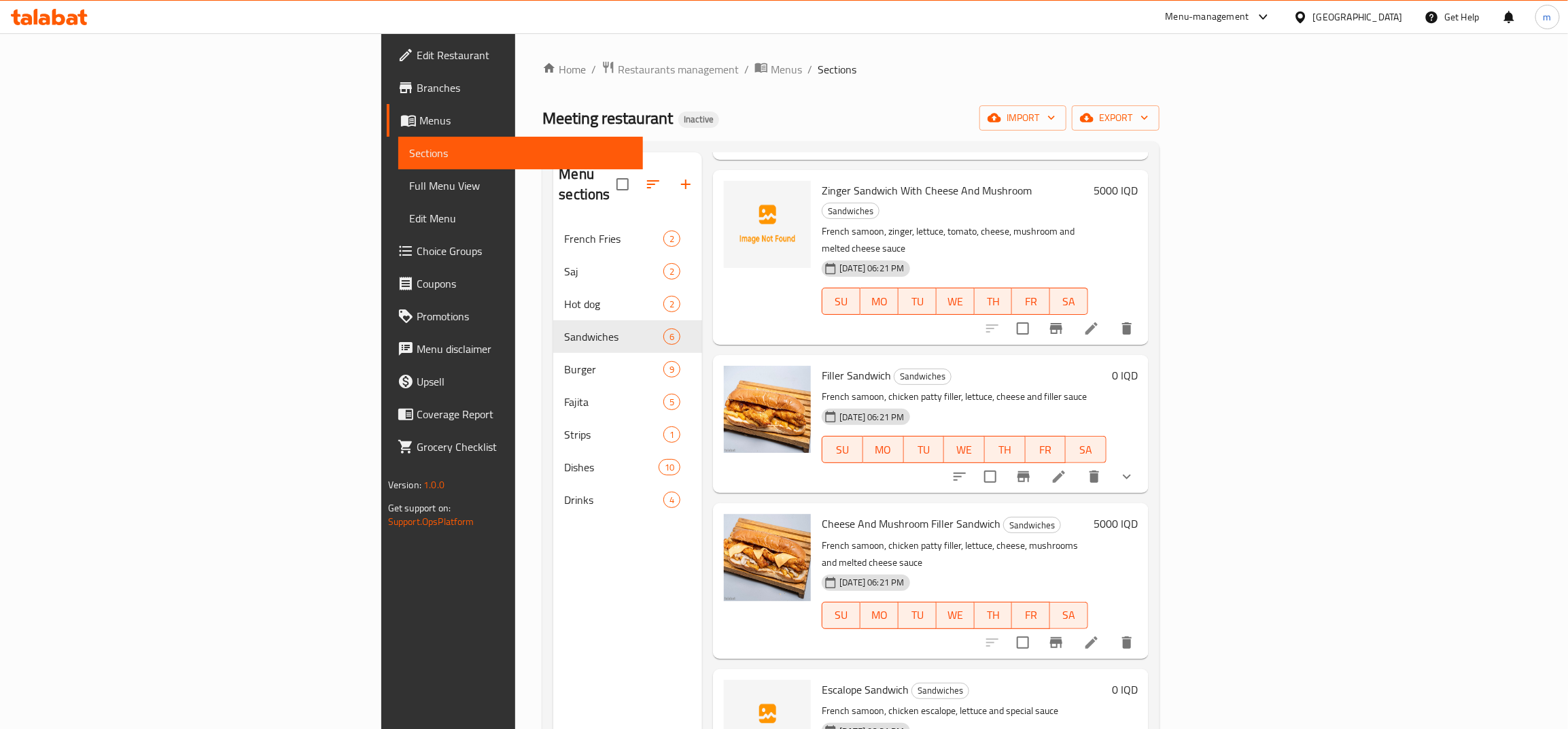
click at [1078, 465] on li at bounding box center [1059, 477] width 38 height 25
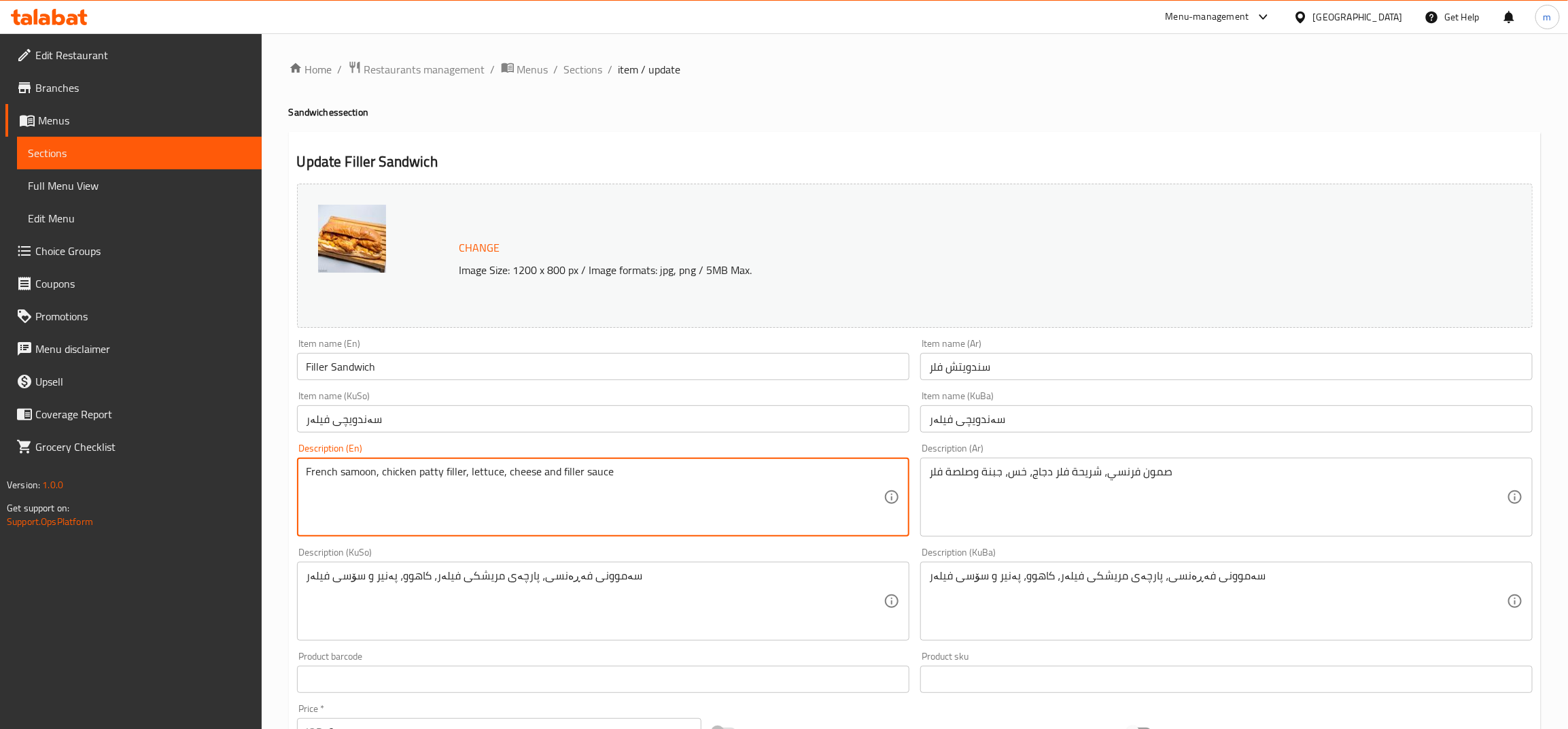
click at [432, 473] on textarea "French samoon, chicken patty filler, lettuce, cheese and filler sauce" at bounding box center [595, 497] width 577 height 65
click at [452, 473] on textarea "French samoon, chicken patty filler, lettuce, cheese and filler sauce" at bounding box center [595, 497] width 577 height 65
paste textarea "filler"
click at [463, 487] on textarea "French samoon, chicken filler piece, lettuce, cheese and filler sauce" at bounding box center [595, 497] width 577 height 65
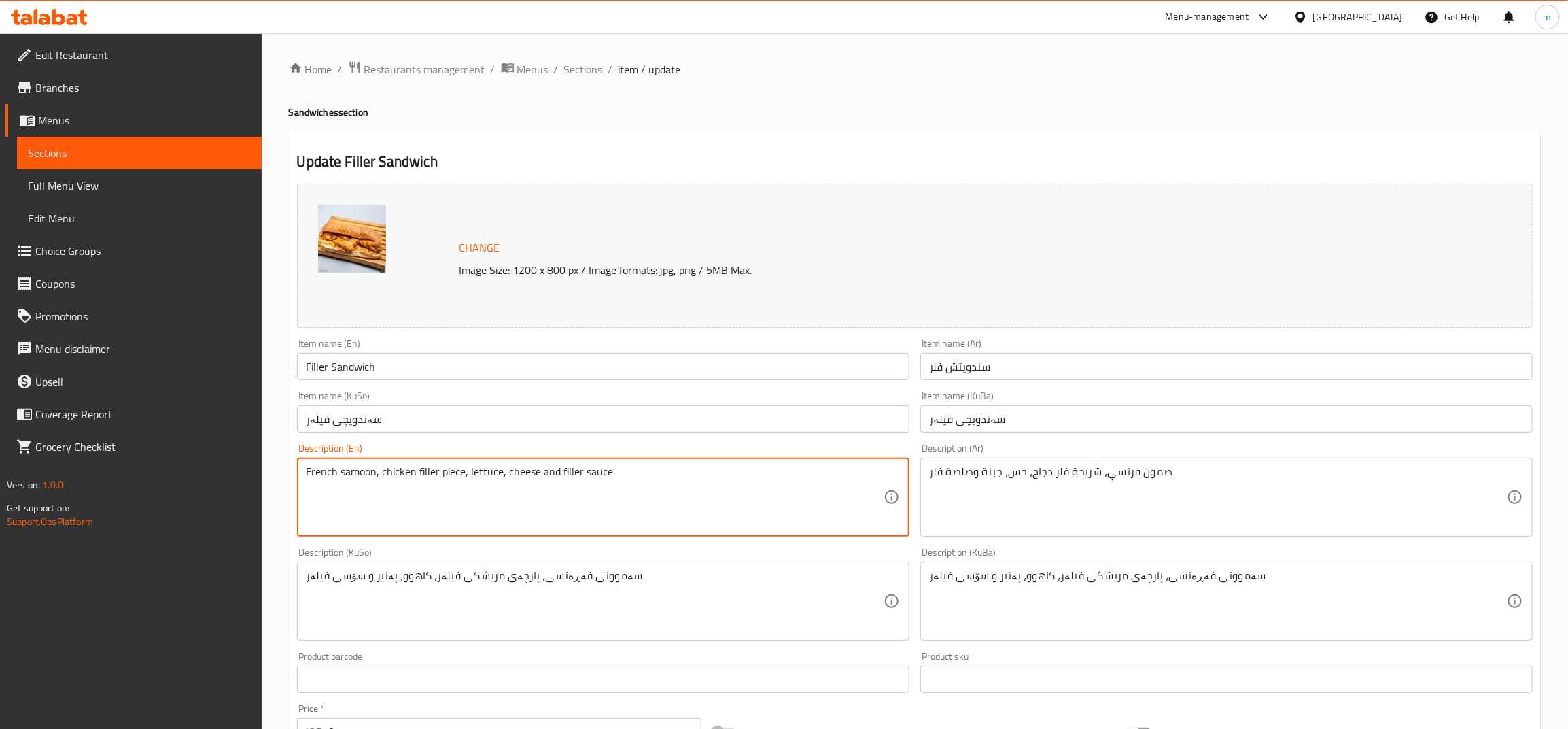
click at [580, 473] on textarea "French samoon, chicken filler piece, lettuce, cheese and filler sauce" at bounding box center [595, 497] width 577 height 65
type textarea "French samoon, chicken filler piece, lettuce, cheese and filler sauce"
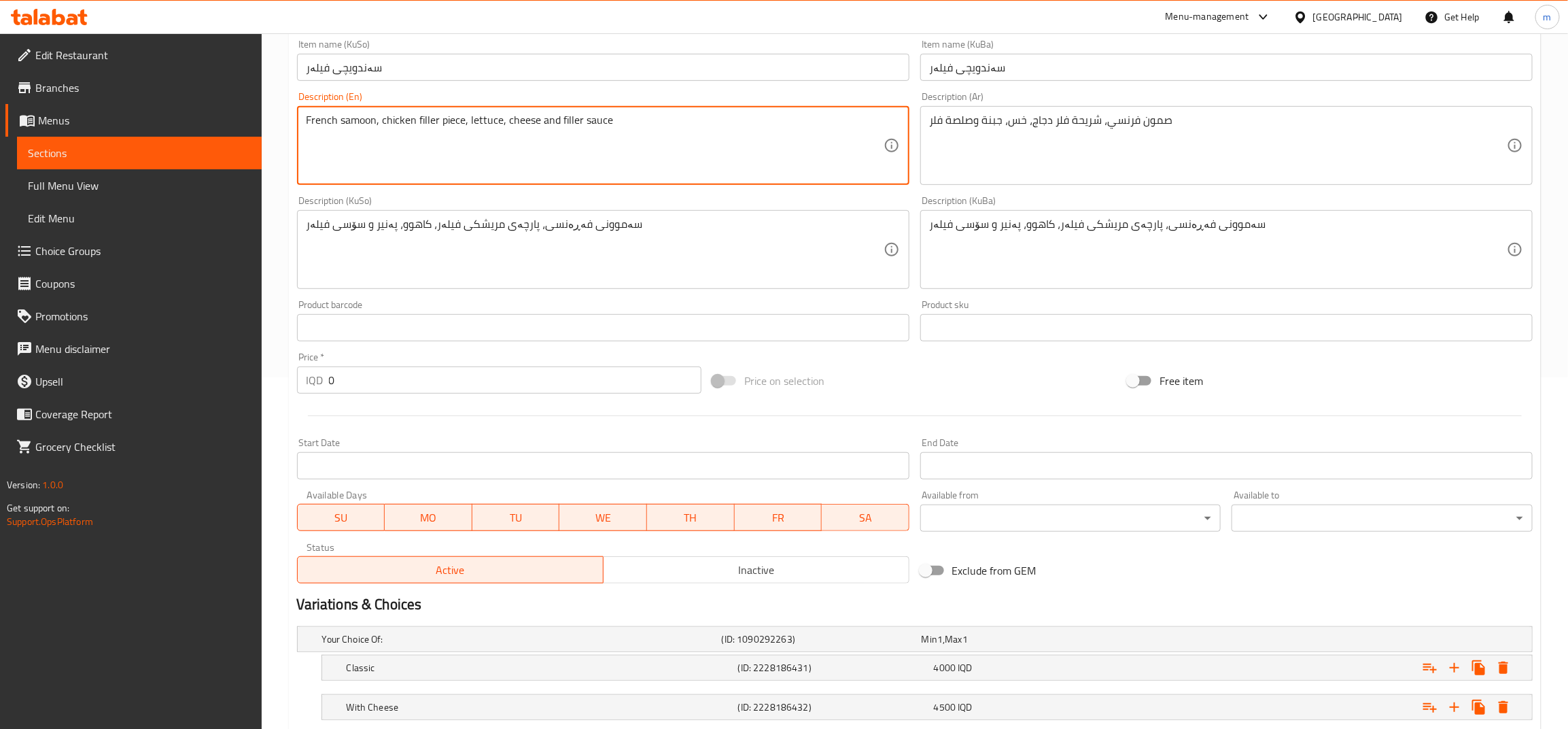
scroll to position [439, 0]
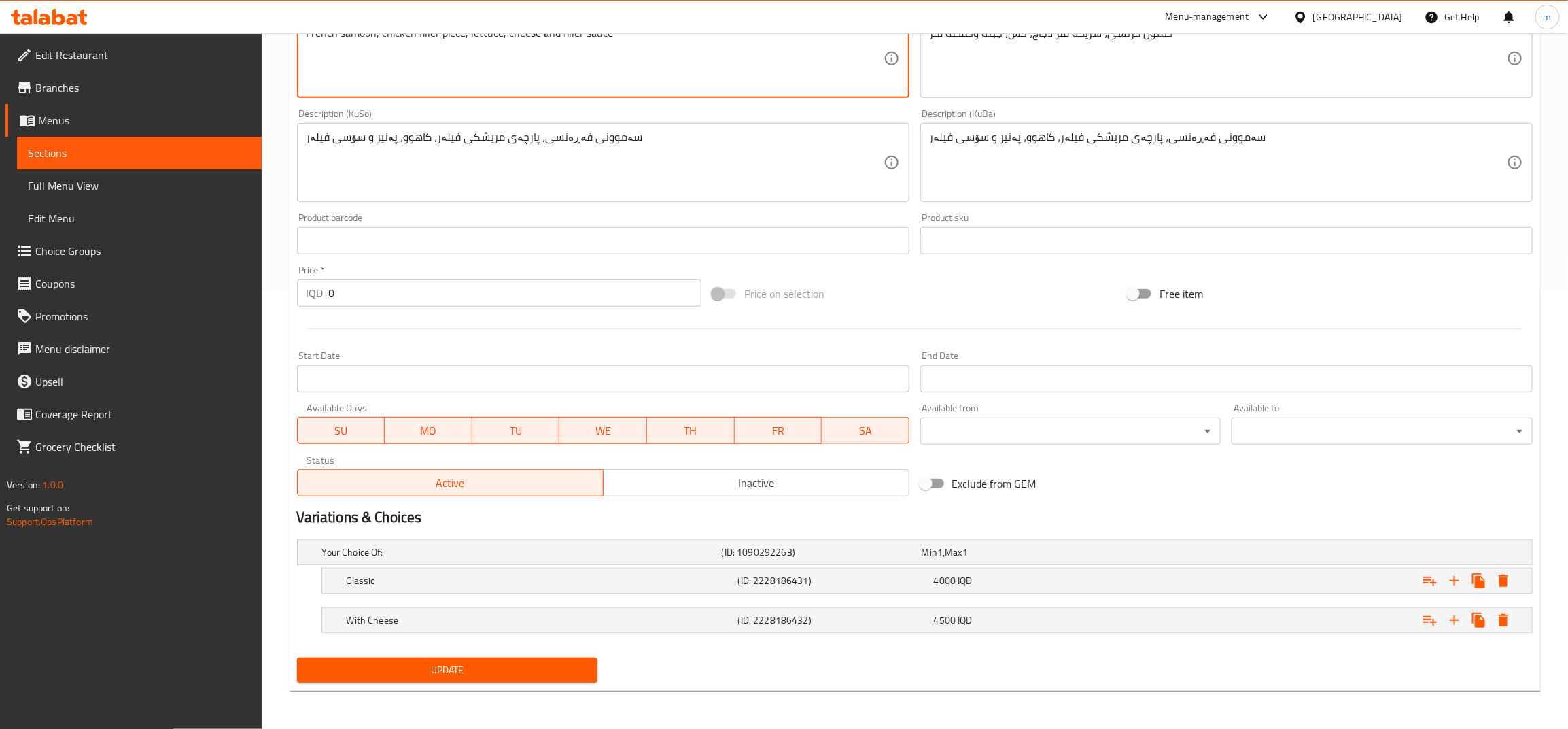
click at [440, 676] on span "Update" at bounding box center [448, 670] width 279 height 17
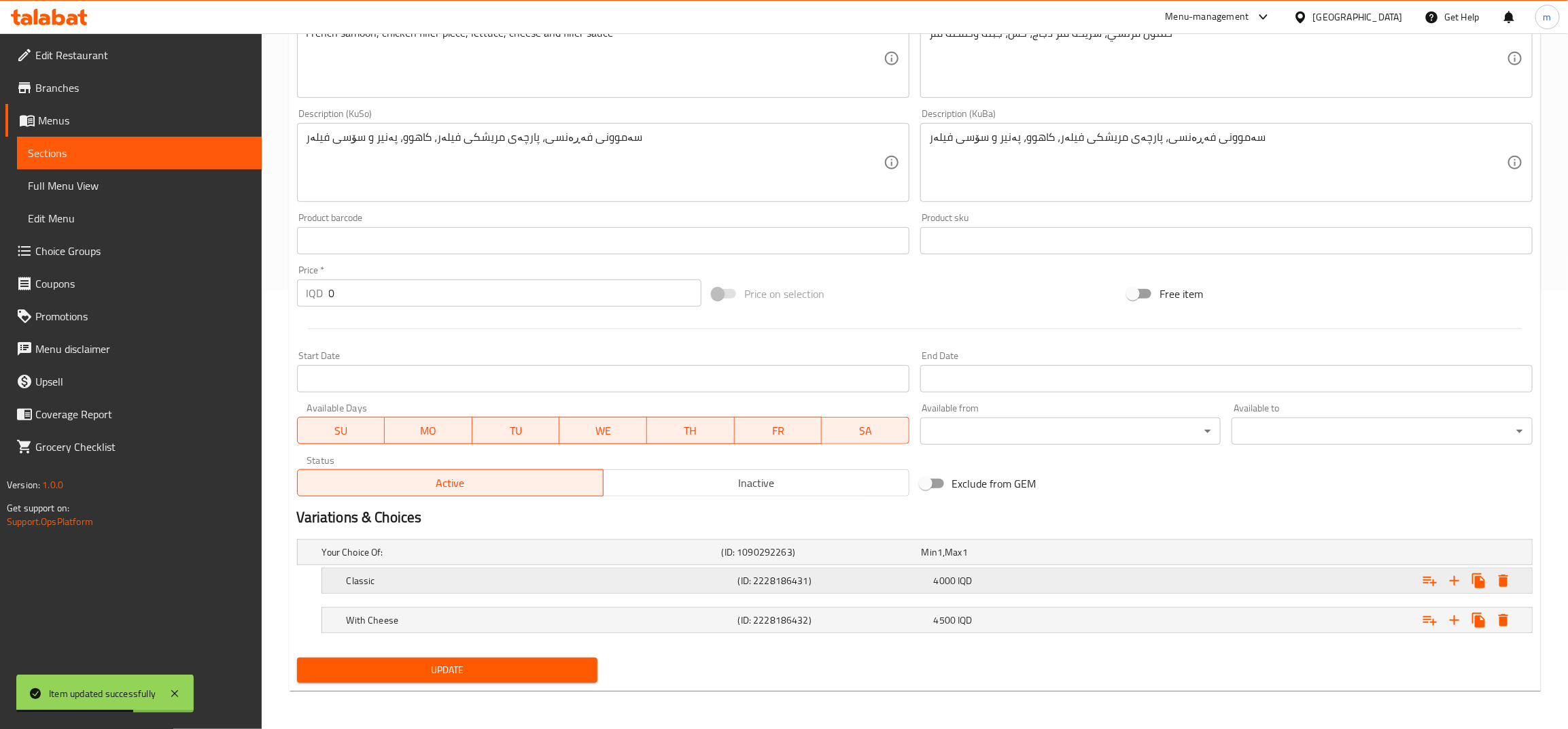
click at [512, 559] on h5 "Classic" at bounding box center [519, 552] width 394 height 14
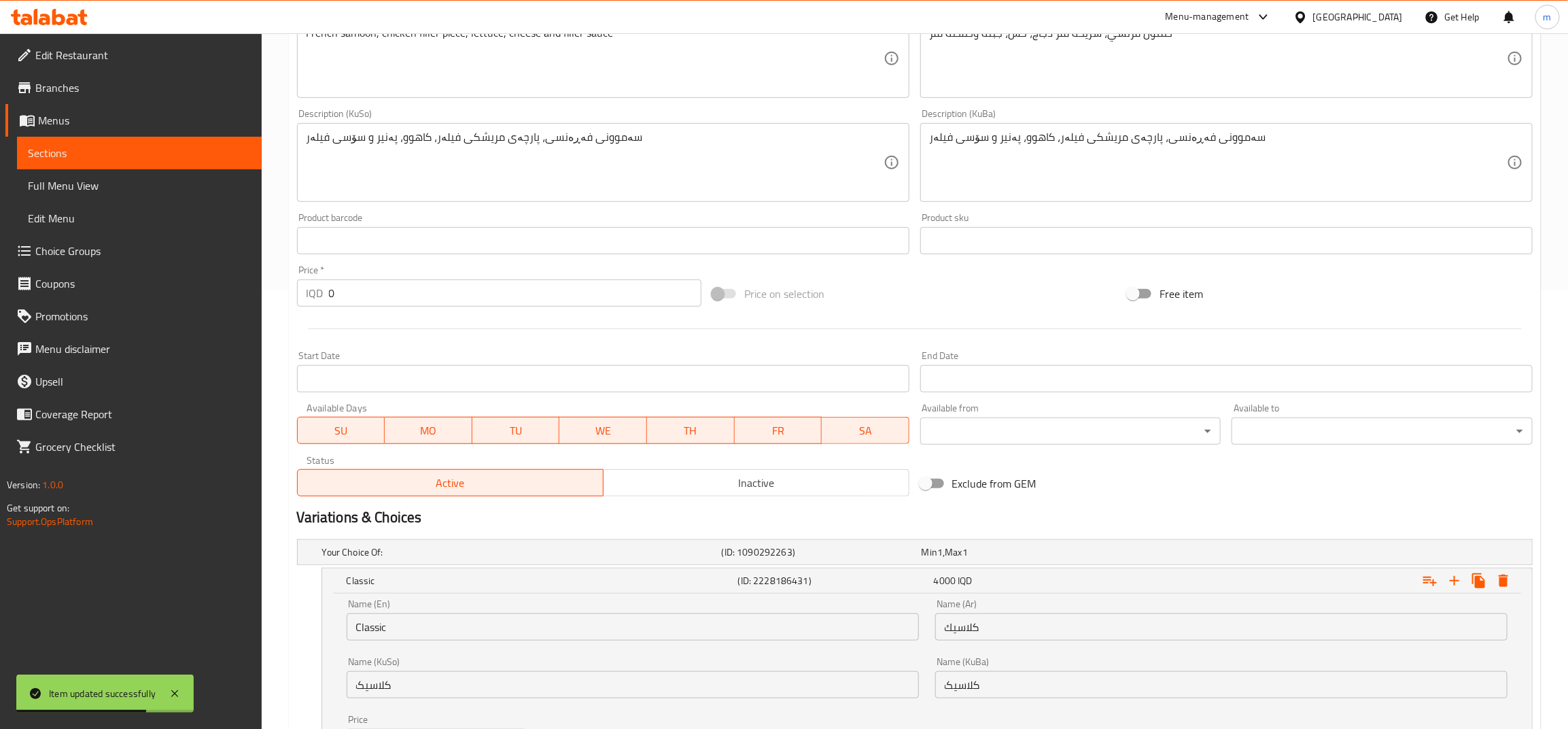
scroll to position [612, 0]
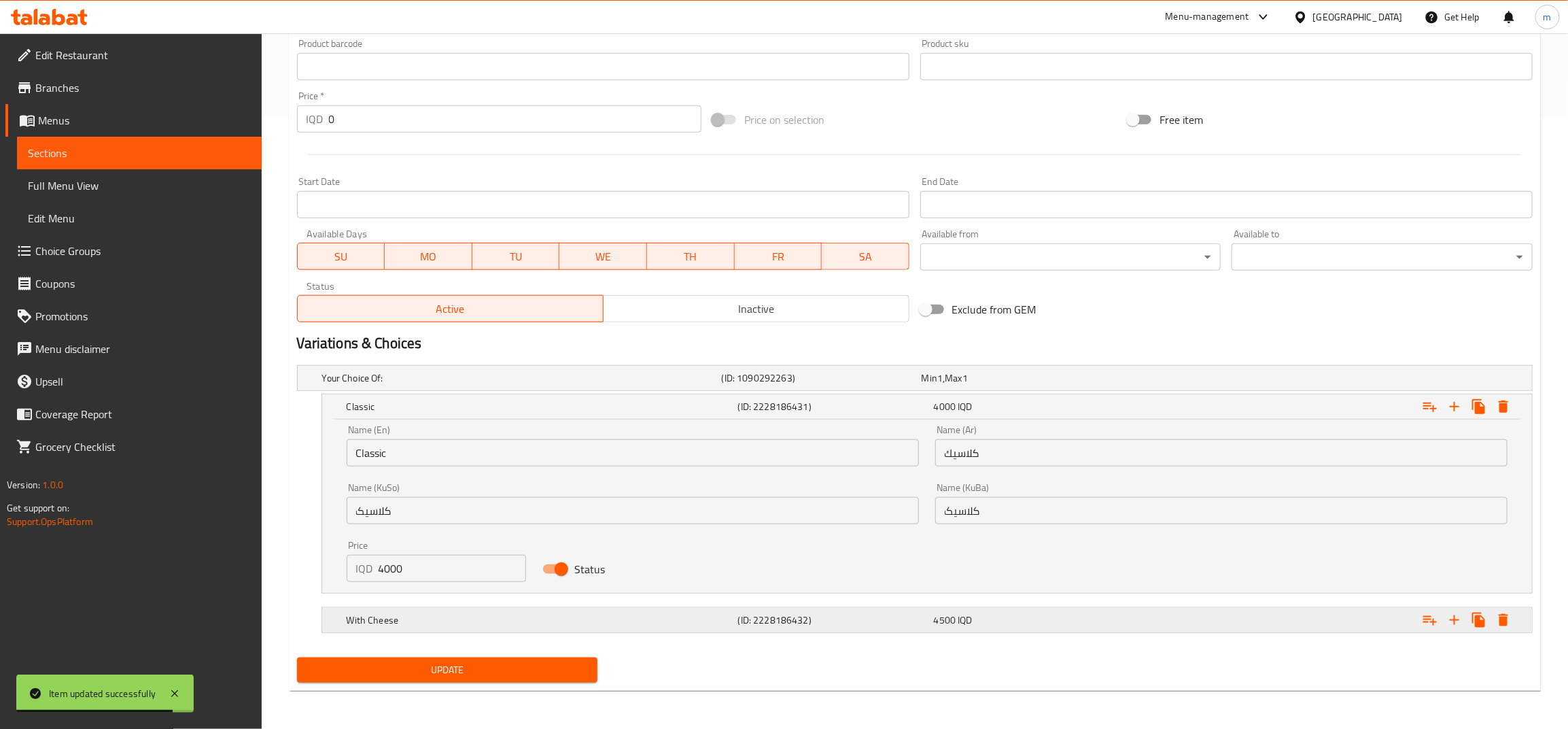
click at [717, 385] on h5 "With Cheese" at bounding box center [519, 378] width 394 height 14
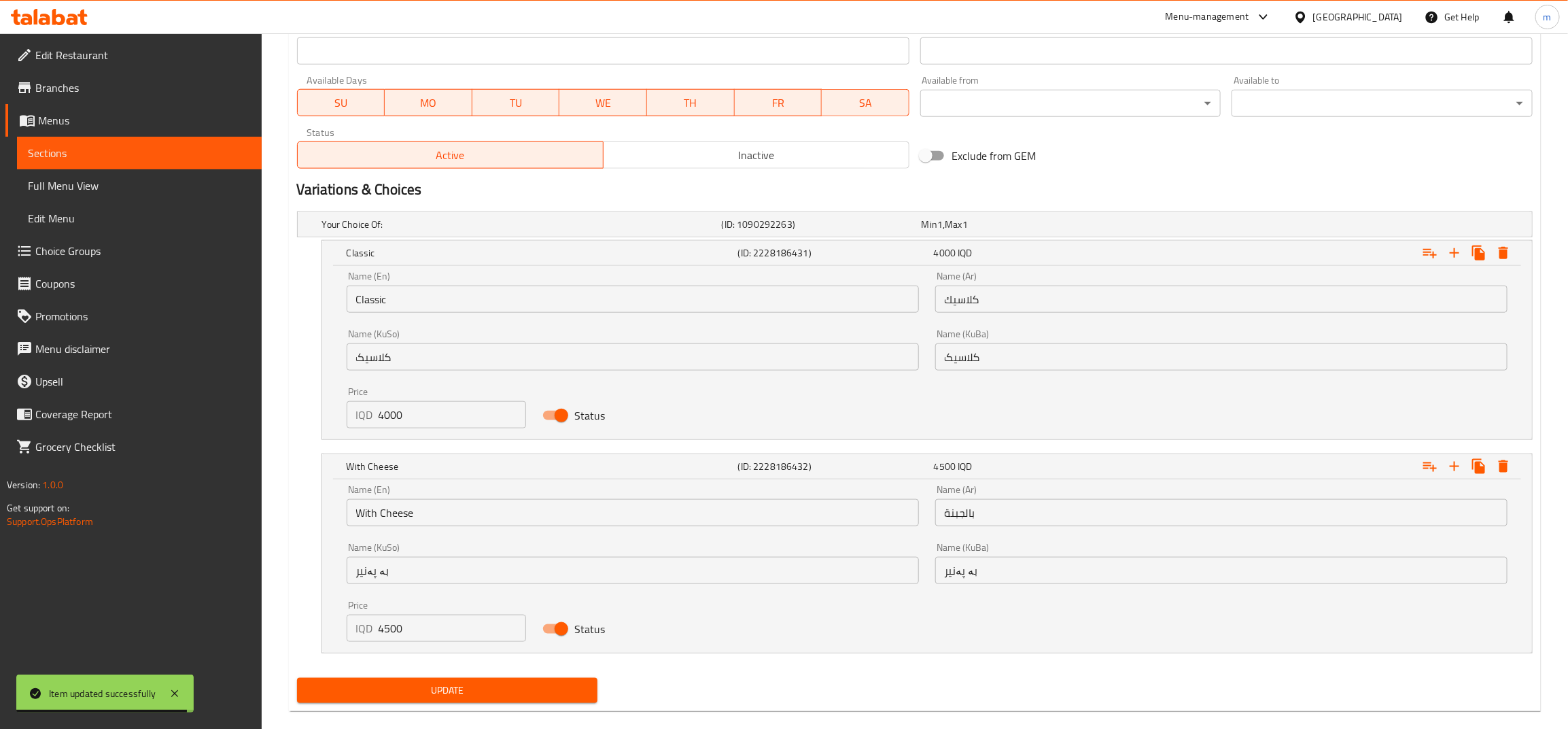
scroll to position [786, 0]
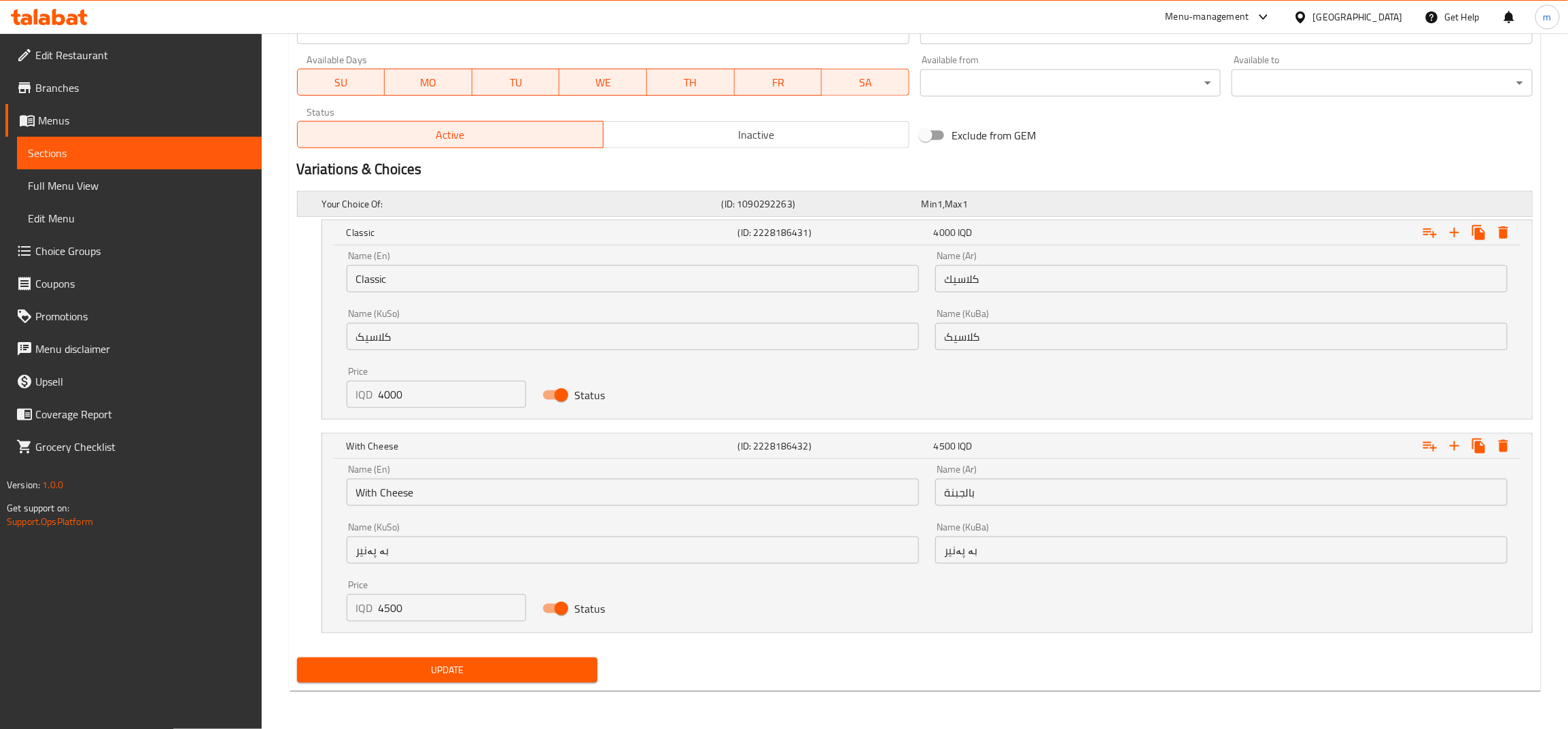
click at [441, 191] on div "Your Choice Of: (ID: 1090292263) Min 1 , Max 1" at bounding box center [919, 204] width 1199 height 30
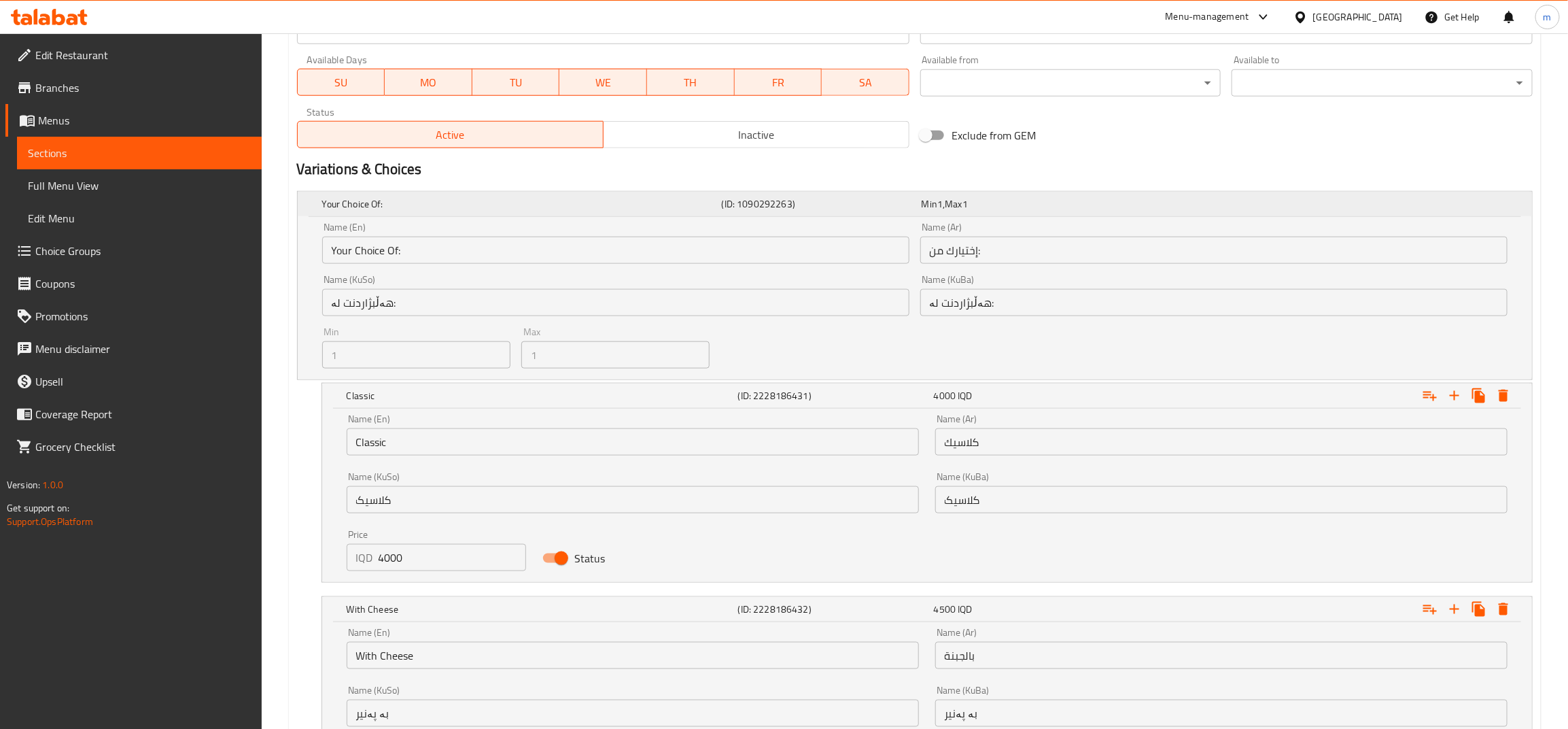
click at [486, 203] on h5 "Your Choice Of:" at bounding box center [519, 204] width 394 height 14
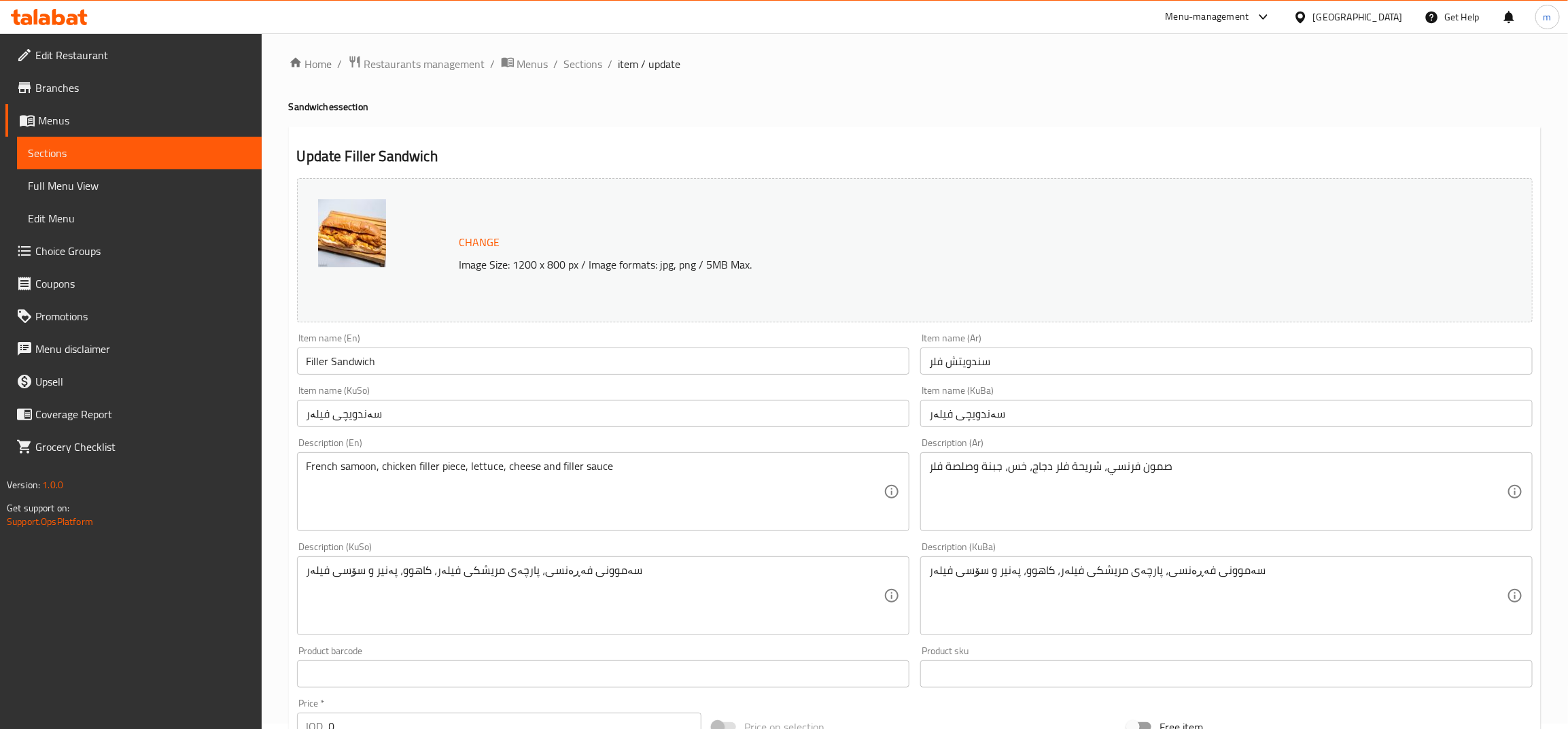
scroll to position [0, 0]
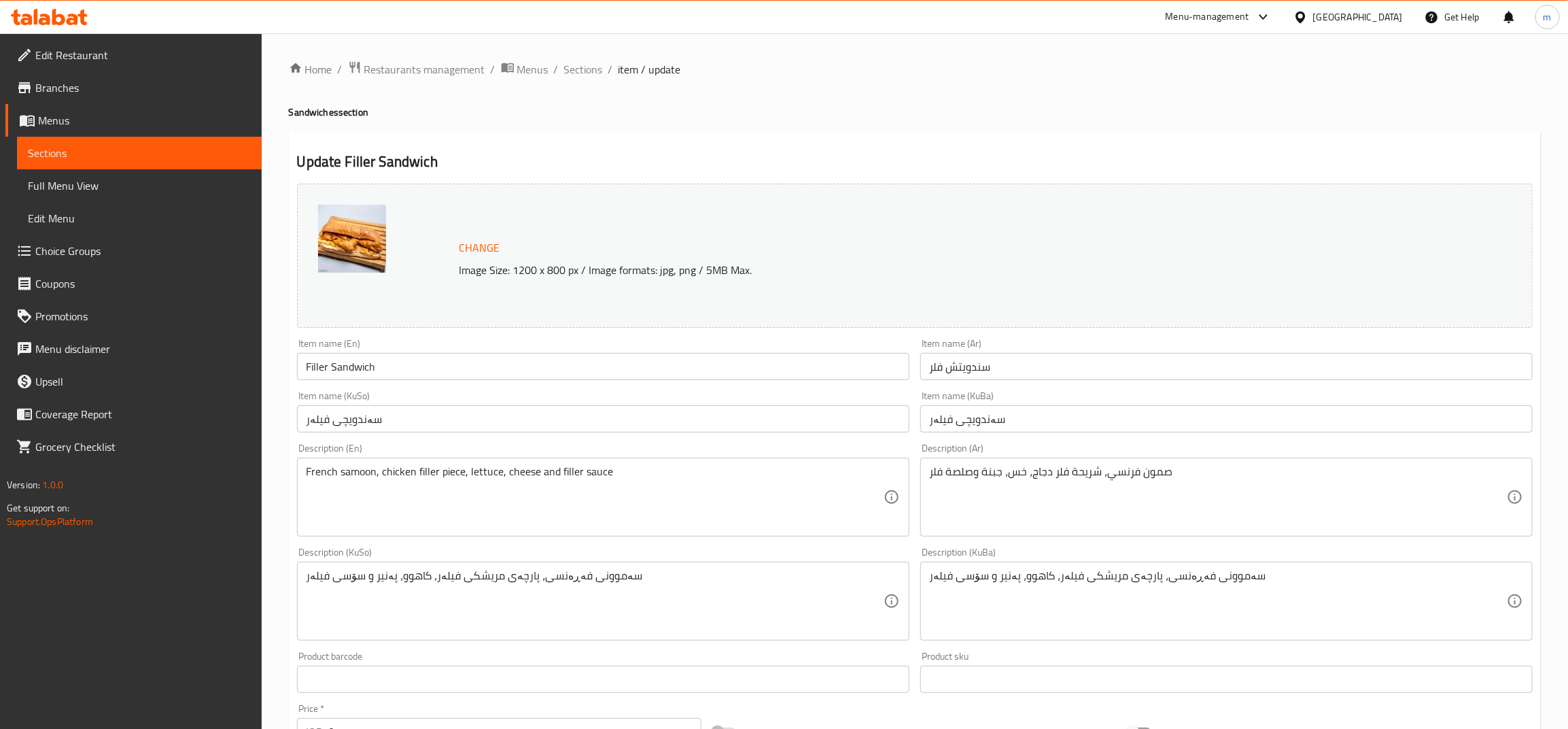
click at [90, 171] on link "Full Menu View" at bounding box center [139, 186] width 245 height 33
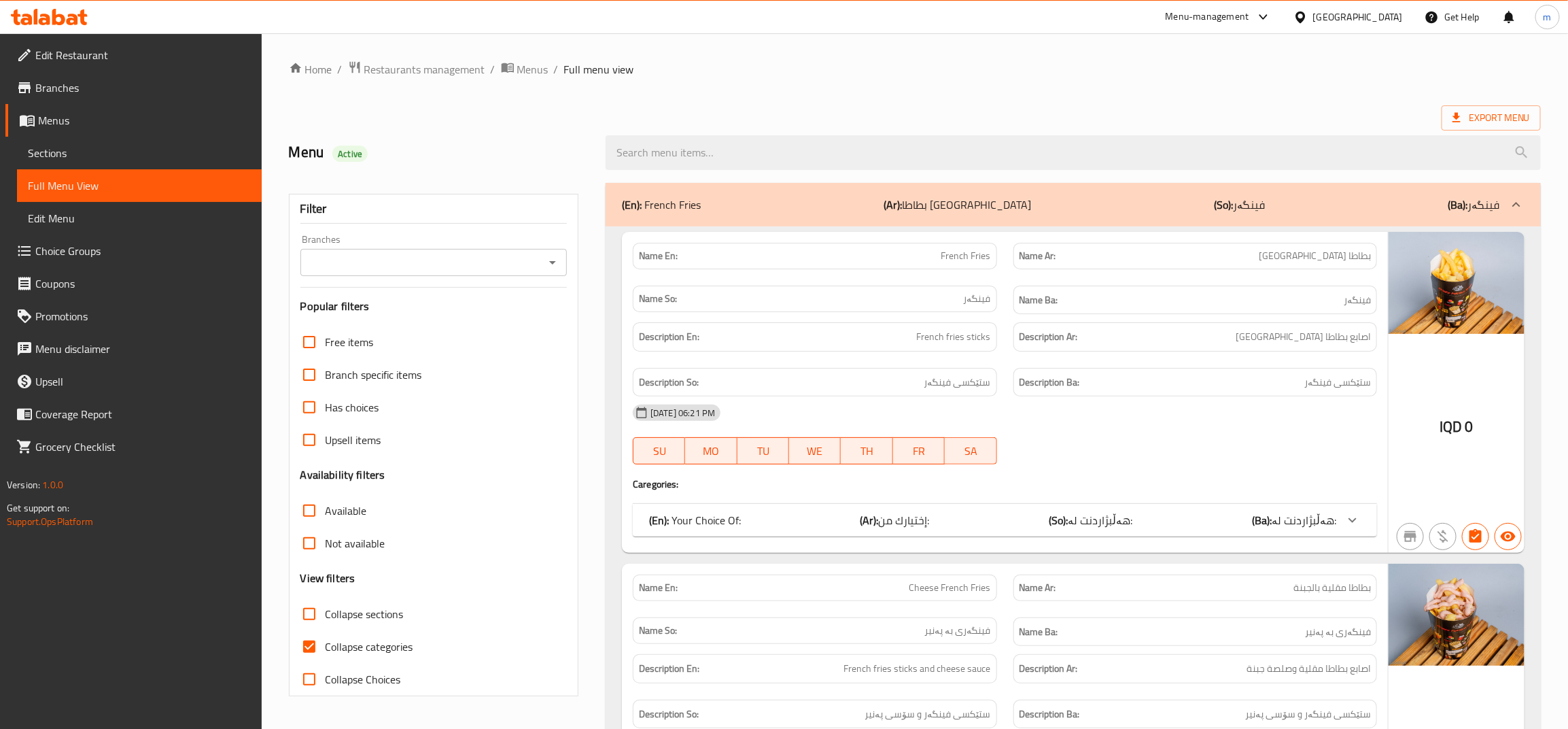
click at [312, 652] on input "Collapse categories" at bounding box center [310, 646] width 33 height 33
checkbox input "false"
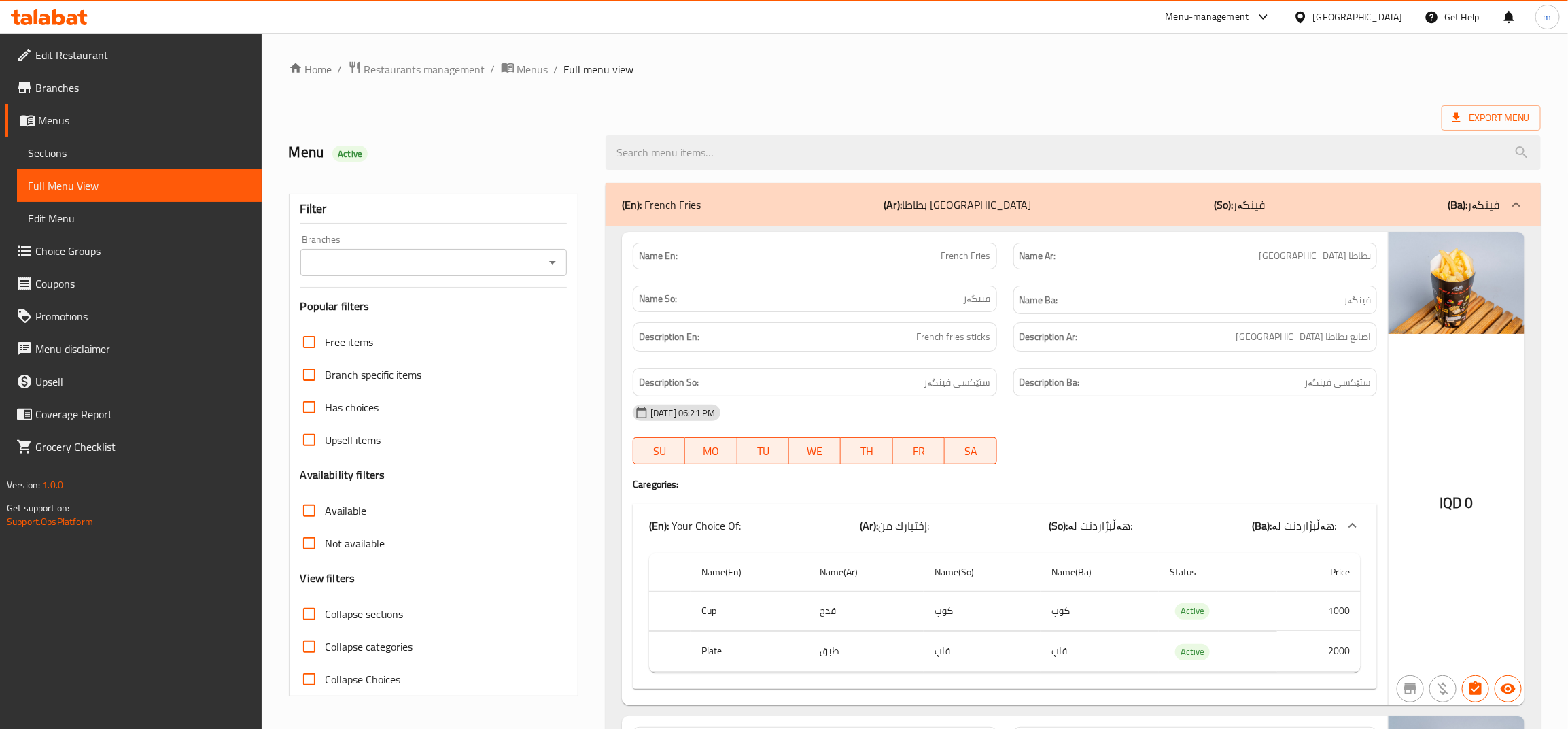
click at [558, 262] on icon "Open" at bounding box center [553, 262] width 16 height 16
click at [483, 317] on li "Meeting restaurant," at bounding box center [434, 322] width 266 height 25
type input "Meeting restaurant,"
click at [74, 155] on span "Sections" at bounding box center [139, 153] width 223 height 16
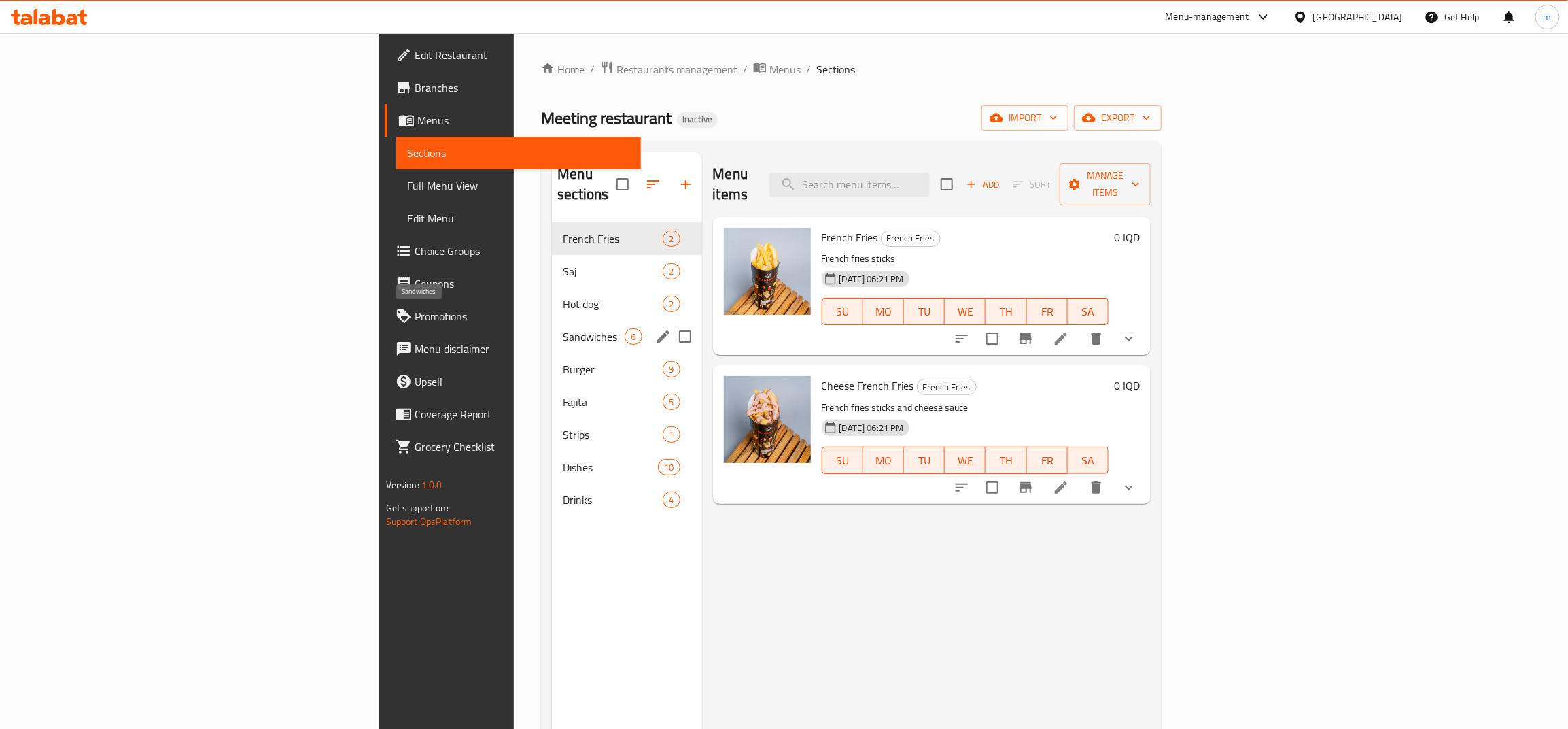
click at [563, 329] on span "Sandwiches" at bounding box center [594, 337] width 62 height 16
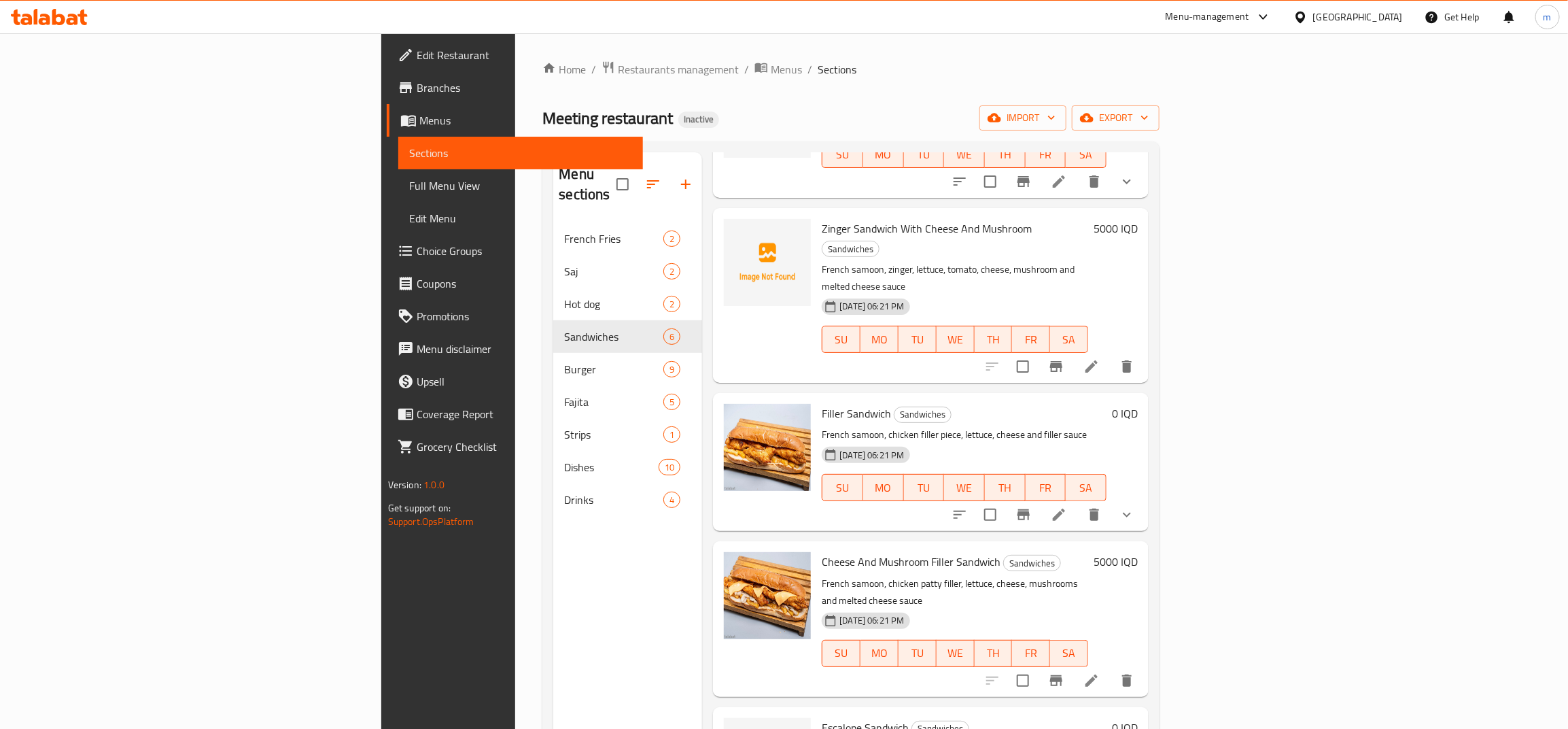
scroll to position [195, 0]
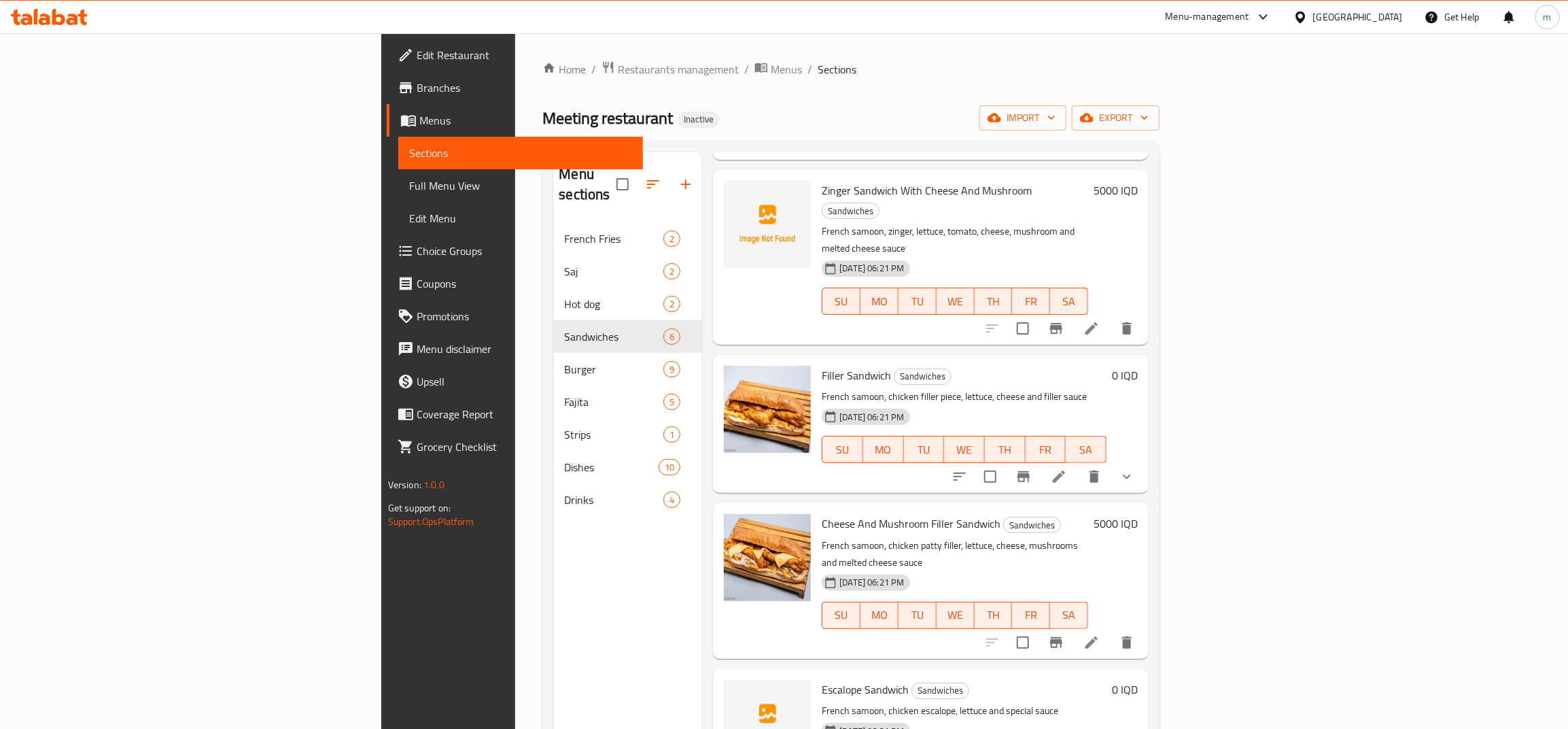
click at [1111, 630] on li at bounding box center [1092, 642] width 38 height 25
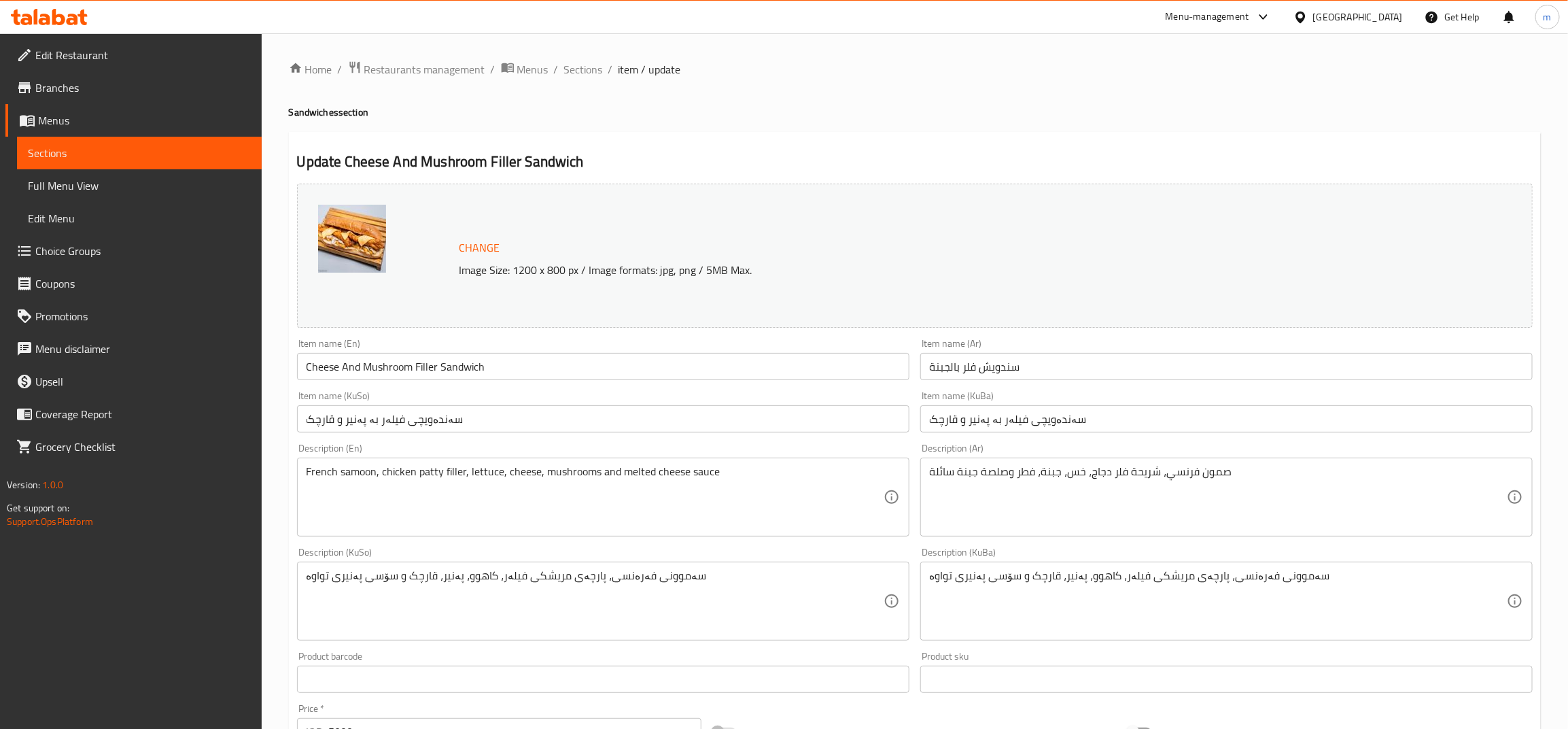
click at [1041, 364] on input "سندويش فلر بالجبنة" at bounding box center [1226, 366] width 612 height 27
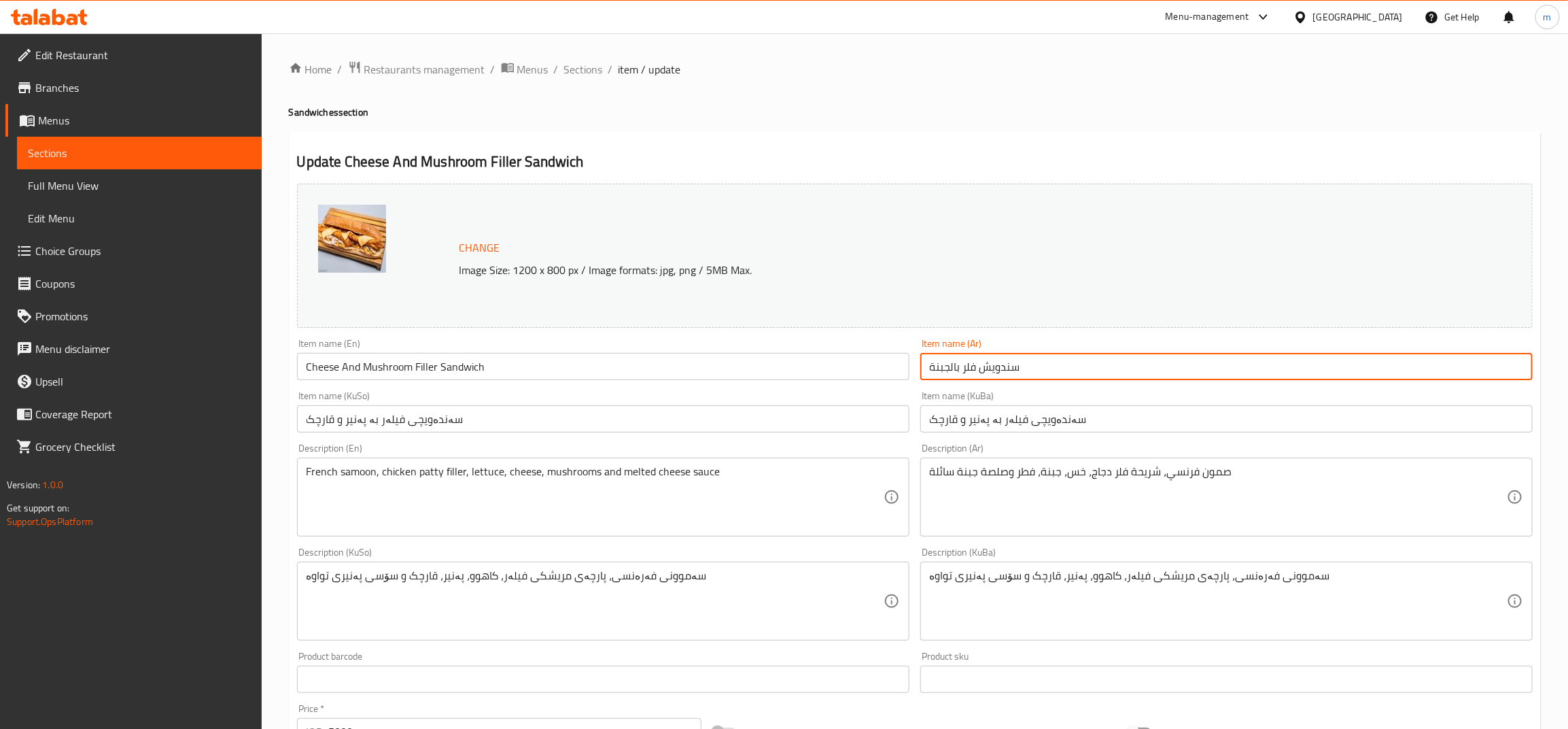
click at [946, 367] on input "سندويش فلر بالجبنة" at bounding box center [1226, 366] width 612 height 27
click at [952, 370] on input "سندويش فلر بالجبنة" at bounding box center [1226, 366] width 612 height 27
click at [1013, 369] on input "سندويش فلر بجبنة وفطر" at bounding box center [1226, 366] width 612 height 27
type input "سندويتش فلر بجبنة وفطر"
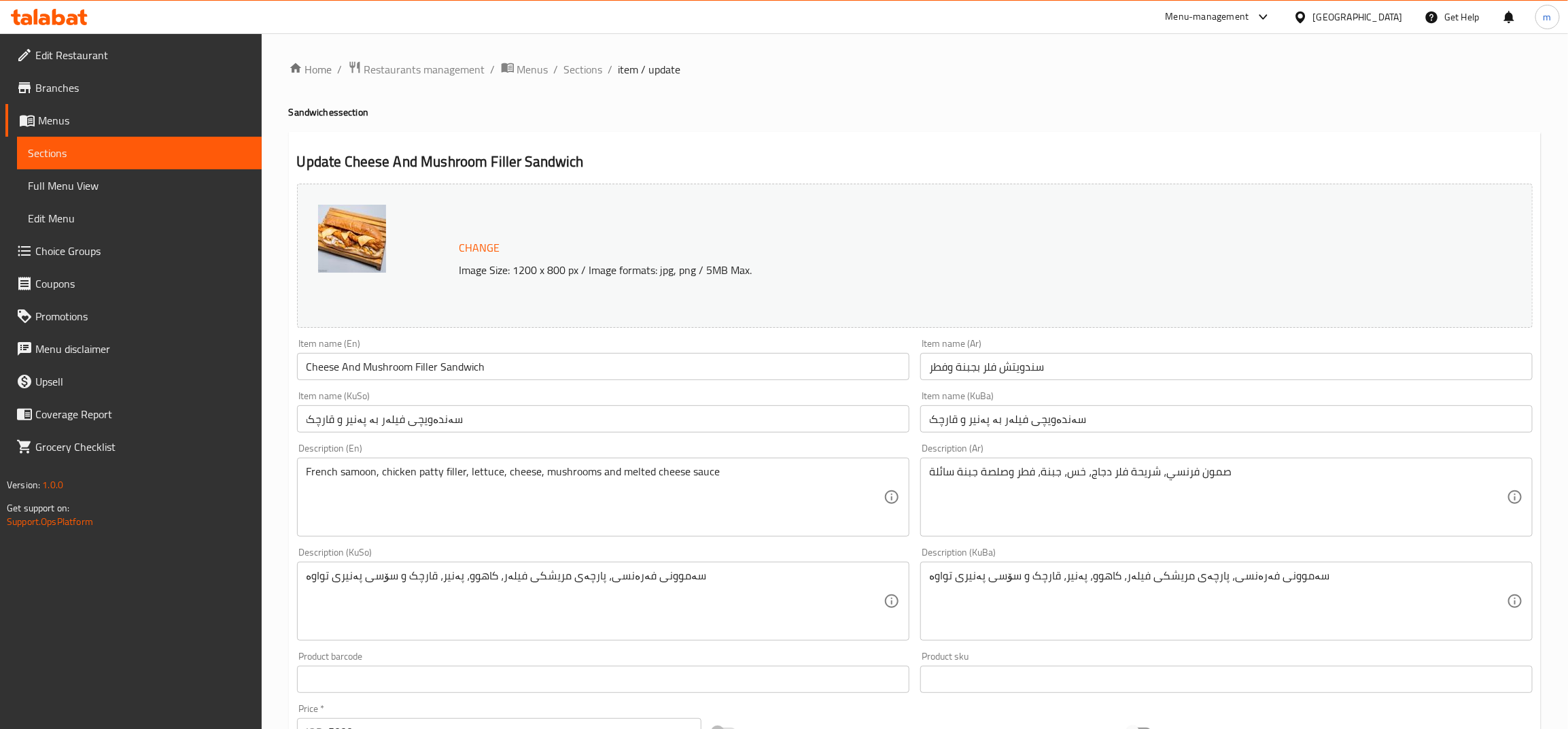
click at [855, 150] on div "Update Cheese And Mushroom Filler Sandwich Change Image Size: 1200 x 800 px / I…" at bounding box center [915, 616] width 1252 height 967
click at [807, 385] on div "Item name (En) Cheese And Mushroom Filler Sandwich Item name (En)" at bounding box center [603, 359] width 623 height 53
click at [807, 374] on input "Cheese And Mushroom Filler Sandwich" at bounding box center [603, 366] width 612 height 27
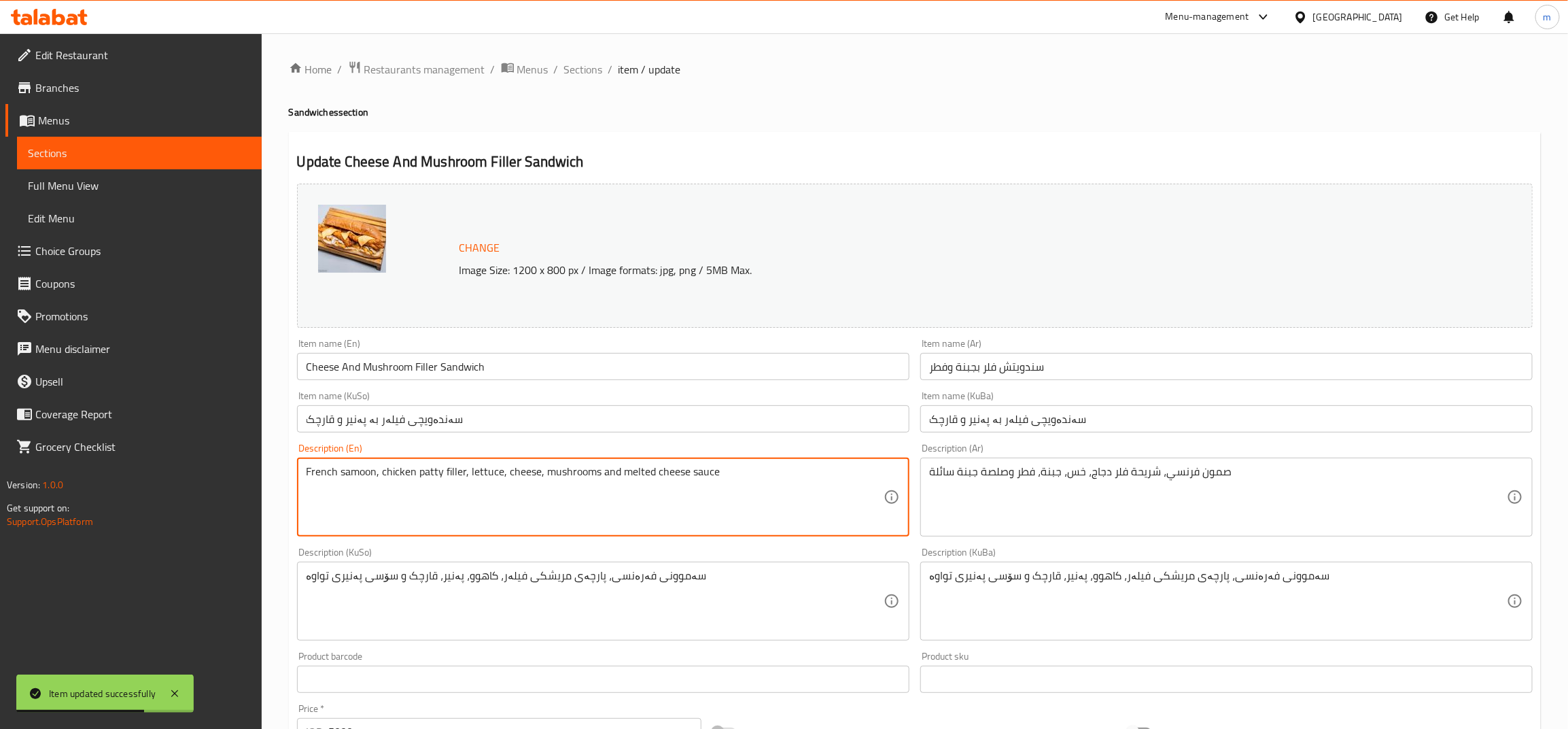
click at [428, 473] on textarea "French samoon, chicken patty filler, lettuce, cheese, mushrooms and melted chee…" at bounding box center [595, 497] width 577 height 65
type textarea "French samoon, chicken filler piece, lettuce, cheese, mushrooms and melted chee…"
click at [537, 424] on input "سەندەویچی فیلەر بە پەنیر و قارچک" at bounding box center [603, 419] width 612 height 27
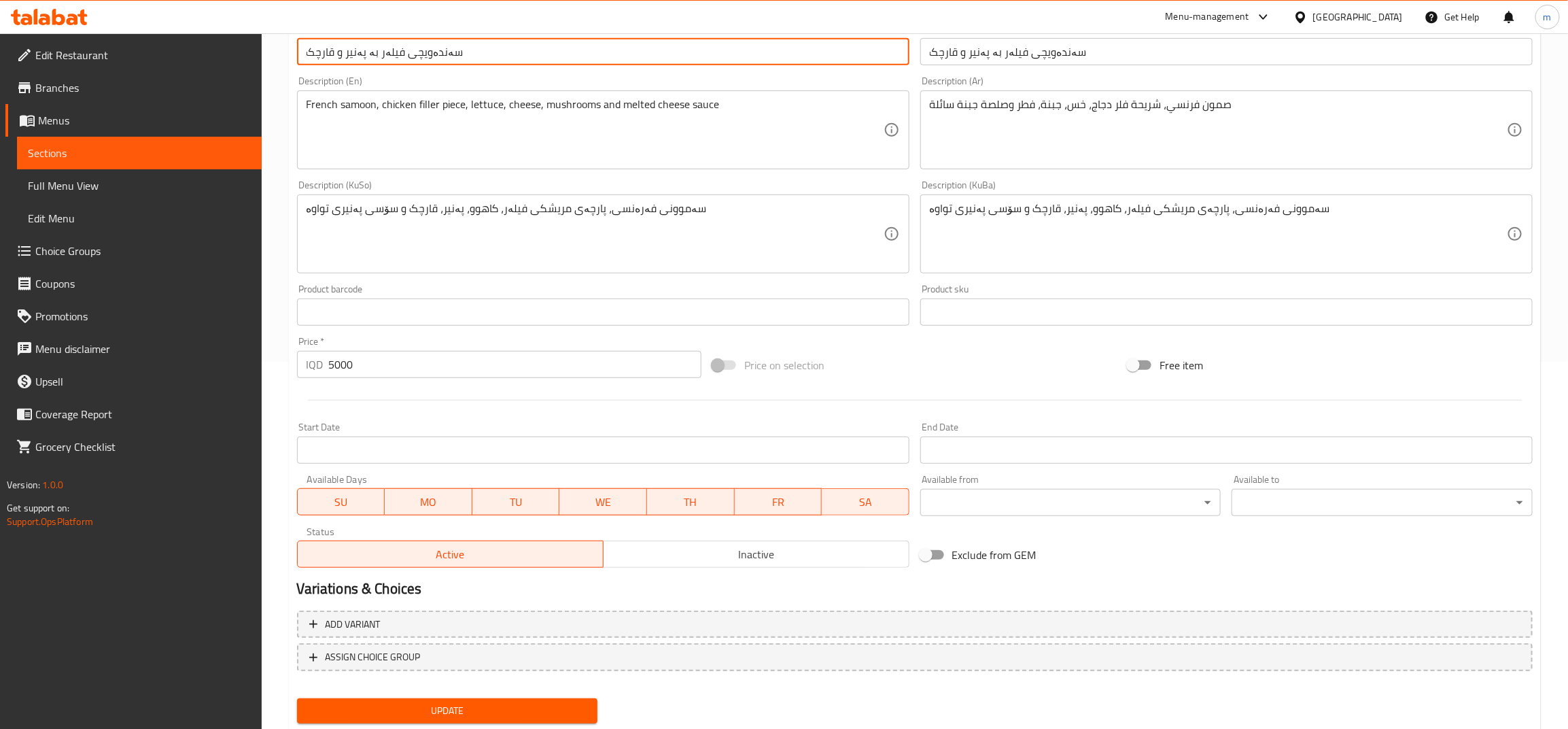
scroll to position [406, 0]
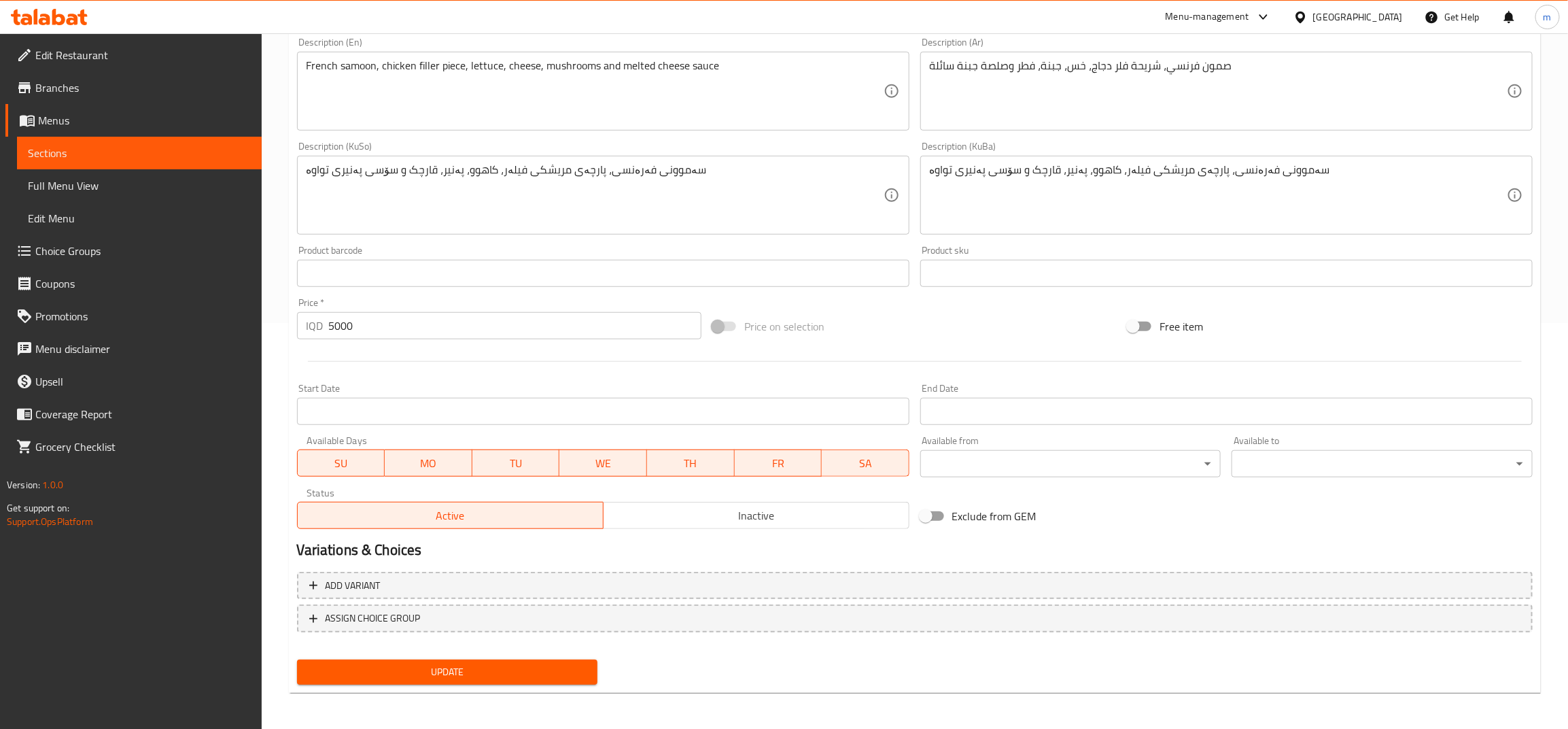
click at [429, 663] on span "Update" at bounding box center [448, 672] width 279 height 17
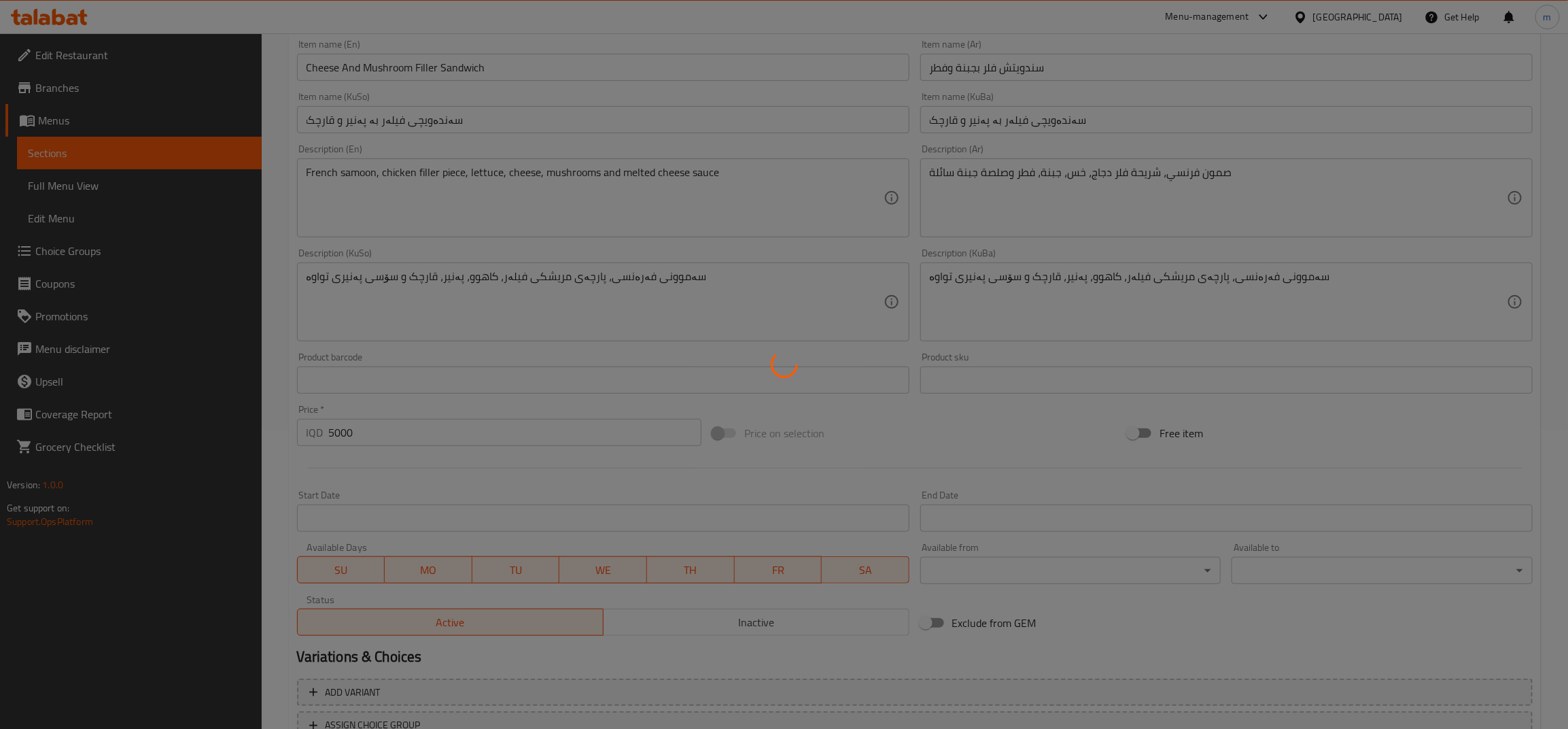
scroll to position [0, 0]
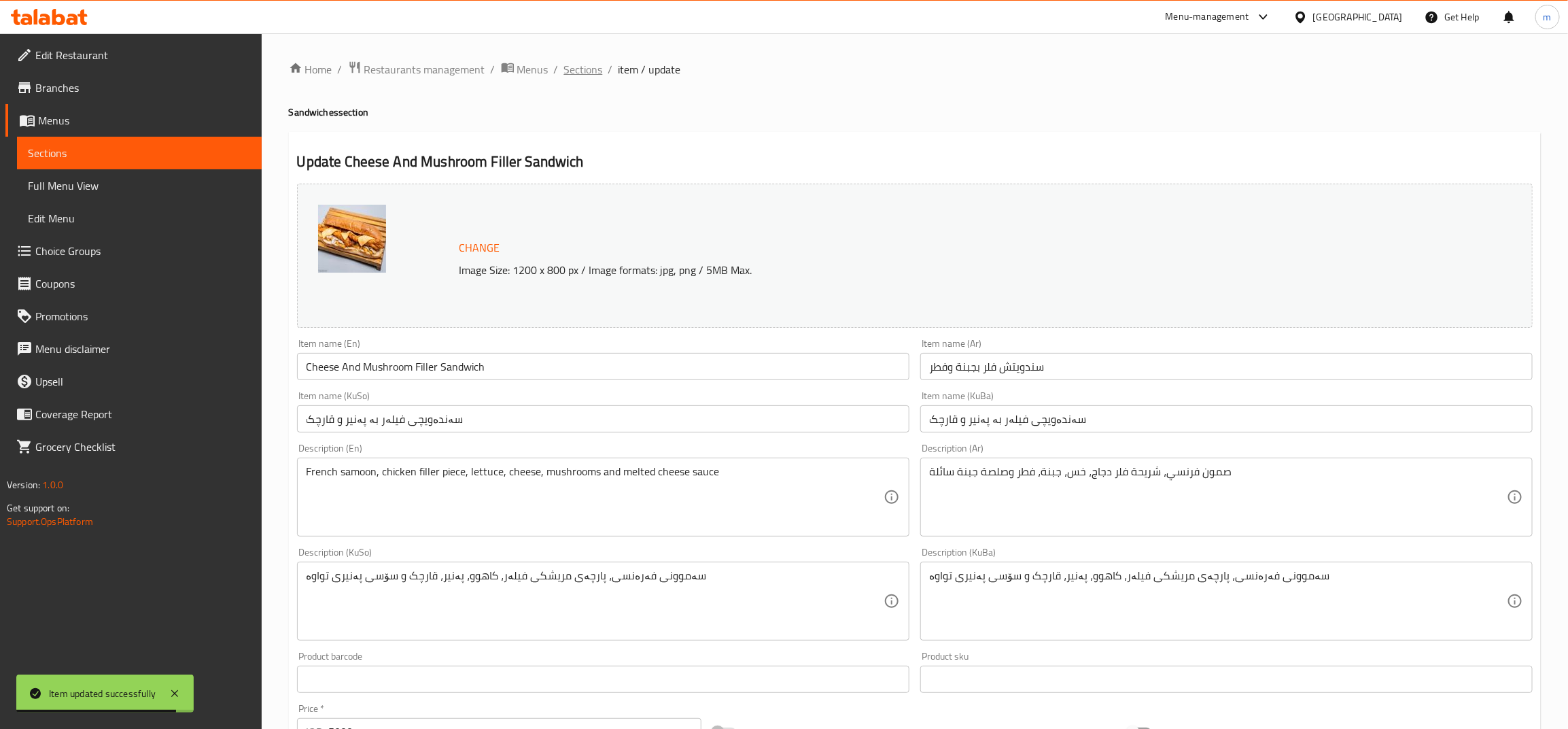
click at [583, 66] on span "Sections" at bounding box center [583, 70] width 39 height 16
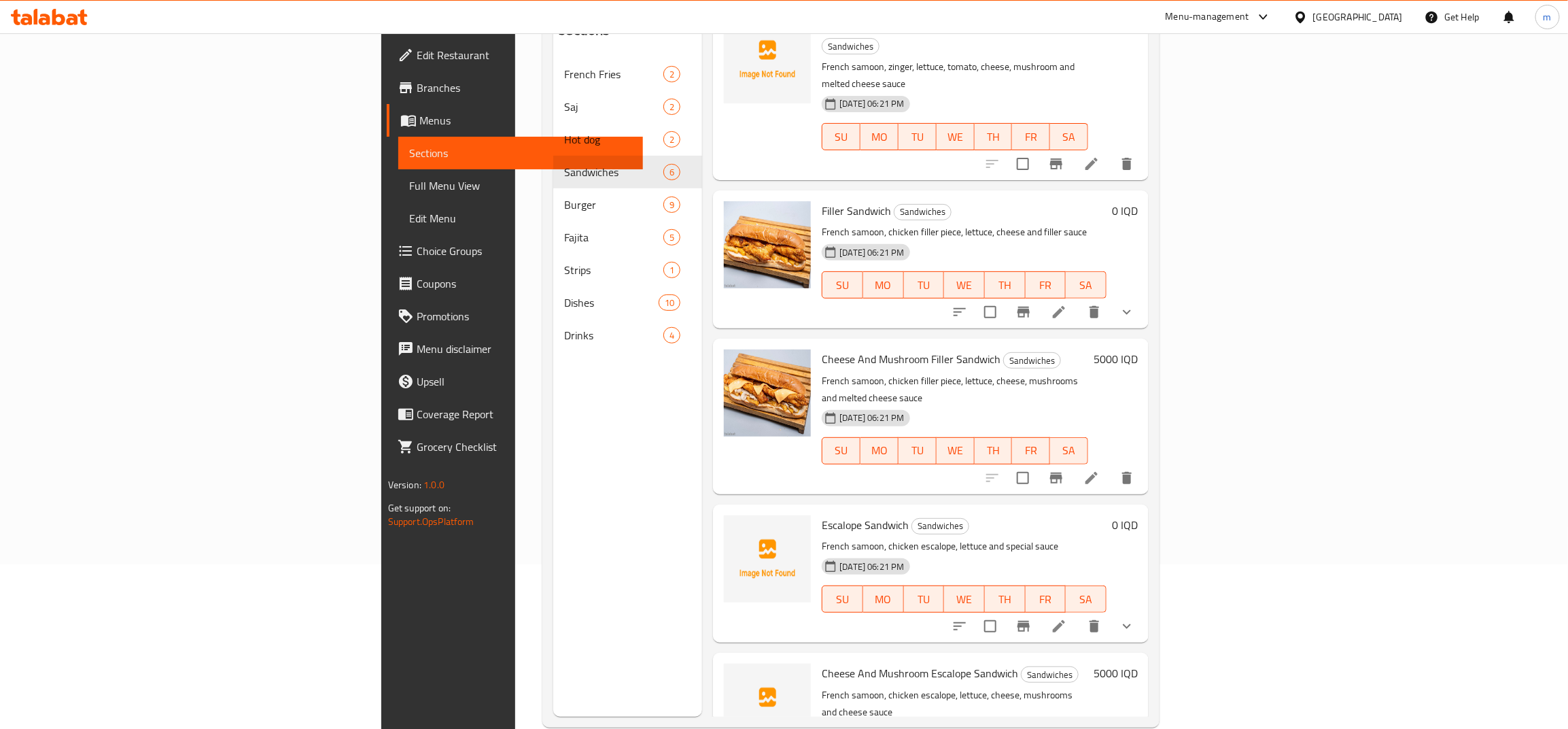
scroll to position [191, 0]
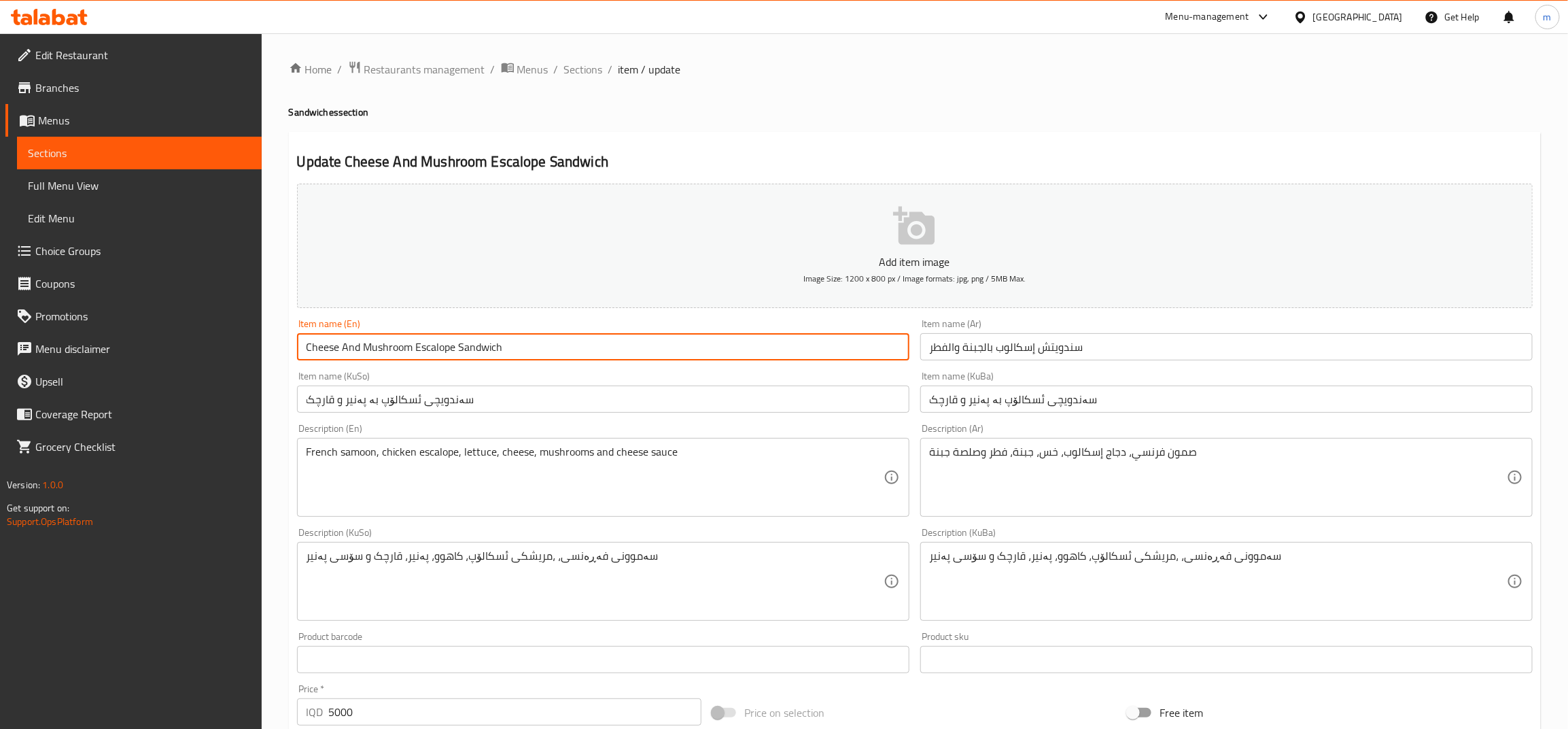
drag, startPoint x: 416, startPoint y: 350, endPoint x: 241, endPoint y: 365, distance: 175.6
click at [248, 360] on div "Edit Restaurant Branches Menus Sections Full Menu View Edit Menu Choice Groups …" at bounding box center [784, 575] width 1568 height 1084
click at [458, 338] on input "Escalope Sandwich" at bounding box center [603, 347] width 612 height 27
paste input "Cheese And Mushroom"
type input "Escalope Sandwich With Cheese And Mushroom"
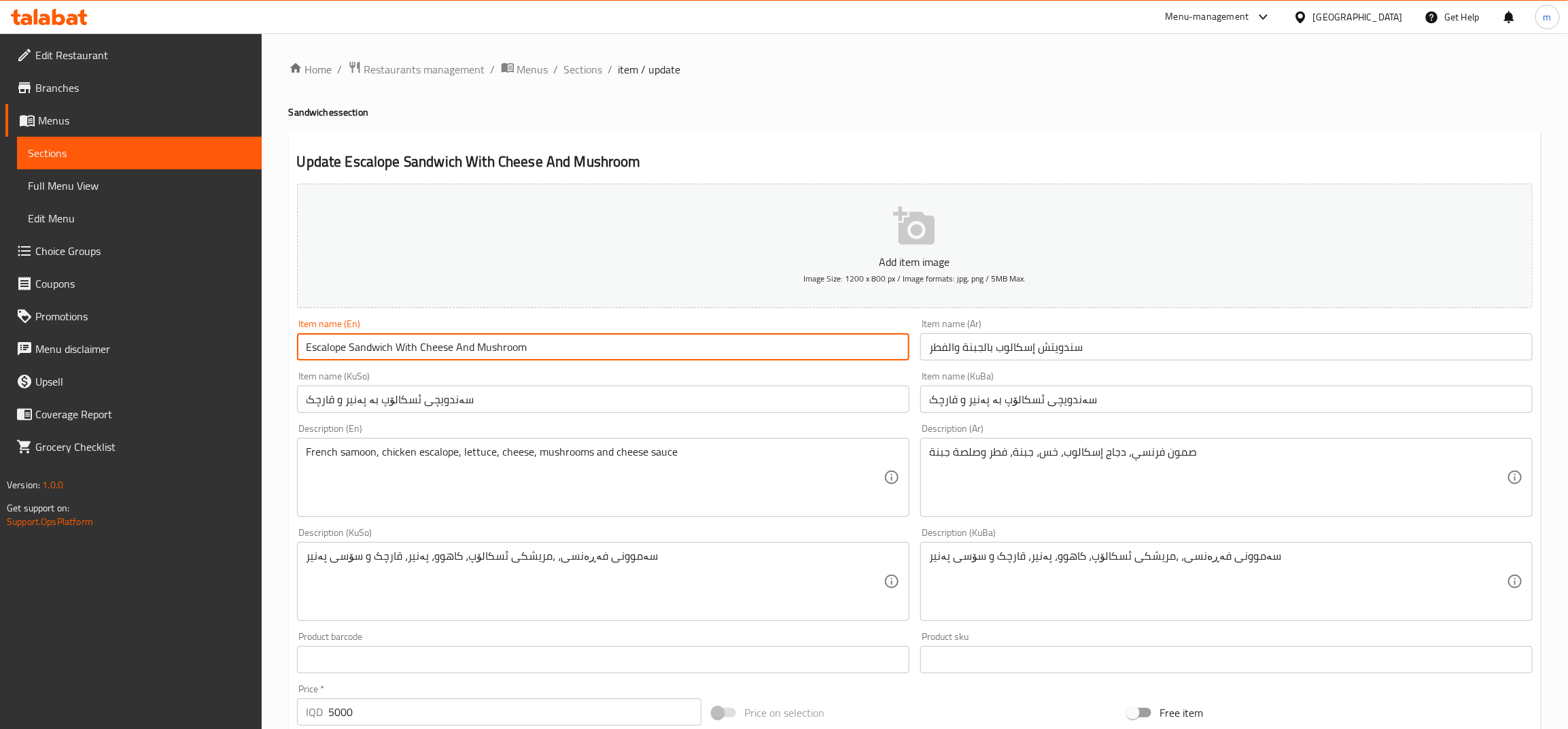
click at [982, 353] on input "سندويتش إسكالوب بالجبنة والفطر" at bounding box center [1226, 347] width 612 height 27
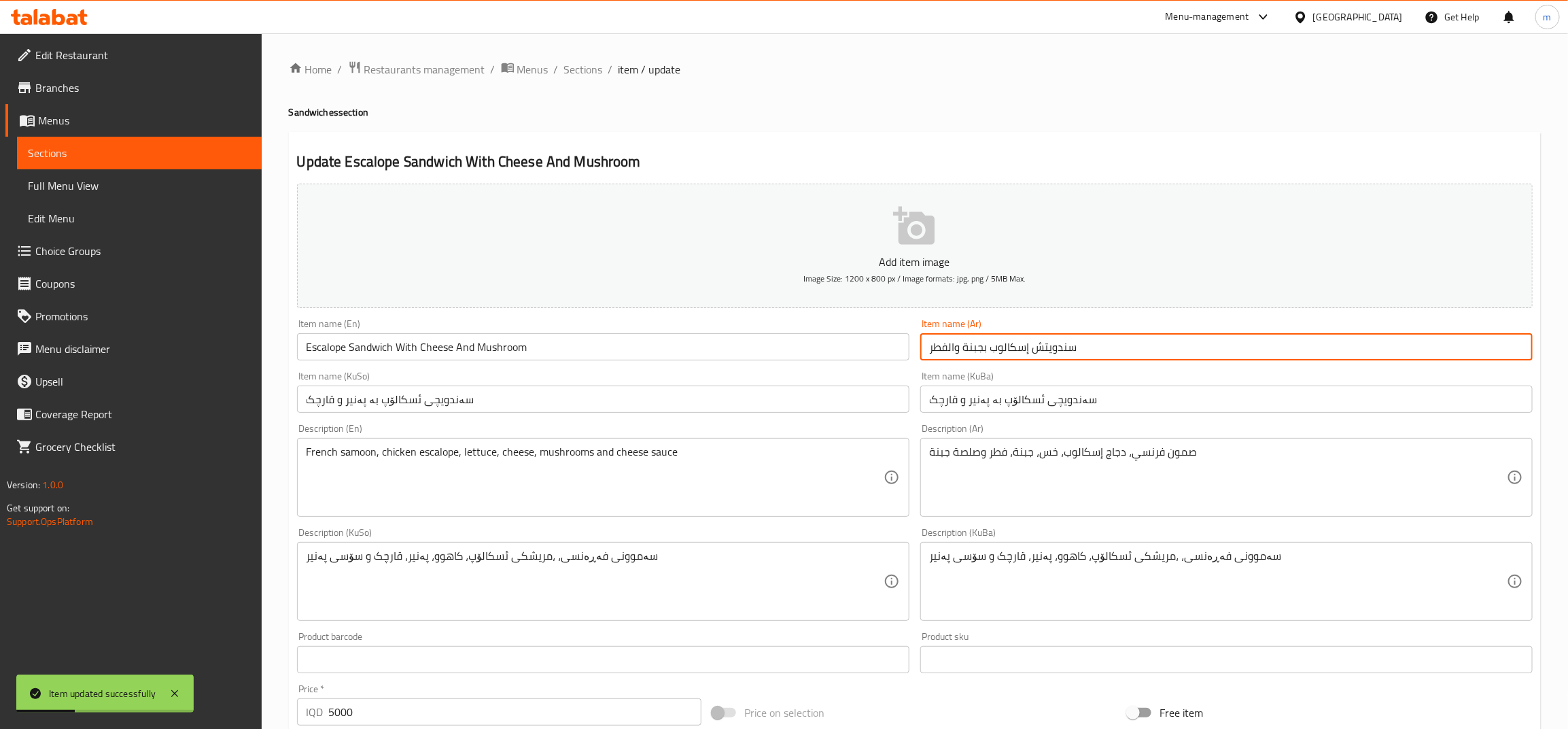
click at [946, 346] on input "سندويتش إسكالوب بجبنة والفطر" at bounding box center [1226, 347] width 612 height 27
type input "سندويتش إسكالوب بجبنة وفطر"
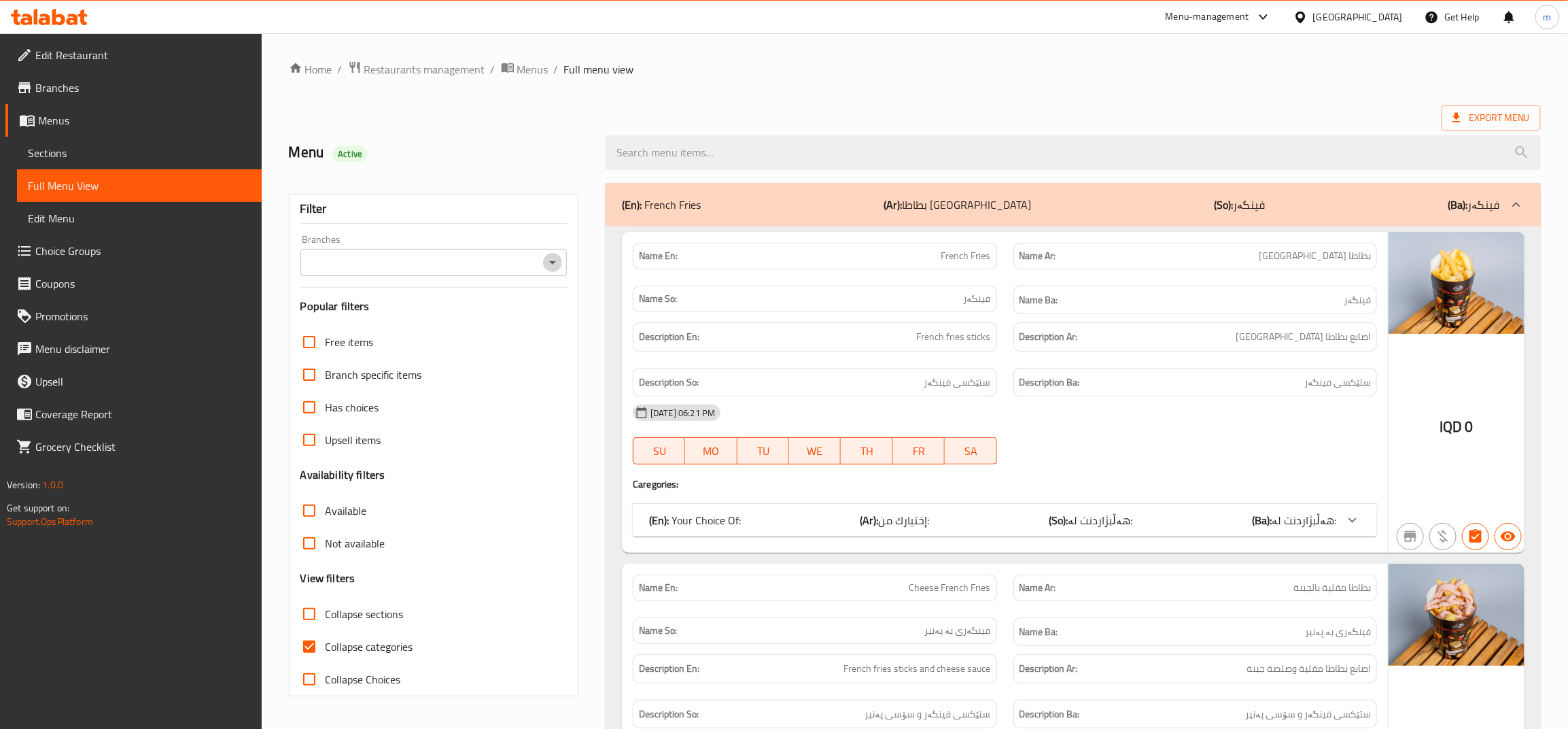
click at [558, 262] on icon "Open" at bounding box center [553, 262] width 16 height 16
click at [426, 327] on li "Meeting restaurant," at bounding box center [434, 322] width 266 height 25
type input "Meeting restaurant,"
click at [310, 644] on input "Collapse categories" at bounding box center [310, 646] width 33 height 33
checkbox input "false"
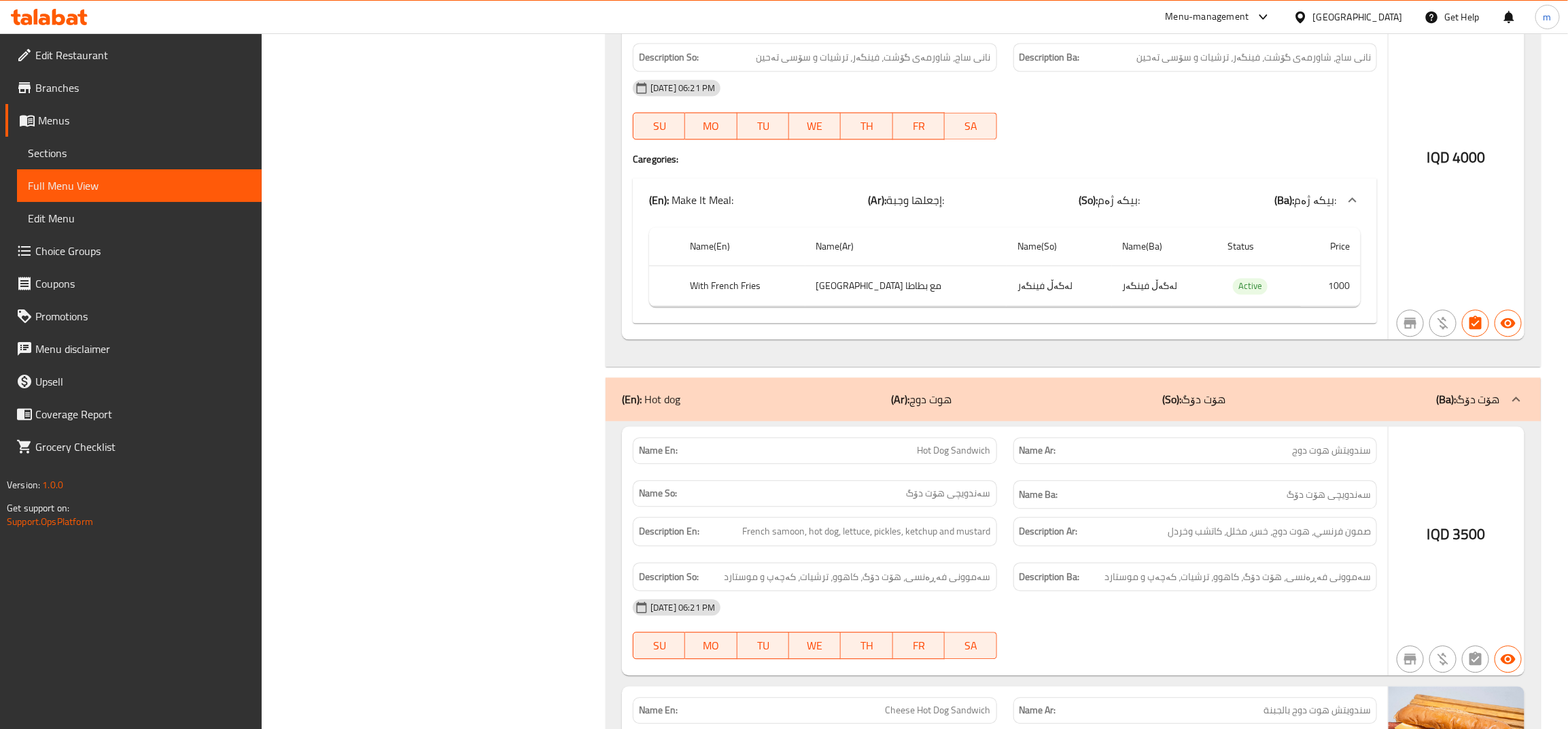
scroll to position [1586, 0]
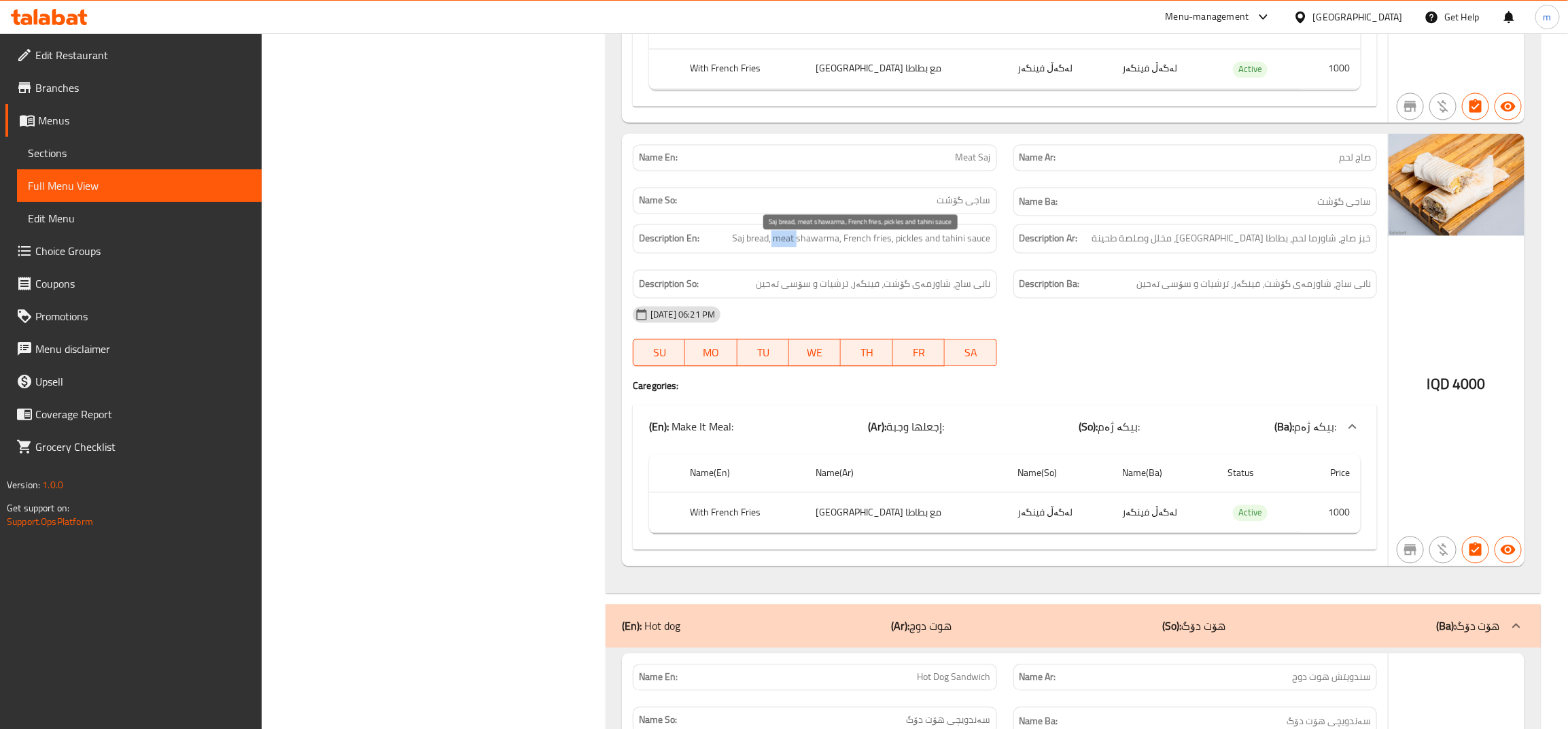
drag, startPoint x: 799, startPoint y: 248, endPoint x: 775, endPoint y: 248, distance: 24.0
click at [775, 247] on span "Saj bread, meat shawarma, French fries, pickles and tahini sauce" at bounding box center [862, 238] width 258 height 17
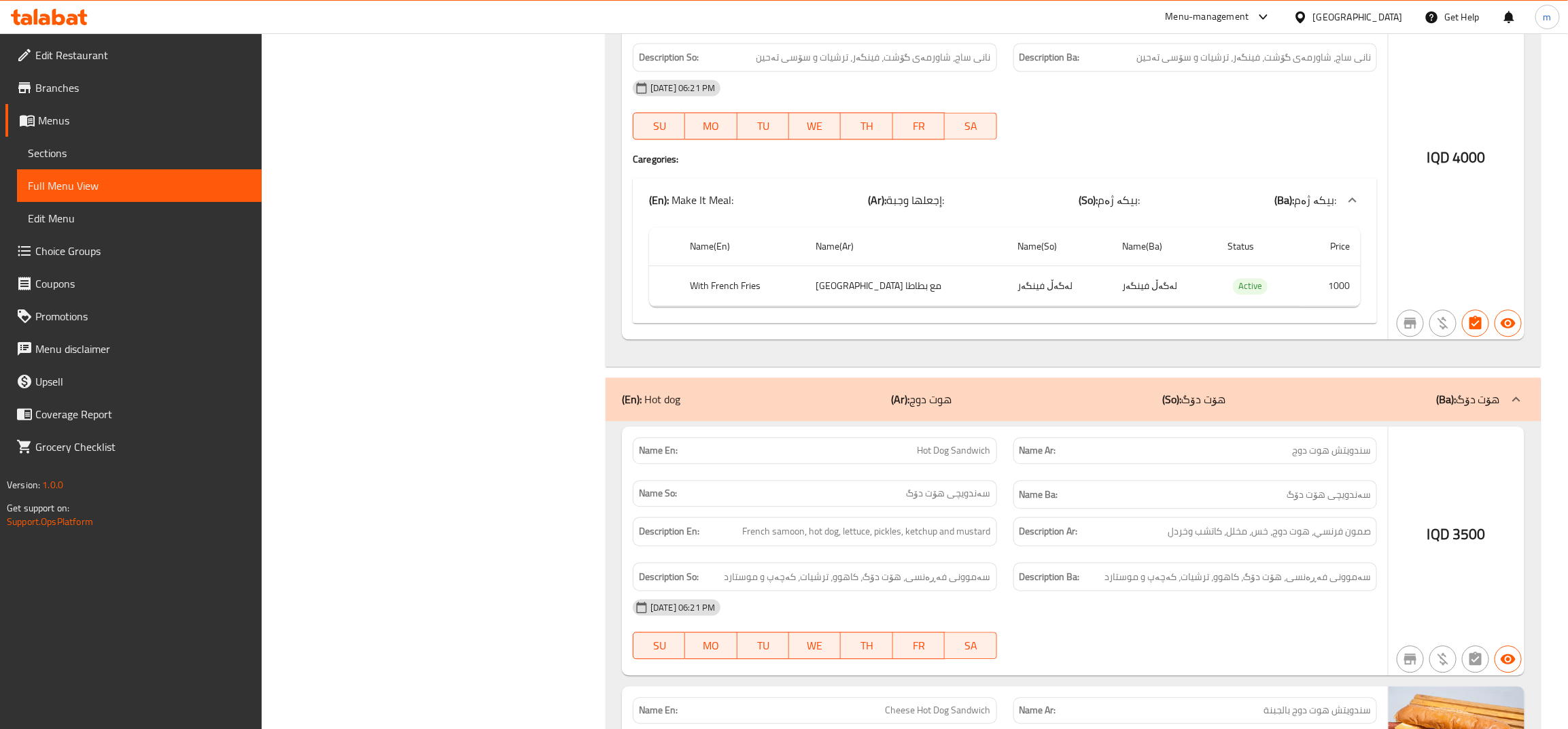
scroll to position [2039, 0]
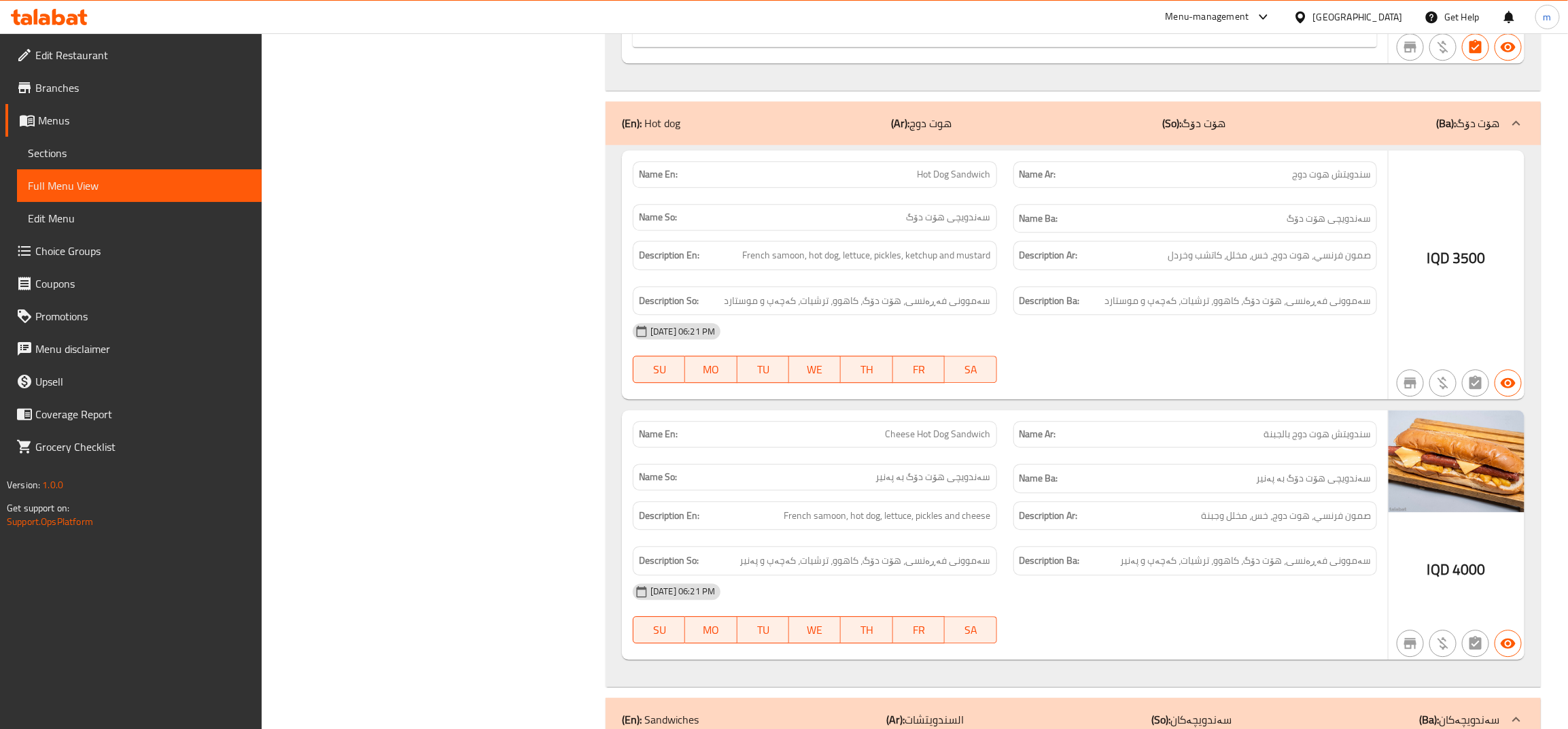
scroll to position [2266, 0]
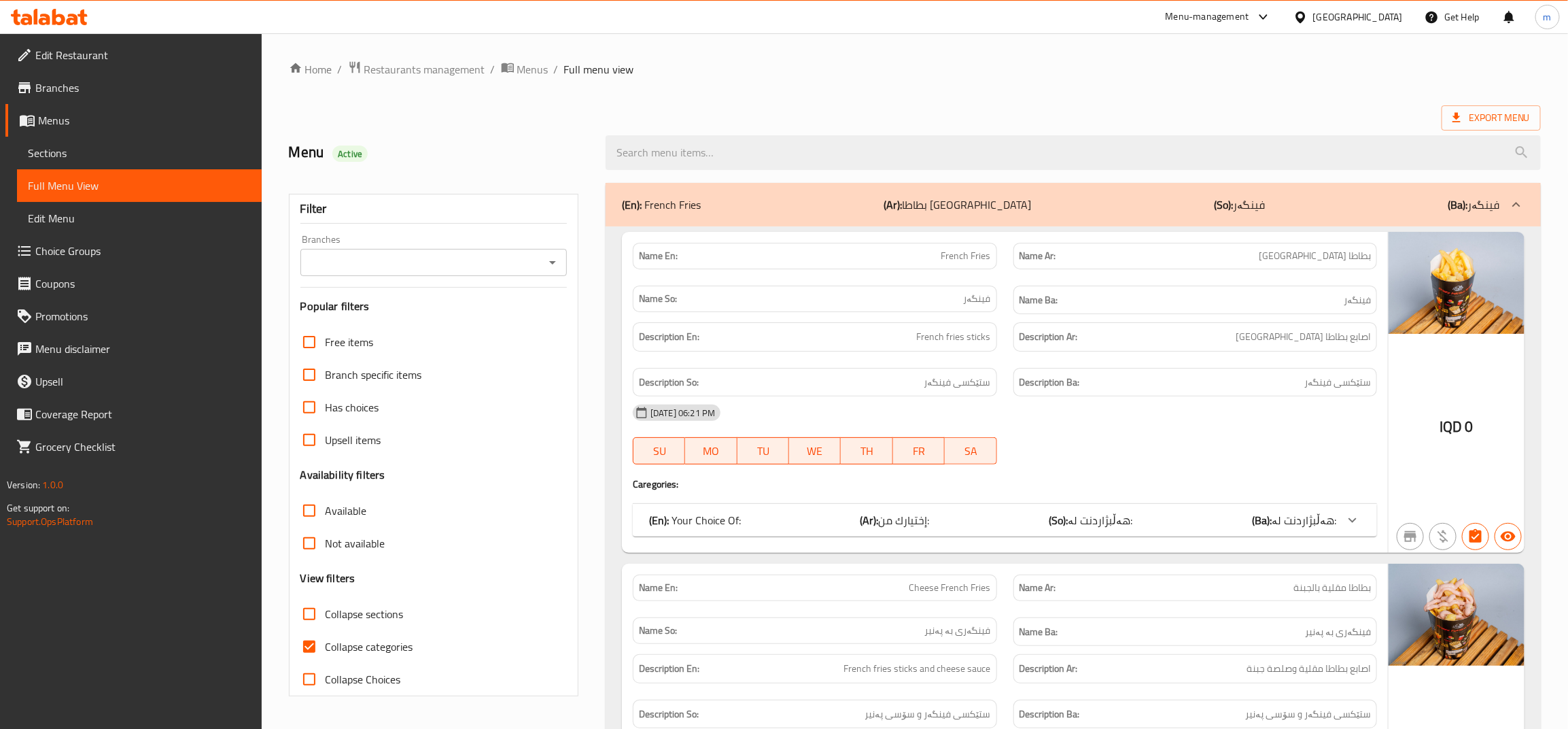
click at [312, 650] on input "Collapse categories" at bounding box center [310, 646] width 33 height 33
checkbox input "false"
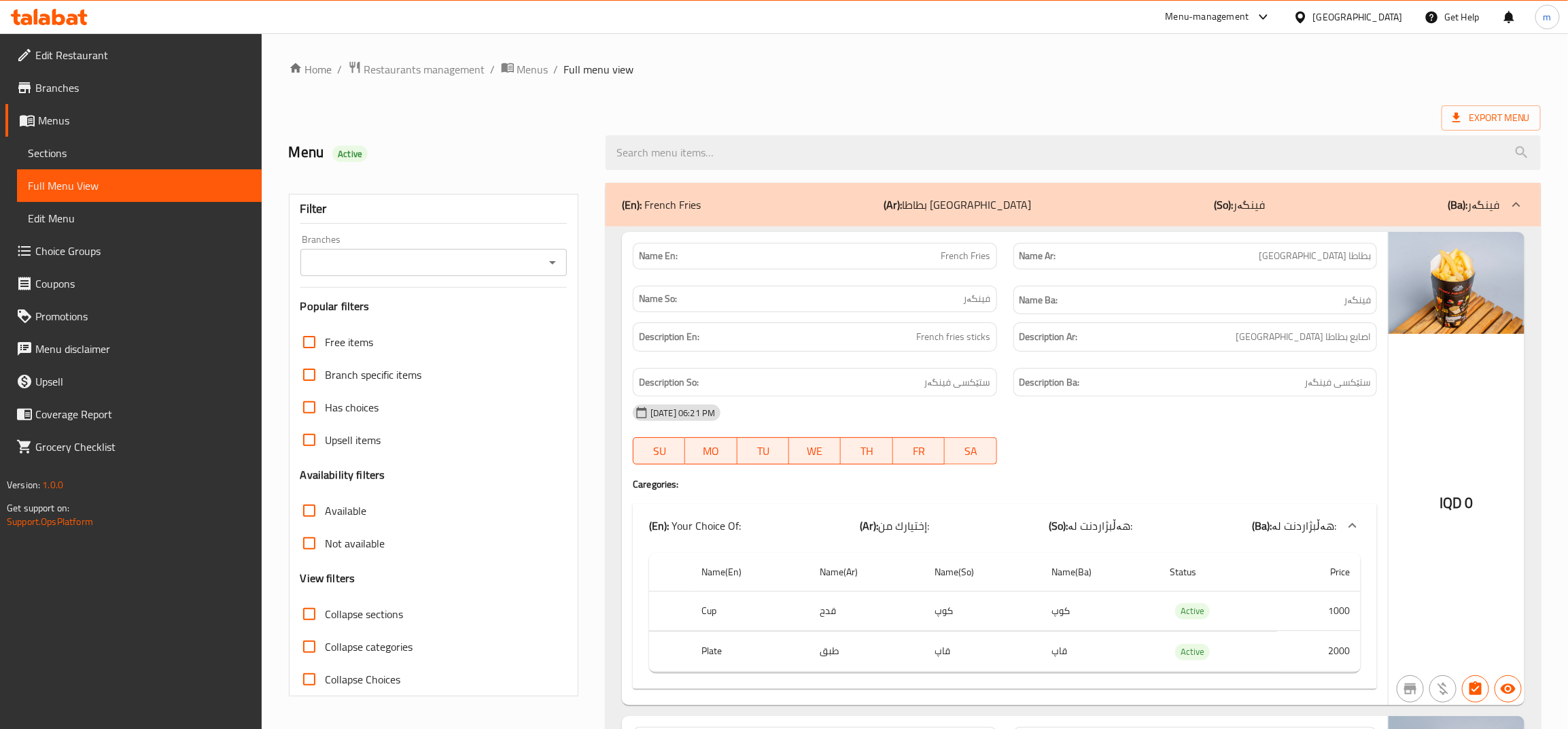
click at [548, 260] on icon "Open" at bounding box center [553, 262] width 16 height 16
click at [469, 317] on li "Meeting restaurant," at bounding box center [434, 322] width 266 height 25
type input "Meeting restaurant,"
click at [314, 609] on input "Collapse sections" at bounding box center [310, 614] width 33 height 33
checkbox input "true"
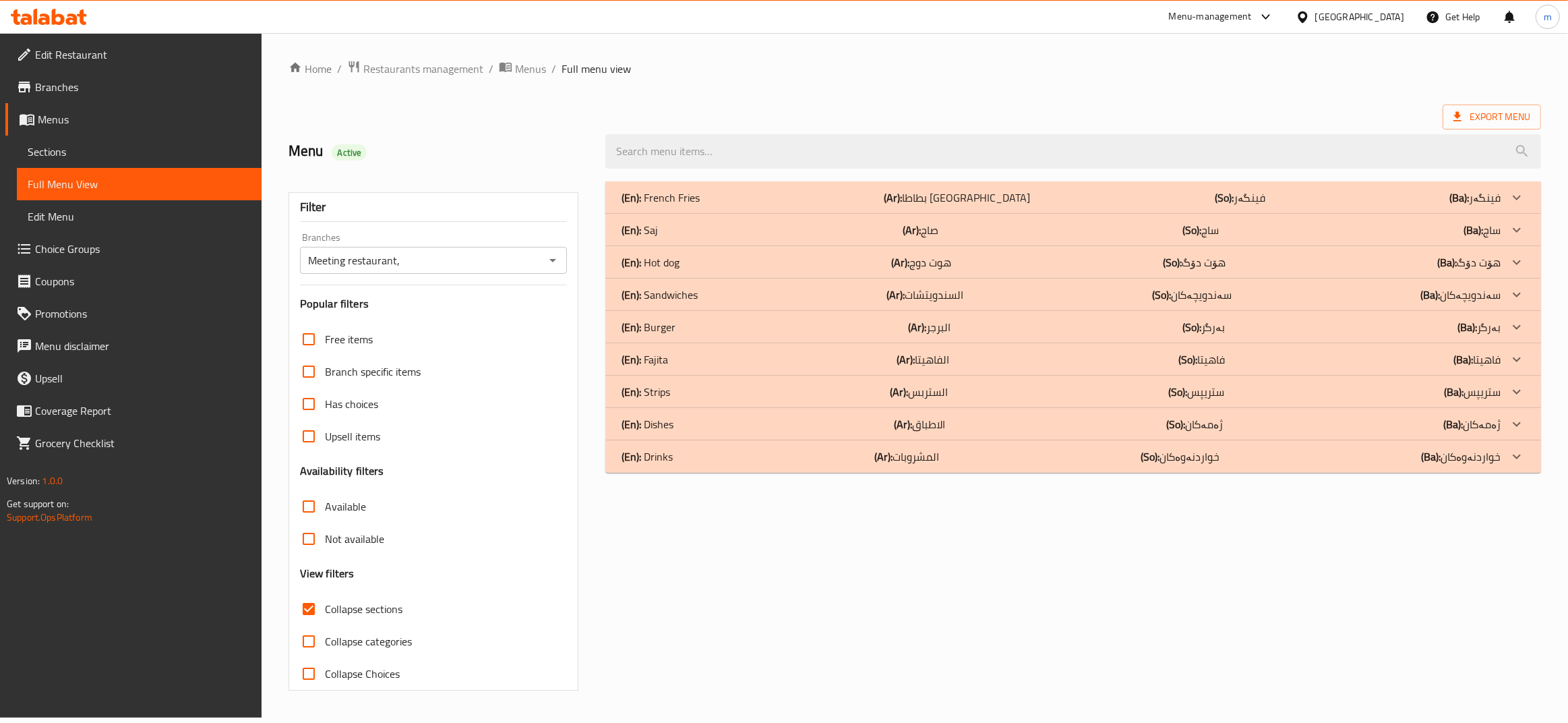
click at [646, 205] on p "(En): Sandwiches" at bounding box center [660, 198] width 78 height 16
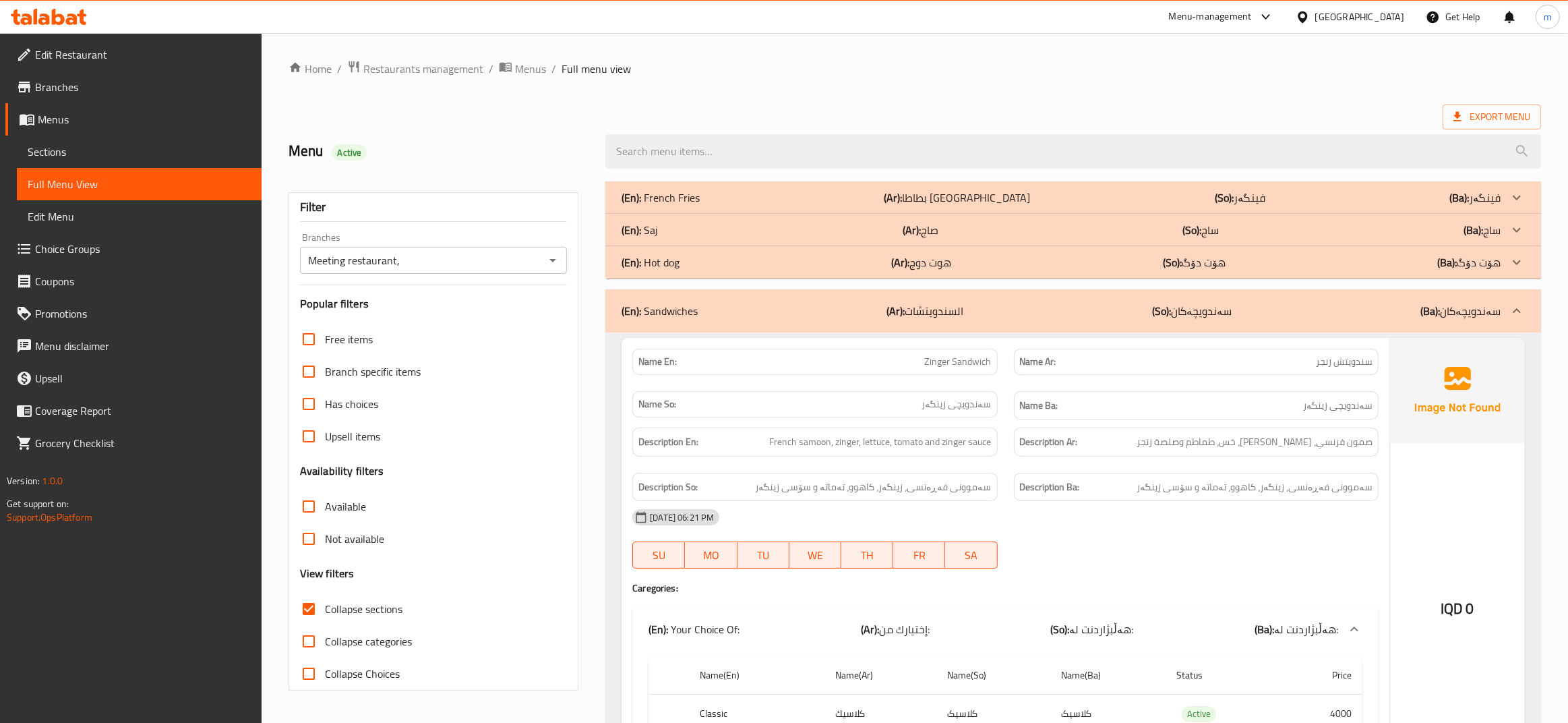
click at [651, 205] on p "(En): Hot dog" at bounding box center [660, 198] width 78 height 16
click at [653, 205] on div "(En): Saj (Ar): صاج (So): ساج (Ba): ساج" at bounding box center [1060, 198] width 879 height 16
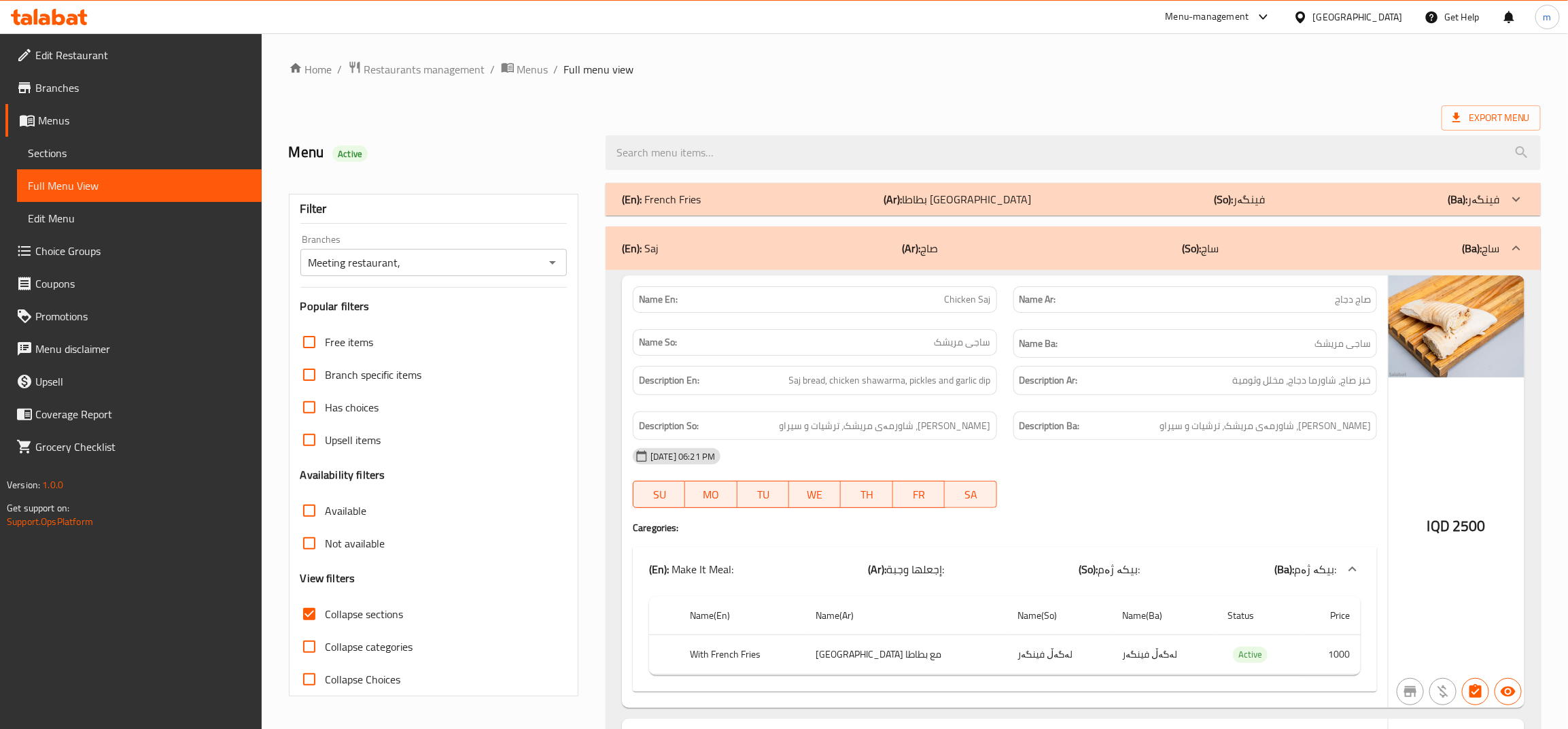
click at [660, 195] on p "(En): French Fries" at bounding box center [661, 200] width 79 height 16
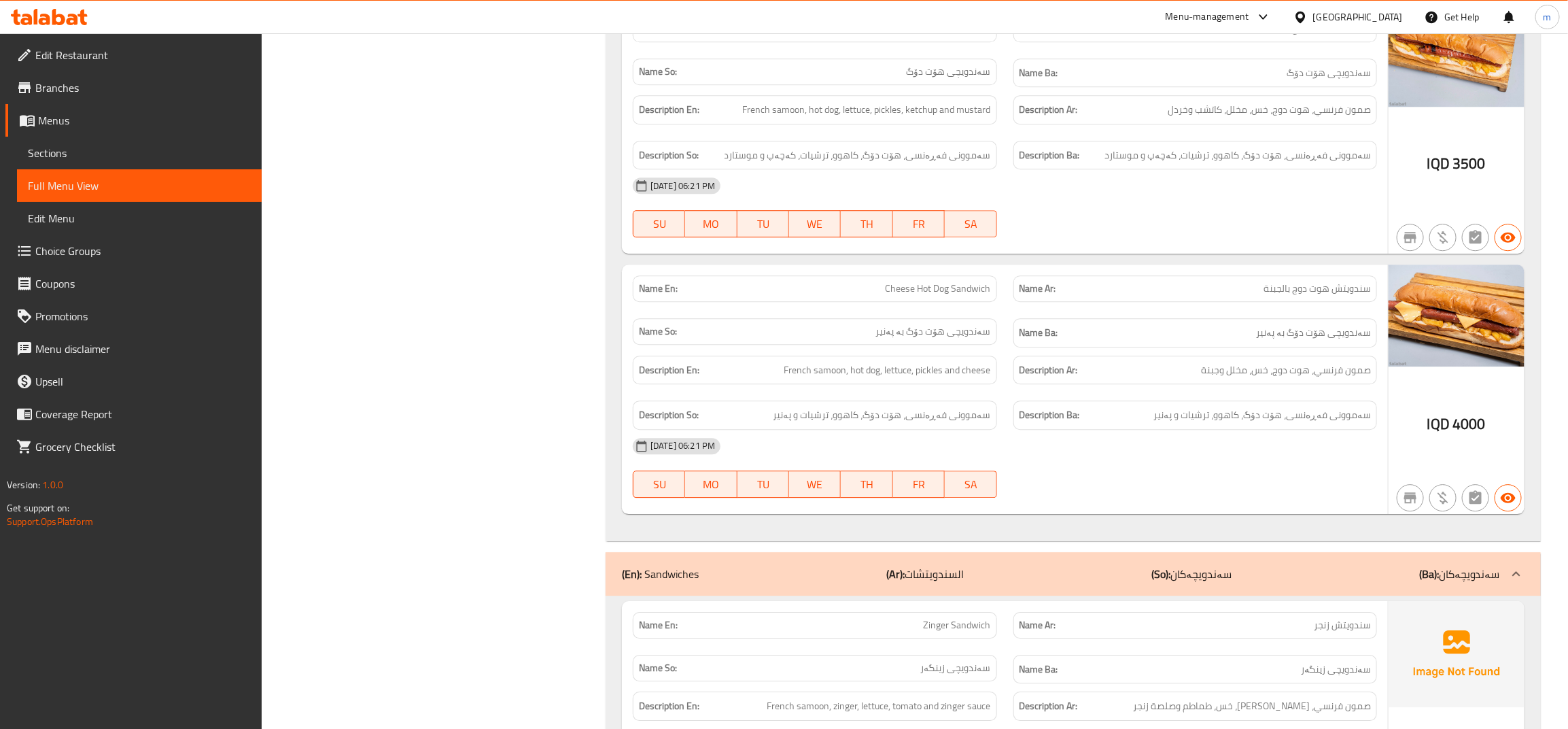
scroll to position [2266, 0]
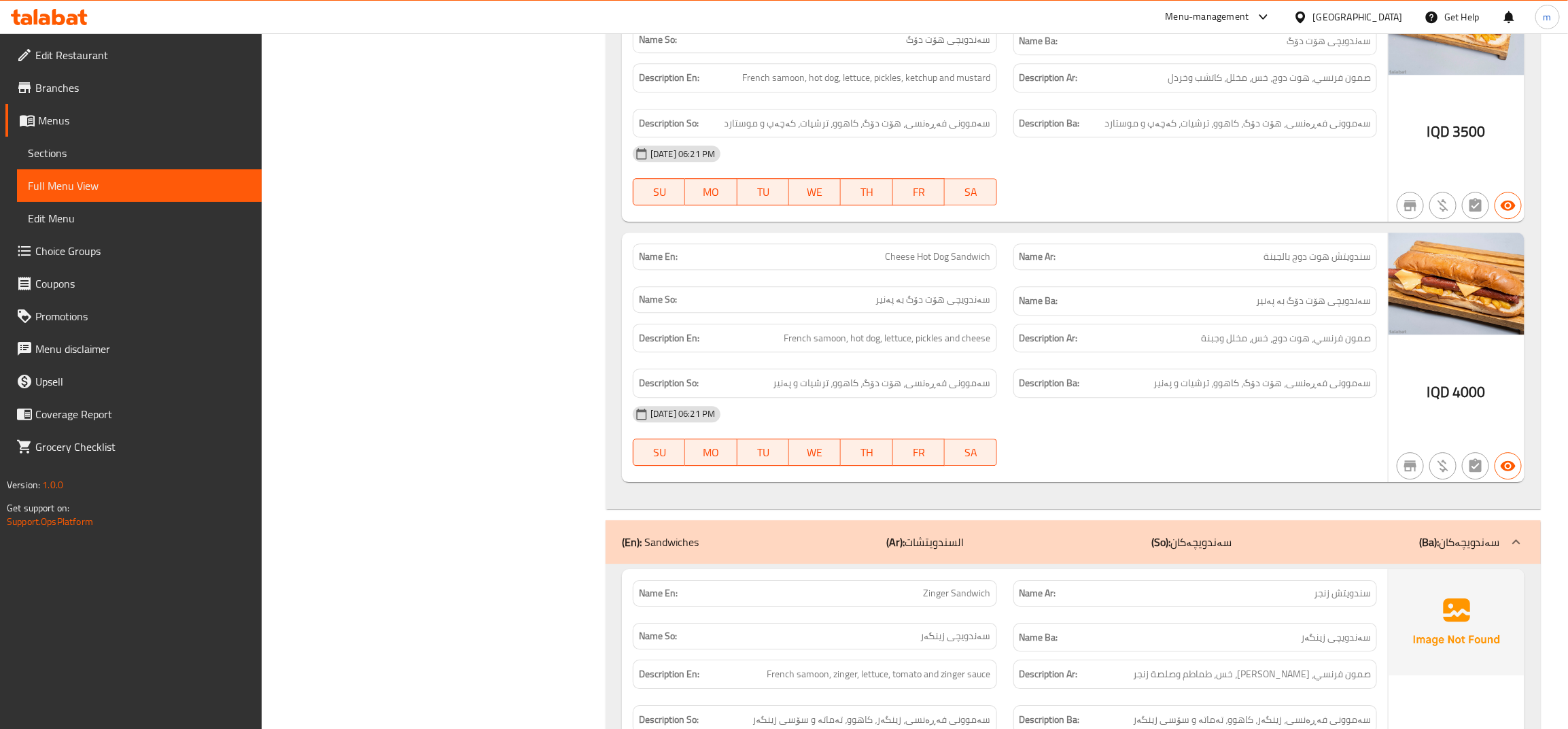
click at [590, 458] on div "Filter Branches Meeting restaurant, Branches Popular filters Free items Branch …" at bounding box center [439, 512] width 318 height 5207
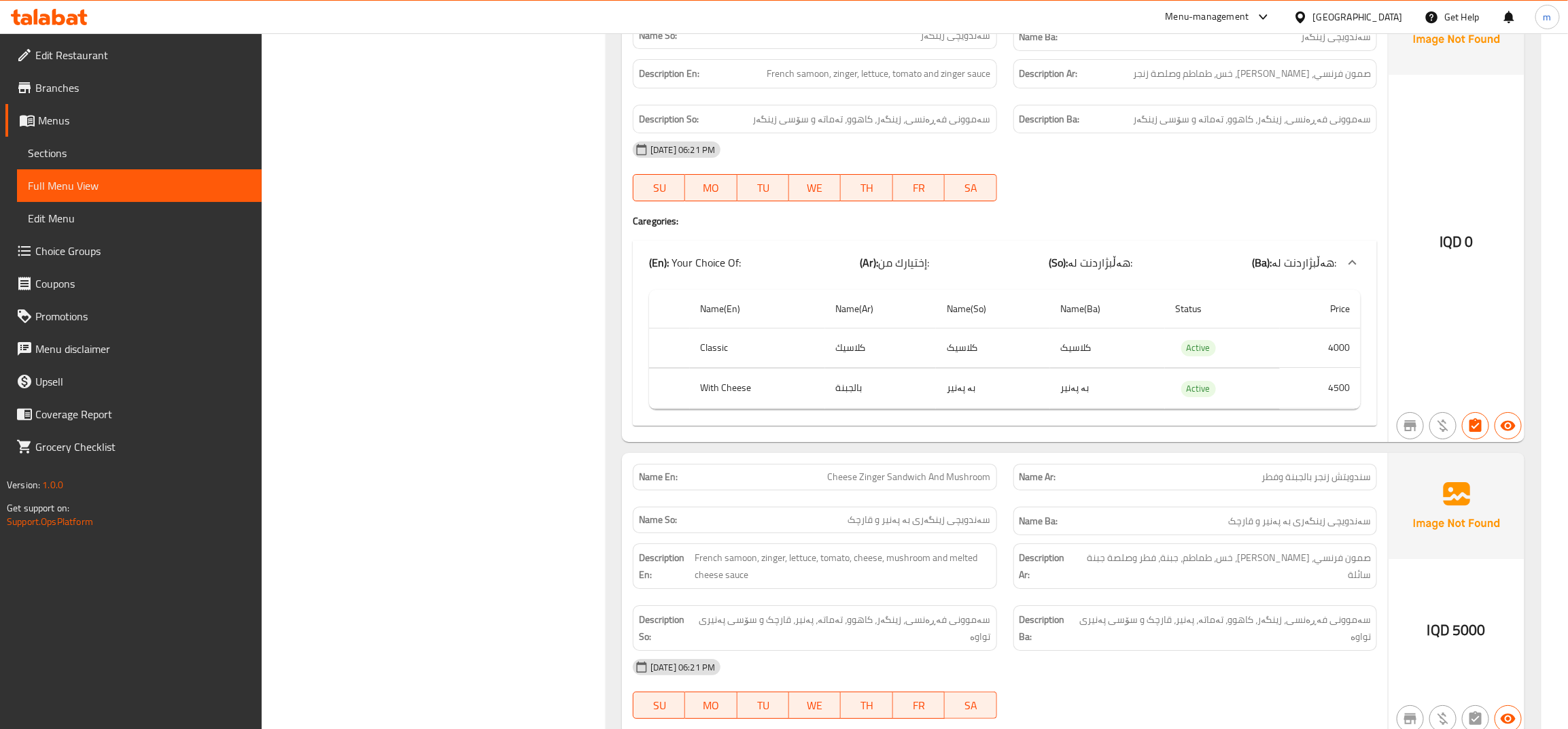
scroll to position [3092, 0]
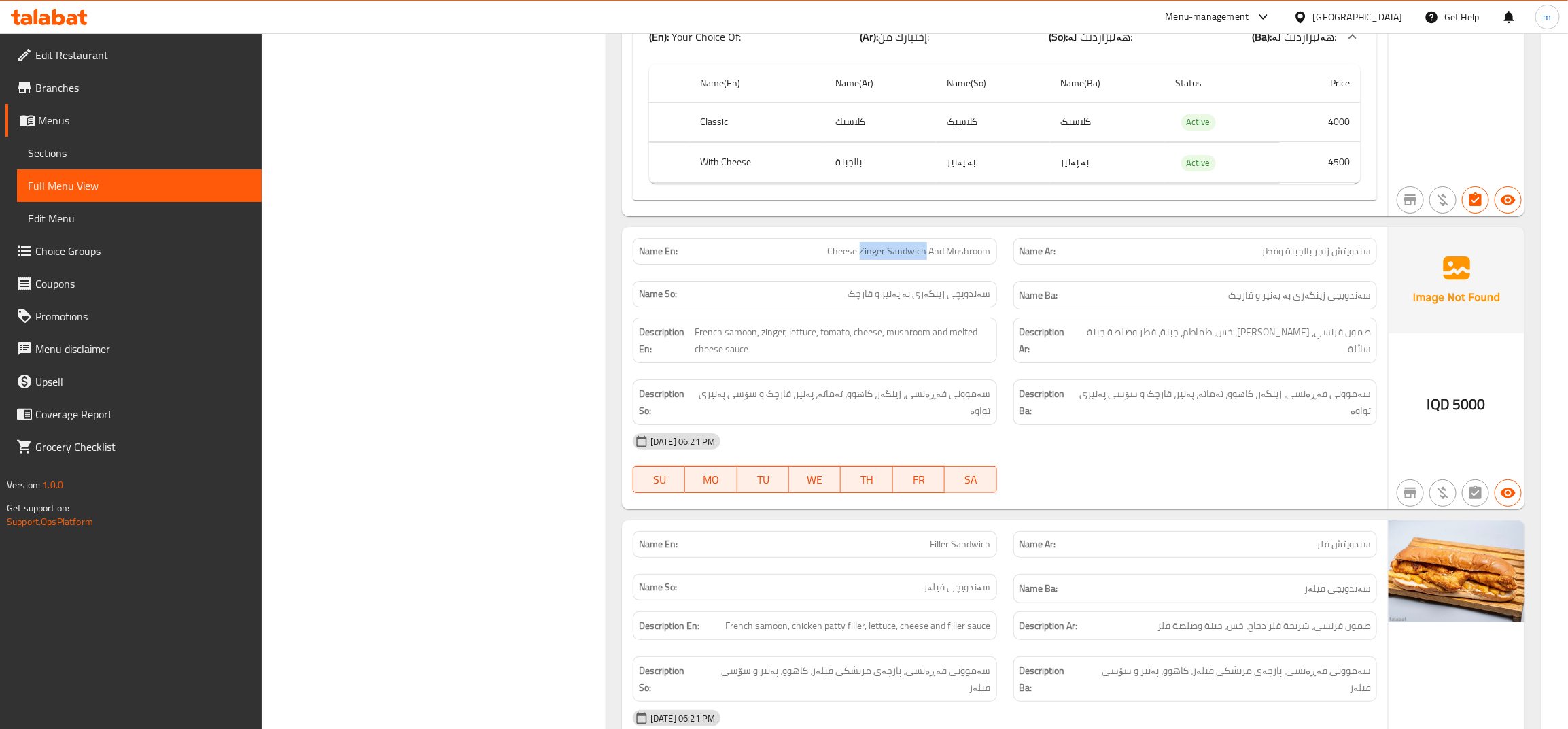
drag, startPoint x: 861, startPoint y: 269, endPoint x: 920, endPoint y: 270, distance: 59.0
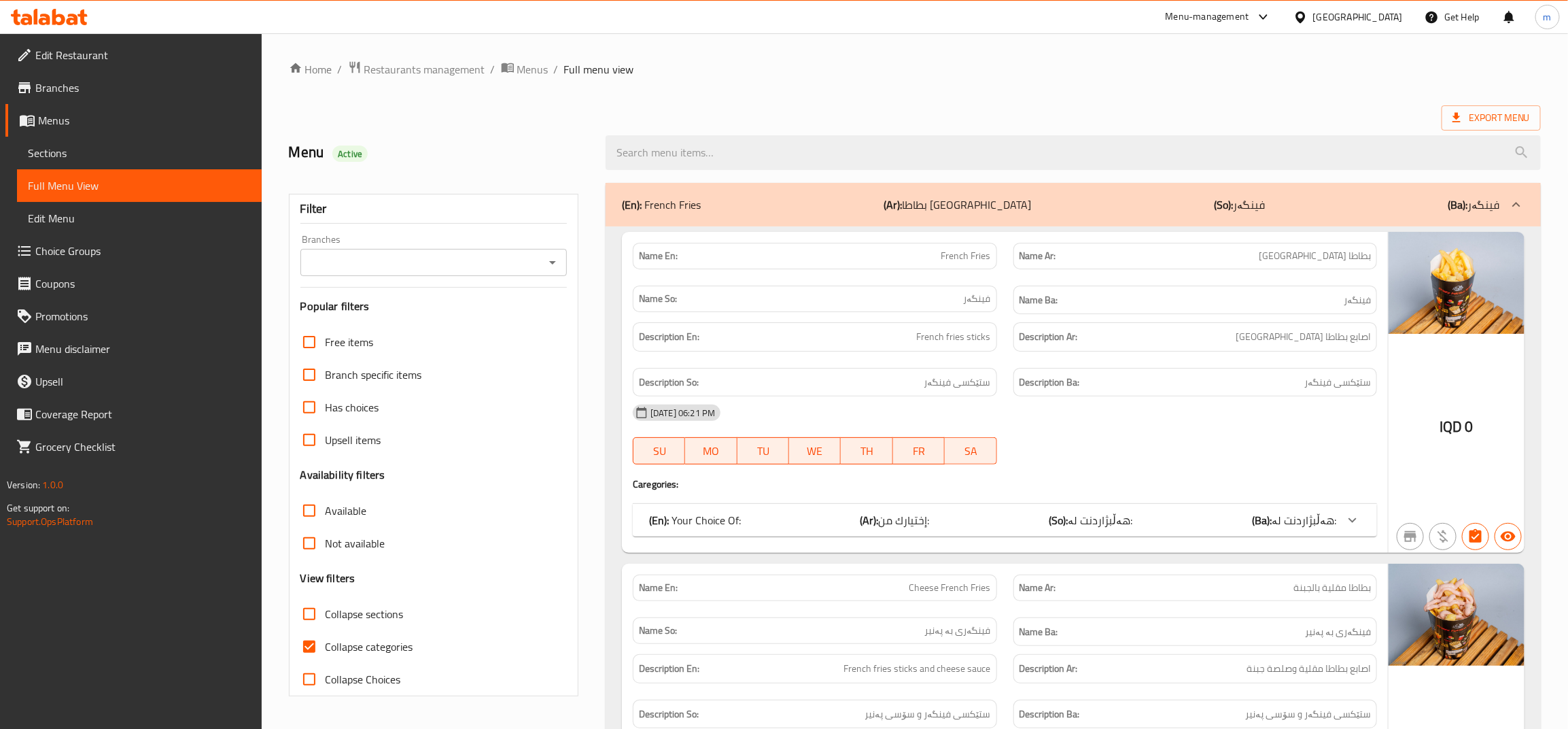
click at [549, 262] on icon "Open" at bounding box center [553, 262] width 16 height 16
click at [417, 315] on li "Meeting restaurant," at bounding box center [434, 322] width 266 height 25
type input "Meeting restaurant,"
click at [314, 649] on input "Collapse categories" at bounding box center [310, 646] width 33 height 33
checkbox input "false"
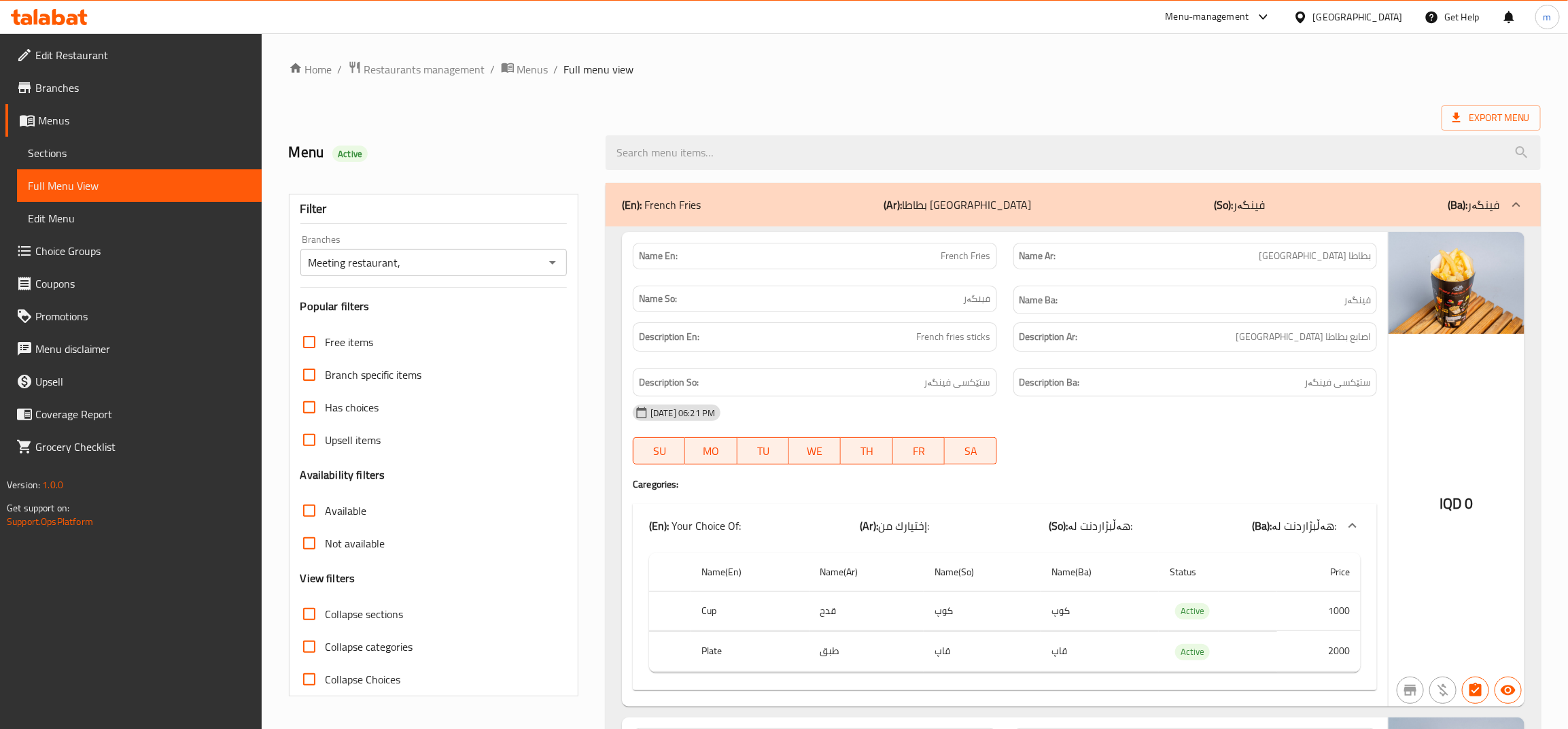
click at [310, 616] on input "Collapse sections" at bounding box center [310, 614] width 33 height 33
checkbox input "true"
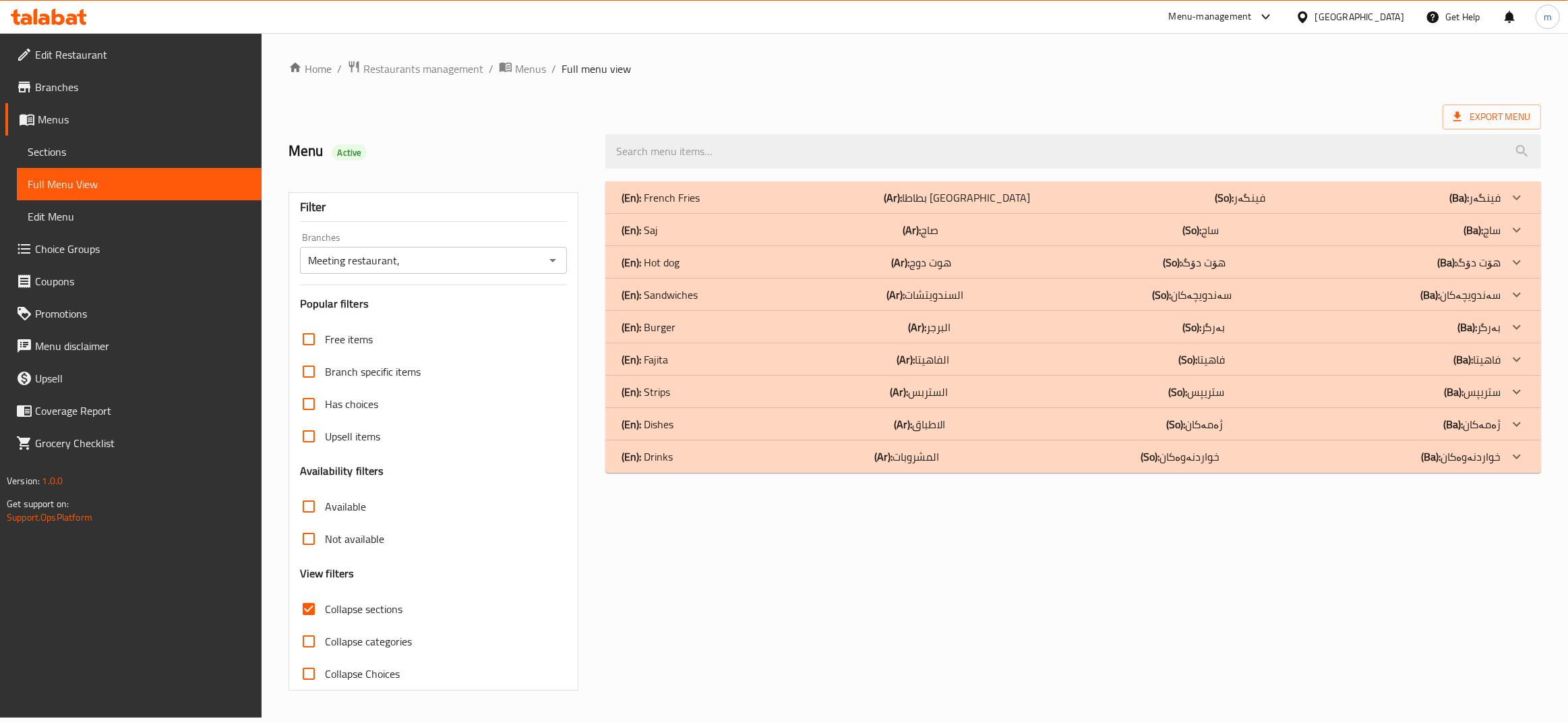
click at [672, 205] on p "(En): Sandwiches" at bounding box center [660, 198] width 78 height 16
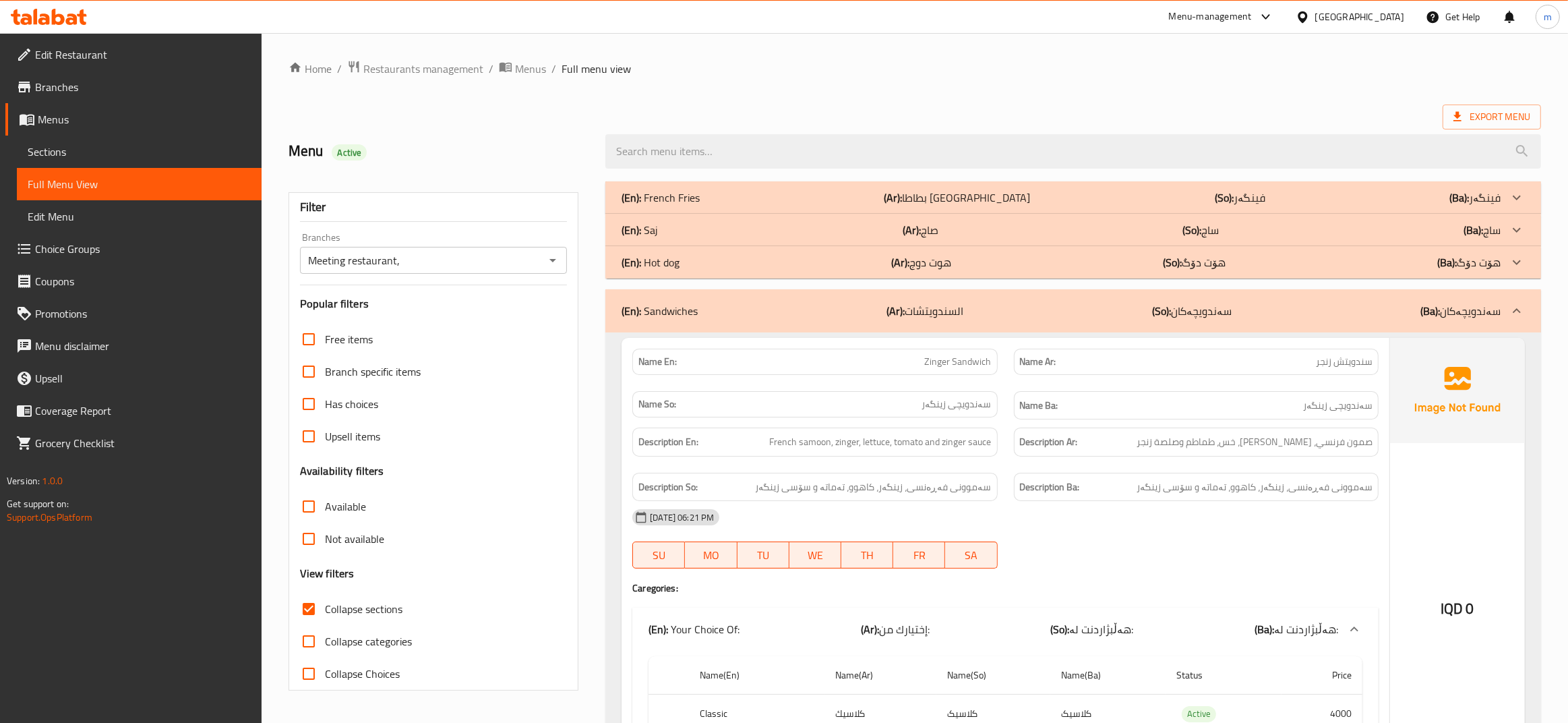
click at [674, 205] on p "(En): Hot dog" at bounding box center [660, 198] width 78 height 16
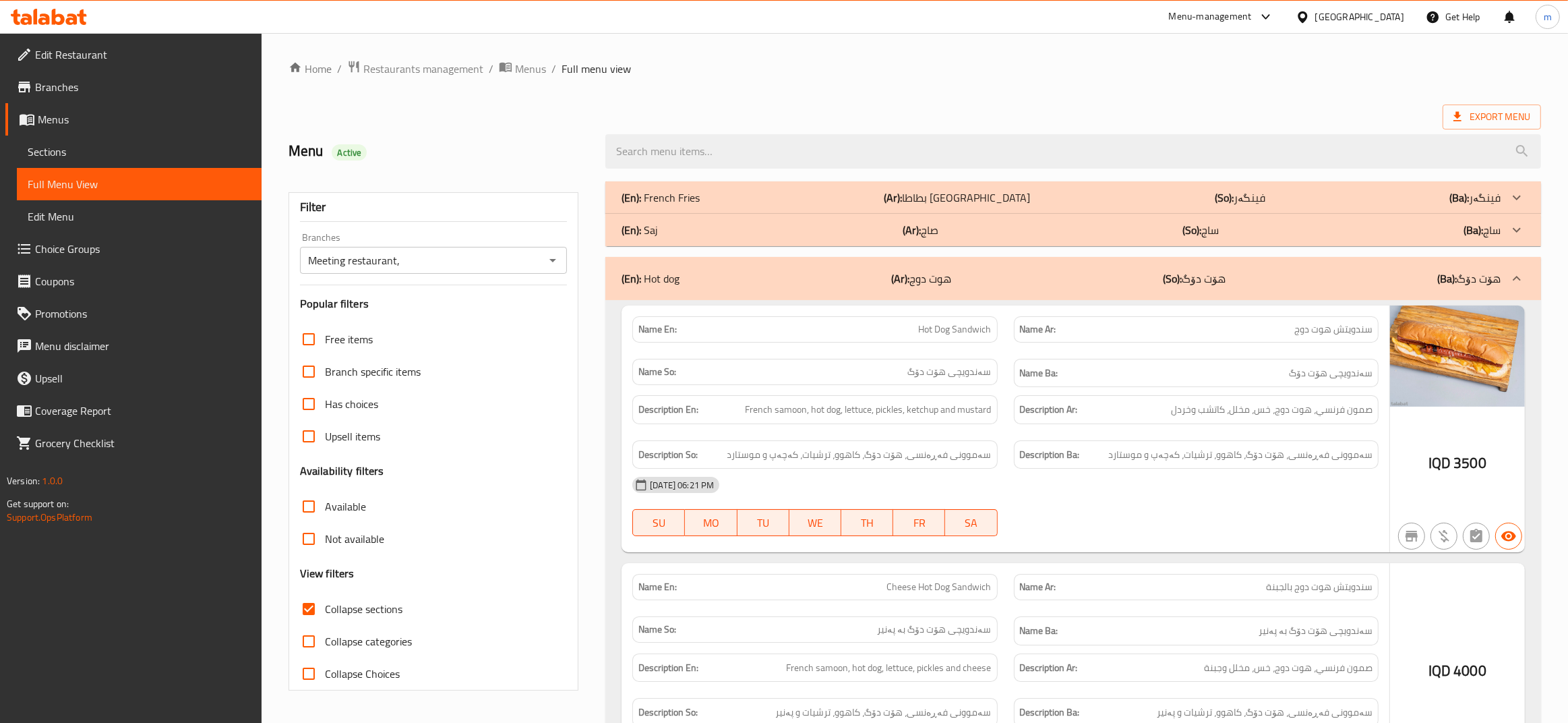
click at [678, 205] on div "(En): Saj (Ar): صاج (So): ساج (Ba): ساج" at bounding box center [1060, 198] width 879 height 16
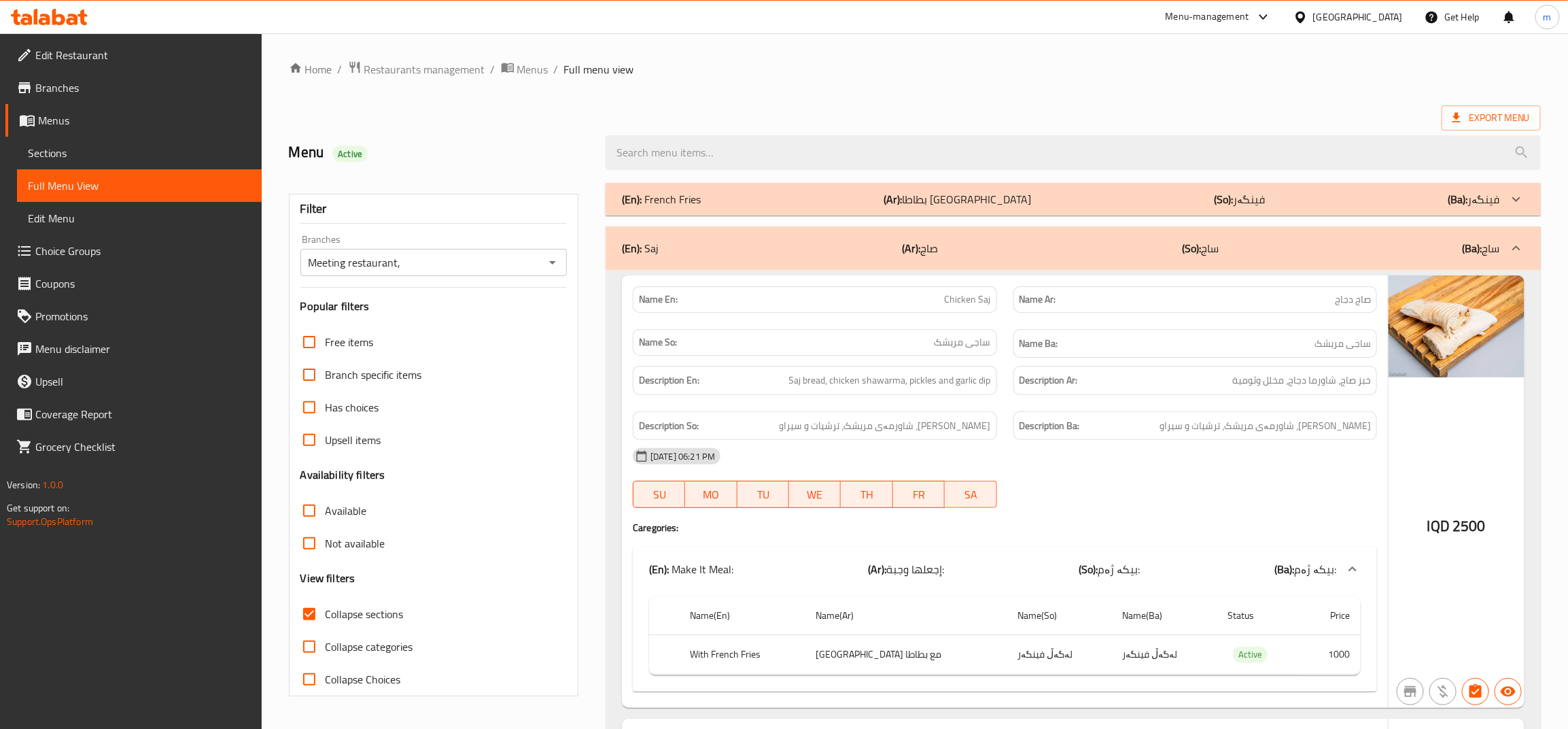
click at [684, 193] on p "(En): French Fries" at bounding box center [661, 200] width 79 height 16
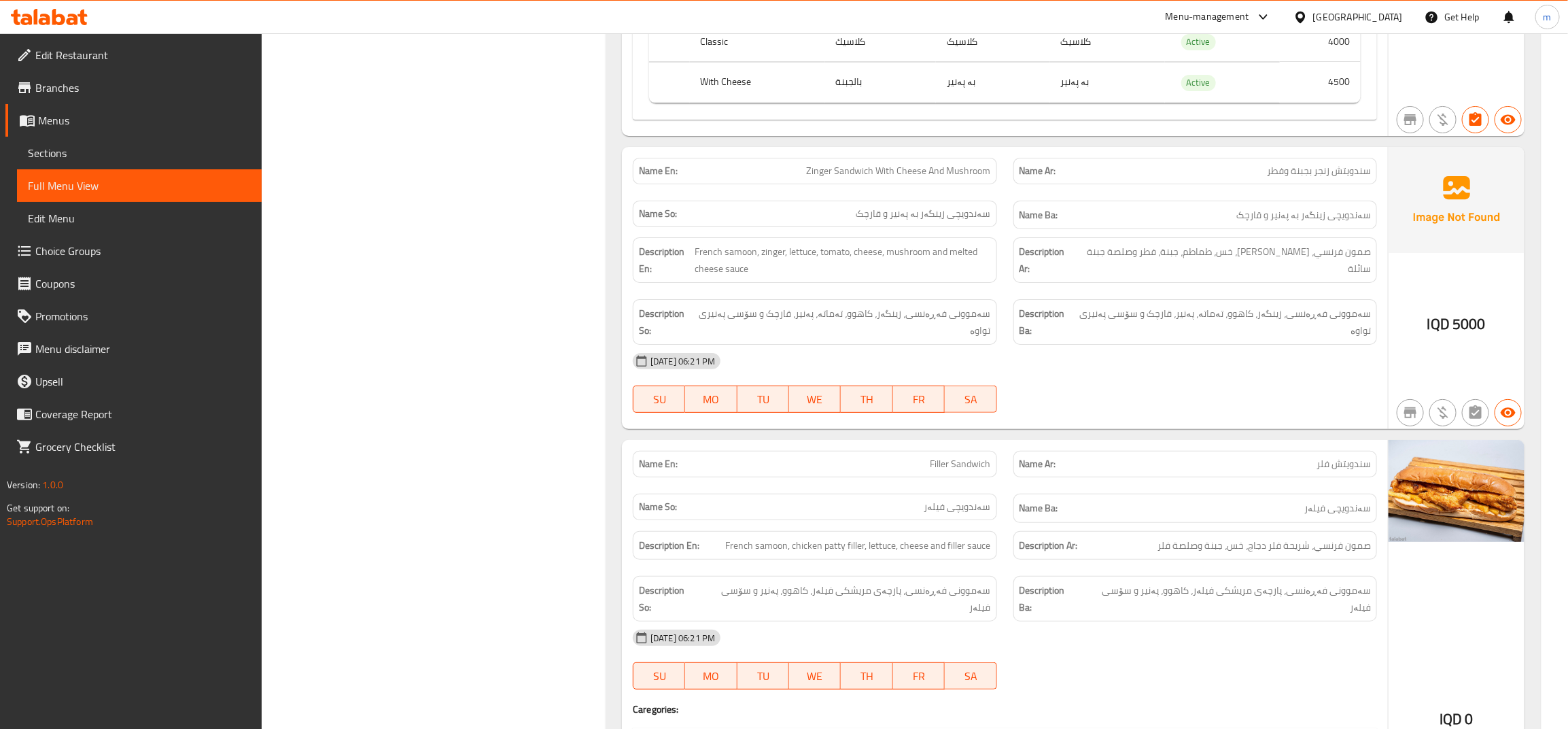
scroll to position [3399, 0]
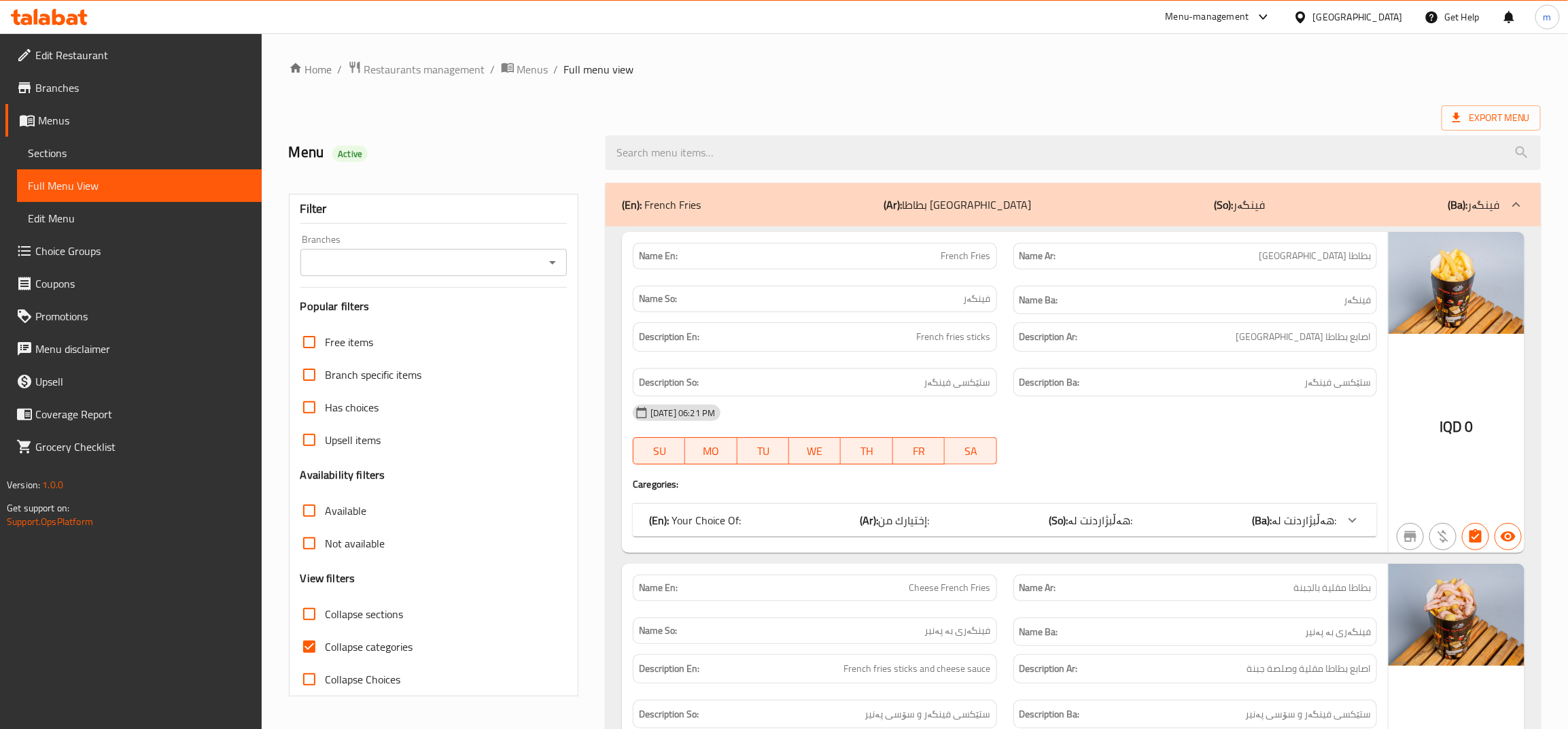
click at [308, 649] on input "Collapse categories" at bounding box center [310, 646] width 33 height 33
checkbox input "false"
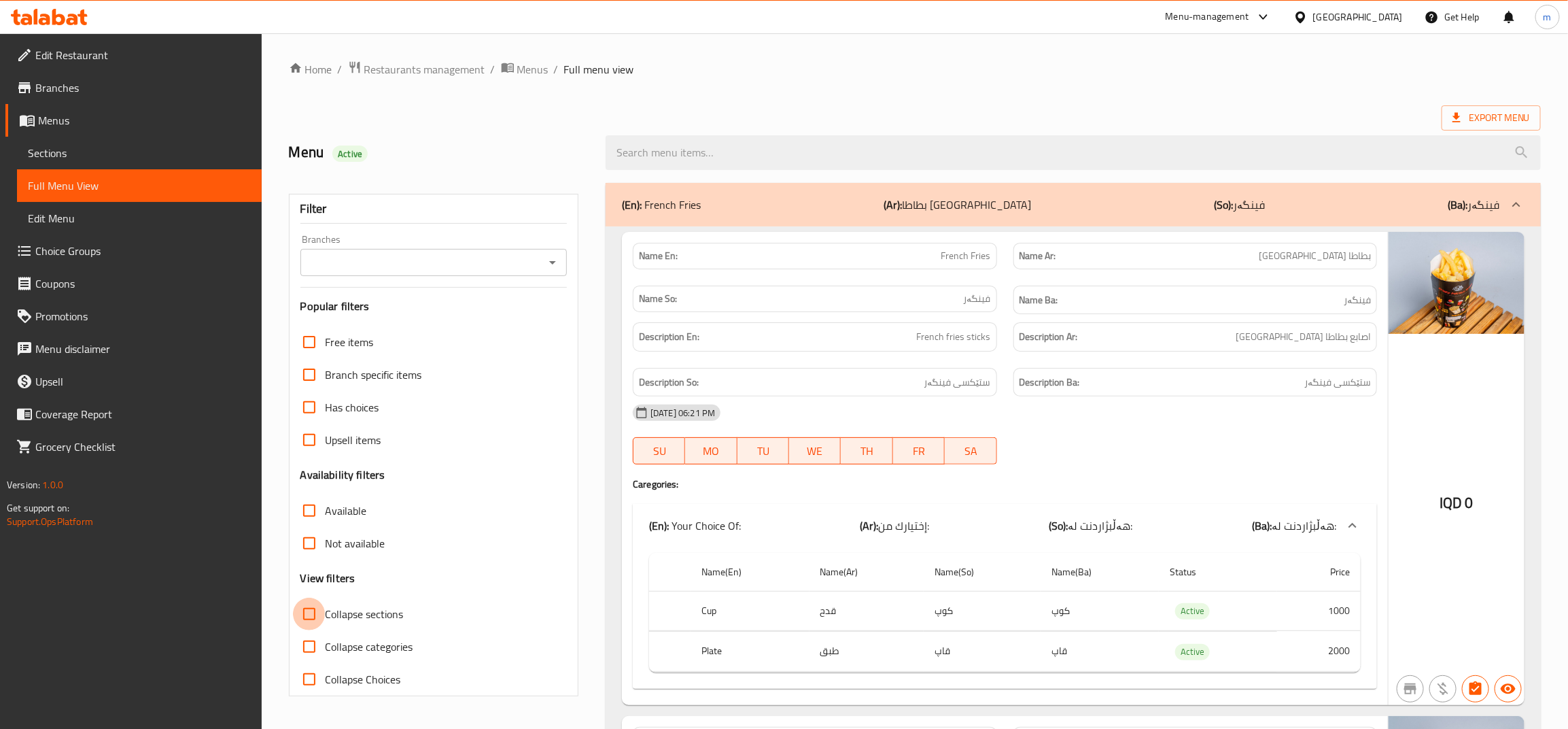
click at [312, 614] on input "Collapse sections" at bounding box center [310, 614] width 33 height 33
checkbox input "true"
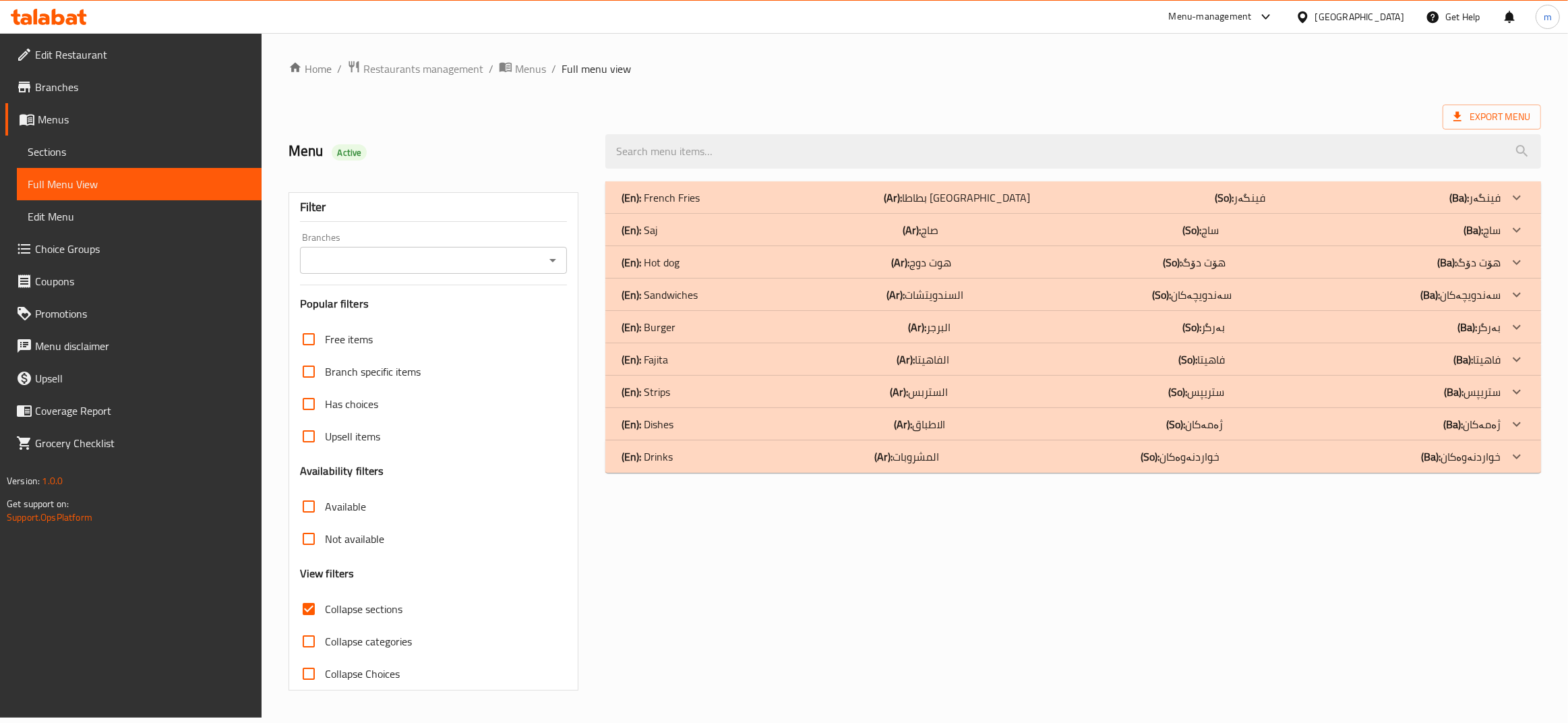
click at [553, 261] on icon "Open" at bounding box center [553, 260] width 7 height 3
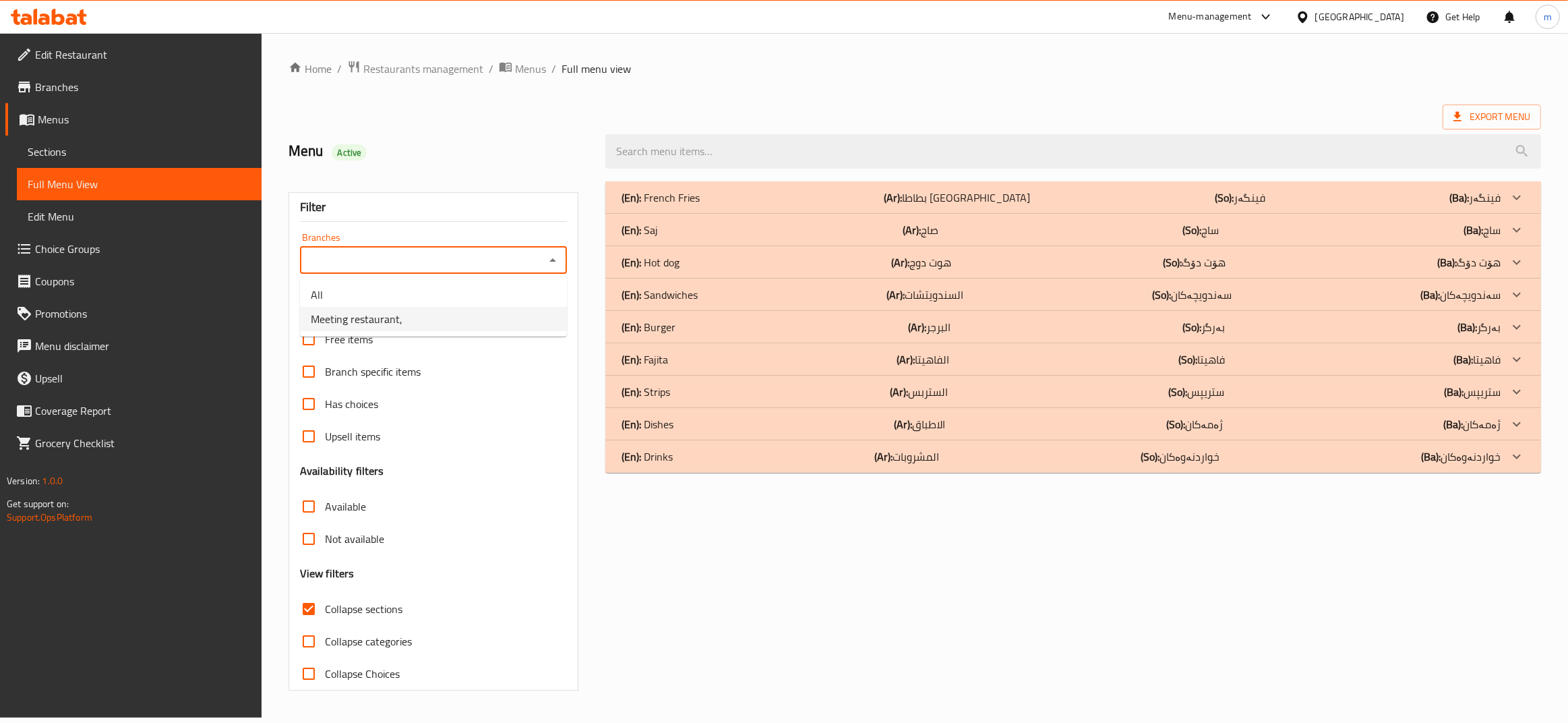
click at [482, 316] on li "Meeting restaurant," at bounding box center [434, 319] width 267 height 24
type input "Meeting restaurant,"
click at [753, 156] on input "search" at bounding box center [1073, 151] width 936 height 35
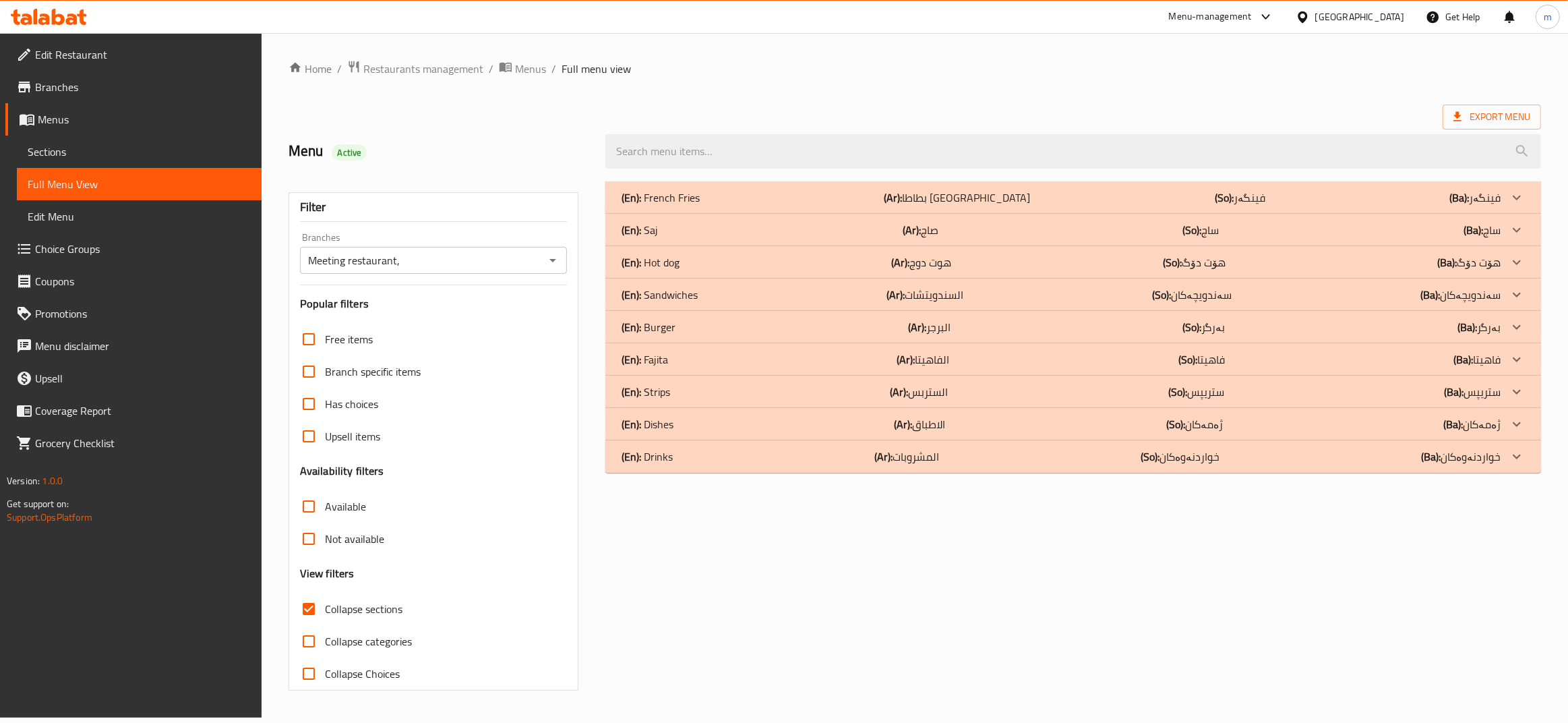
click at [678, 205] on p "(En): Sandwiches" at bounding box center [660, 198] width 78 height 16
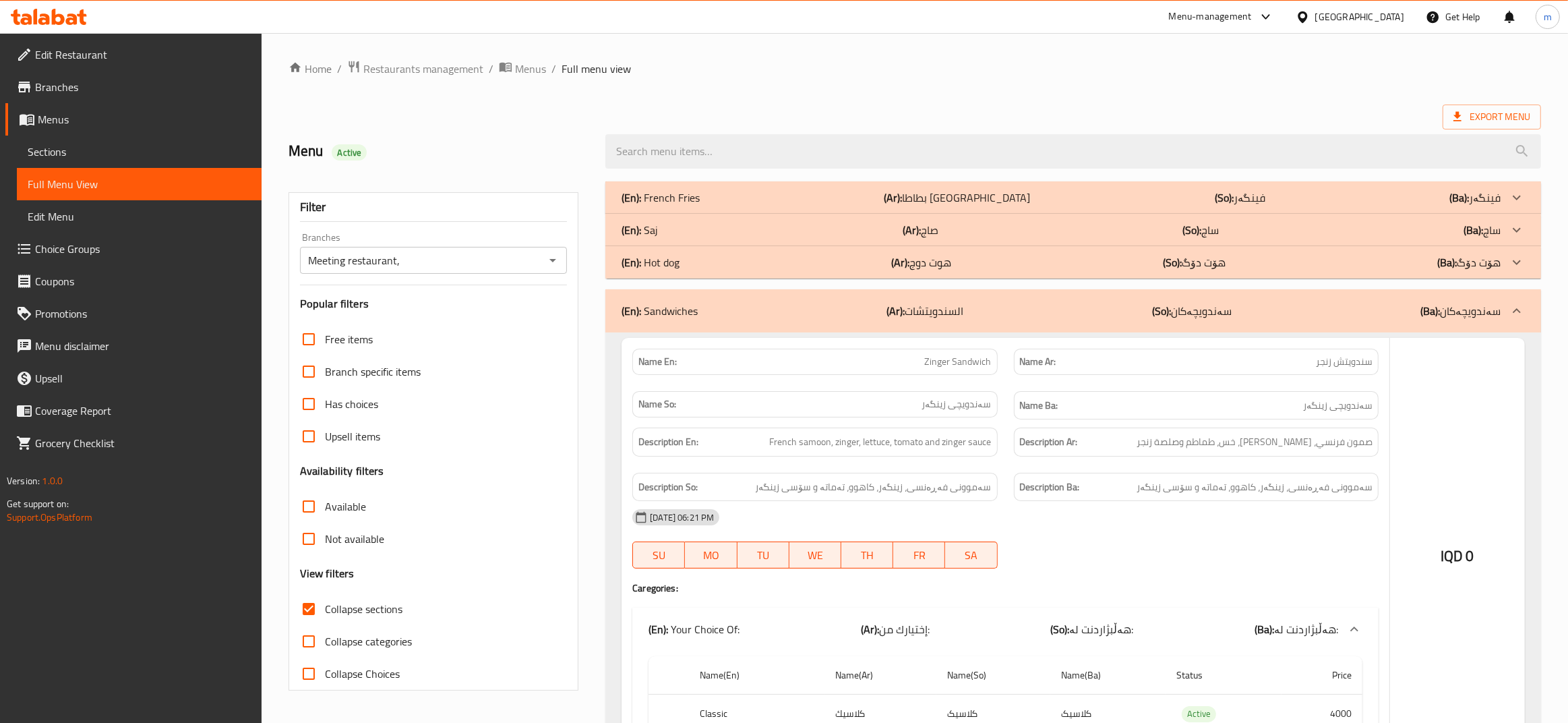
click at [685, 205] on div "(En): Hot dog (Ar): هوت دوج (So): هۆت دۆگ (Ba): هۆت دۆگ" at bounding box center [1060, 198] width 879 height 16
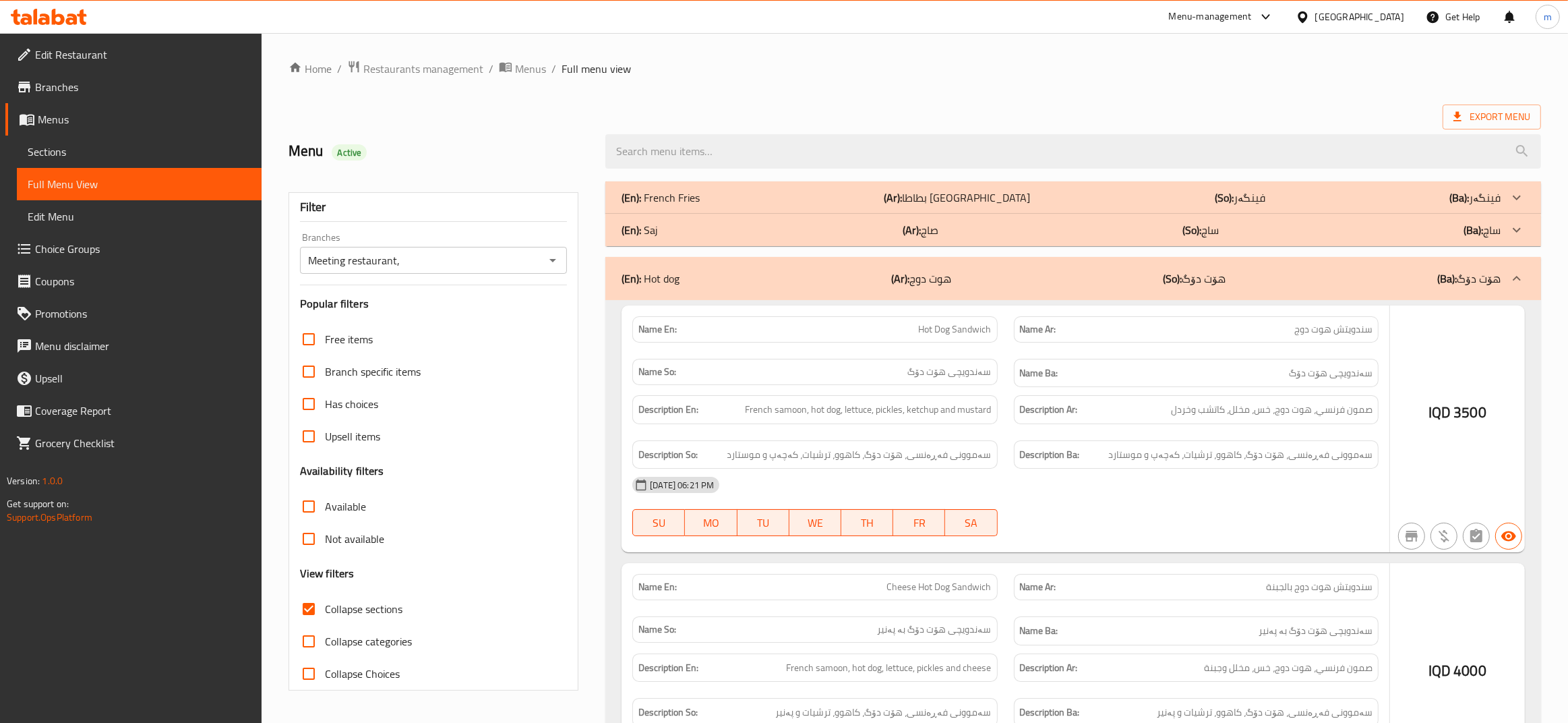
click at [693, 213] on div "(En): Saj (Ar): صاج (So): ساج (Ba): ساج" at bounding box center [1073, 198] width 936 height 33
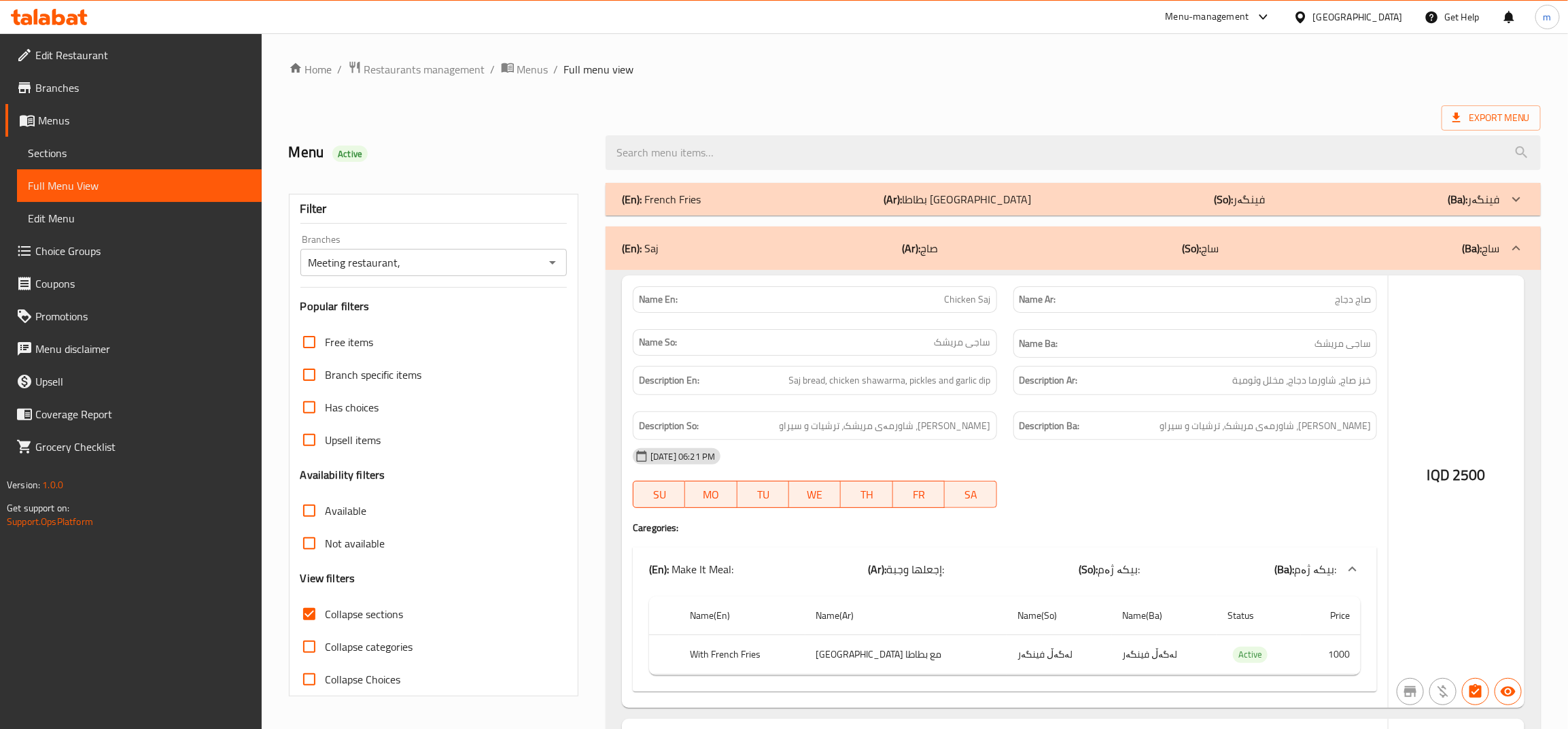
click at [699, 197] on p "(En): French Fries" at bounding box center [661, 200] width 79 height 16
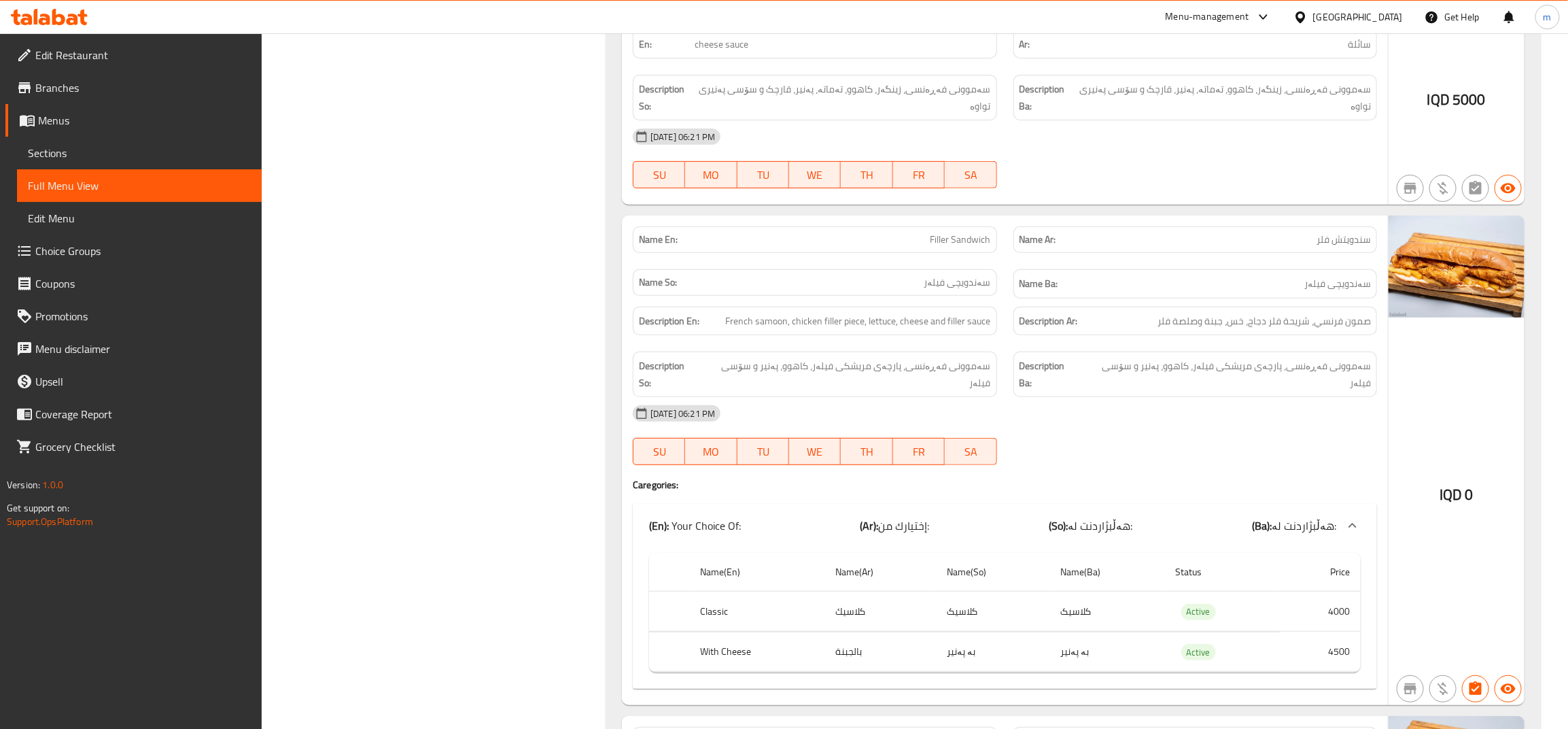
scroll to position [3399, 0]
drag, startPoint x: 810, startPoint y: 343, endPoint x: 868, endPoint y: 348, distance: 58.2
click at [868, 333] on div "Description En: French samoon, chicken filler piece, lettuce, cheese and filler…" at bounding box center [814, 318] width 363 height 29
click at [821, 366] on div "Description So: سەموونی فەڕەنسی، پارچەی مریشکی فیلەر، کاهوو، پەنیر و سۆسی فیلەر" at bounding box center [814, 371] width 363 height 46
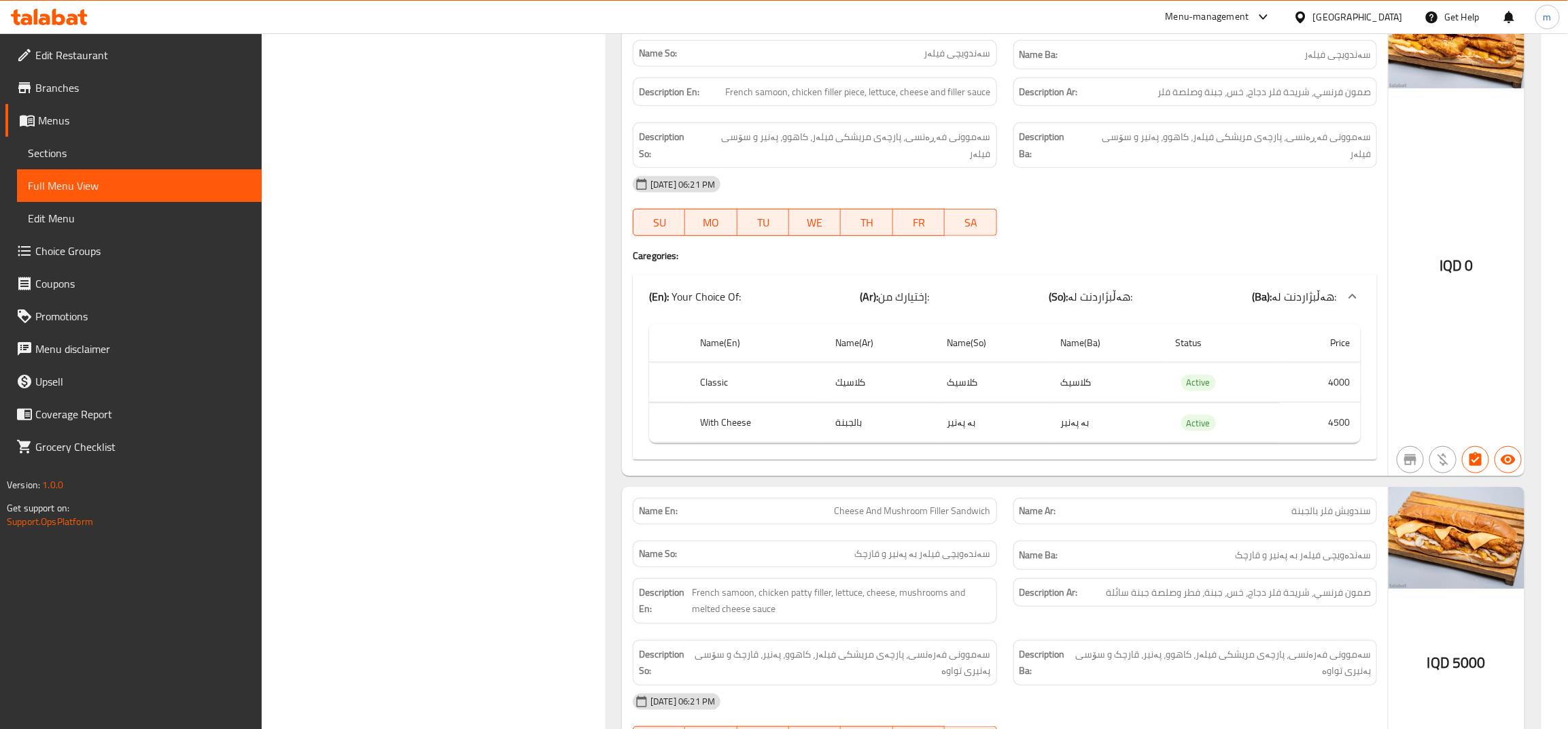
scroll to position [3852, 0]
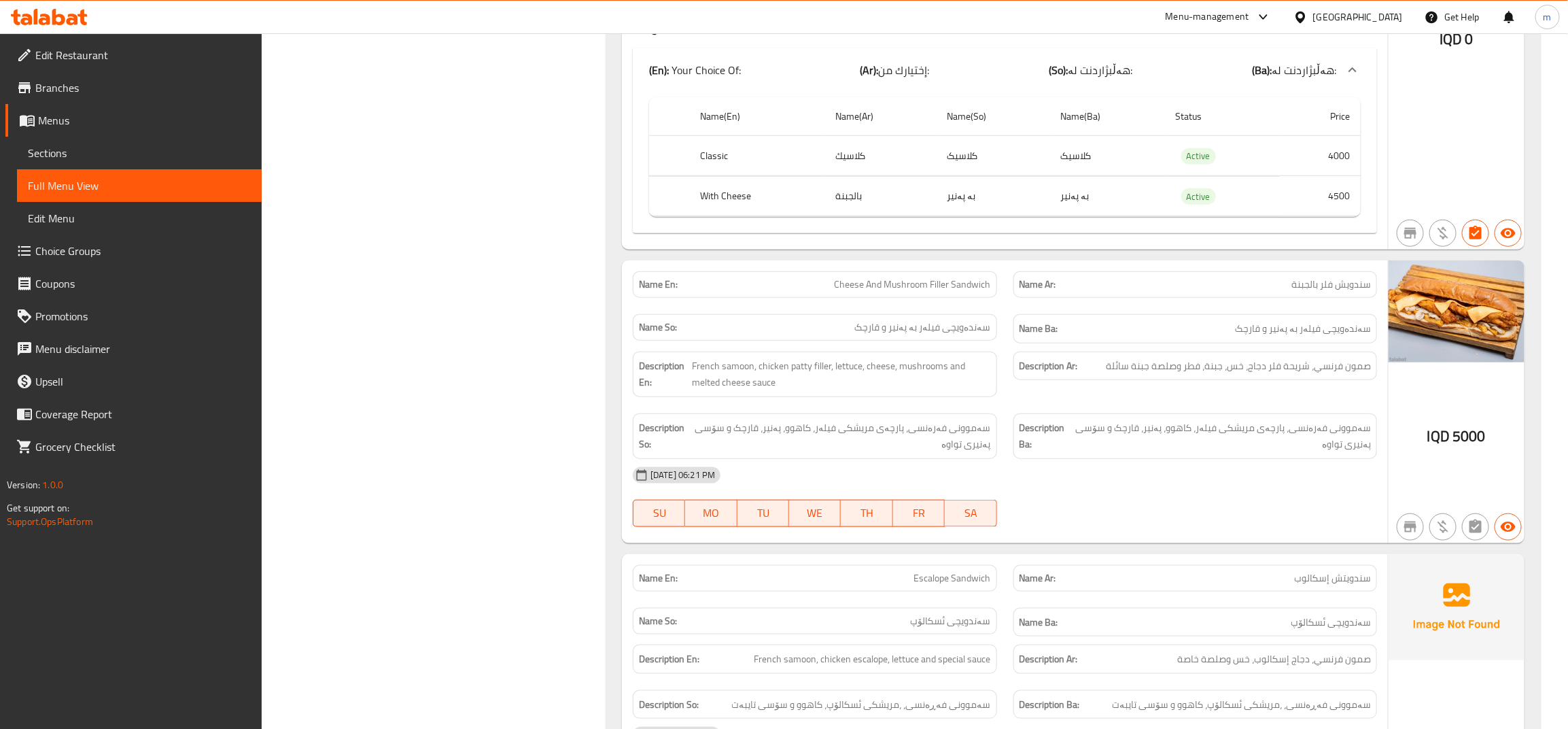
click at [1356, 291] on span "سندويش فلر بالجبنة" at bounding box center [1331, 284] width 79 height 14
click at [937, 391] on span "French samoon, chicken patty filler, lettuce, cheese, mushrooms and melted chee…" at bounding box center [841, 374] width 299 height 33
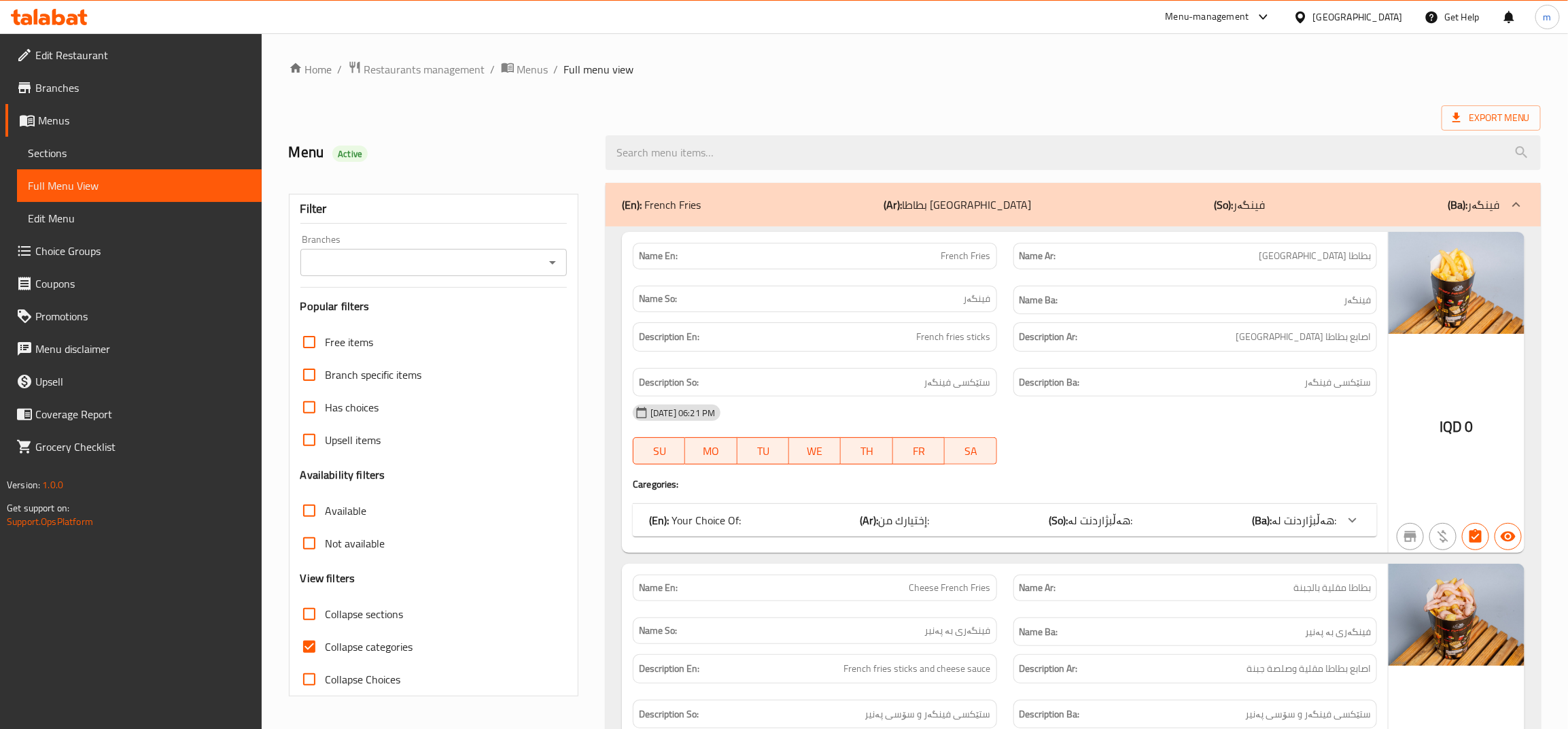
click at [343, 642] on span "Collapse categories" at bounding box center [370, 646] width 87 height 16
click at [326, 642] on input "Collapse categories" at bounding box center [310, 646] width 33 height 33
checkbox input "false"
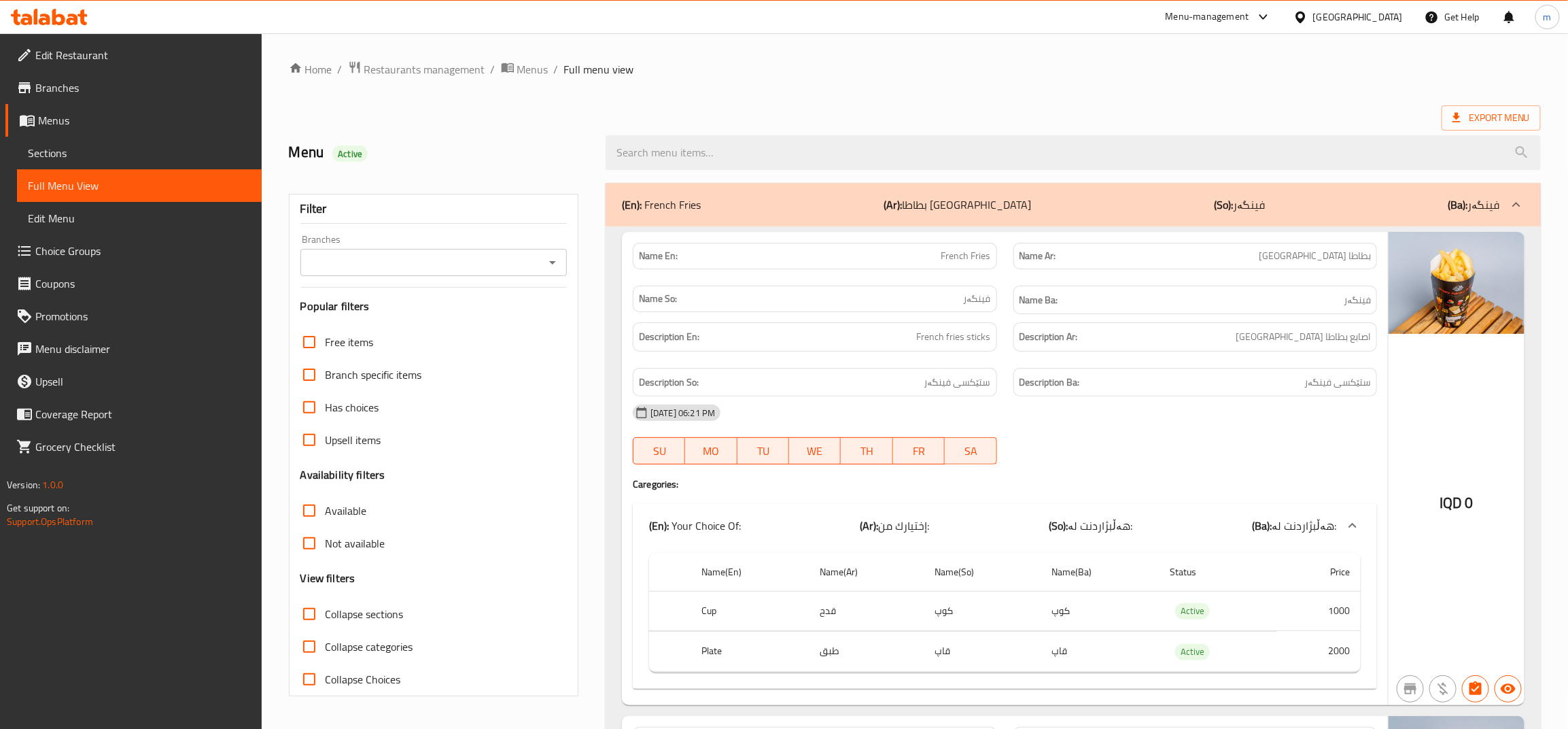
click at [556, 257] on icon "Open" at bounding box center [553, 262] width 16 height 16
click at [486, 322] on li "Meeting restaurant," at bounding box center [434, 322] width 266 height 25
type input "Meeting restaurant,"
click at [313, 609] on input "Collapse sections" at bounding box center [310, 614] width 33 height 33
checkbox input "true"
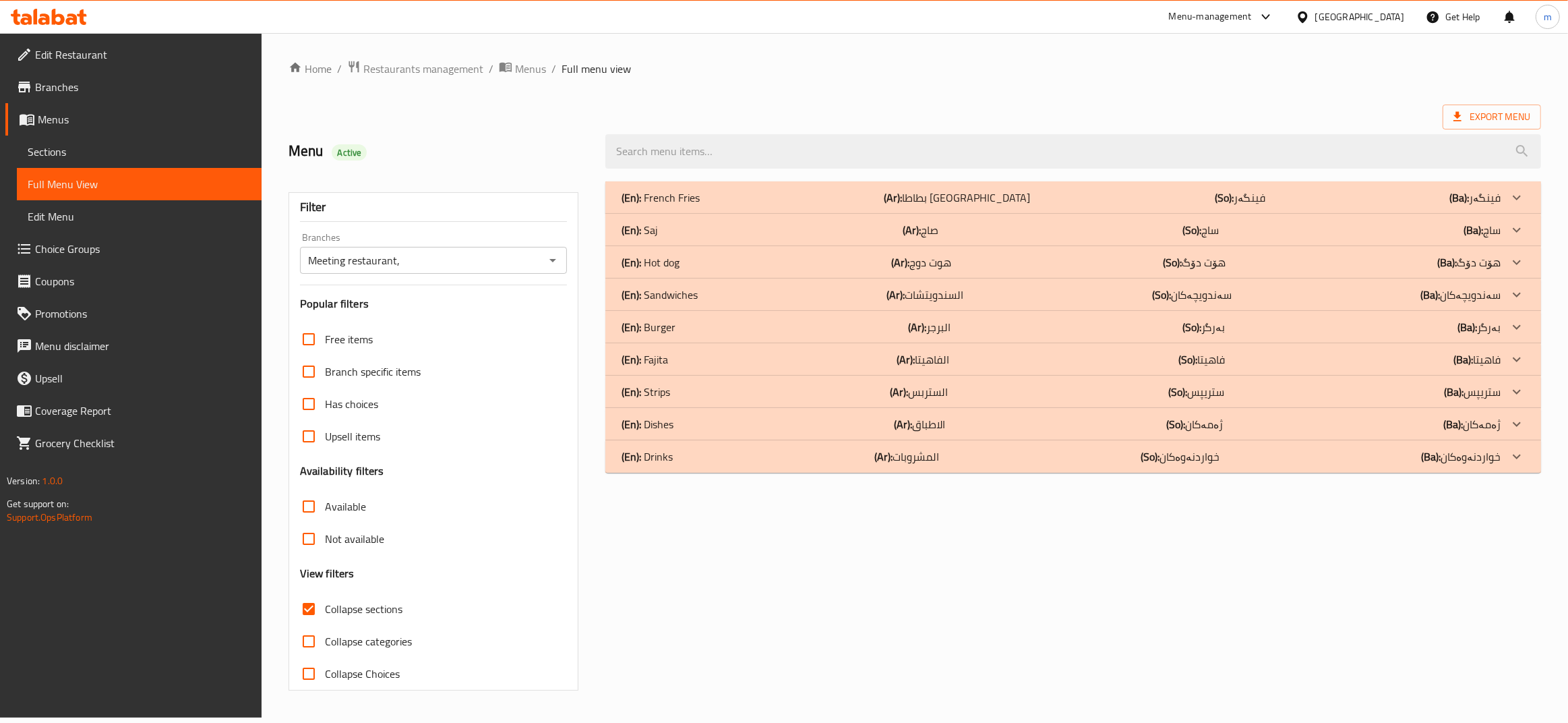
click at [665, 205] on p "(En): Sandwiches" at bounding box center [660, 198] width 78 height 16
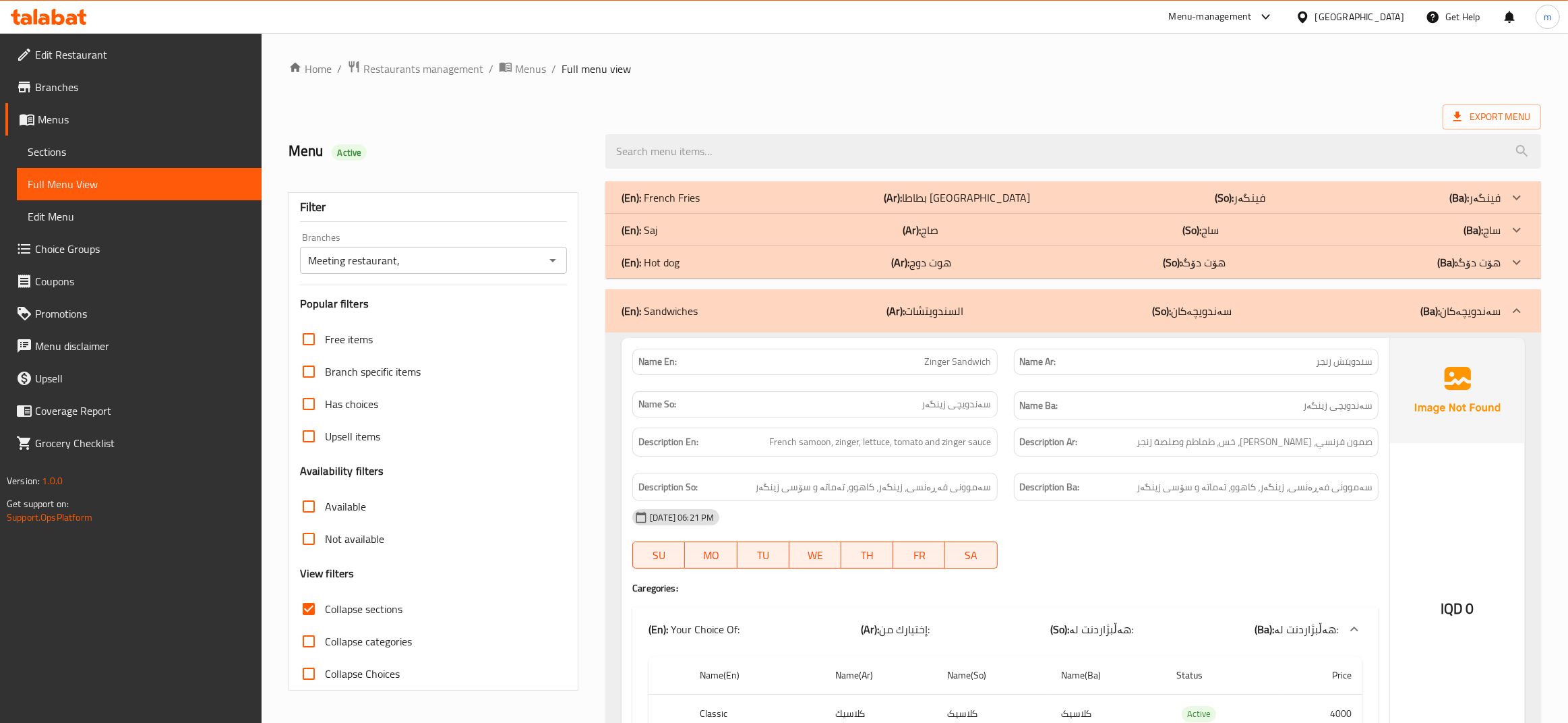
click at [672, 205] on p "(En): Hot dog" at bounding box center [660, 198] width 78 height 16
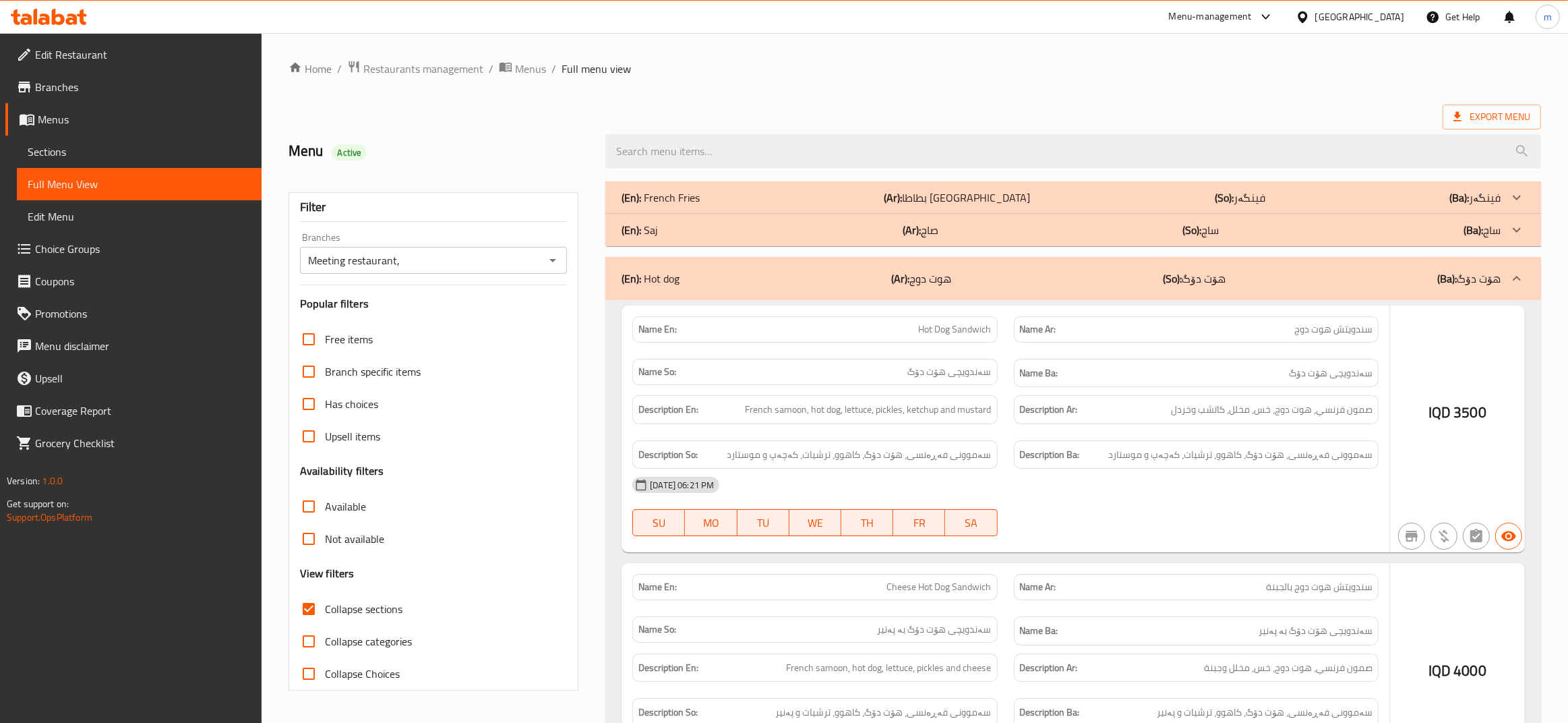
click at [667, 205] on div "(En): Saj (Ar): صاج (So): ساج (Ba): ساج" at bounding box center [1060, 198] width 879 height 16
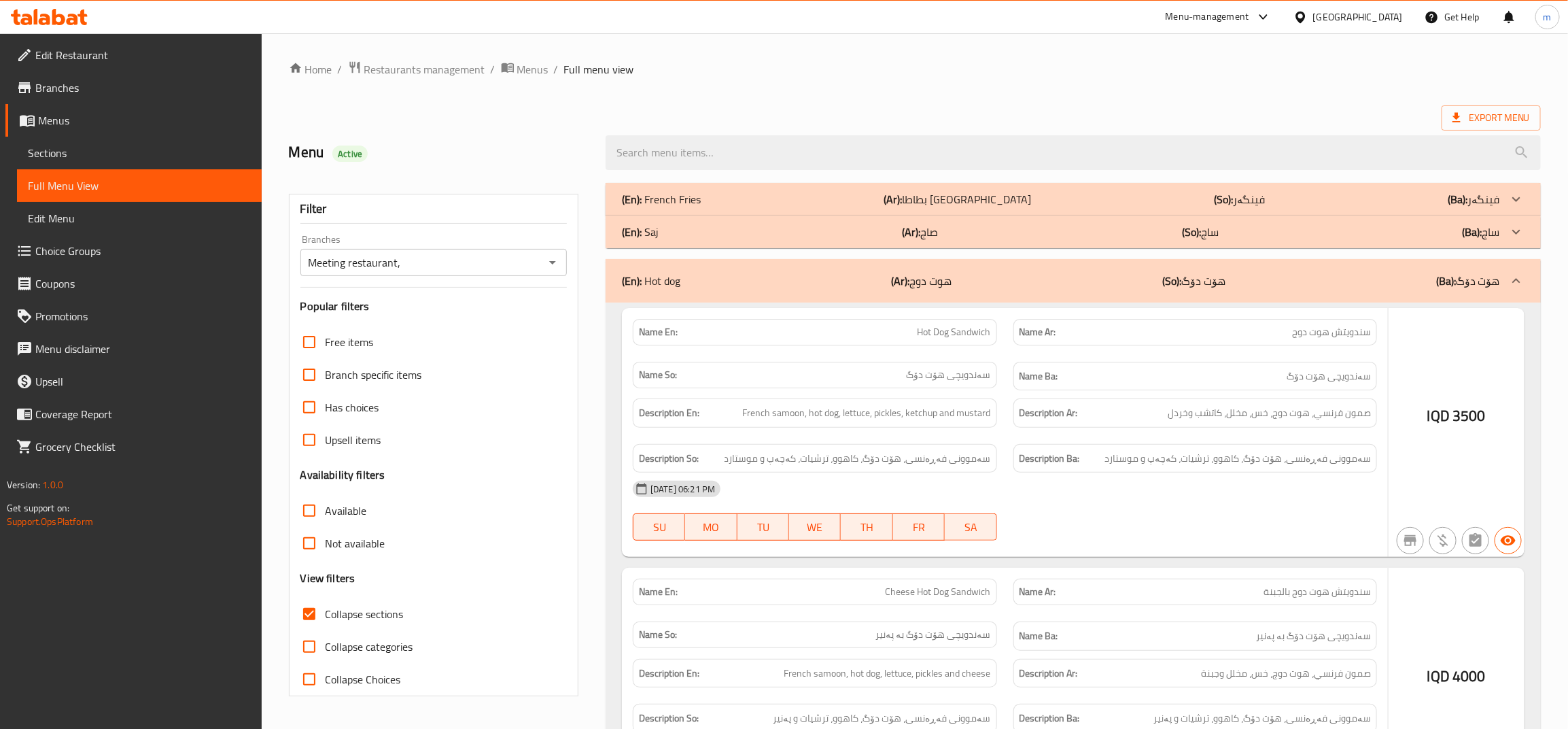
click at [674, 194] on p "(En): French Fries" at bounding box center [661, 200] width 79 height 16
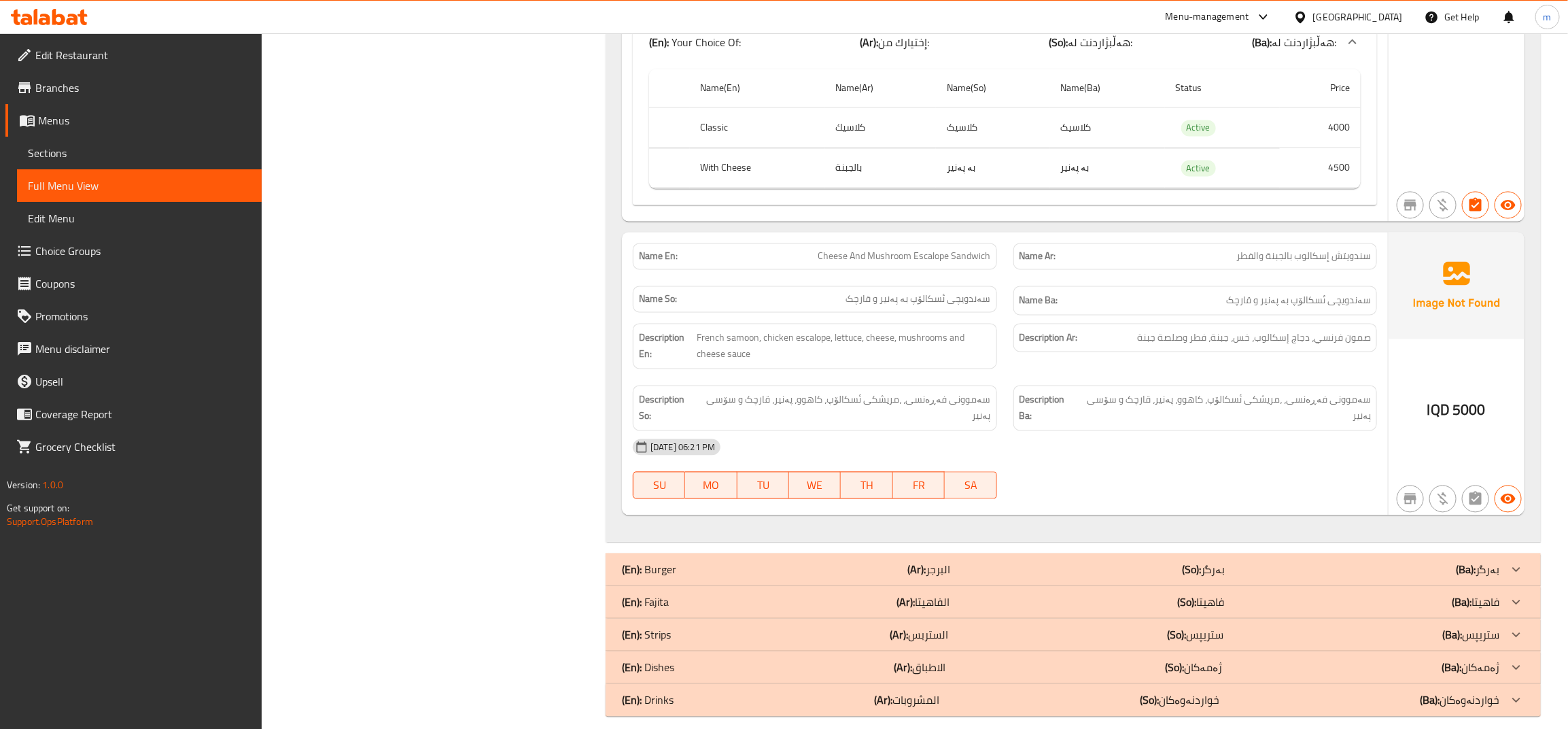
scroll to position [4678, 0]
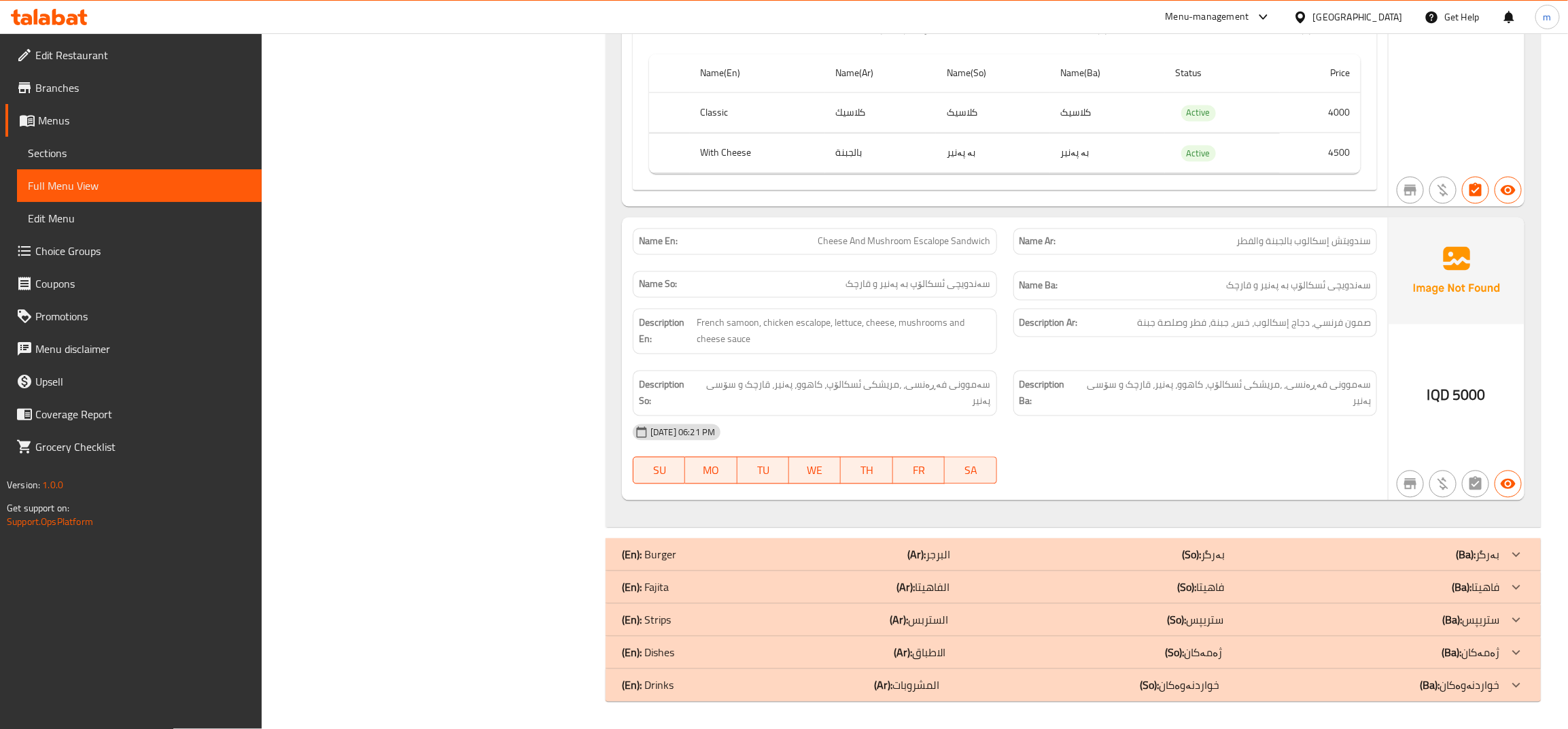
click at [1286, 243] on span "سندويتش إسكالوب بالجبنة والفطر" at bounding box center [1304, 241] width 135 height 14
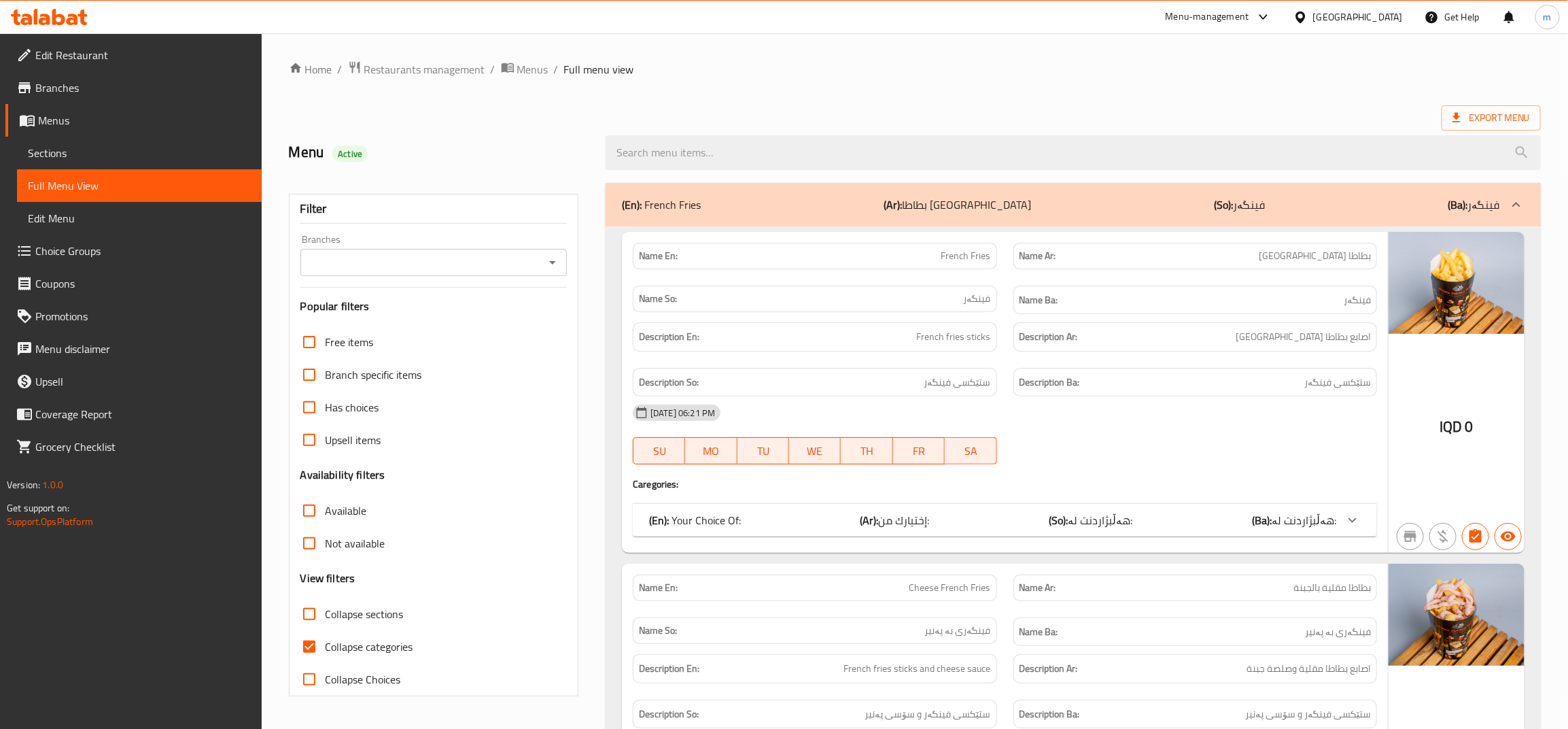
click at [549, 258] on icon "Open" at bounding box center [553, 262] width 16 height 16
click at [473, 318] on li "Meeting restaurant," at bounding box center [434, 322] width 266 height 25
type input "Meeting restaurant,"
click at [313, 649] on input "Collapse categories" at bounding box center [310, 646] width 33 height 33
checkbox input "false"
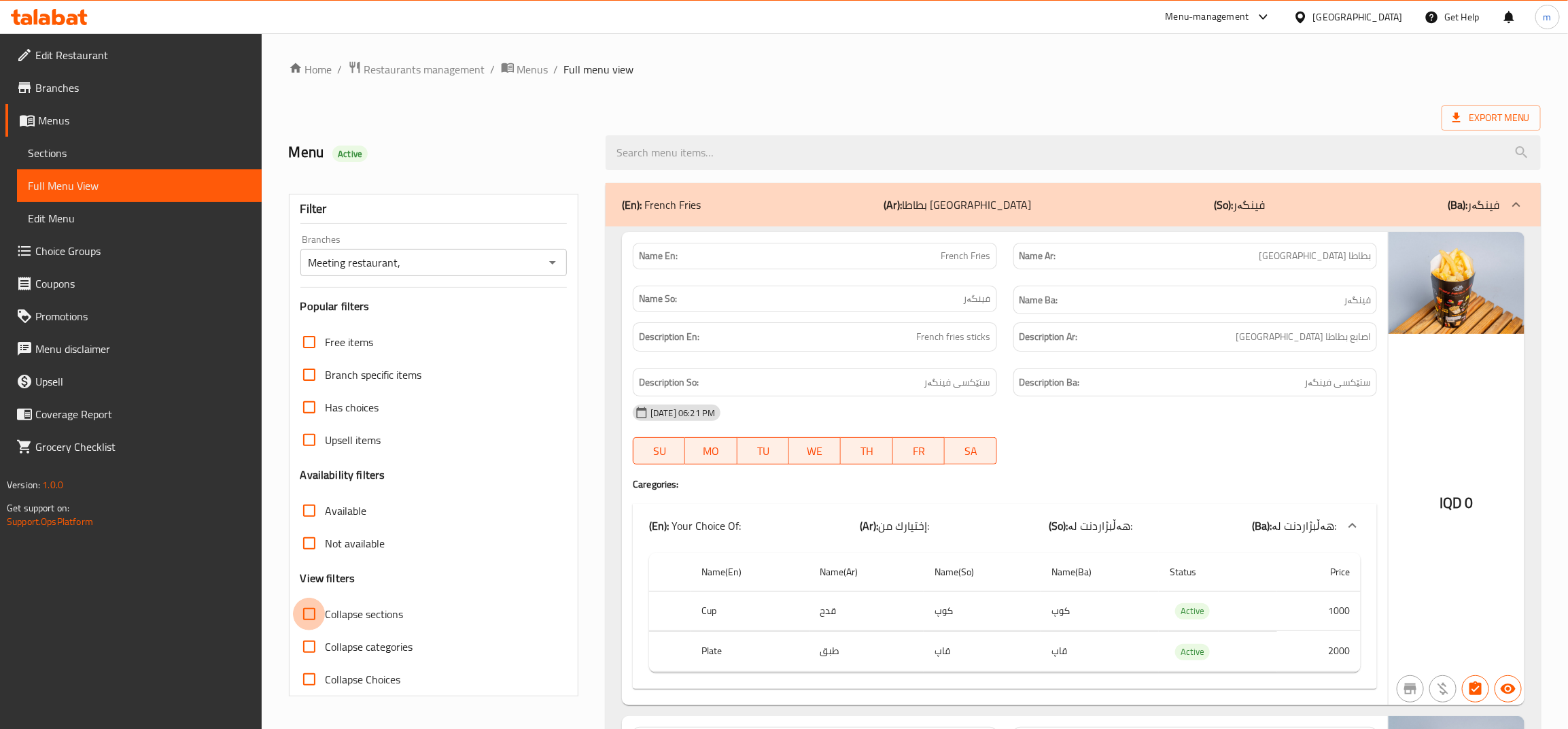
click at [310, 617] on input "Collapse sections" at bounding box center [310, 614] width 33 height 33
checkbox input "true"
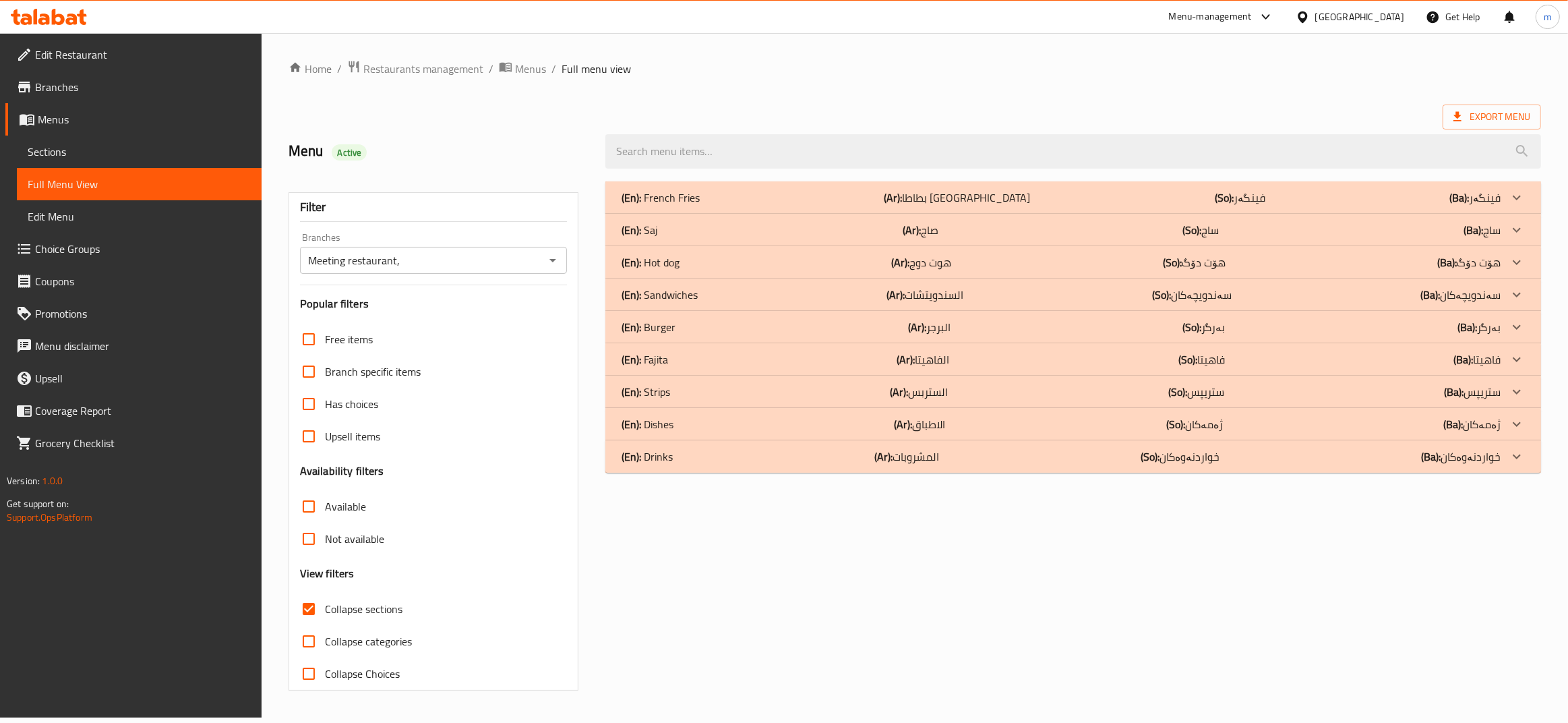
click at [682, 205] on p "(En): Sandwiches" at bounding box center [660, 198] width 78 height 16
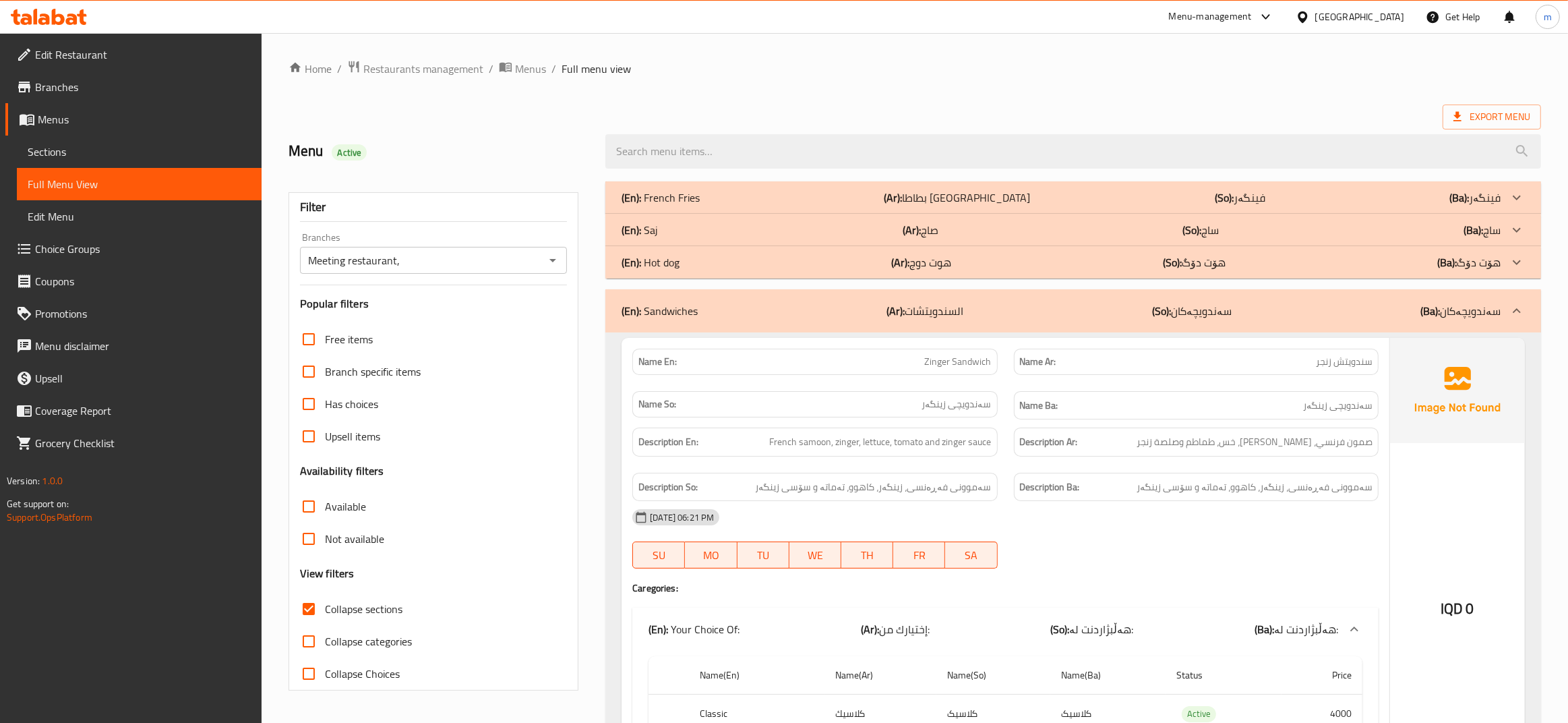
click at [692, 205] on div "(En): Hot dog (Ar): هوت دوج (So): هۆت دۆگ (Ba): هۆت دۆگ" at bounding box center [1060, 198] width 879 height 16
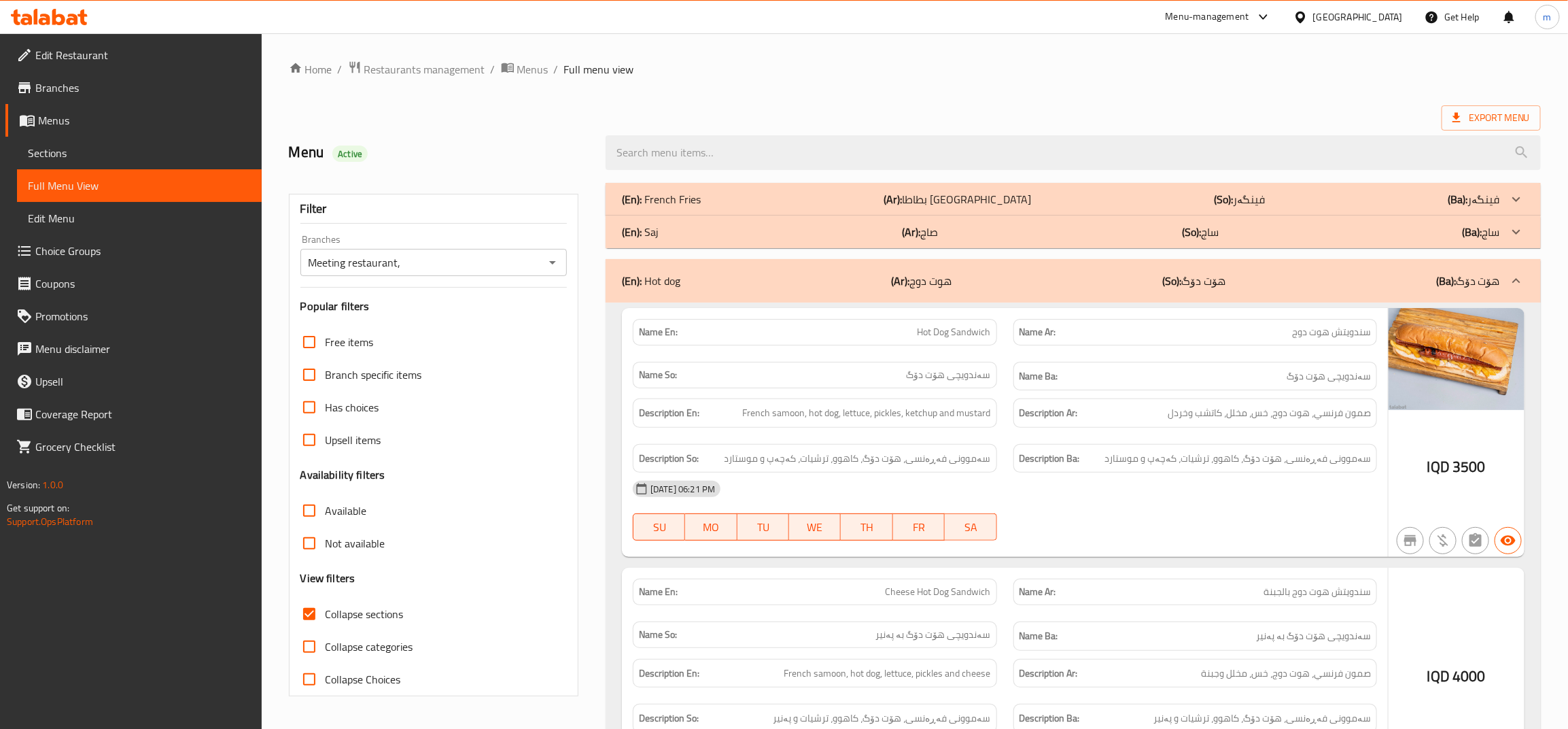
click at [701, 207] on div "(En): Saj (Ar): صاج (So): ساج (Ba): ساج" at bounding box center [1061, 200] width 879 height 16
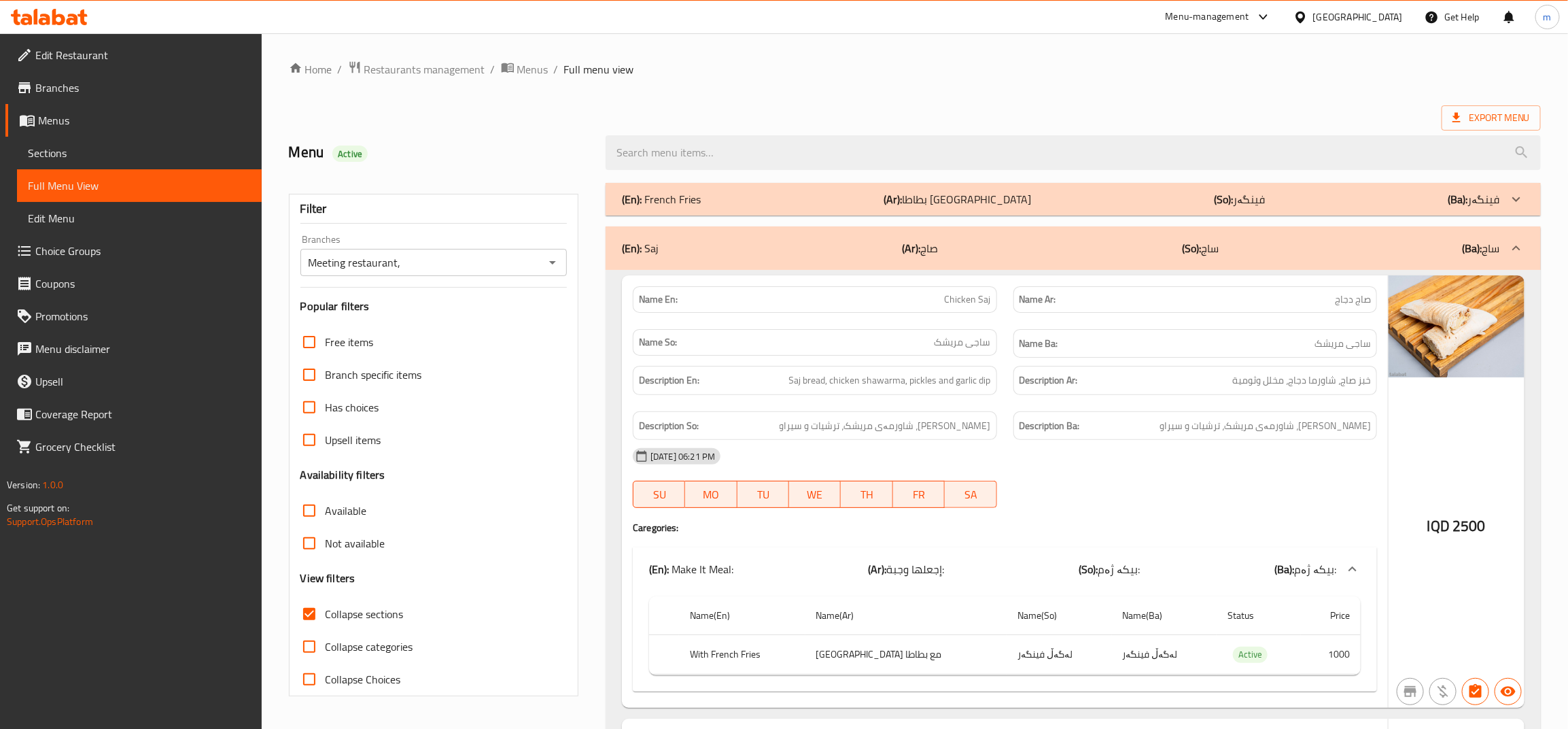
click at [706, 204] on div "(En): French Fries (Ar): بطاطا مقلية (So): فینگەر (Ba): فینگەر" at bounding box center [1061, 200] width 879 height 16
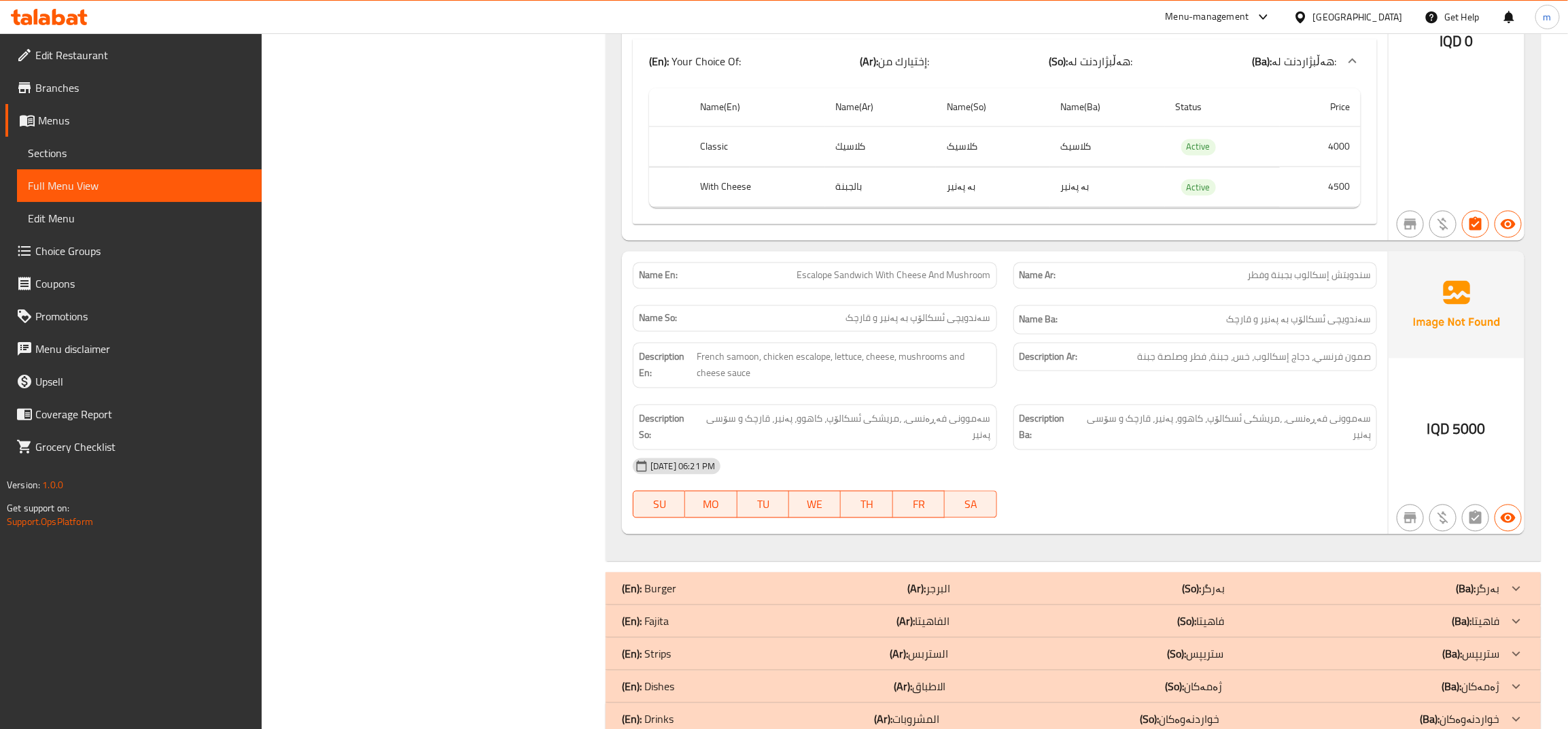
scroll to position [4678, 0]
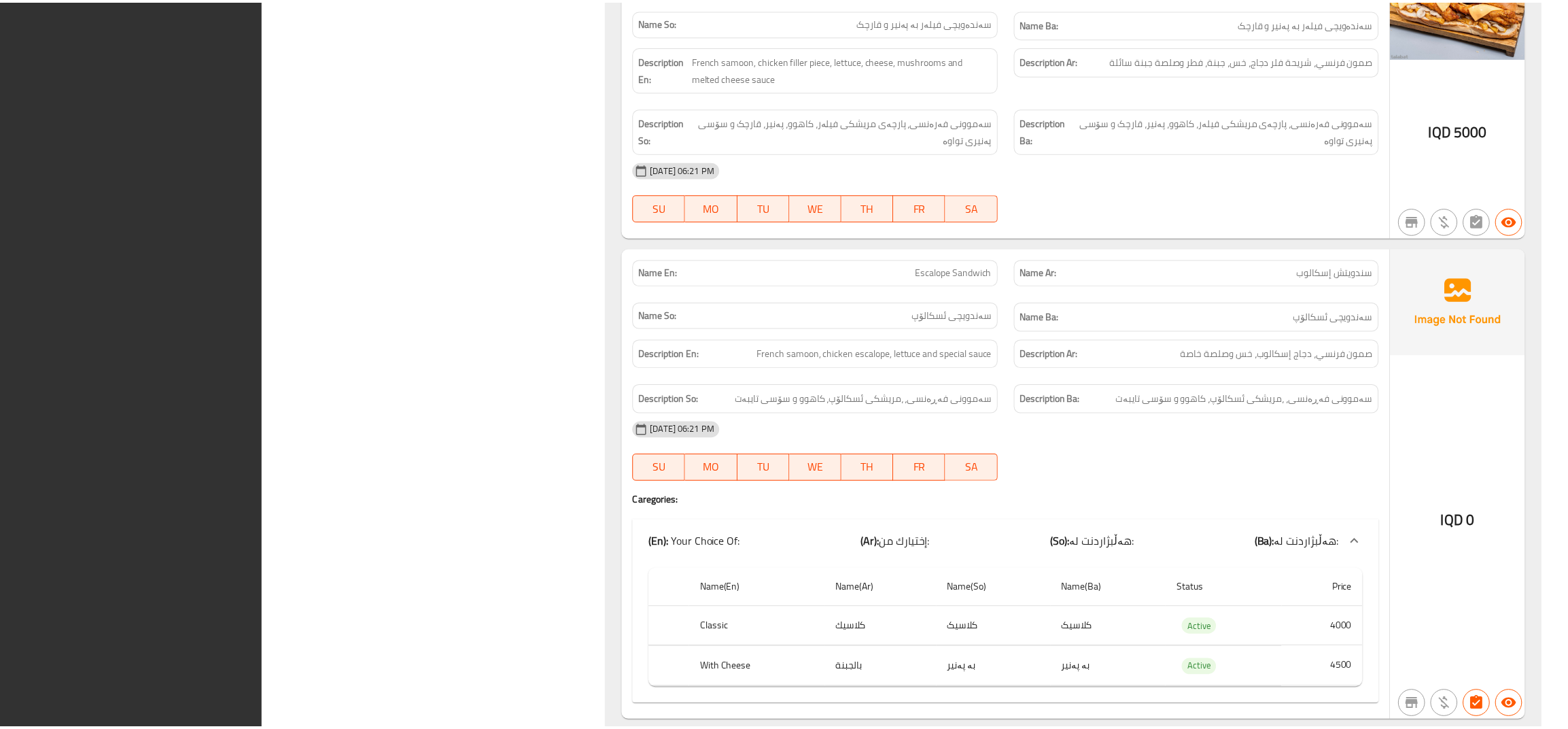
scroll to position [4662, 0]
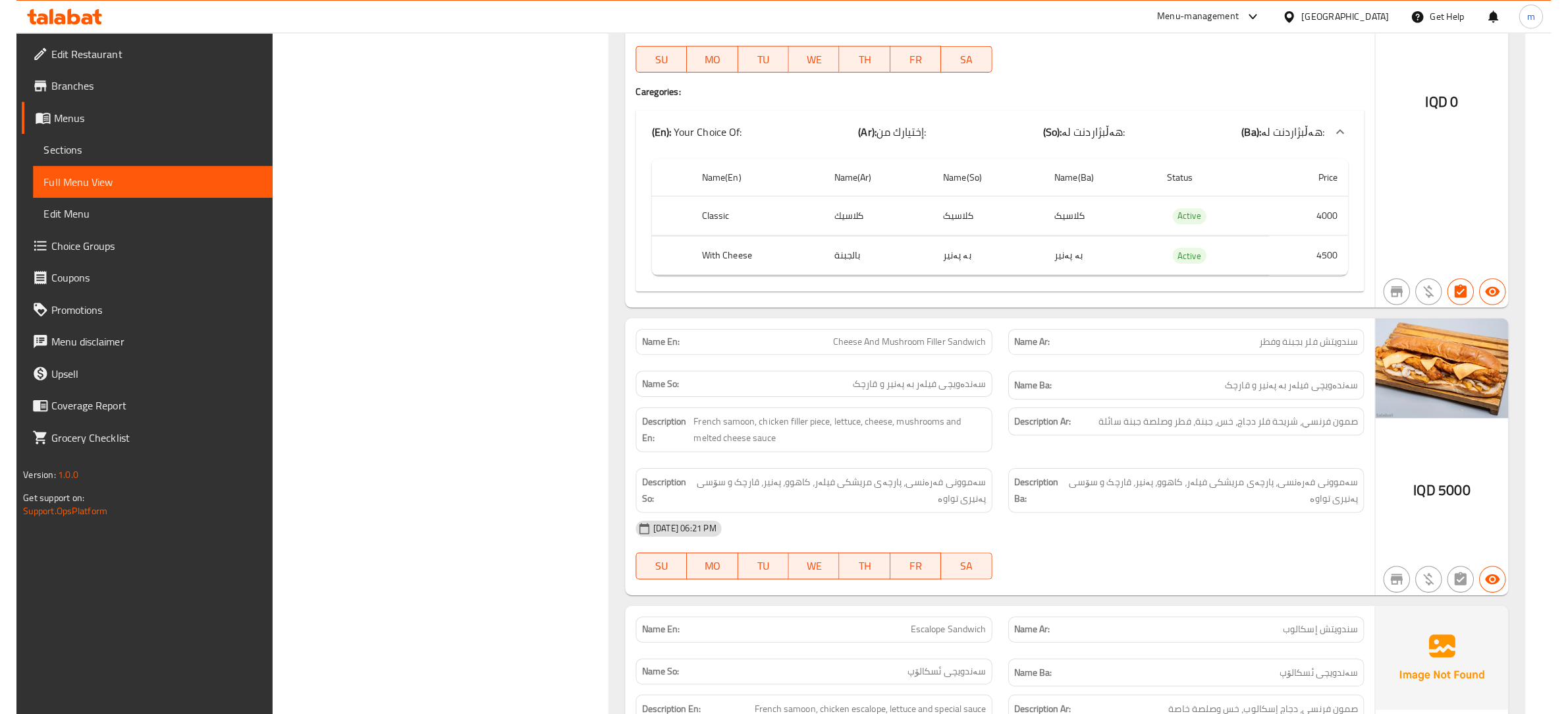
scroll to position [3201, 0]
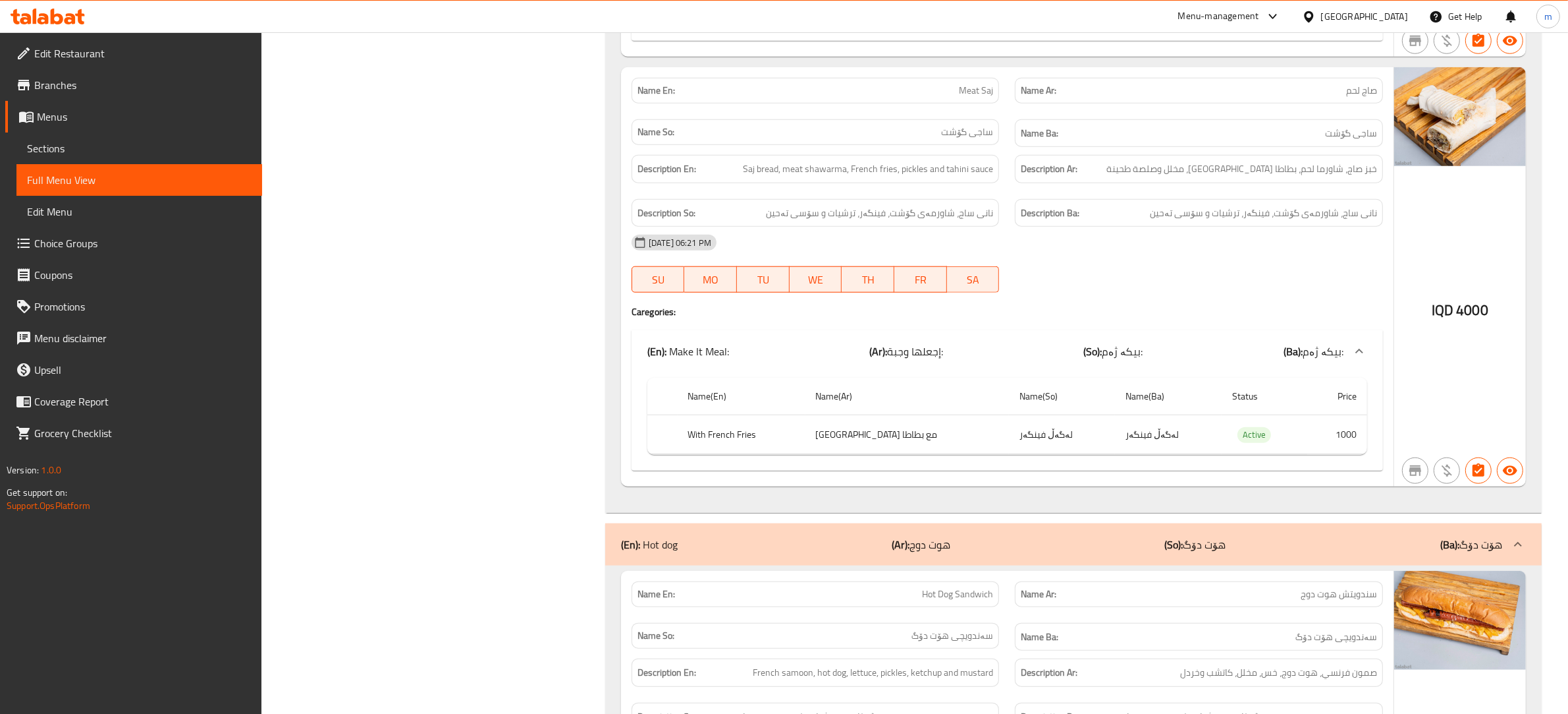
scroll to position [0, 0]
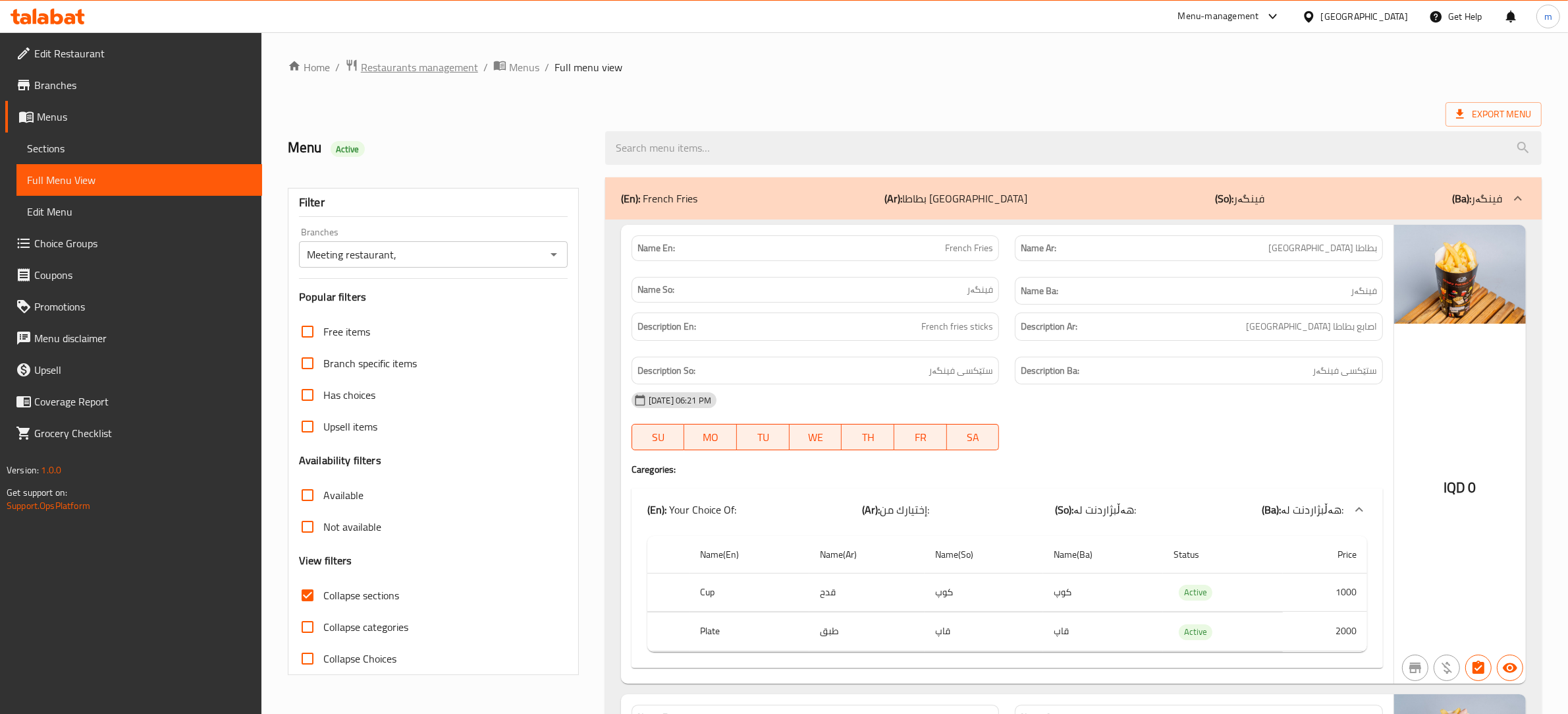
click at [412, 70] on span "Restaurants management" at bounding box center [419, 68] width 117 height 16
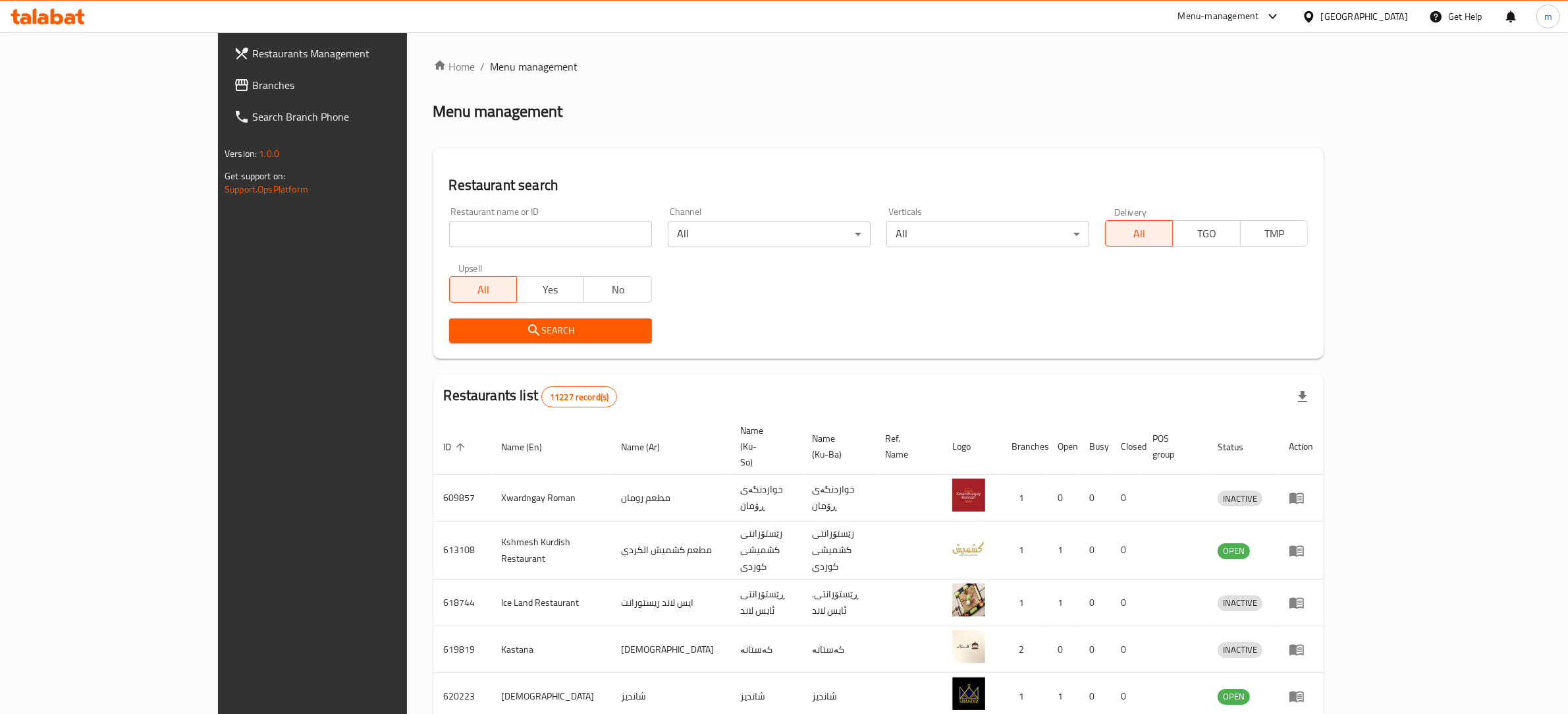
click at [223, 93] on link "Branches" at bounding box center [351, 85] width 257 height 32
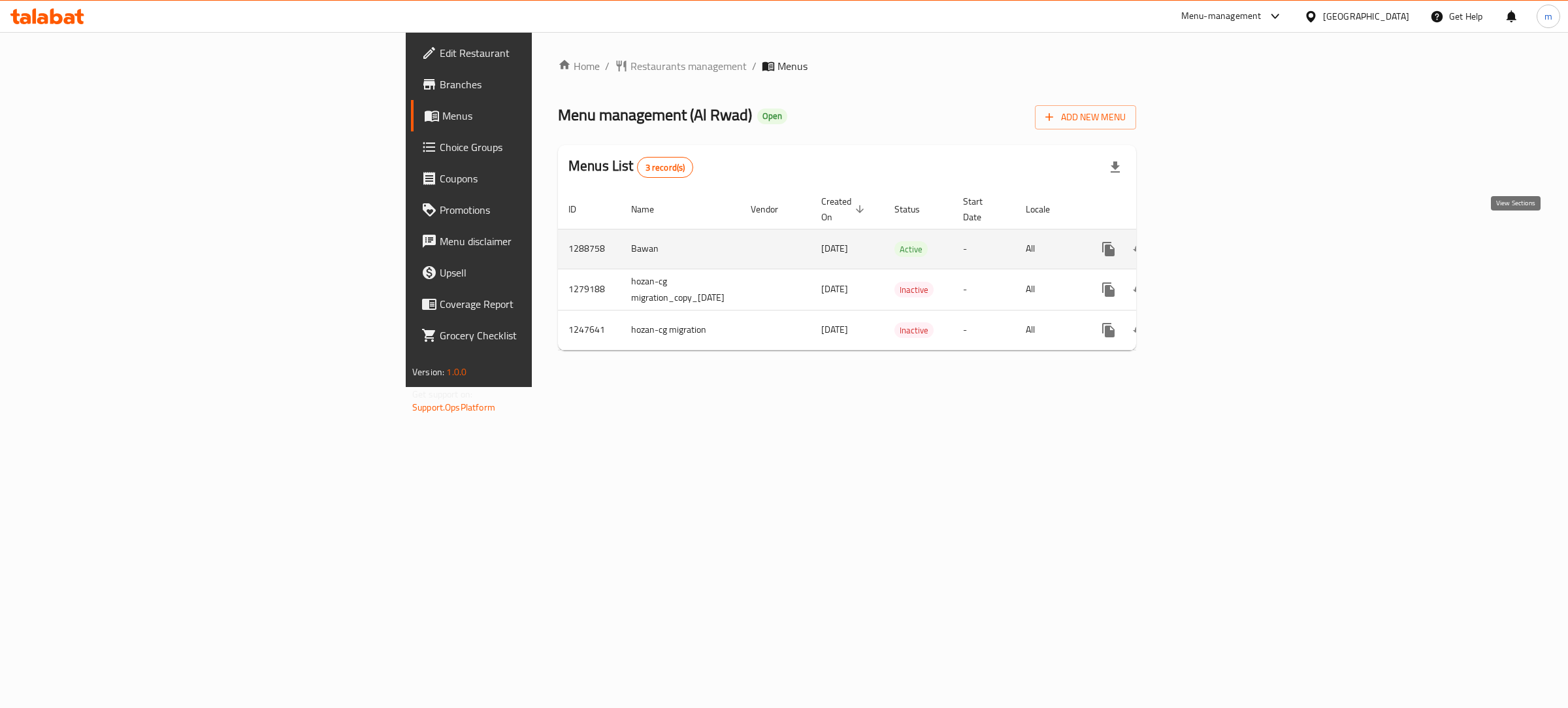
click at [1211, 241] on icon "enhanced table" at bounding box center [1203, 249] width 16 height 16
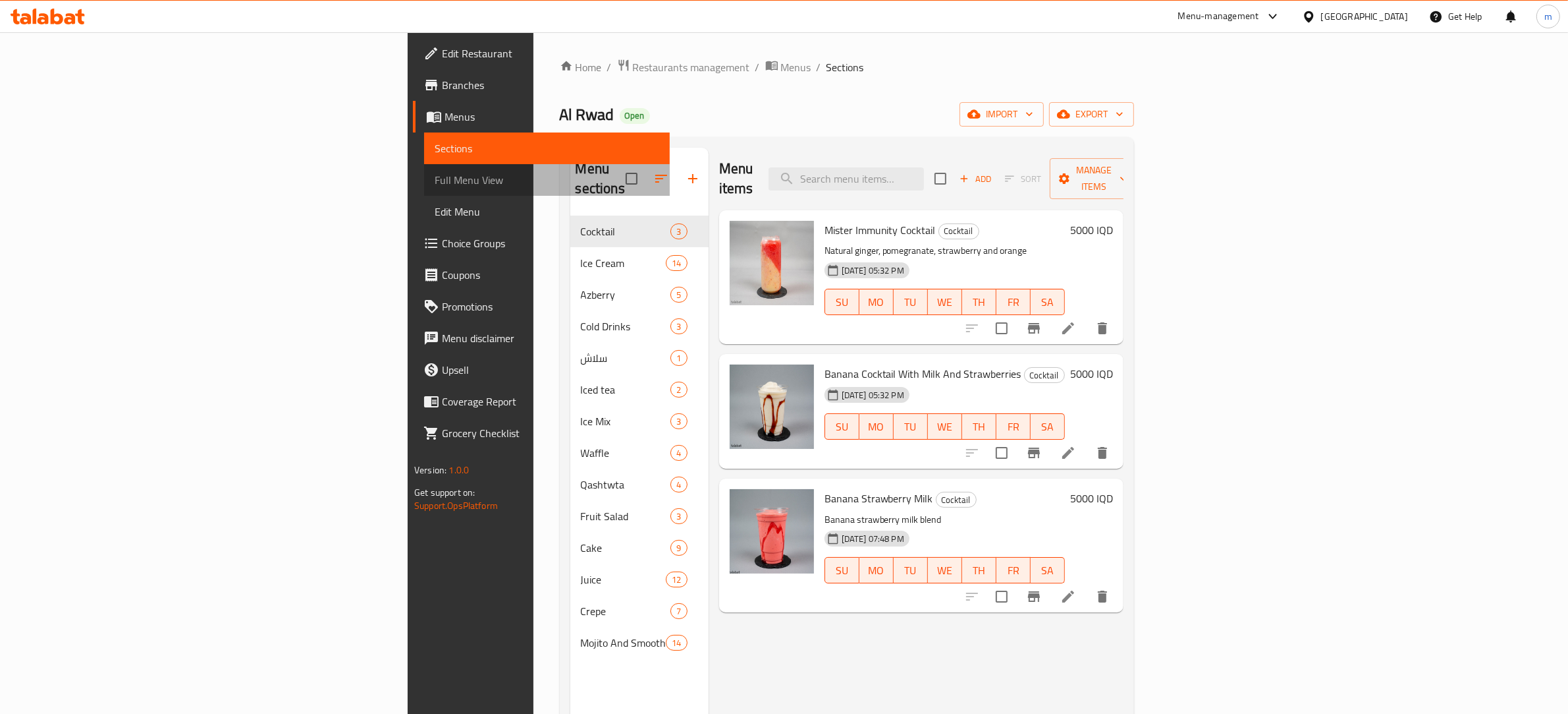
click at [435, 179] on span "Full Menu View" at bounding box center [547, 180] width 224 height 16
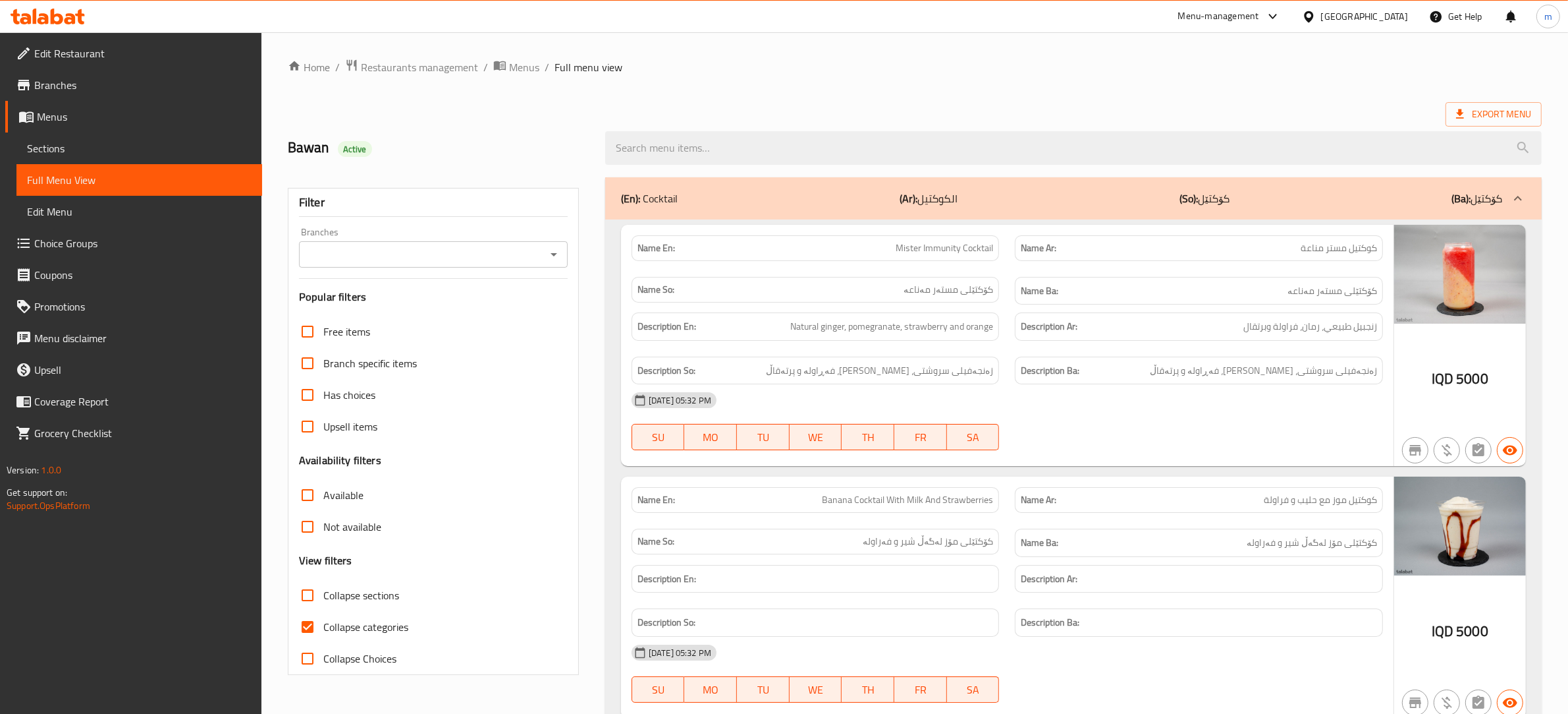
click at [551, 254] on icon "Open" at bounding box center [554, 254] width 7 height 3
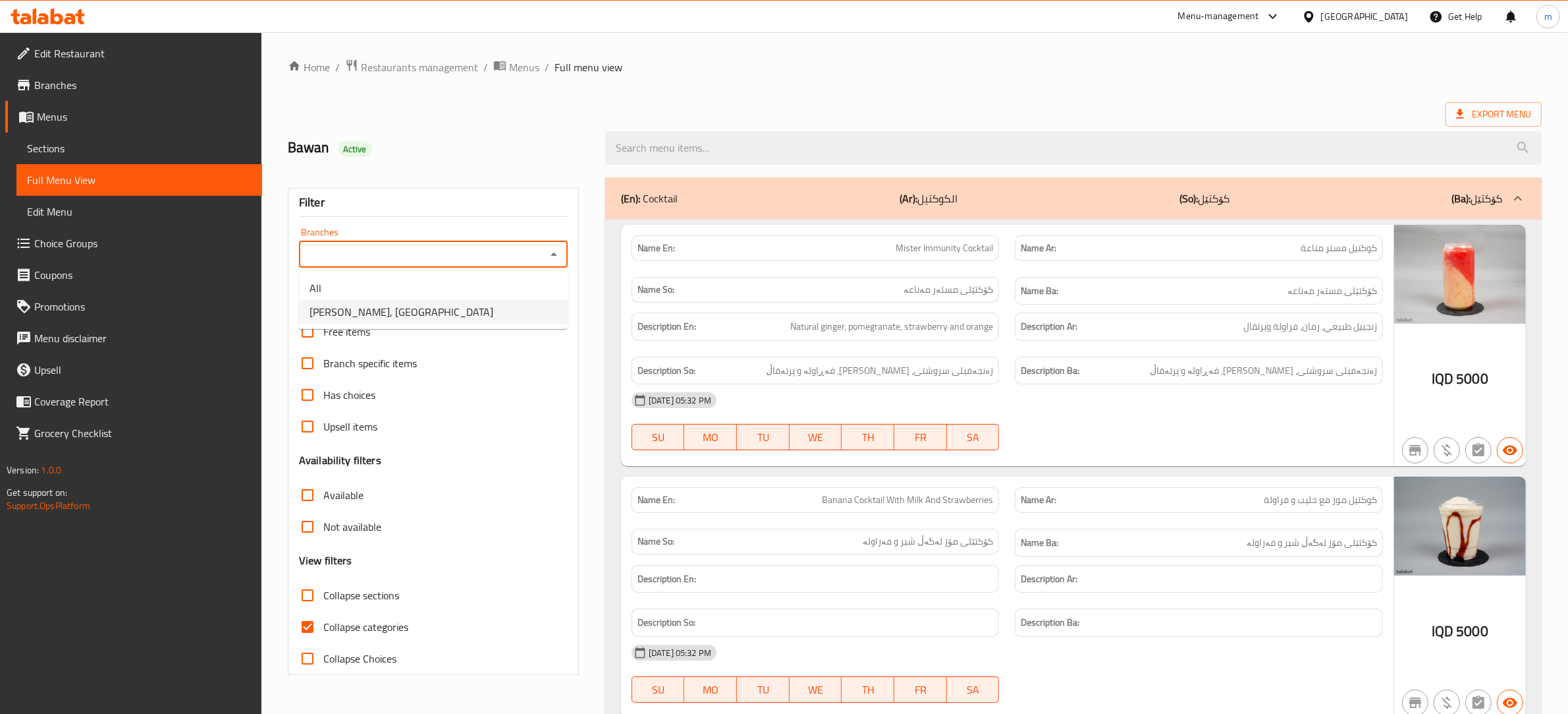
click at [475, 310] on li "[PERSON_NAME], [GEOGRAPHIC_DATA]" at bounding box center [434, 312] width 269 height 24
type input "[PERSON_NAME], [GEOGRAPHIC_DATA]"
click at [306, 627] on input "Collapse categories" at bounding box center [308, 627] width 32 height 32
checkbox input "false"
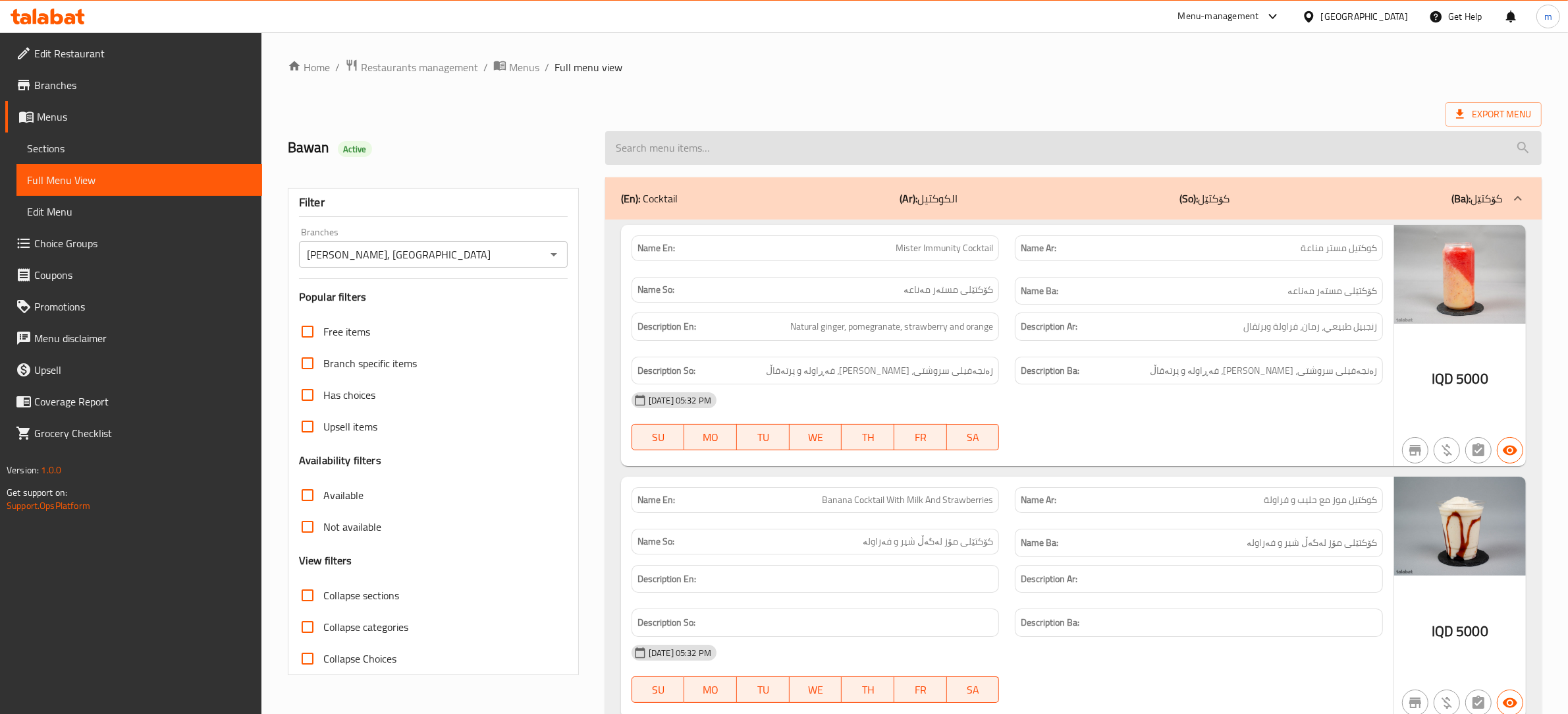
click at [710, 148] on input "search" at bounding box center [1073, 148] width 937 height 34
paste input "644766"
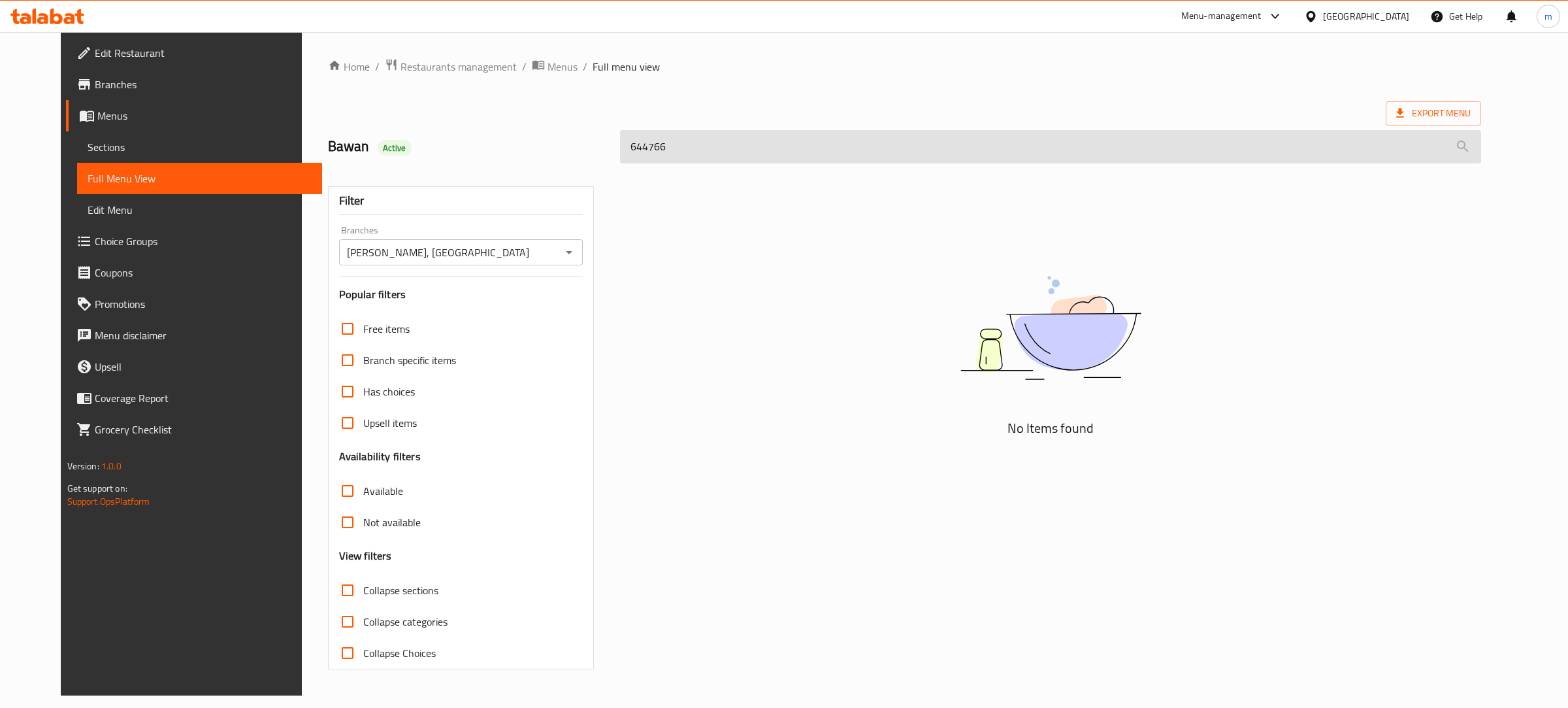
click at [681, 142] on input "644766" at bounding box center [1050, 146] width 861 height 33
paste input "Lemon Mint Smoothie"
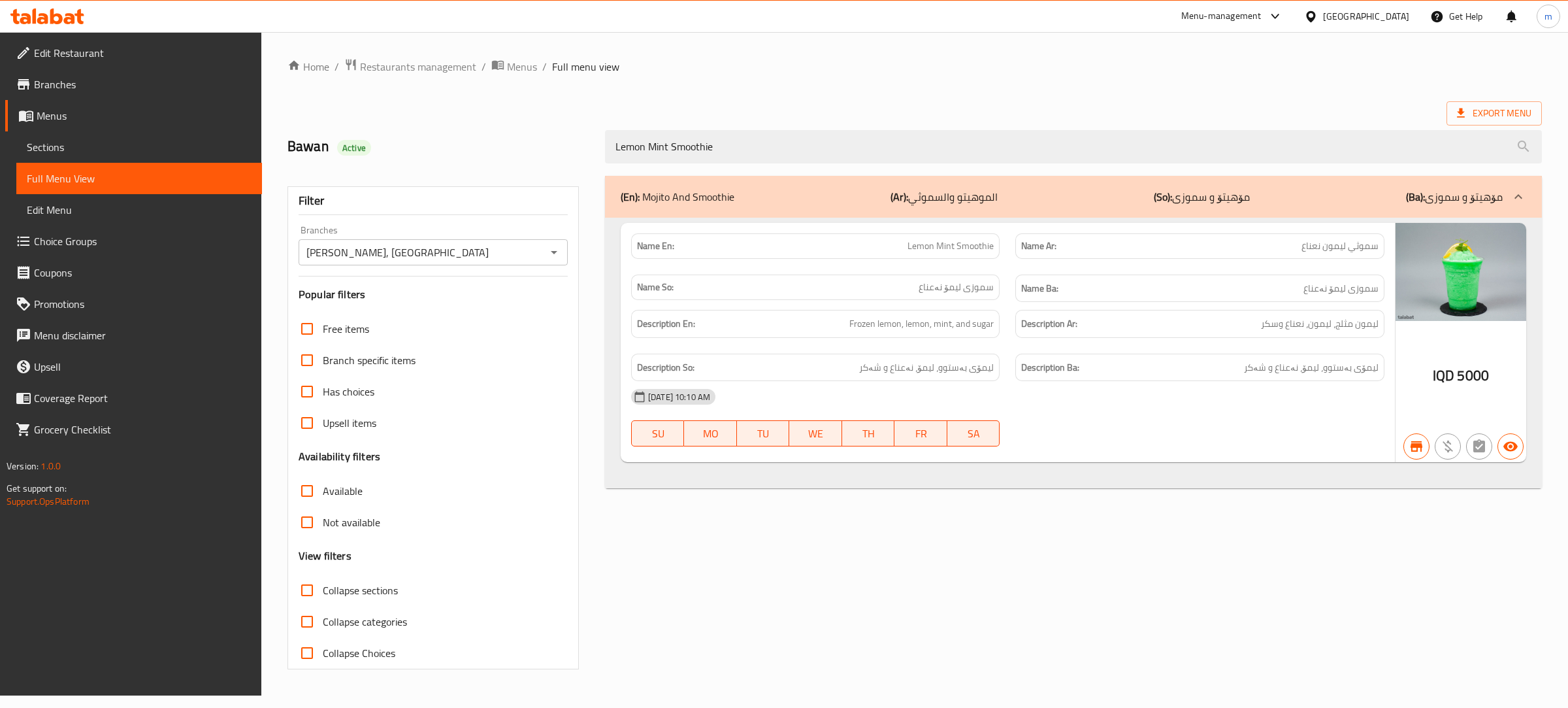
type input "Lemon Mint Smoothie"
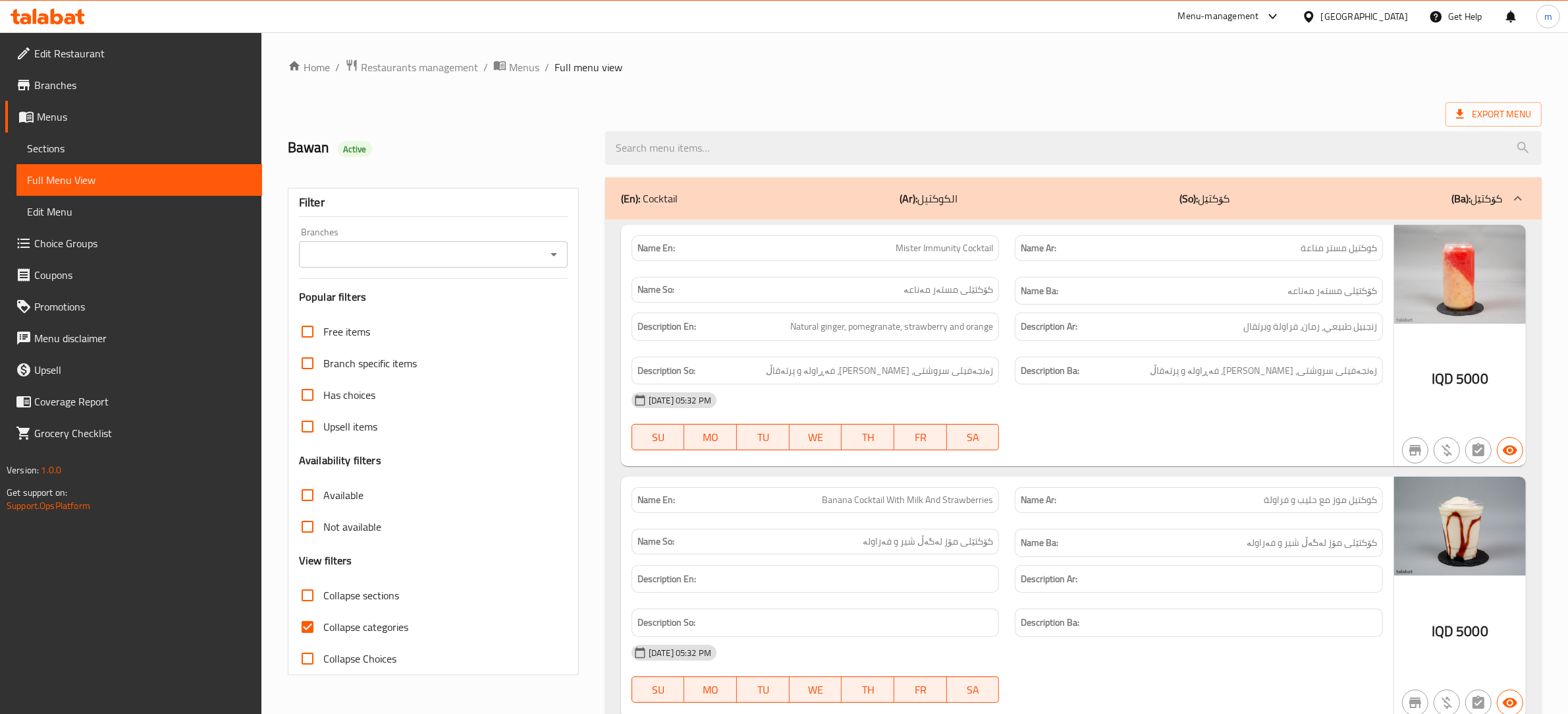
click at [551, 244] on div "Branches" at bounding box center [434, 254] width 269 height 26
click at [551, 256] on icon "Open" at bounding box center [554, 254] width 16 height 16
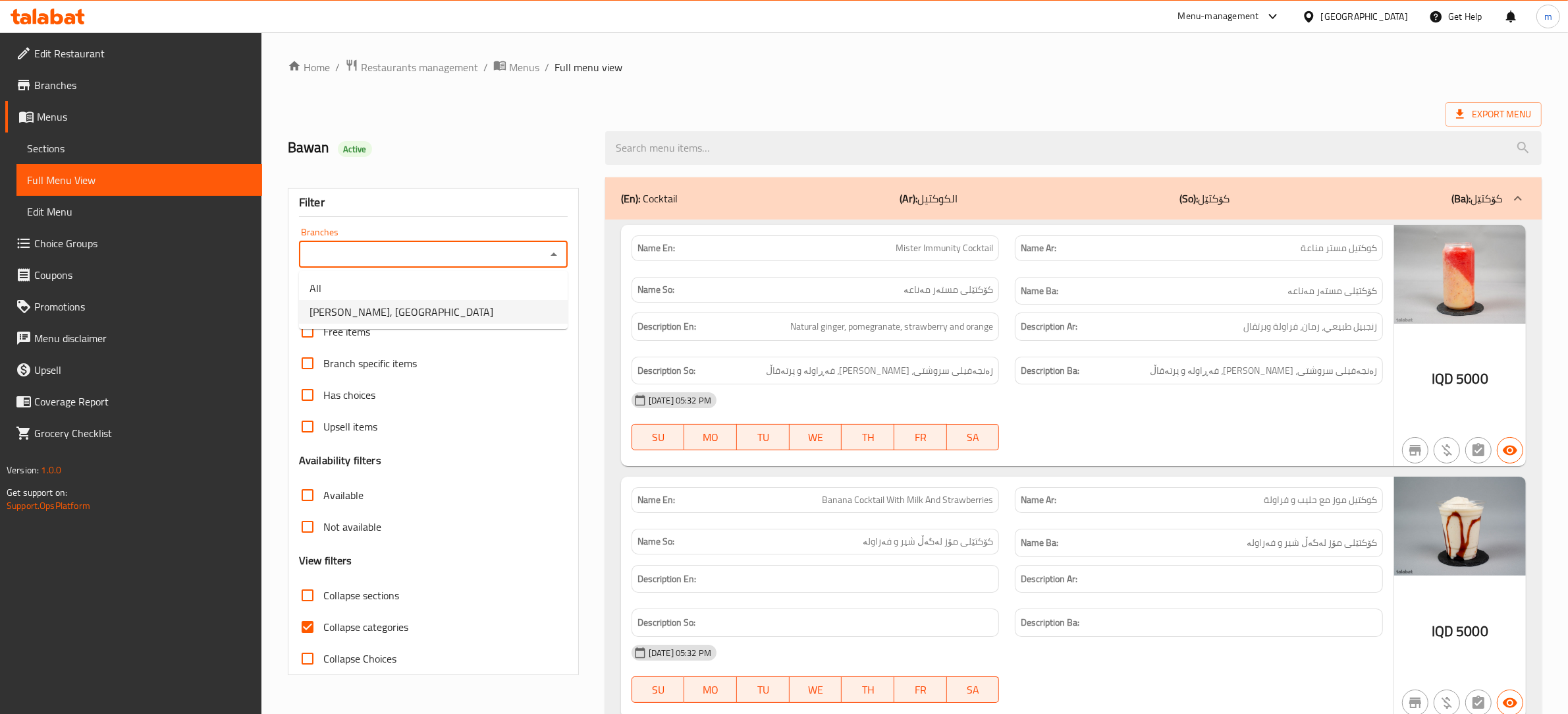
click at [422, 315] on li "[PERSON_NAME], [GEOGRAPHIC_DATA]" at bounding box center [434, 312] width 269 height 24
type input "[PERSON_NAME], [GEOGRAPHIC_DATA]"
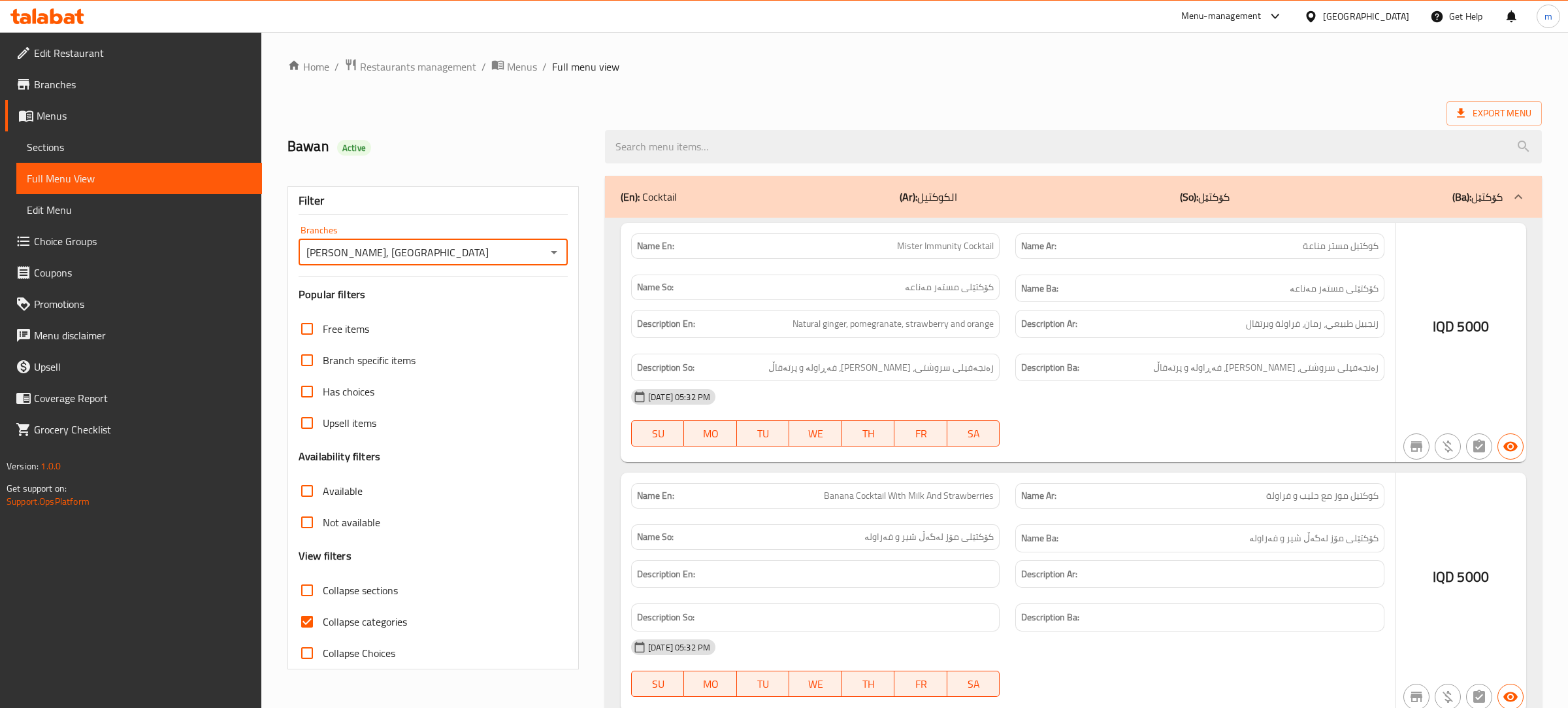
click at [838, 147] on div at bounding box center [784, 354] width 1568 height 708
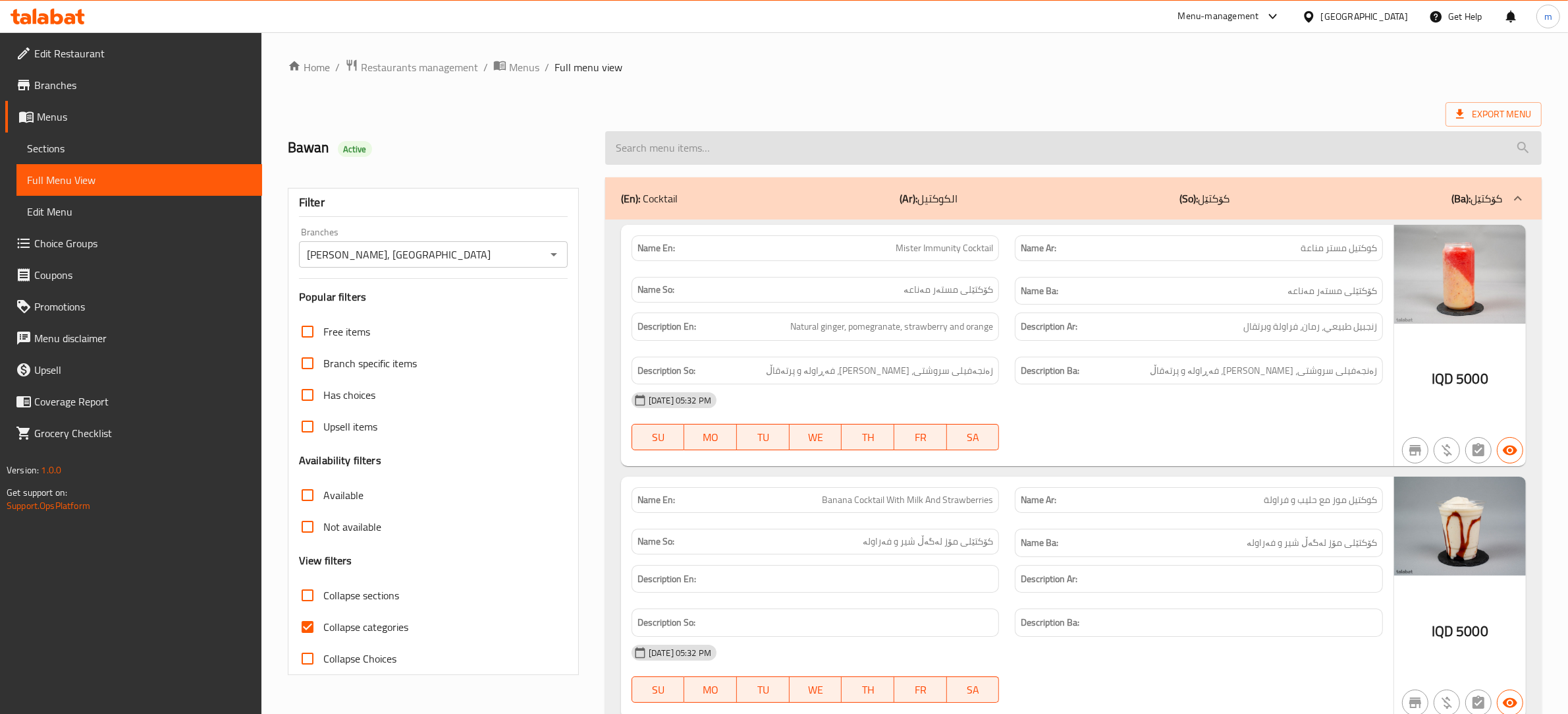
click at [841, 150] on input "search" at bounding box center [1073, 148] width 937 height 34
paste input "Pineapple Smoothie"
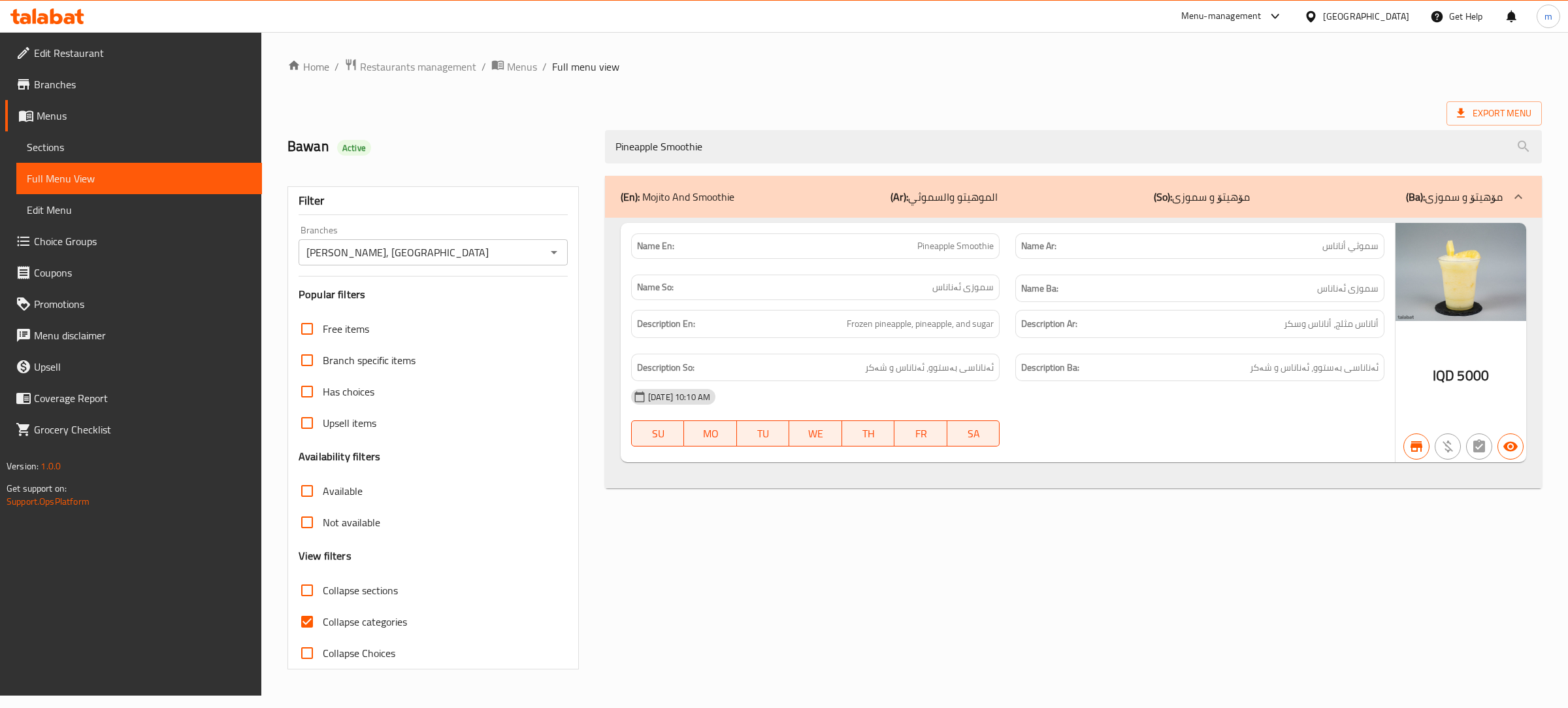
type input "Pineapple Smoothie"
click at [322, 625] on input "Collapse categories" at bounding box center [307, 621] width 32 height 32
checkbox input "false"
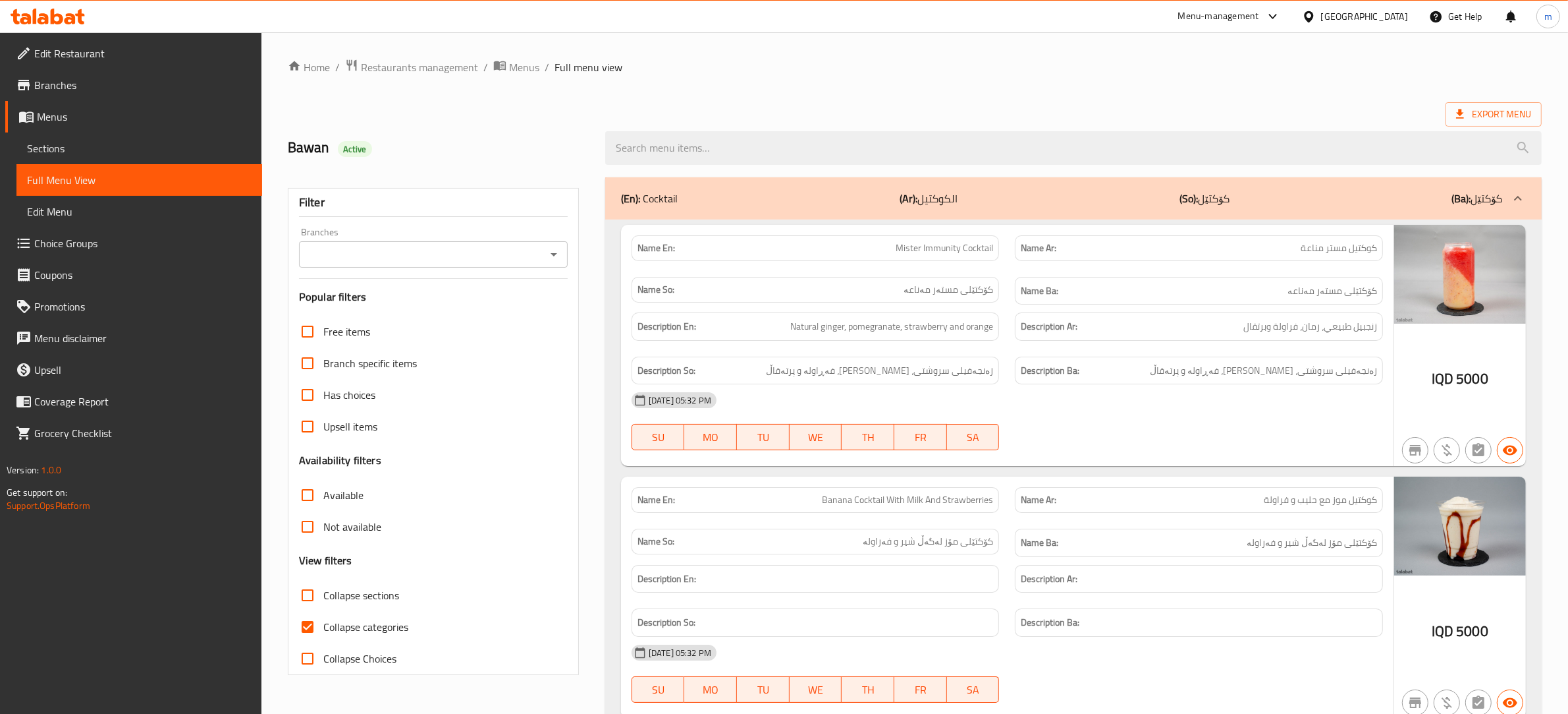
drag, startPoint x: 312, startPoint y: 621, endPoint x: 528, endPoint y: 377, distance: 325.9
click at [312, 623] on input "Collapse categories" at bounding box center [308, 627] width 32 height 32
checkbox input "false"
click at [555, 256] on icon "Open" at bounding box center [554, 254] width 16 height 16
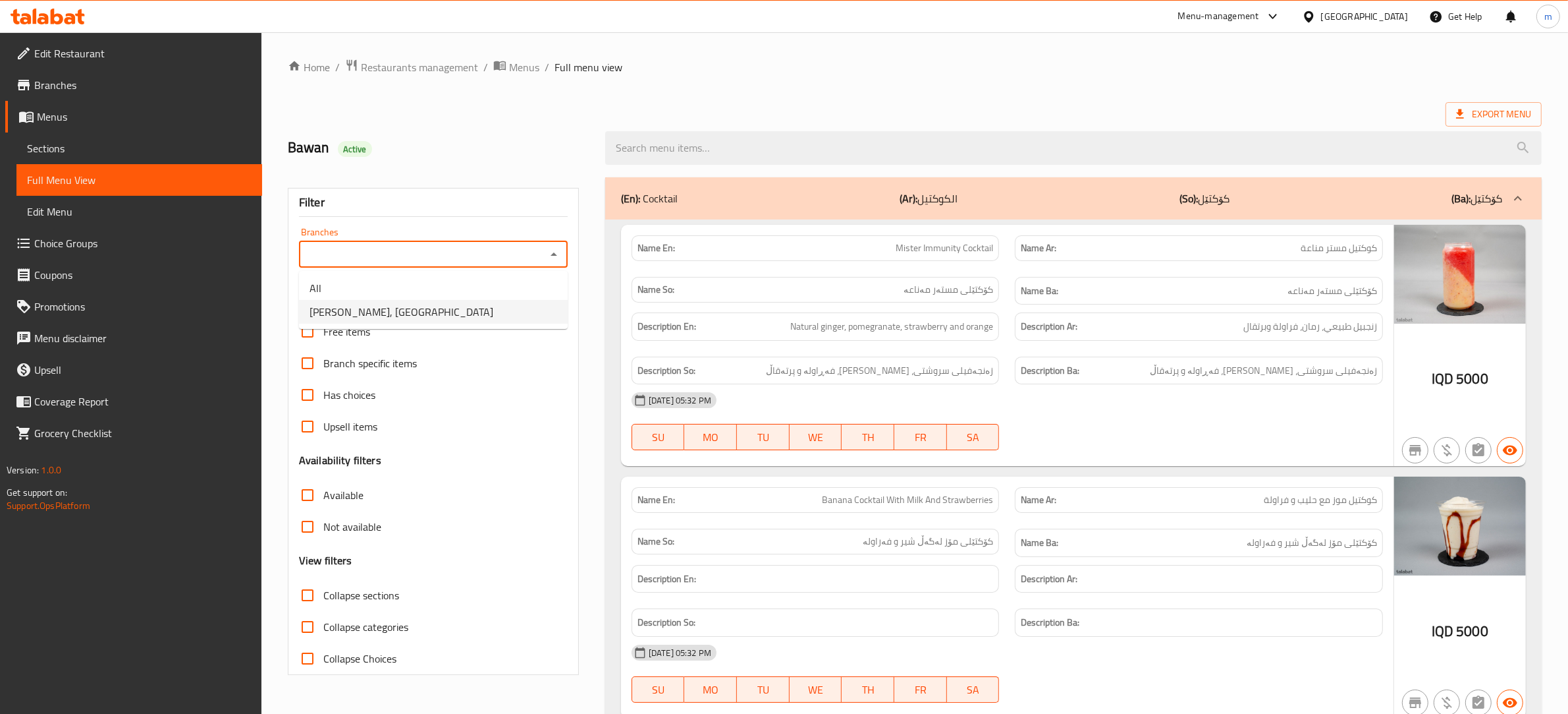
click at [490, 310] on li "[PERSON_NAME], [GEOGRAPHIC_DATA]" at bounding box center [434, 312] width 269 height 24
type input "[PERSON_NAME], [GEOGRAPHIC_DATA]"
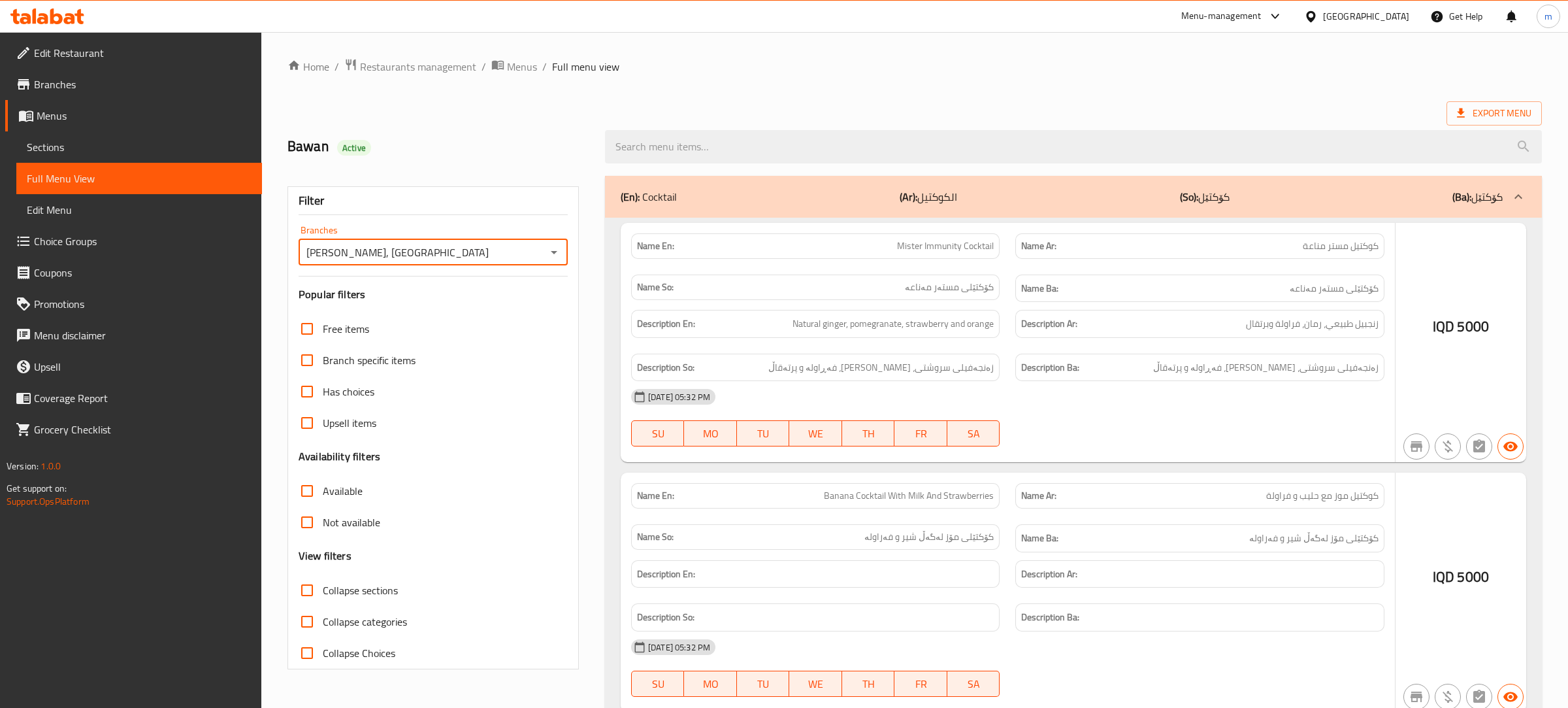
click at [796, 158] on div at bounding box center [784, 354] width 1568 height 708
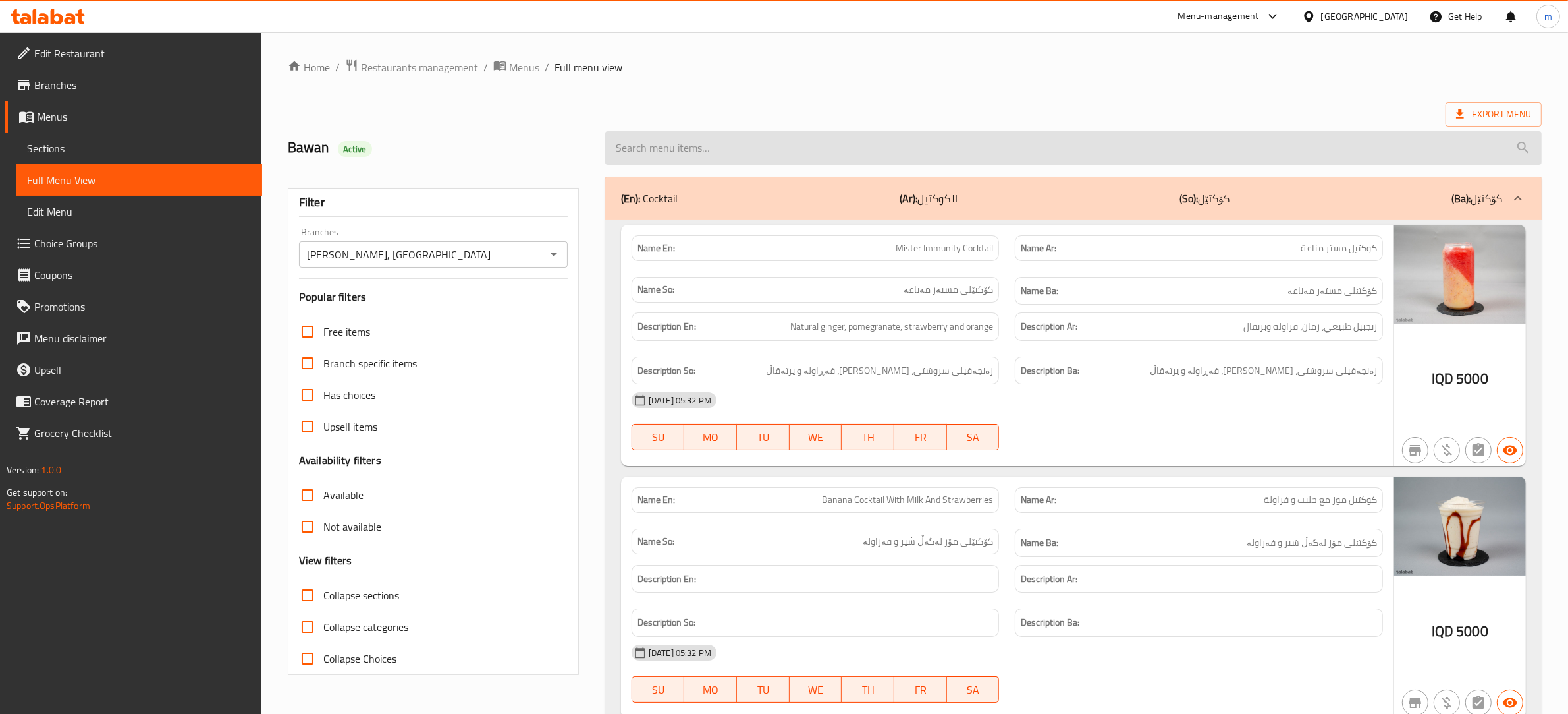
click at [802, 149] on input "search" at bounding box center [1073, 148] width 937 height 34
paste input "Watermelon Smoothie"
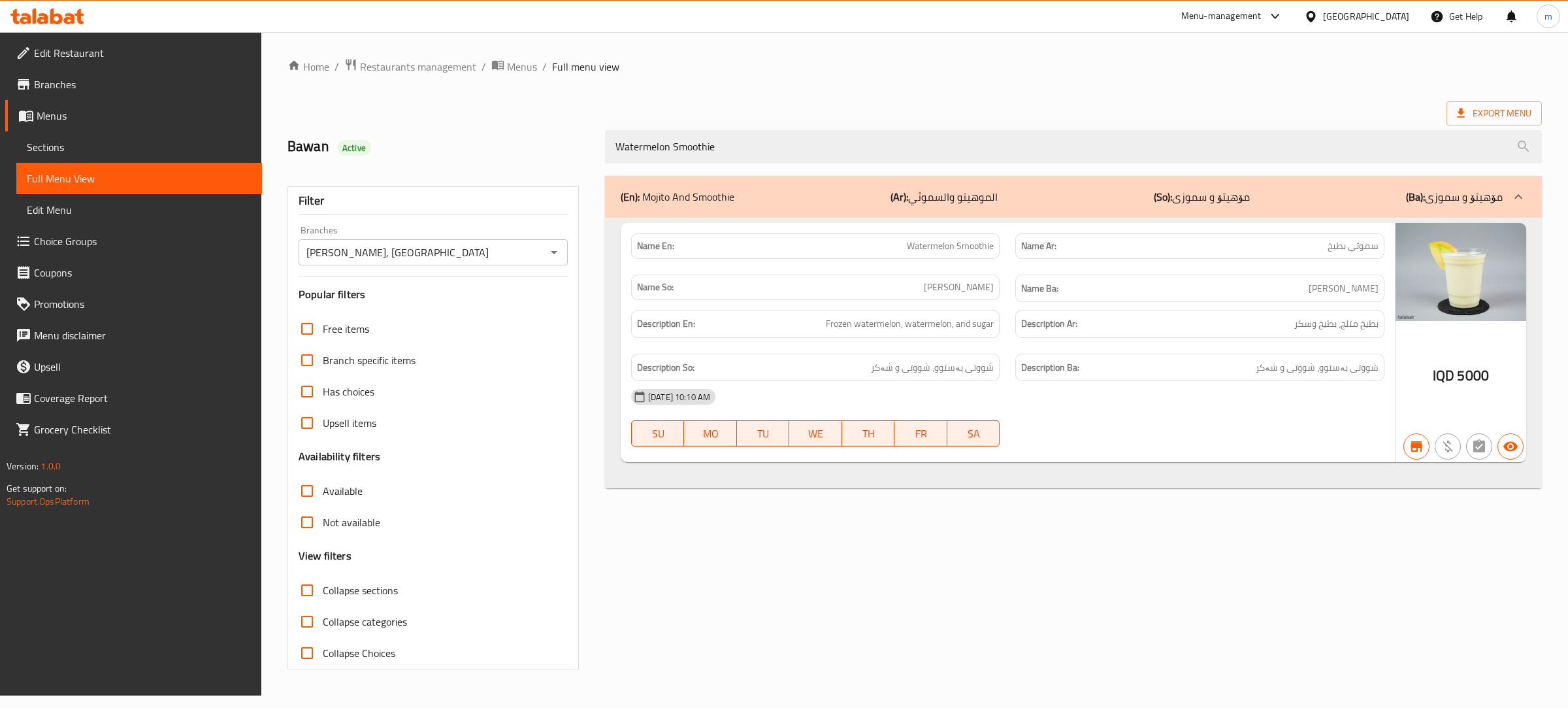
type input "Watermelon Smoothie"
